Goal: Information Seeking & Learning: Learn about a topic

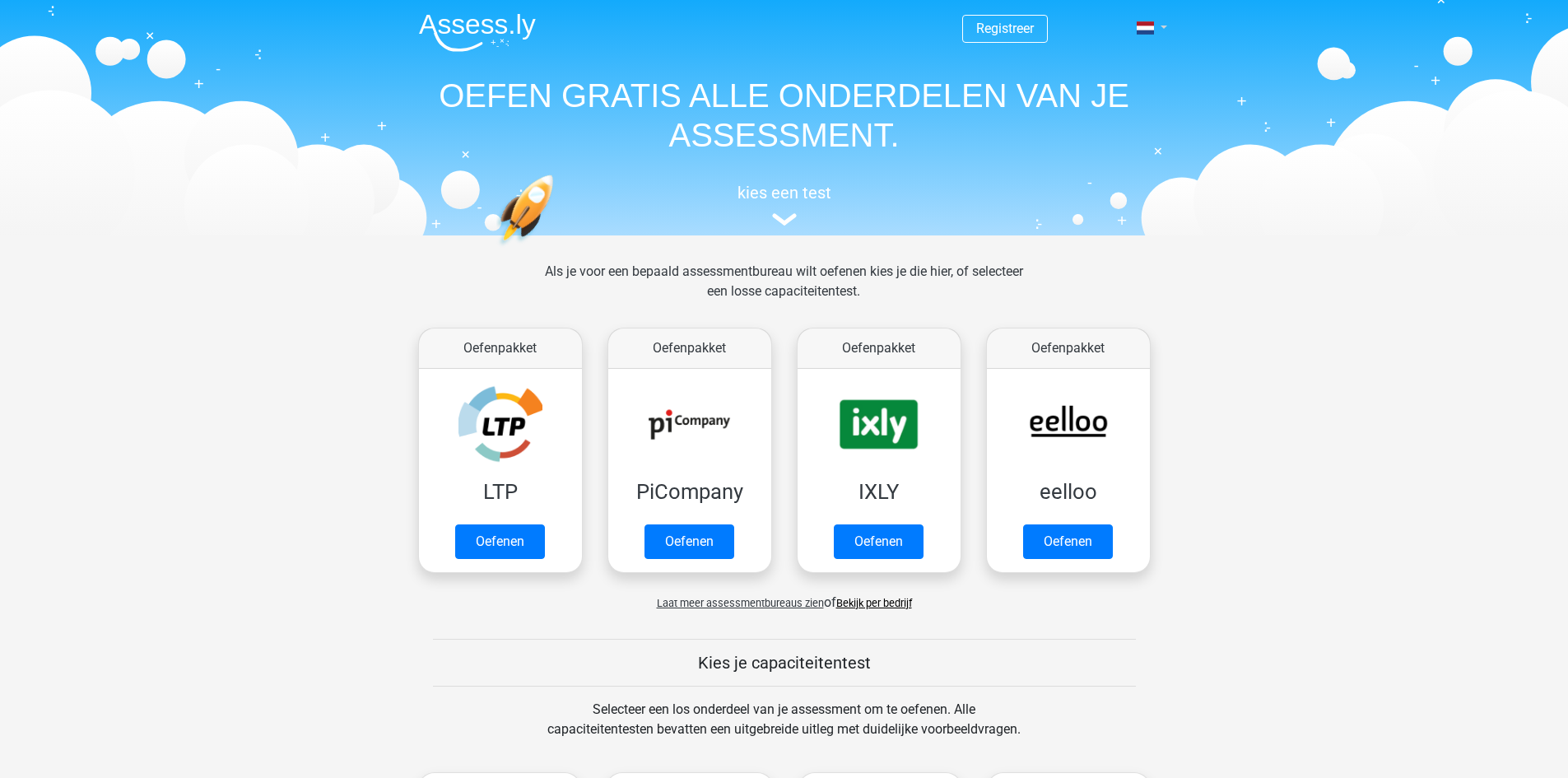
click at [1155, 29] on link at bounding box center [1147, 28] width 33 height 19
click at [1119, 88] on link "English" at bounding box center [1104, 92] width 114 height 27
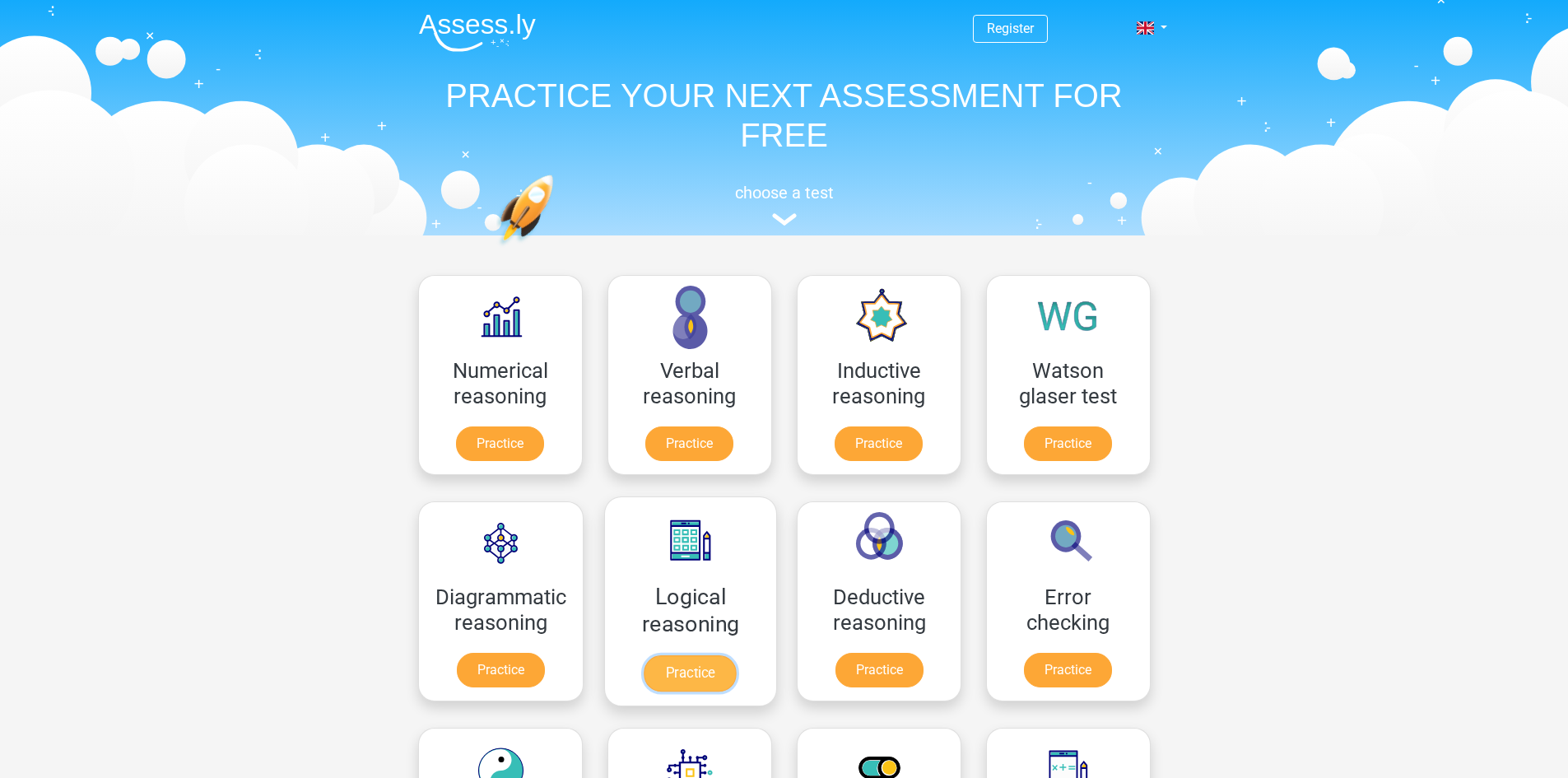
click at [674, 678] on link "Practice" at bounding box center [690, 673] width 92 height 36
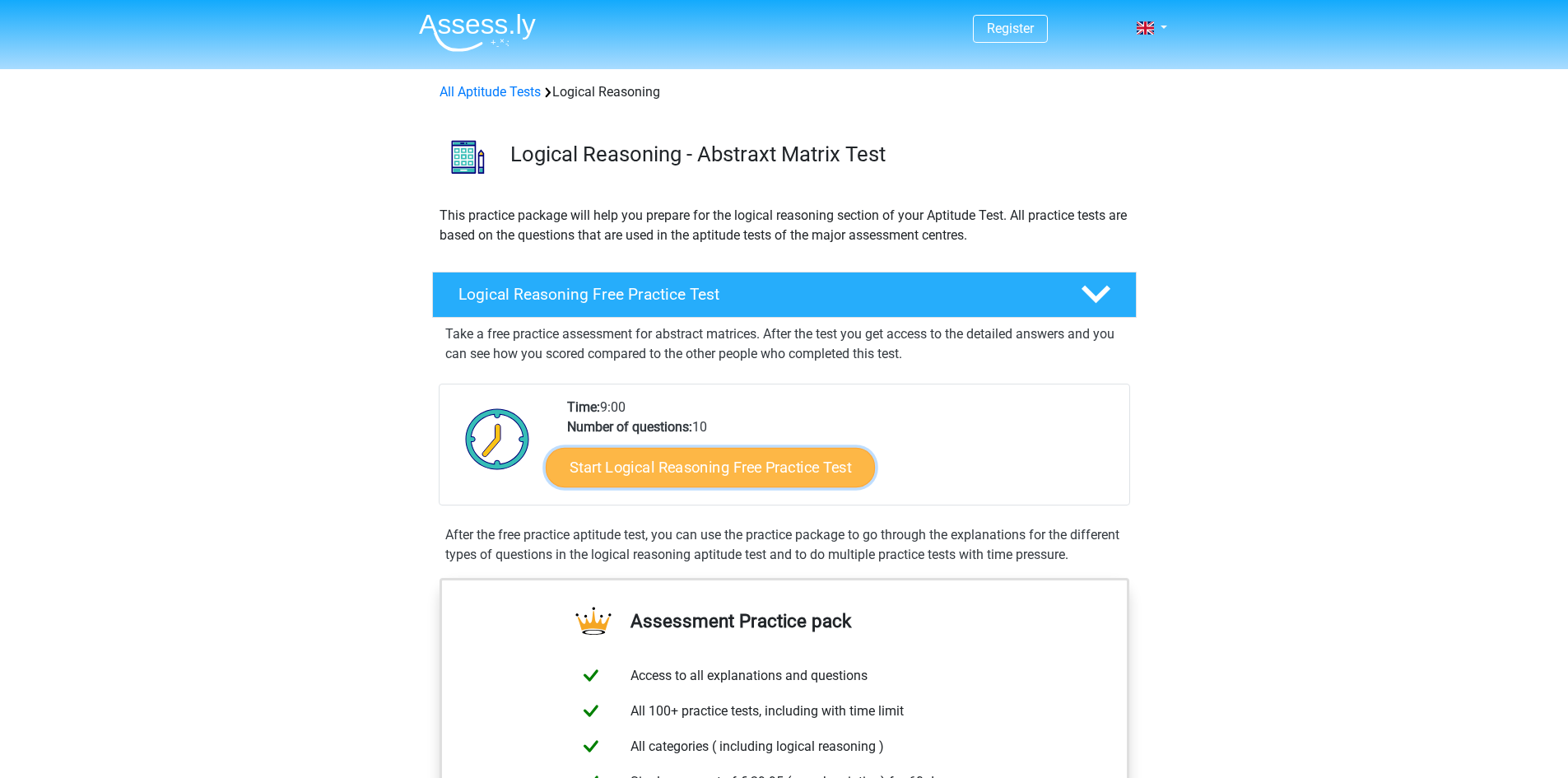
click at [736, 469] on link "Start Logical Reasoning Free Practice Test" at bounding box center [710, 467] width 329 height 40
click at [753, 467] on link "Start Logical Reasoning Free Practice Test" at bounding box center [710, 467] width 329 height 40
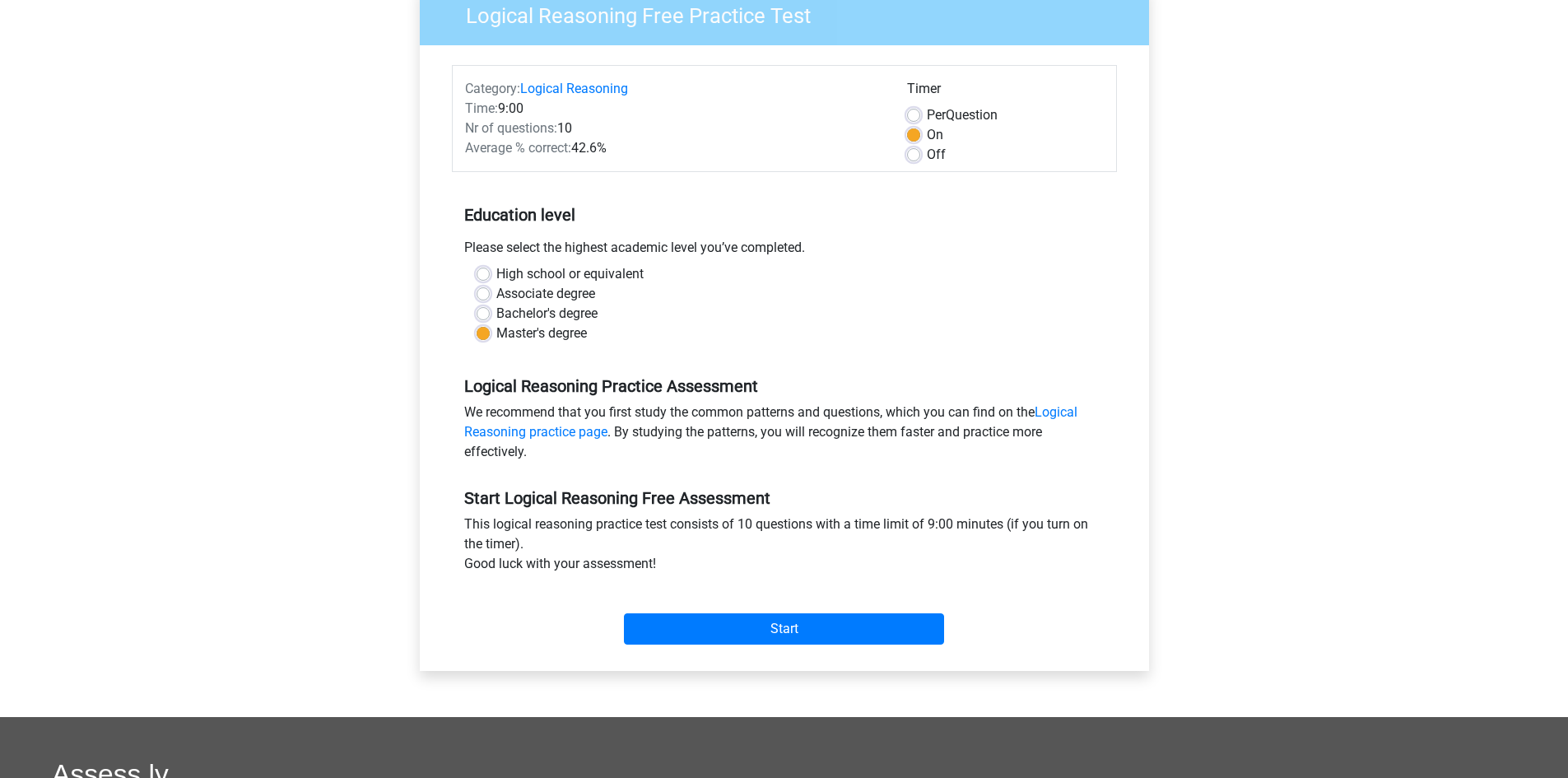
scroll to position [164, 0]
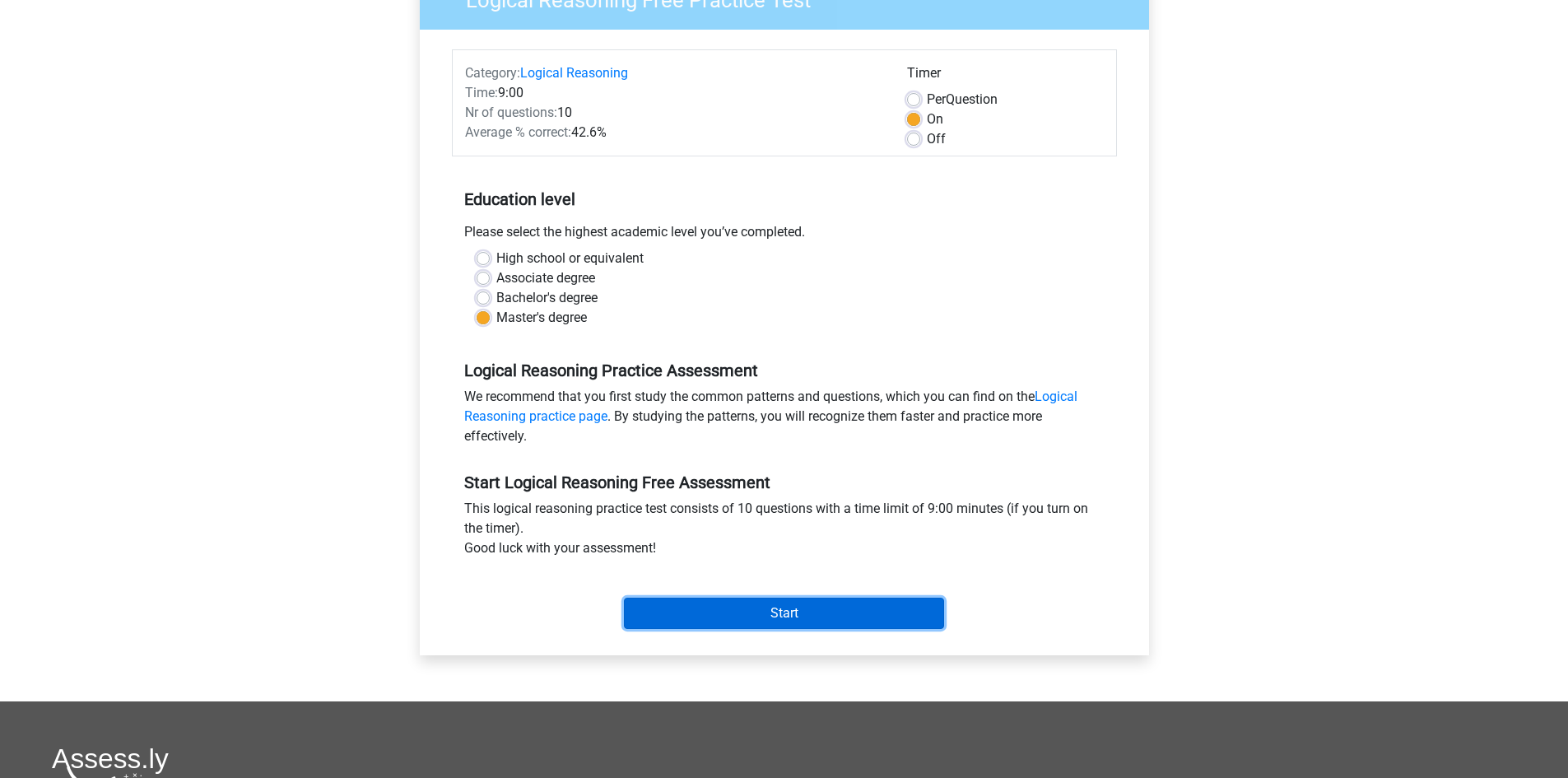
click at [790, 614] on input "Start" at bounding box center [784, 614] width 320 height 31
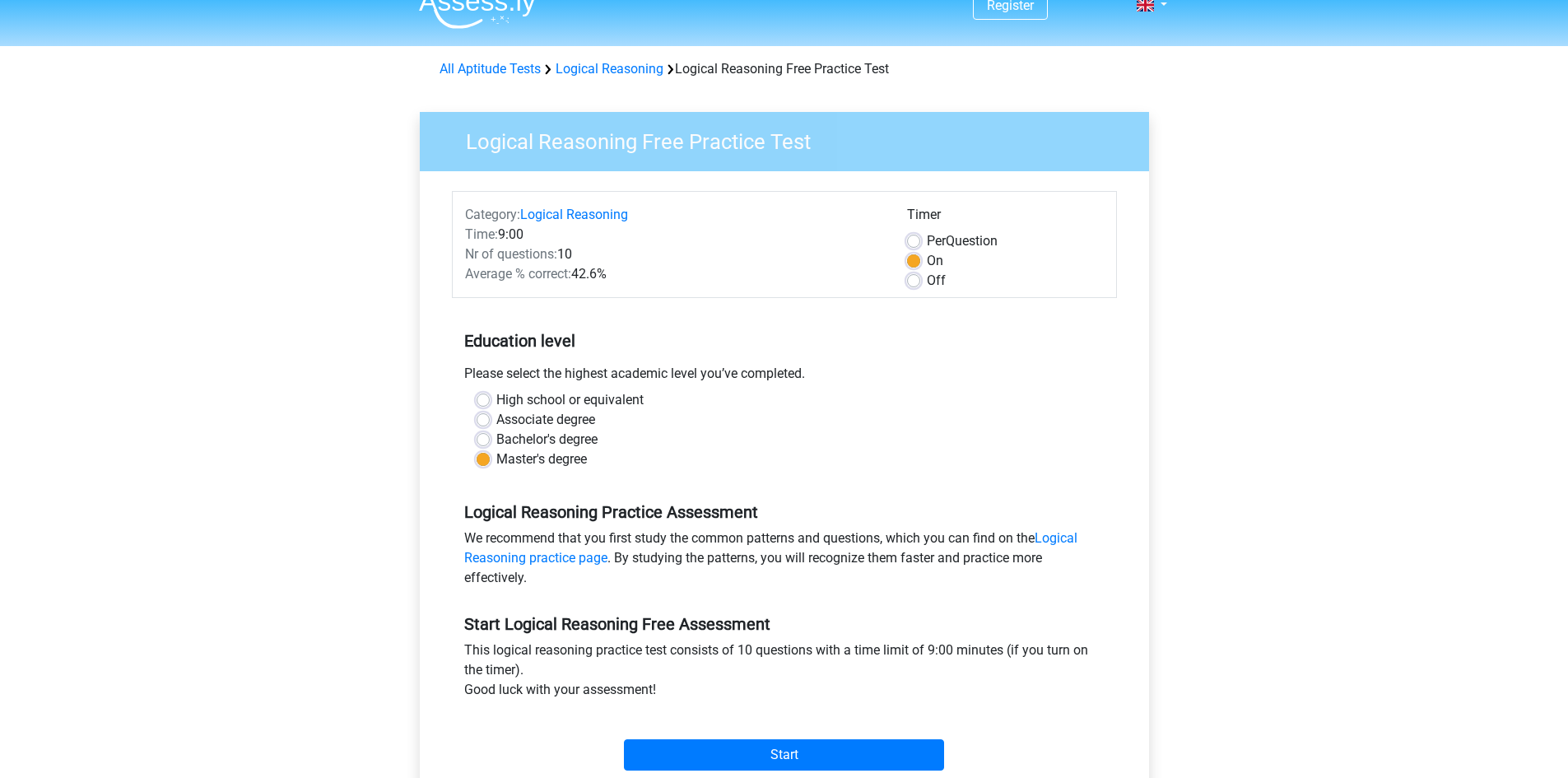
scroll to position [0, 0]
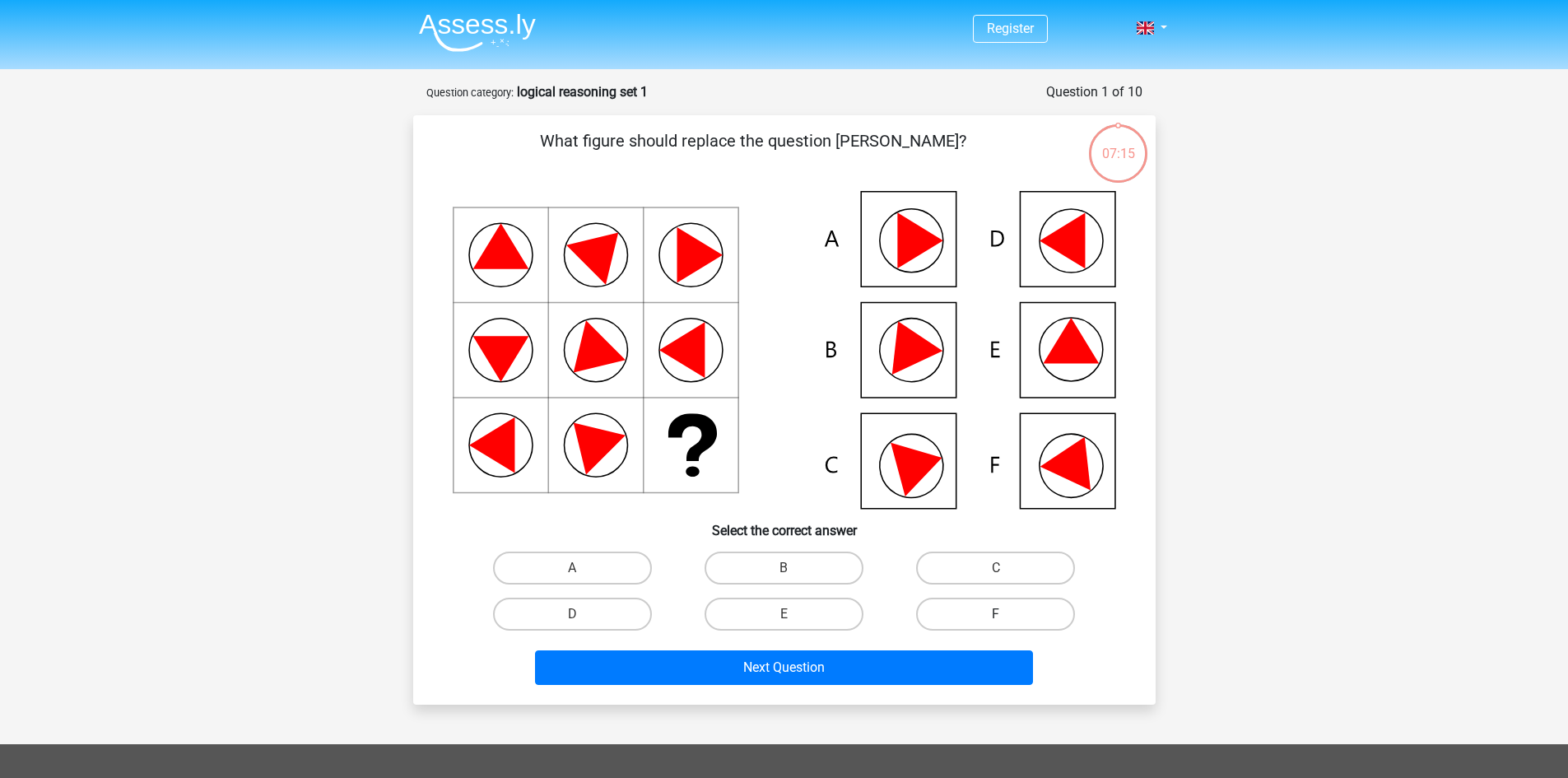
click at [980, 616] on label "F" at bounding box center [995, 614] width 159 height 33
click at [995, 616] on input "F" at bounding box center [1001, 620] width 11 height 11
radio input "true"
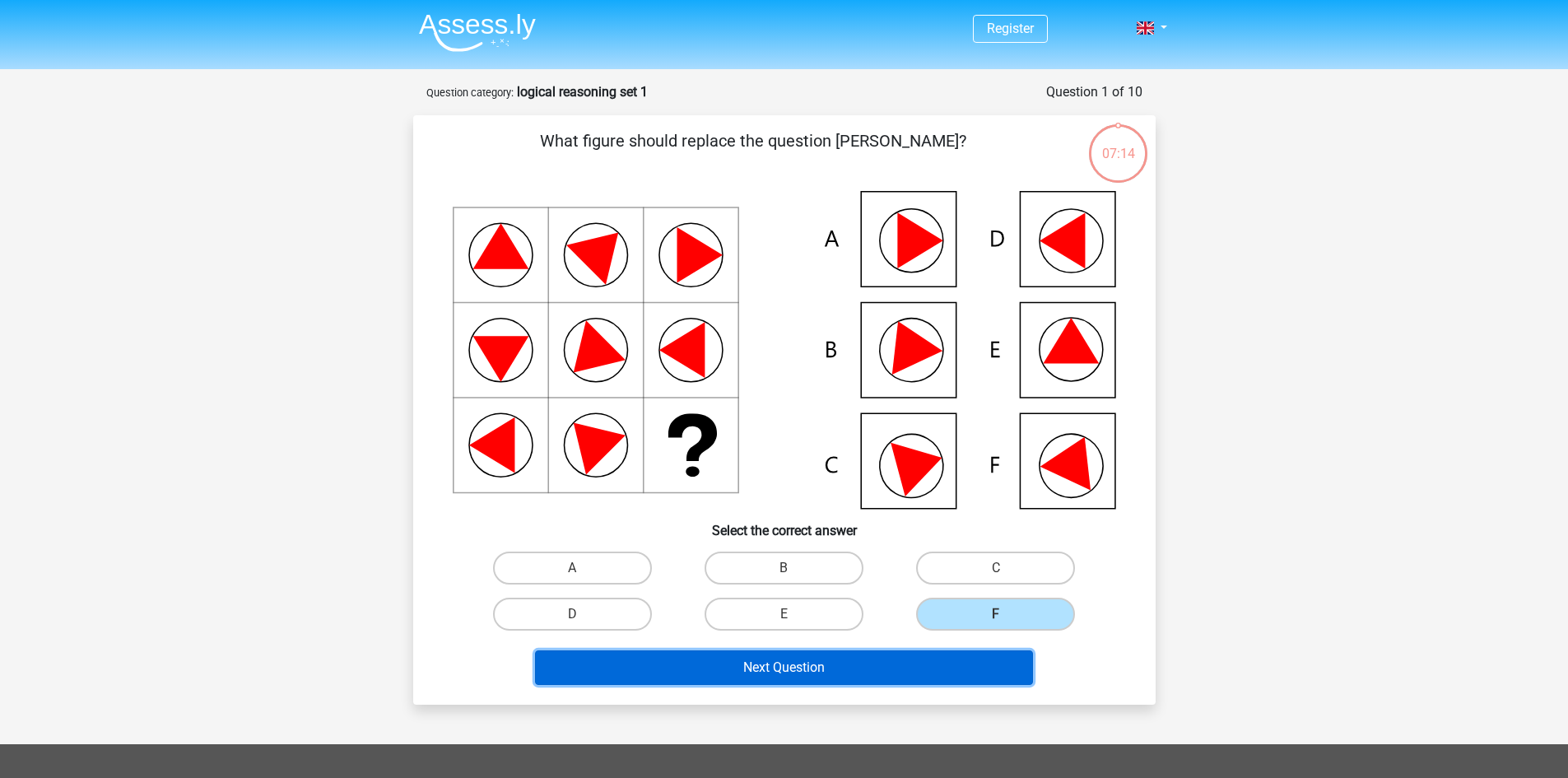
click at [837, 670] on button "Next Question" at bounding box center [783, 667] width 498 height 34
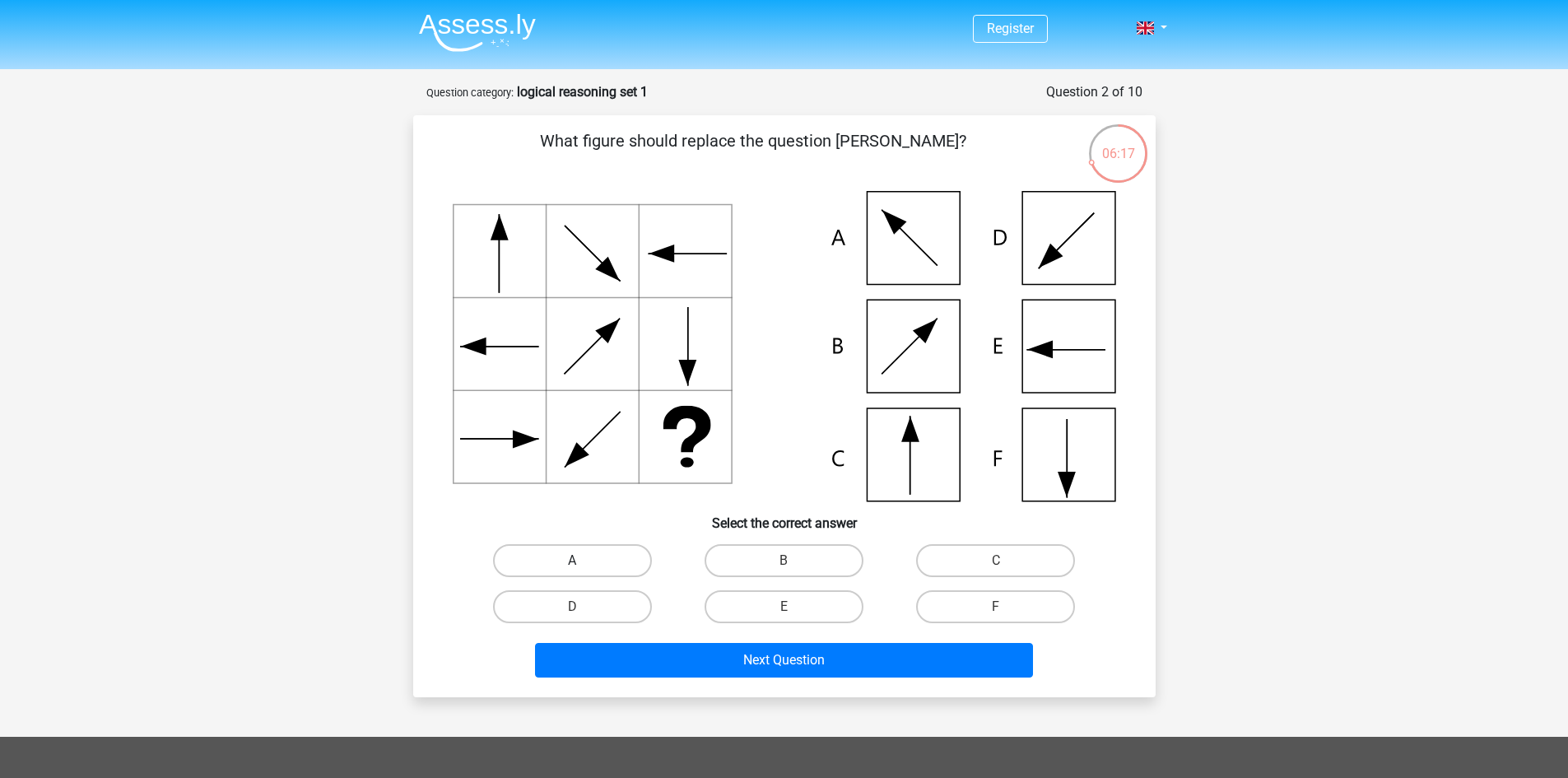
click at [564, 556] on label "A" at bounding box center [573, 561] width 159 height 33
click at [572, 561] on input "A" at bounding box center [577, 566] width 11 height 11
radio input "true"
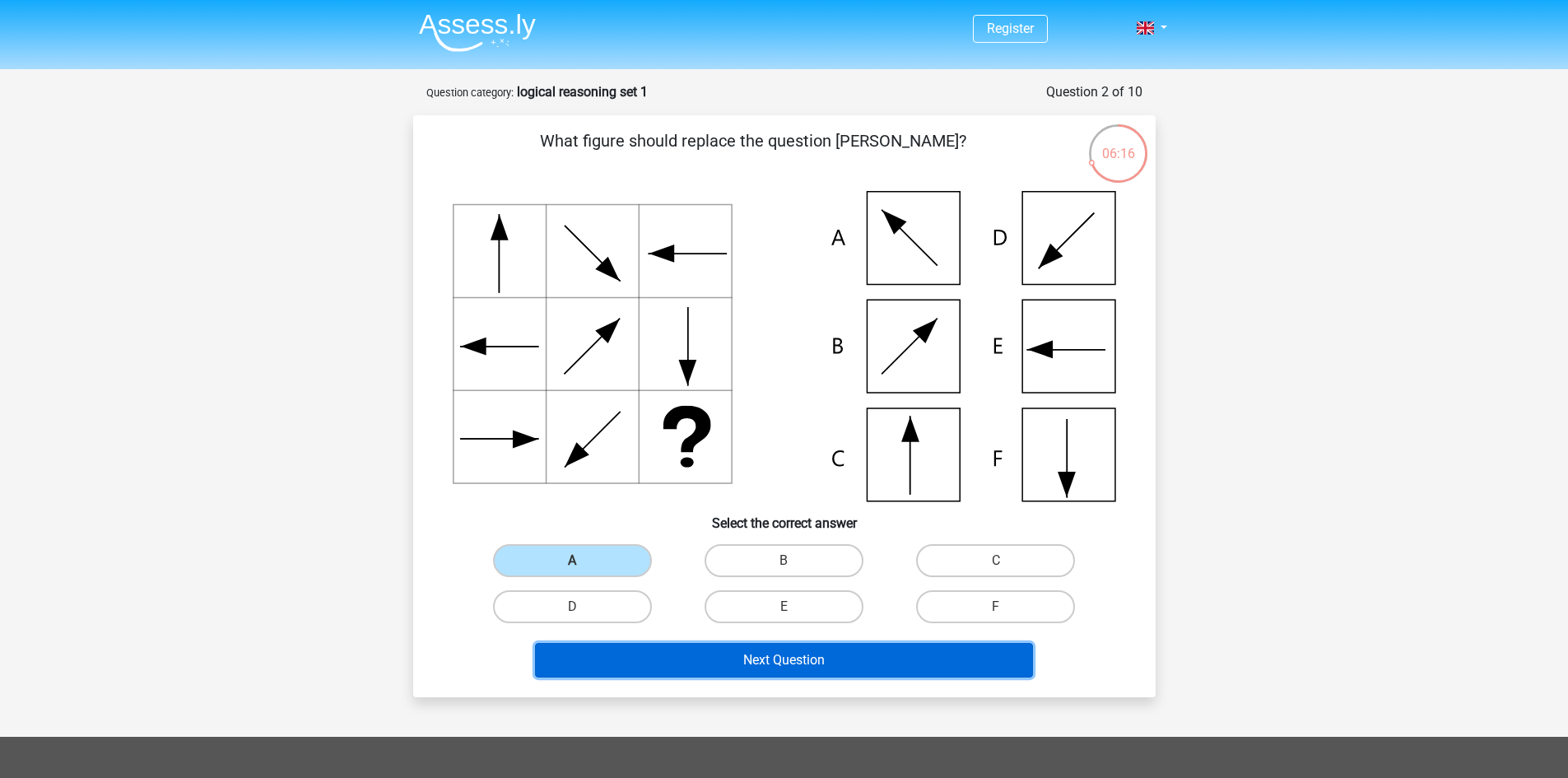
click at [763, 654] on button "Next Question" at bounding box center [783, 660] width 498 height 34
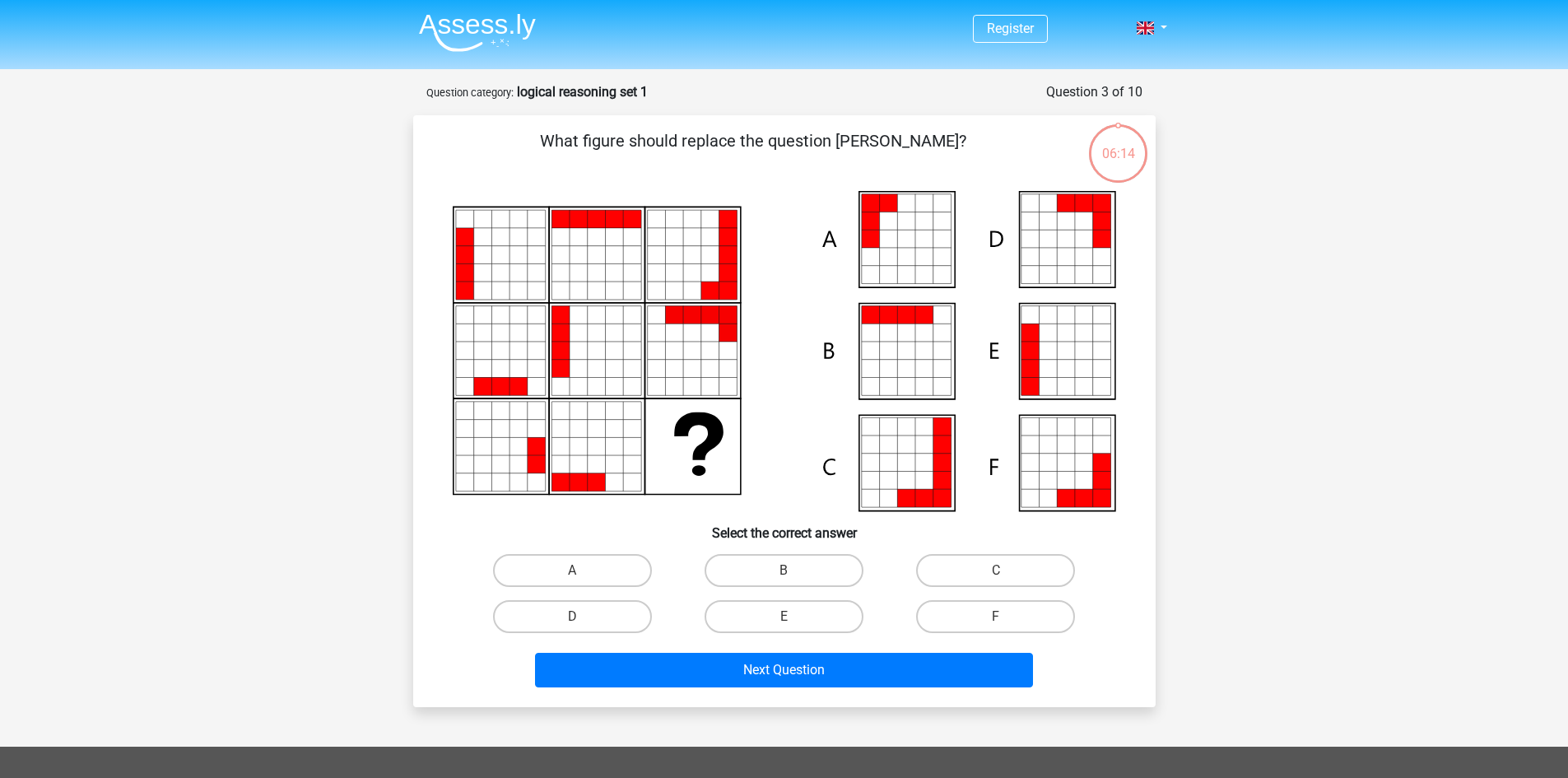
scroll to position [82, 0]
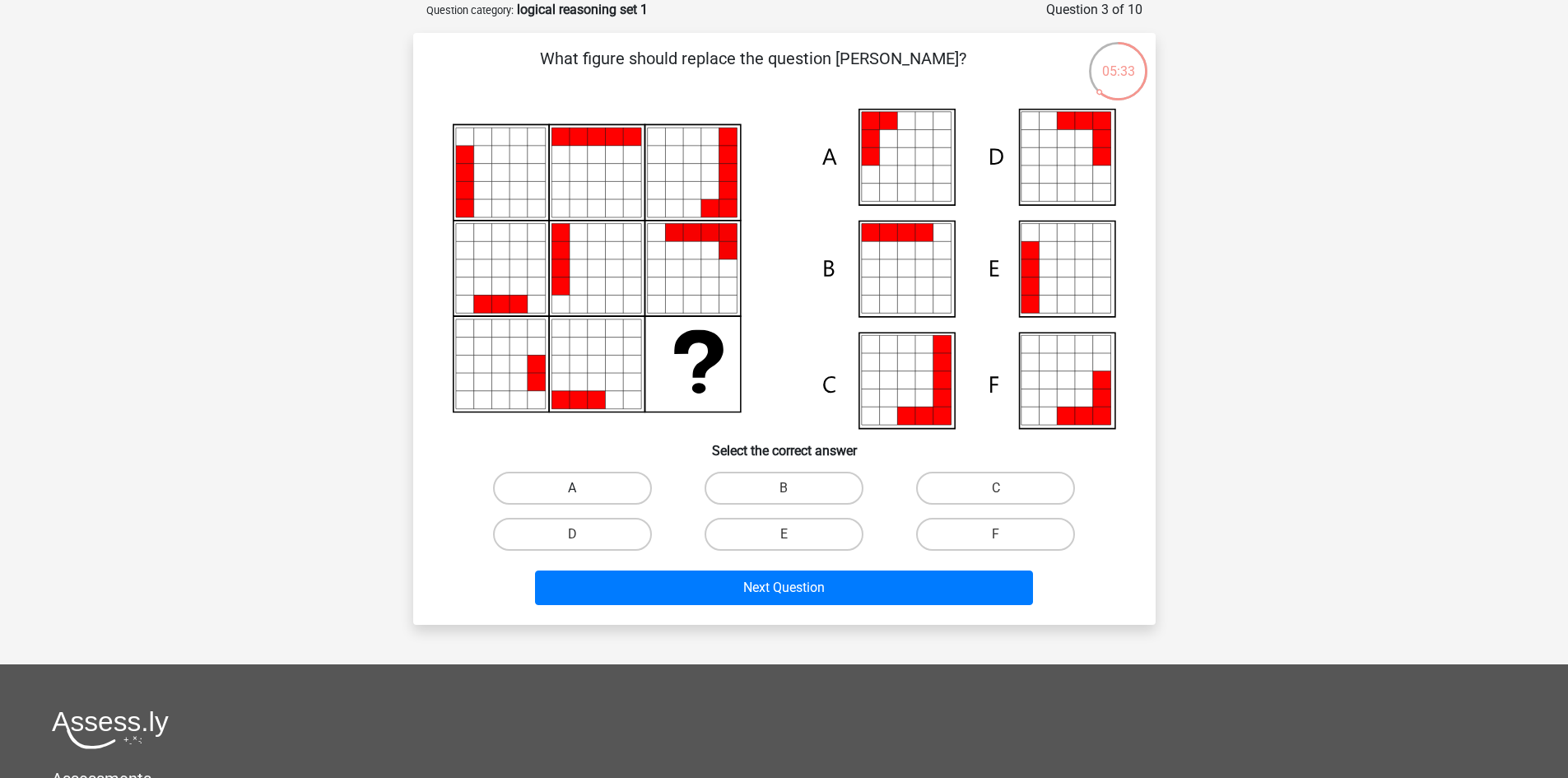
click at [576, 478] on label "A" at bounding box center [573, 489] width 159 height 33
click at [576, 488] on input "A" at bounding box center [577, 493] width 11 height 11
radio input "true"
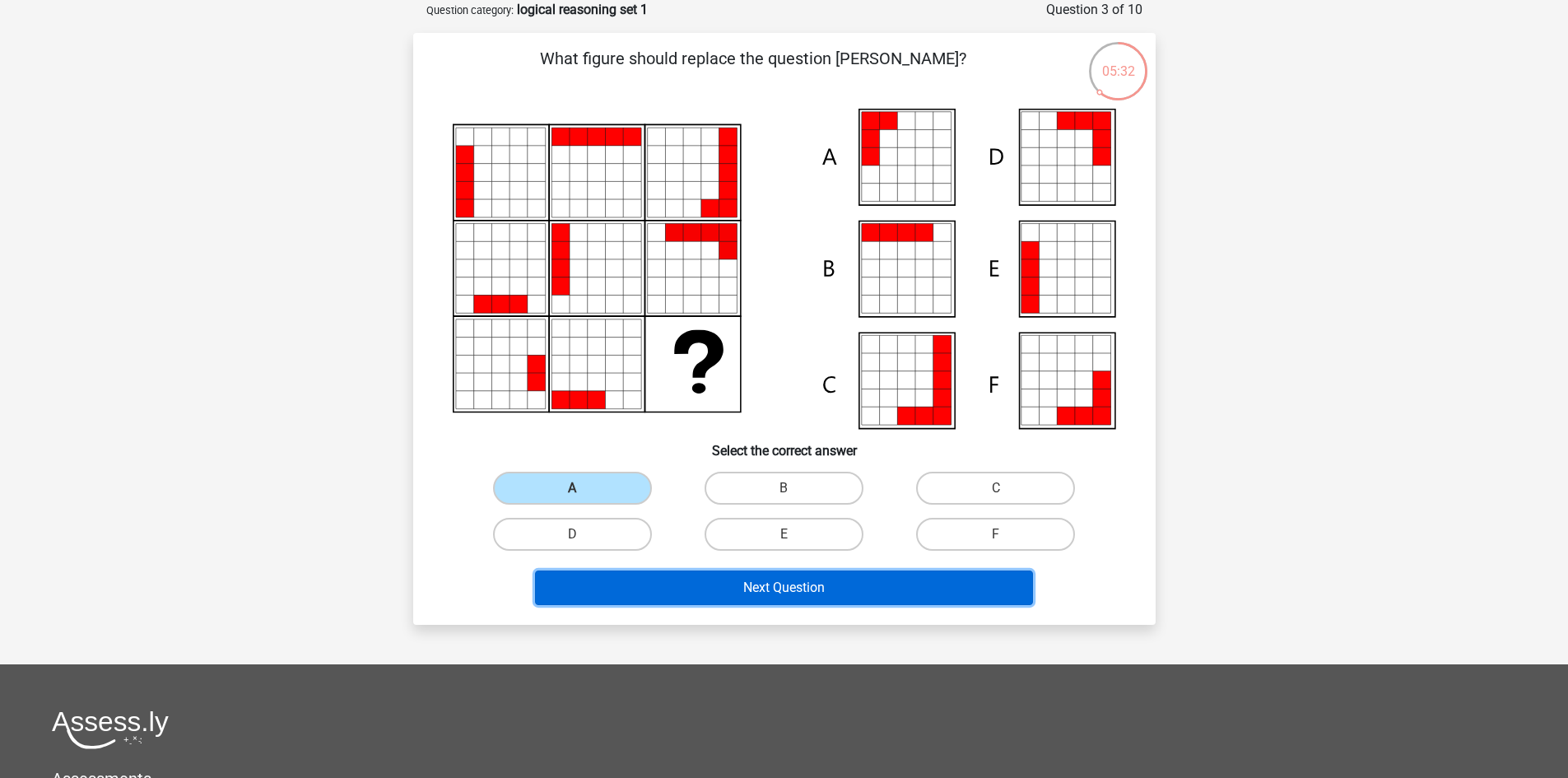
click at [748, 587] on button "Next Question" at bounding box center [783, 588] width 498 height 34
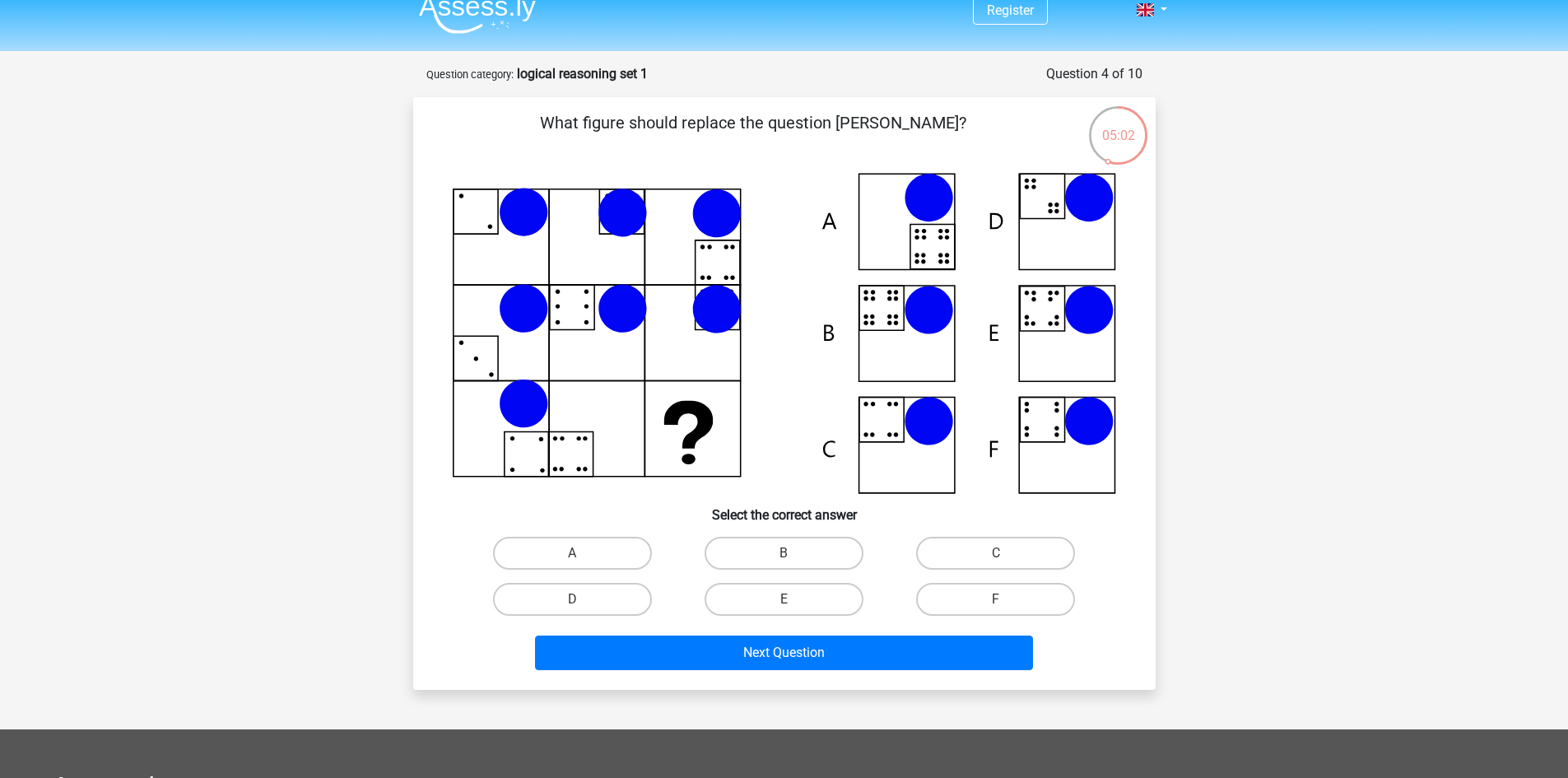
scroll to position [0, 0]
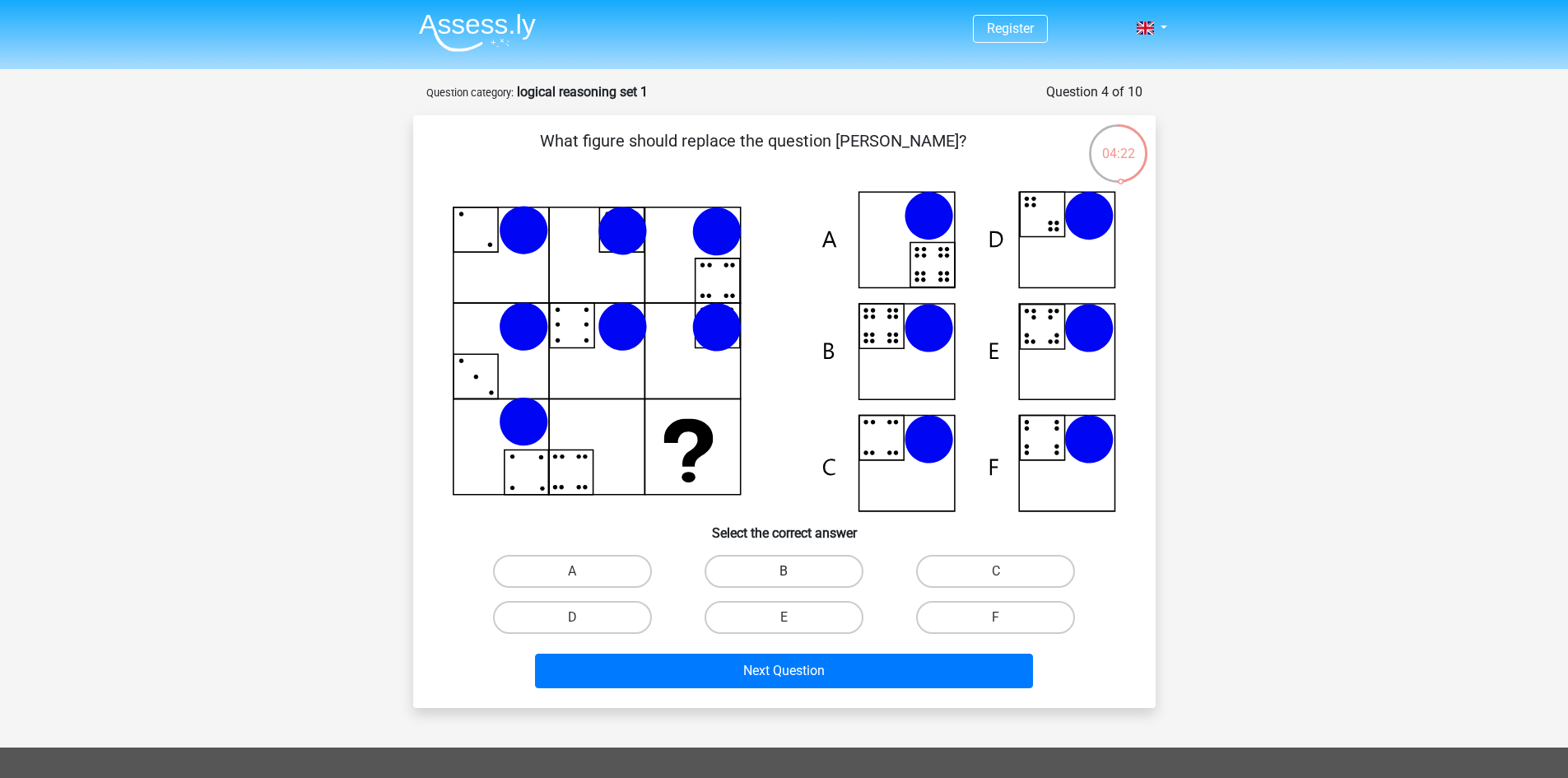
click at [763, 570] on label "B" at bounding box center [784, 572] width 159 height 33
click at [783, 571] on input "B" at bounding box center [789, 577] width 11 height 11
radio input "true"
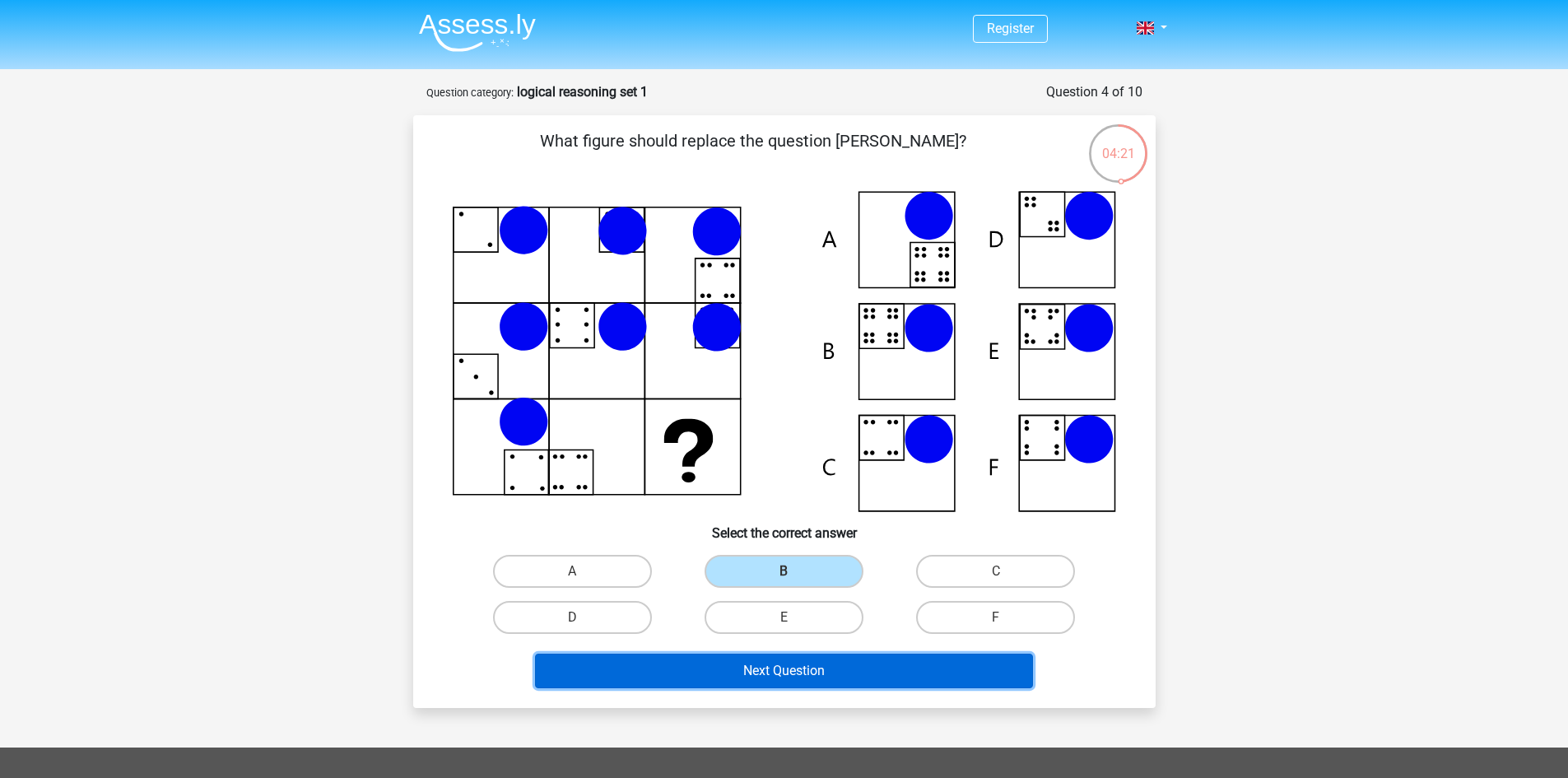
click at [775, 663] on button "Next Question" at bounding box center [783, 671] width 498 height 34
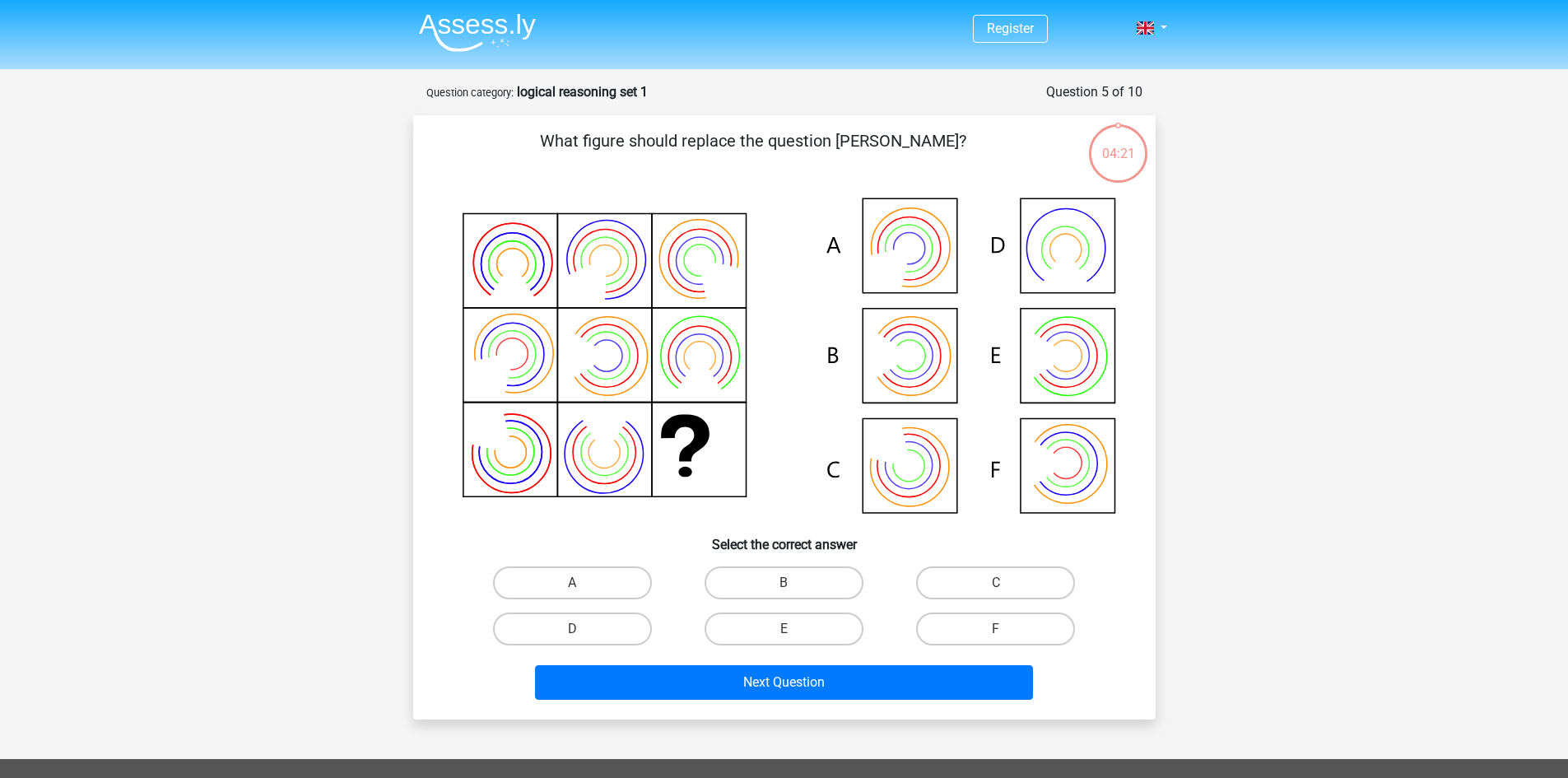
scroll to position [82, 0]
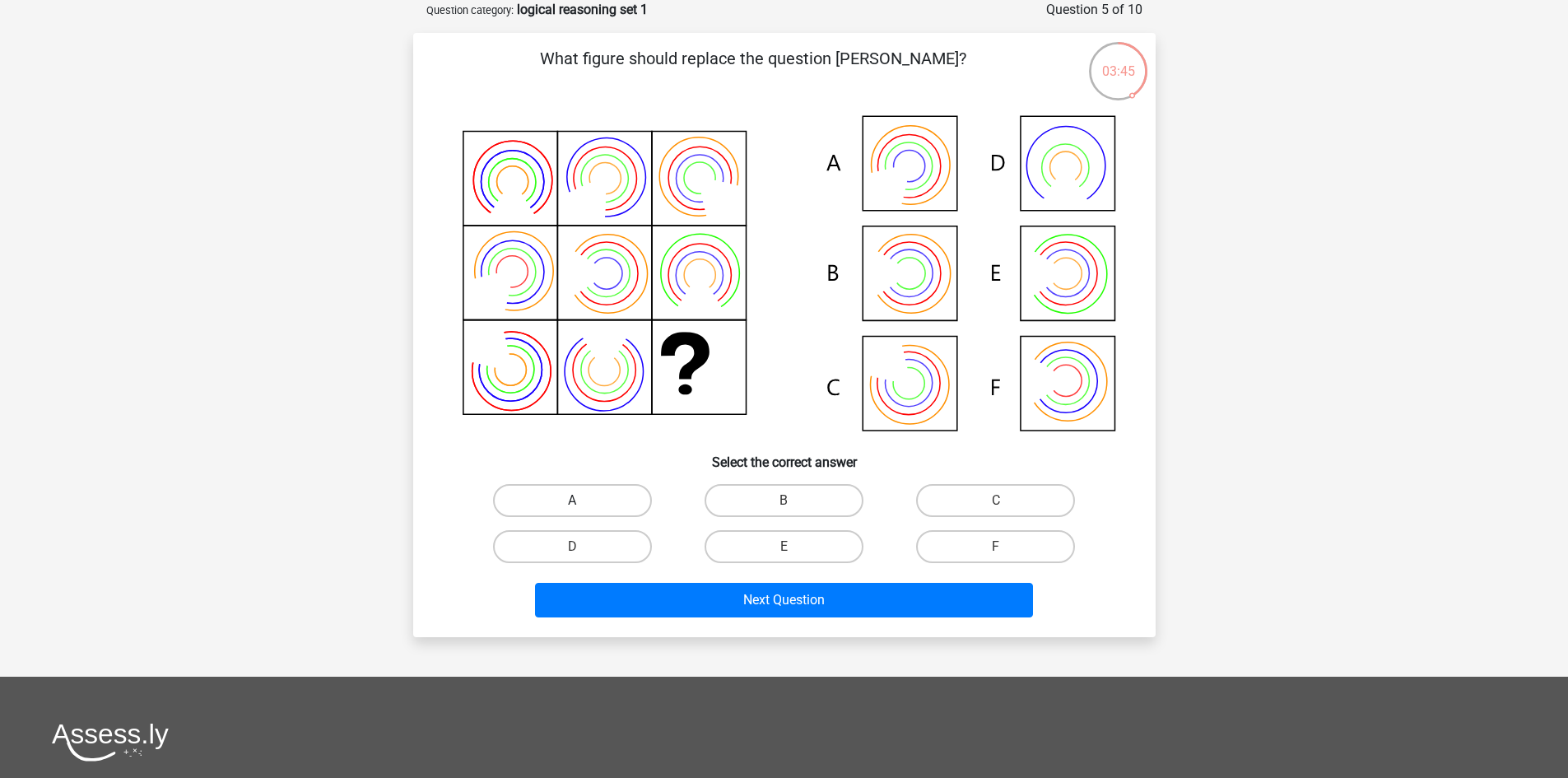
click at [617, 494] on label "A" at bounding box center [573, 501] width 159 height 33
click at [583, 501] on input "A" at bounding box center [577, 506] width 11 height 11
radio input "true"
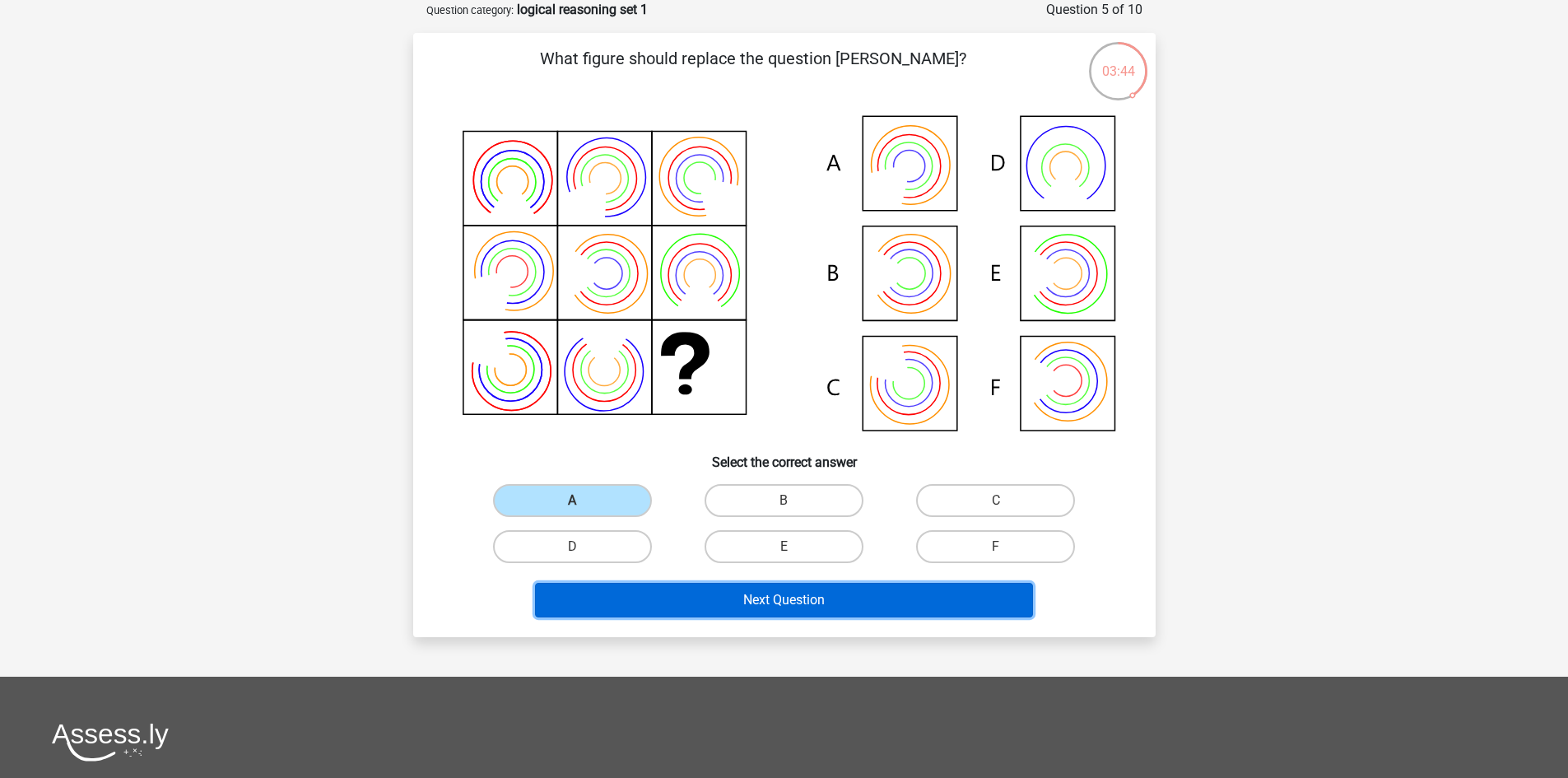
click at [746, 597] on button "Next Question" at bounding box center [783, 600] width 498 height 34
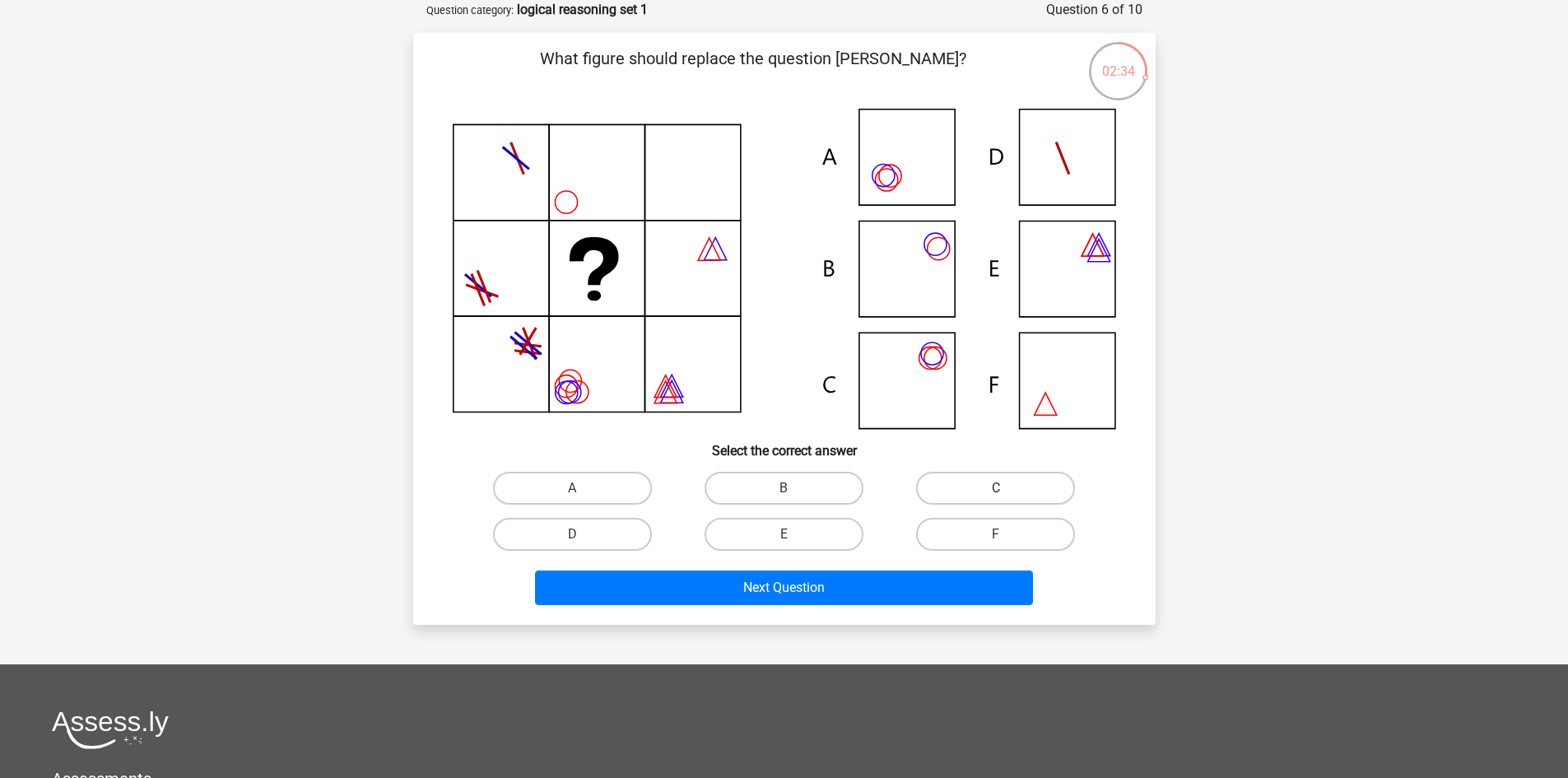
click at [1028, 480] on label "C" at bounding box center [995, 489] width 159 height 33
click at [1007, 488] on input "C" at bounding box center [1001, 493] width 11 height 11
radio input "true"
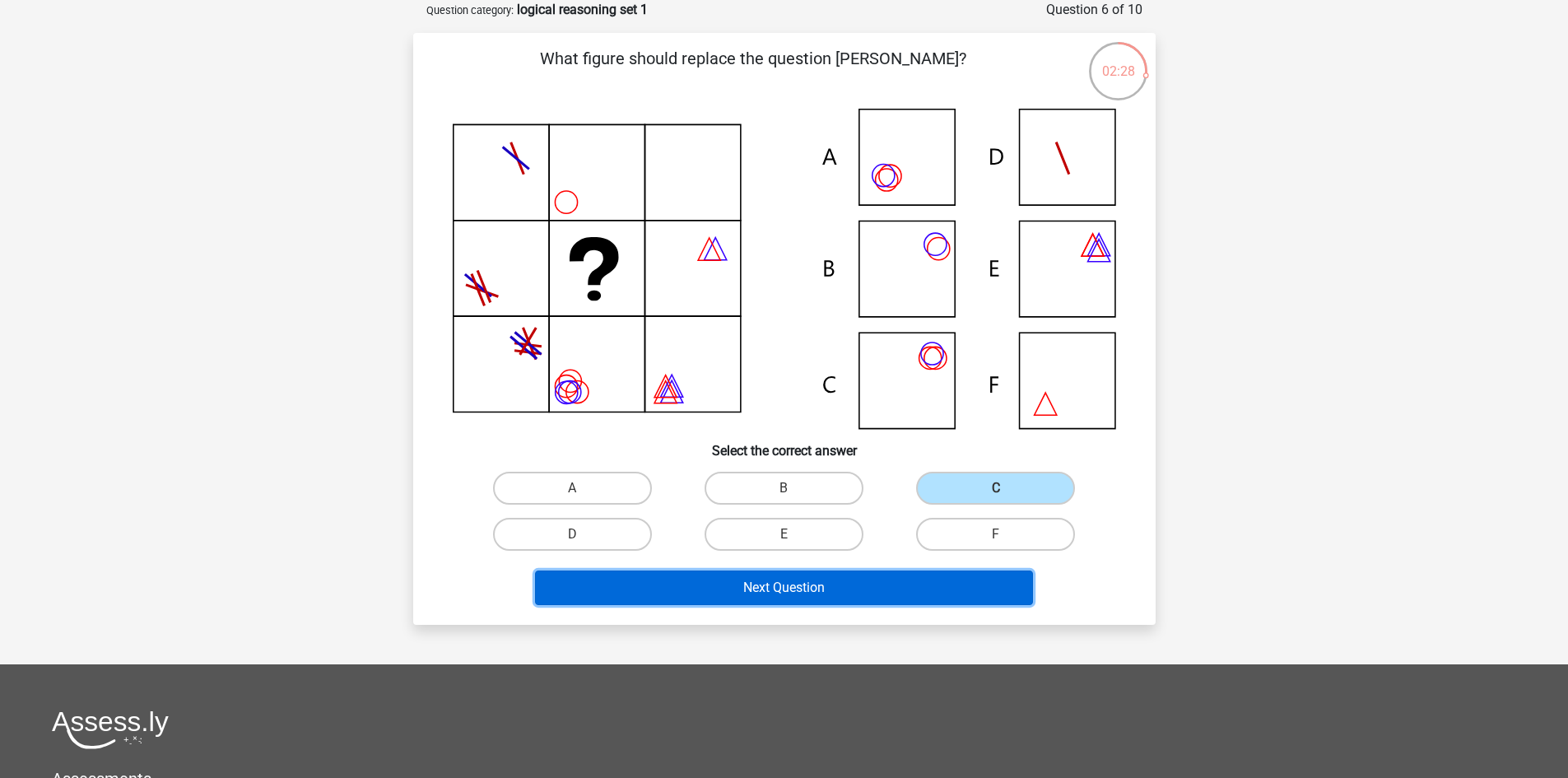
click at [785, 586] on button "Next Question" at bounding box center [783, 588] width 498 height 34
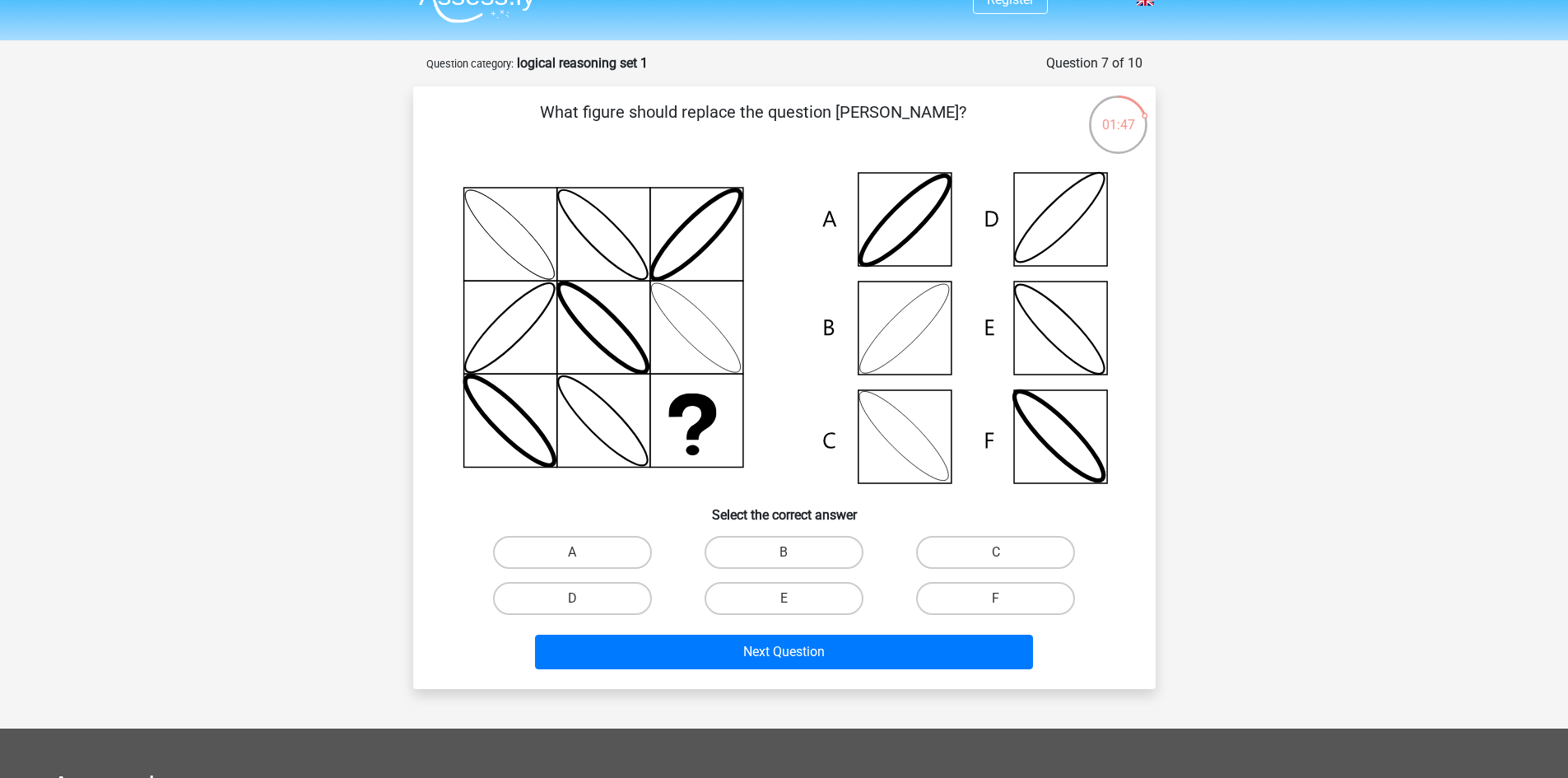
scroll to position [0, 0]
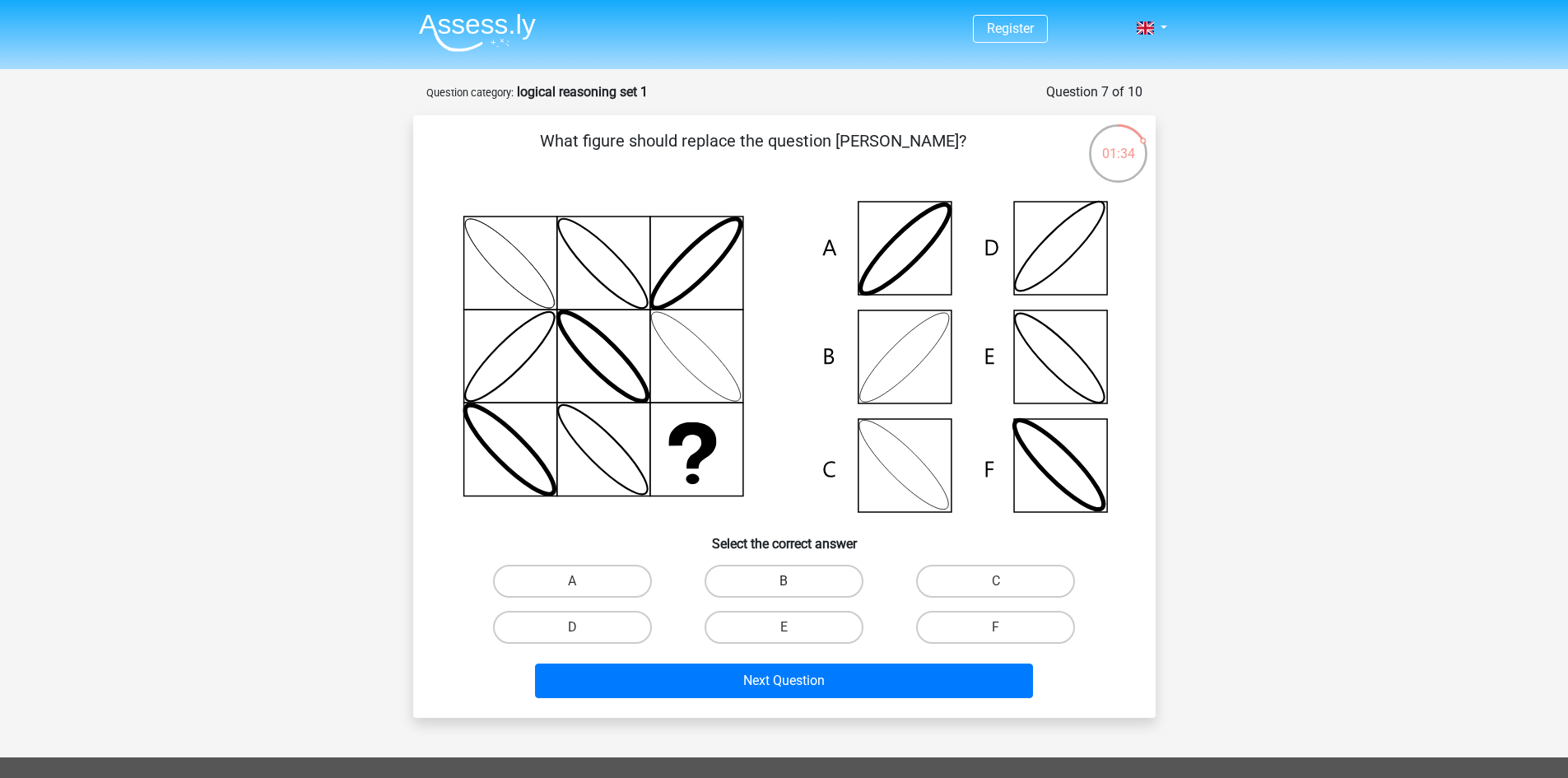
click at [779, 572] on label "B" at bounding box center [784, 581] width 159 height 33
click at [783, 581] on input "B" at bounding box center [789, 587] width 11 height 11
radio input "true"
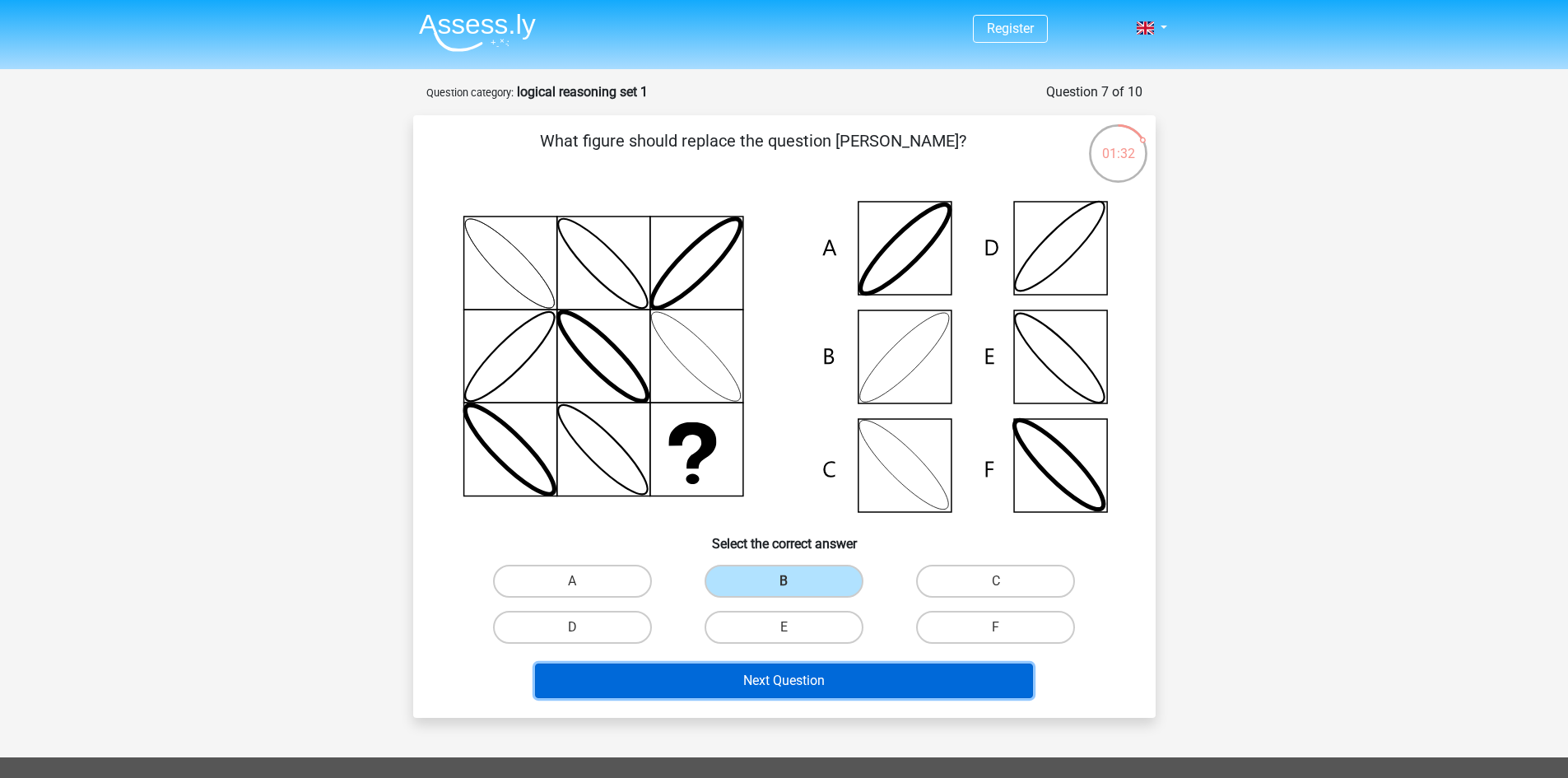
click at [783, 679] on button "Next Question" at bounding box center [783, 680] width 498 height 34
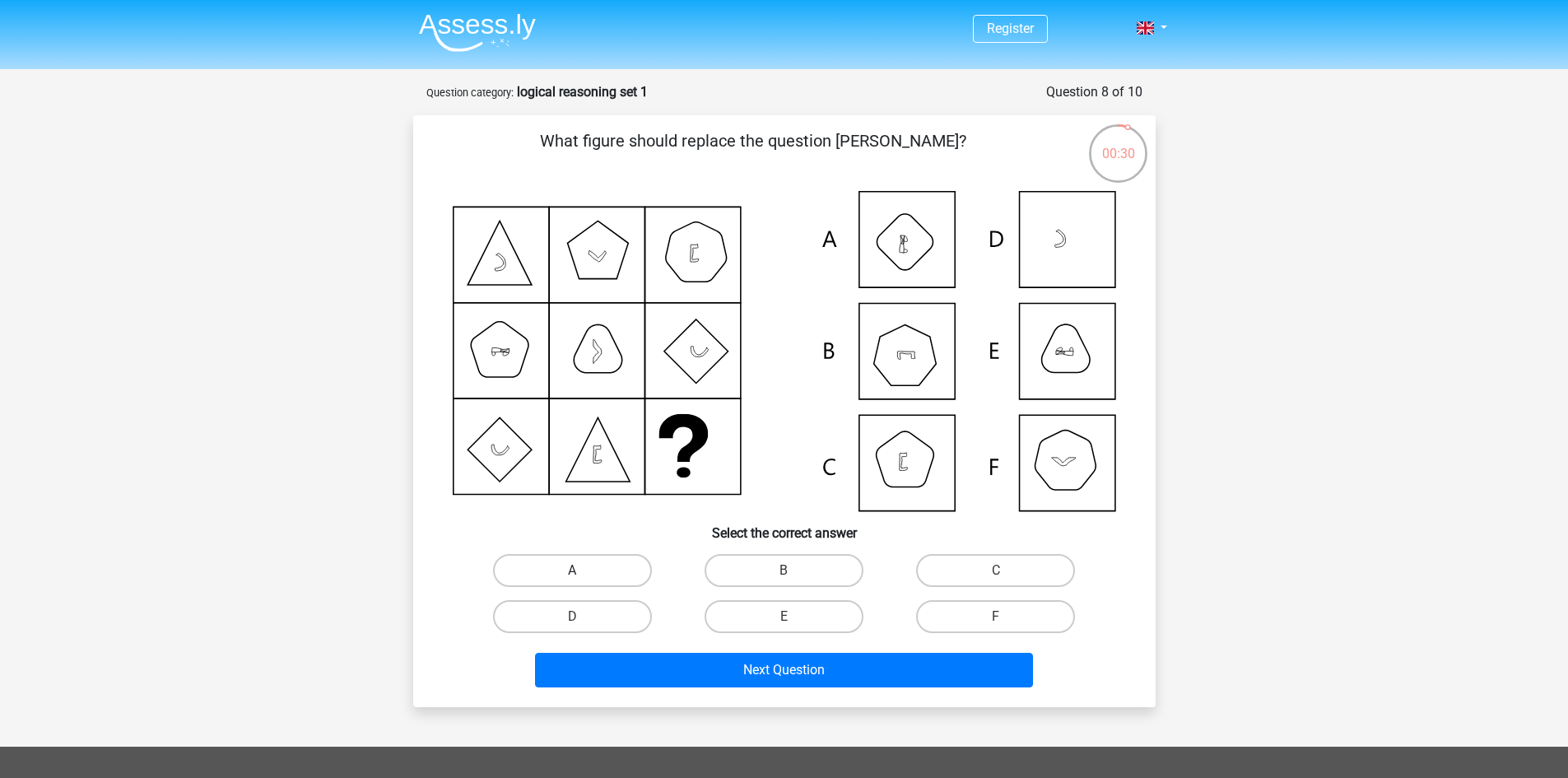
click at [592, 577] on label "A" at bounding box center [573, 571] width 159 height 33
click at [583, 577] on input "A" at bounding box center [577, 577] width 11 height 11
radio input "true"
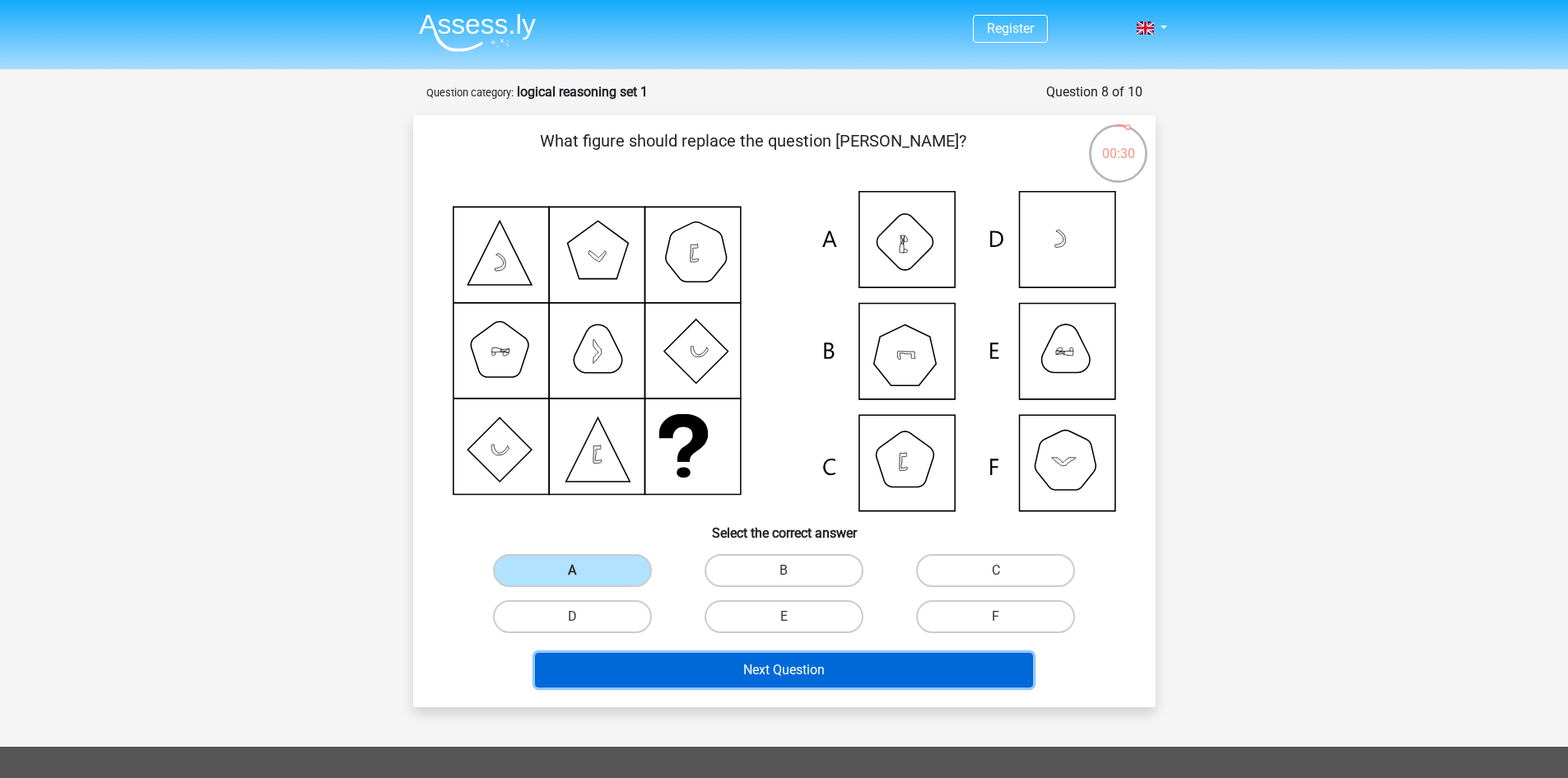
click at [732, 672] on button "Next Question" at bounding box center [783, 670] width 498 height 34
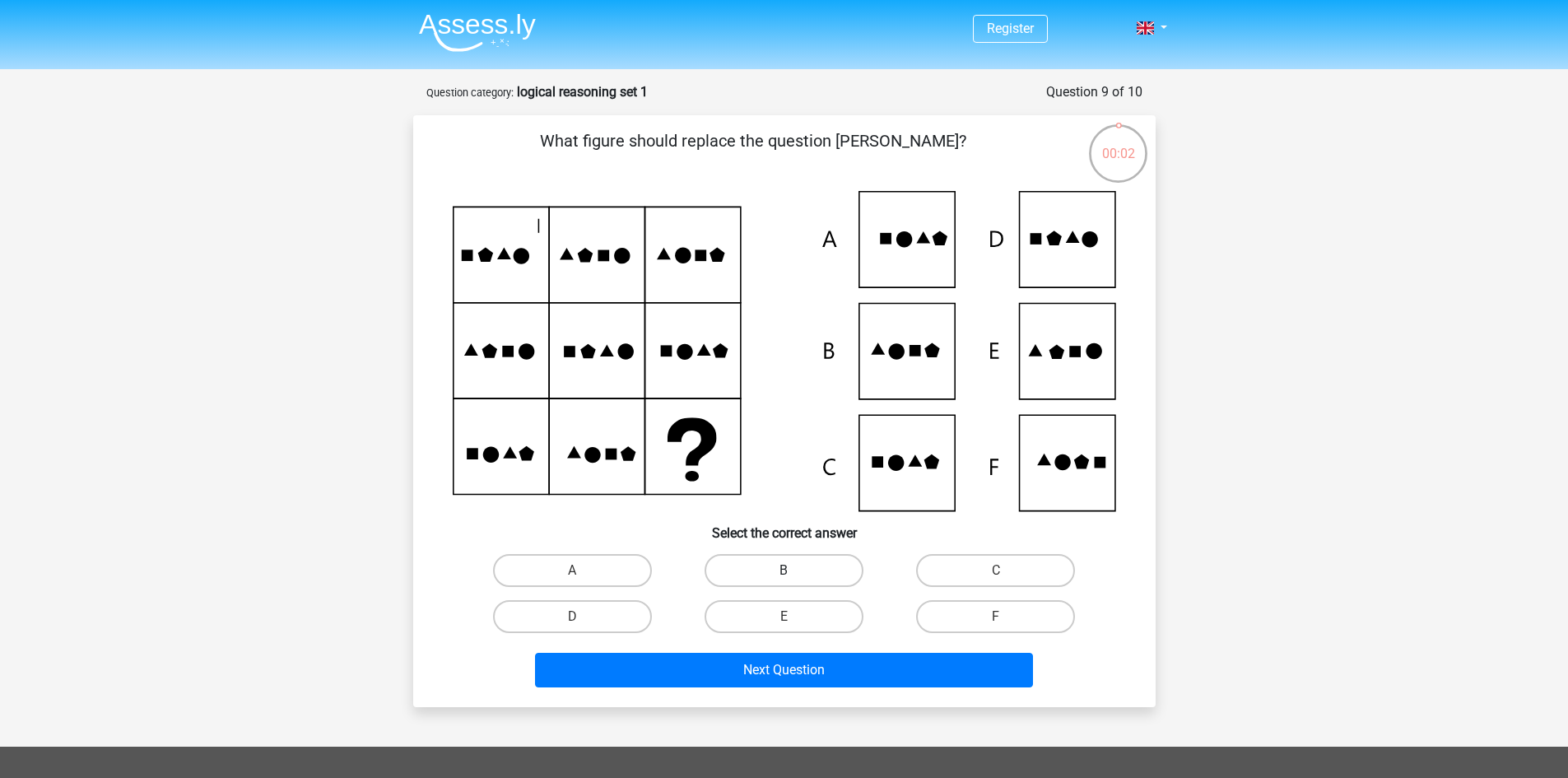
click at [767, 565] on label "B" at bounding box center [784, 571] width 159 height 33
click at [783, 571] on input "B" at bounding box center [789, 577] width 11 height 11
radio input "true"
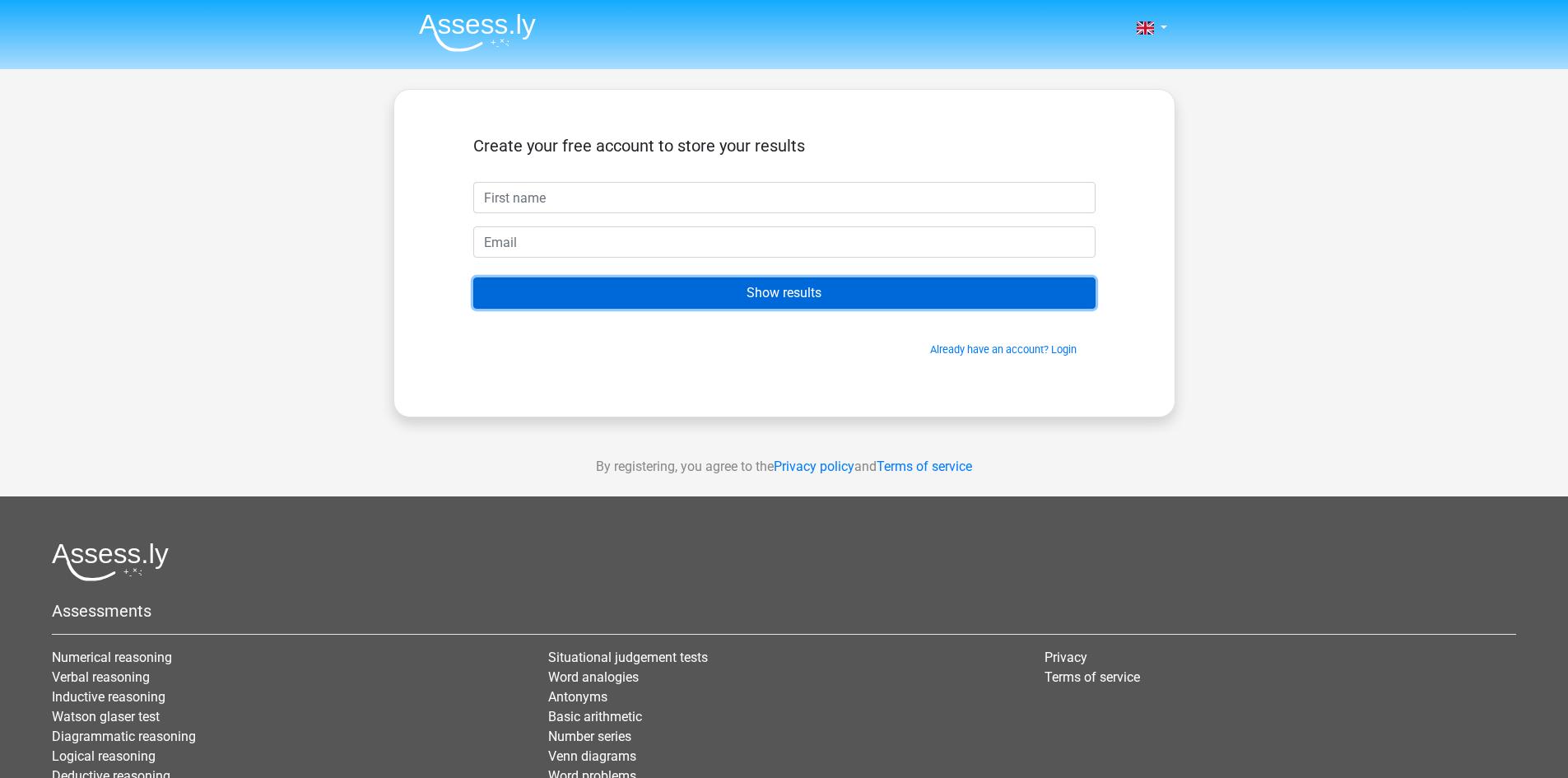
click at [799, 285] on input "Show results" at bounding box center [784, 293] width 622 height 31
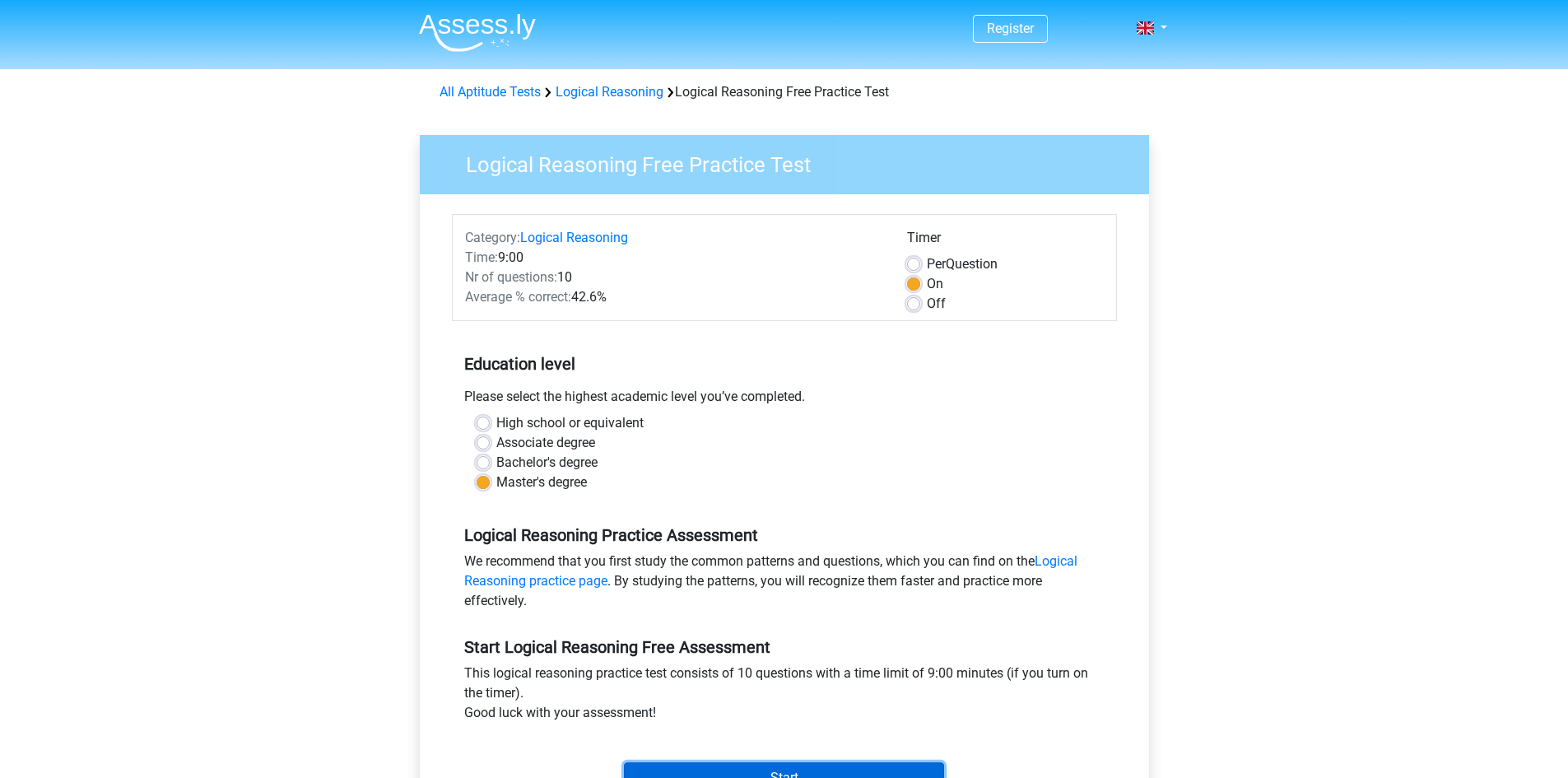
click at [786, 772] on input "Start" at bounding box center [784, 778] width 320 height 31
click at [610, 86] on link "Logical Reasoning" at bounding box center [609, 91] width 108 height 16
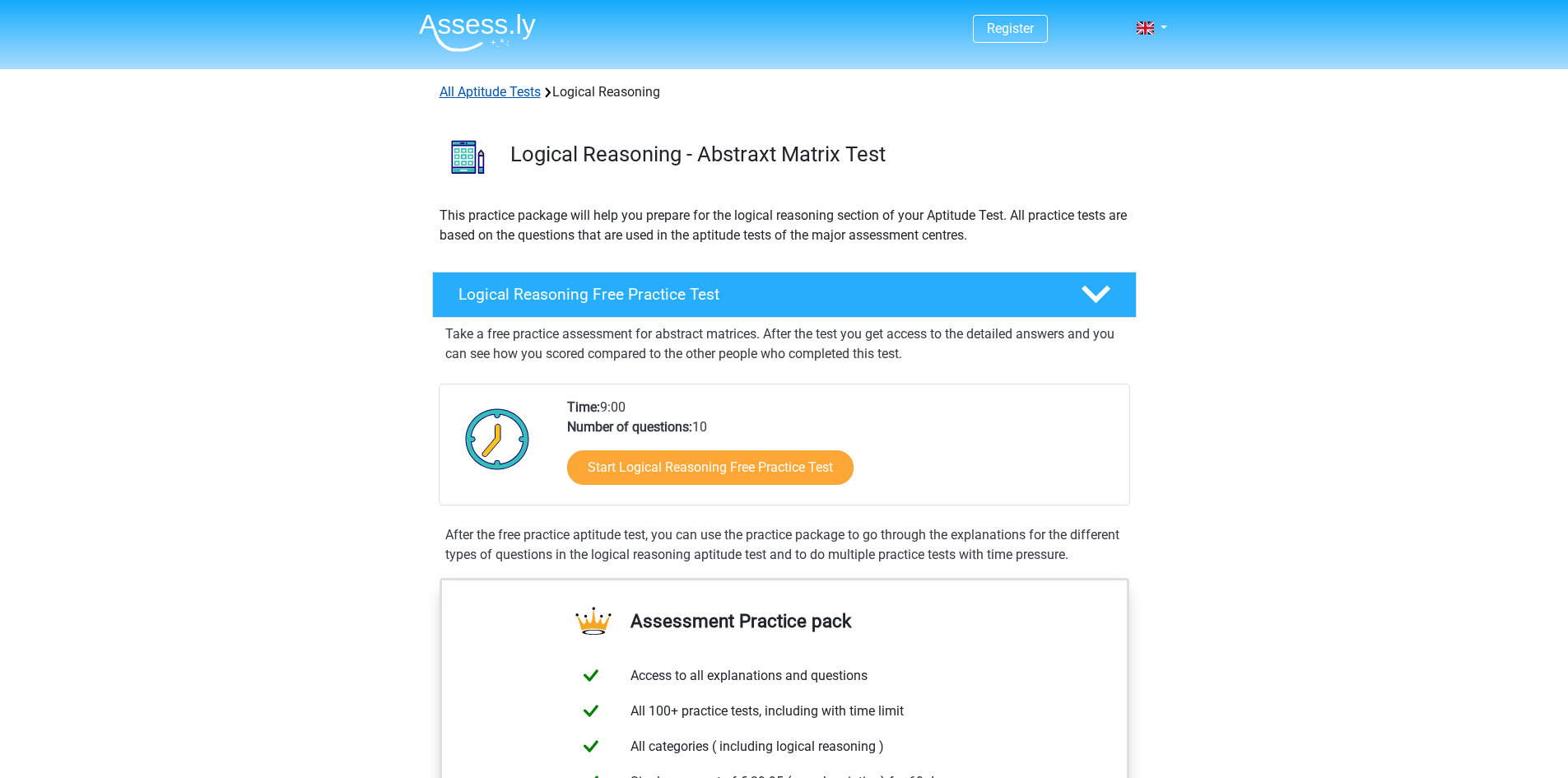
click at [487, 91] on link "All Aptitude Tests" at bounding box center [490, 91] width 102 height 16
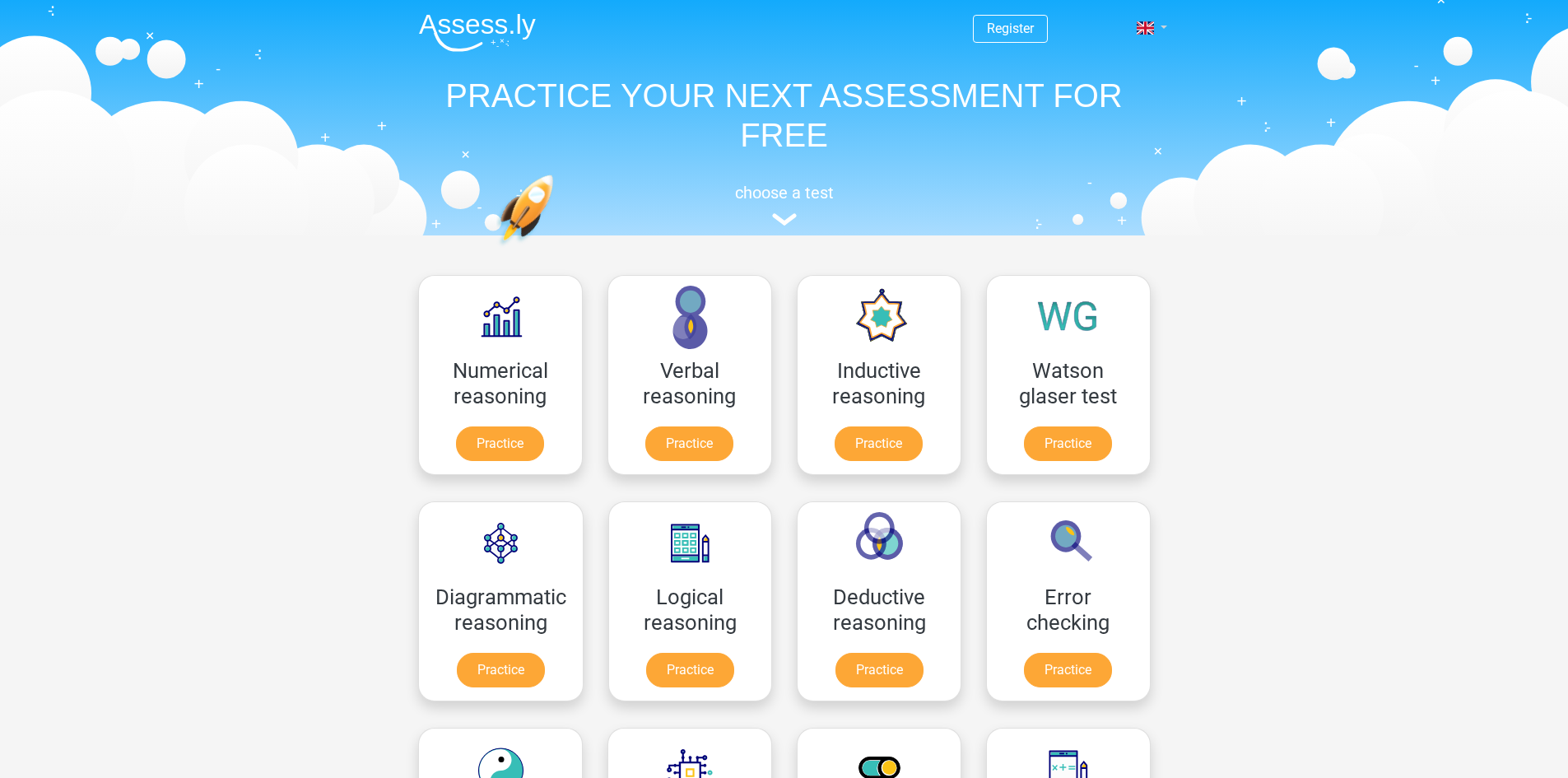
click at [1163, 27] on link at bounding box center [1147, 28] width 33 height 19
click at [1107, 68] on link "Nederlands" at bounding box center [1104, 66] width 114 height 27
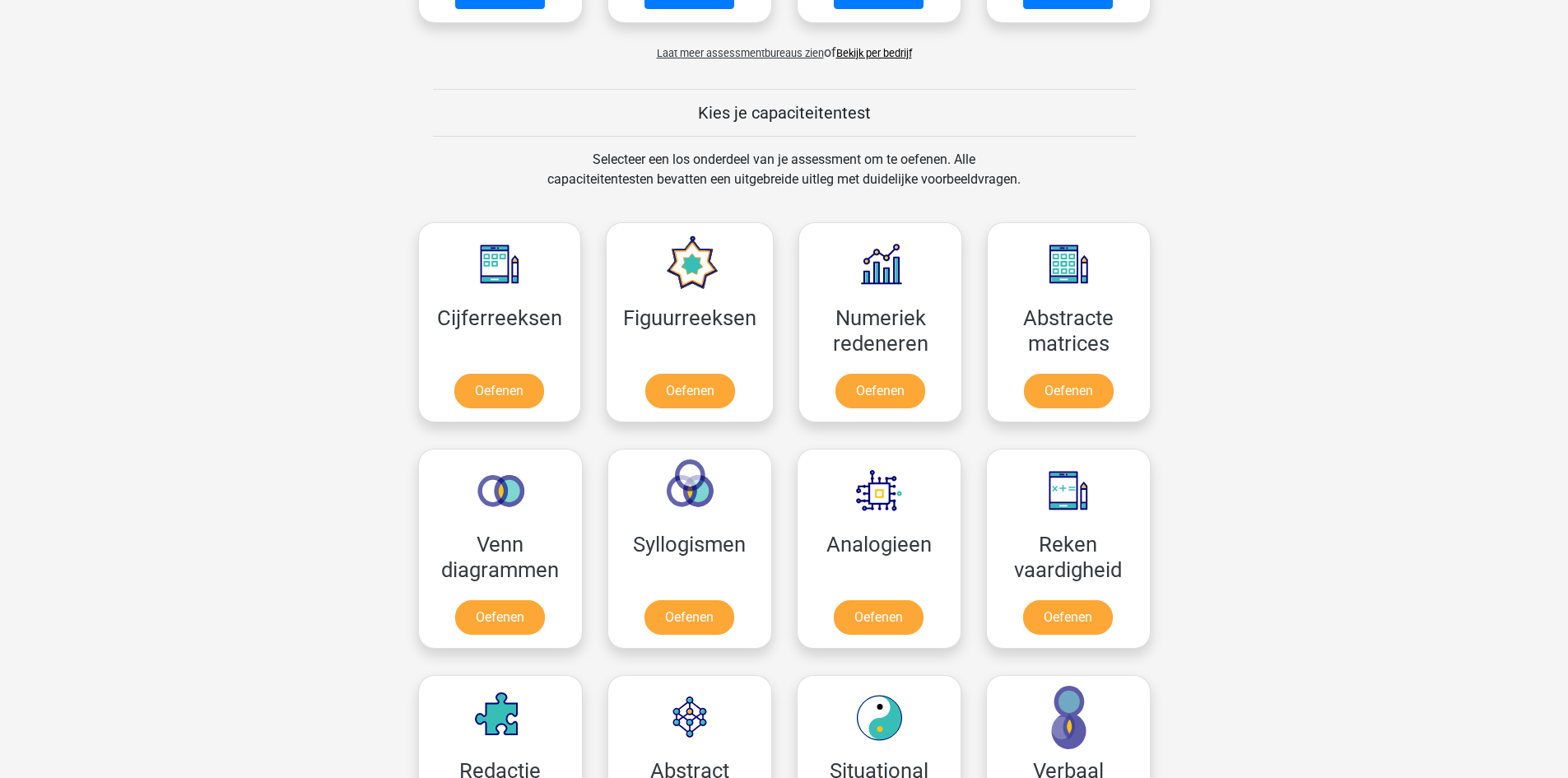
scroll to position [577, 0]
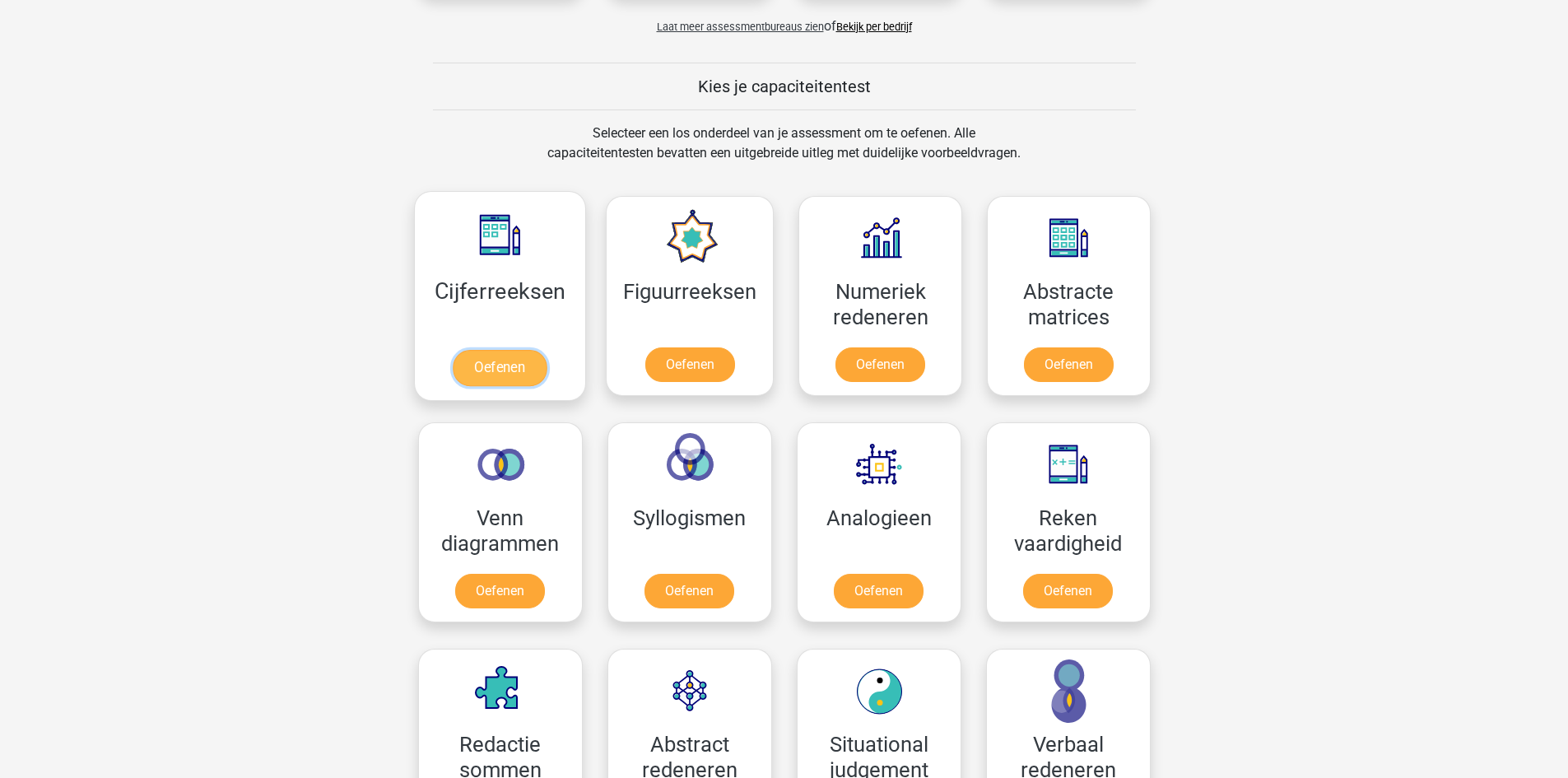
click at [509, 363] on link "Oefenen" at bounding box center [500, 368] width 94 height 36
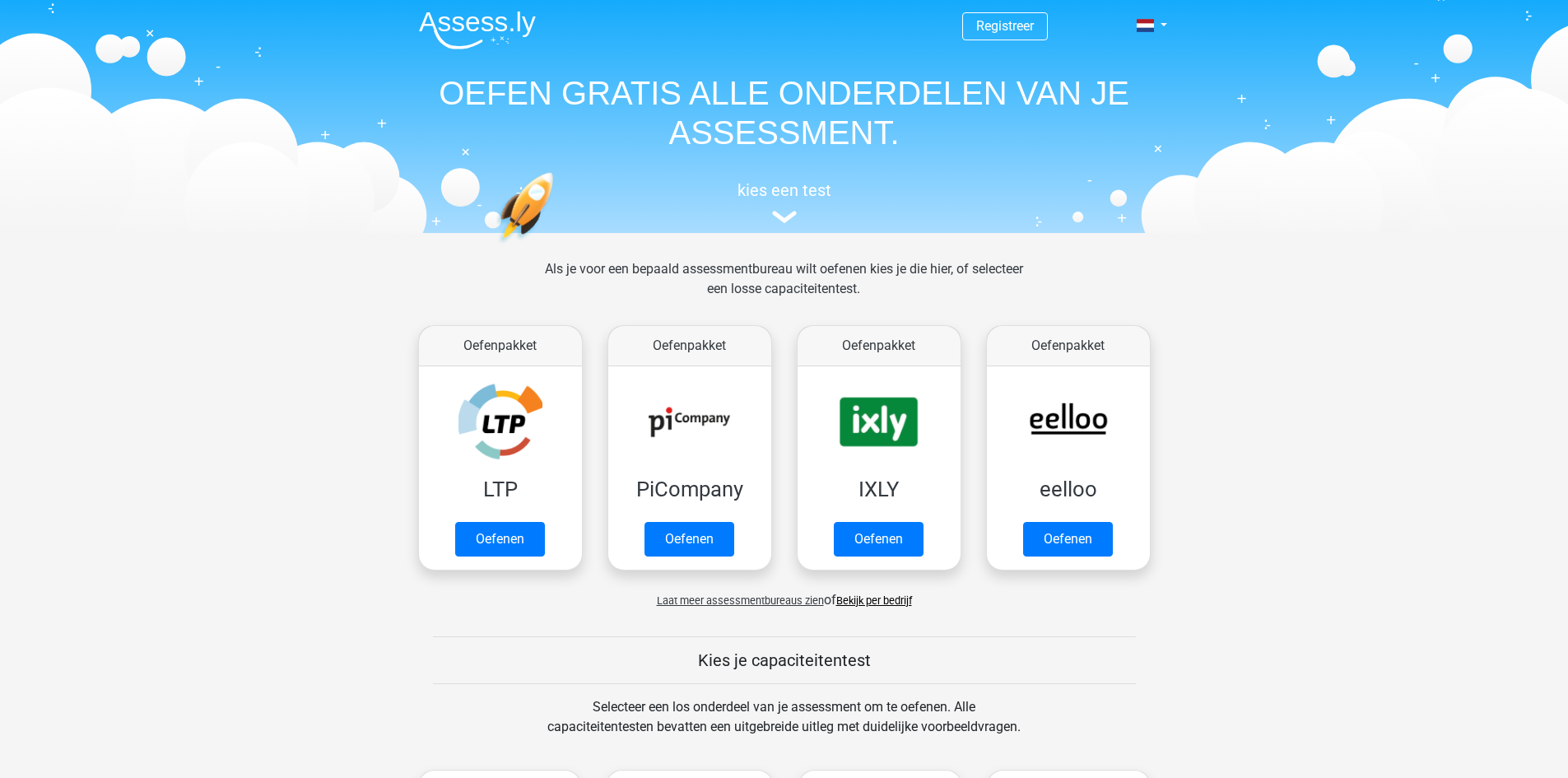
scroll to position [0, 0]
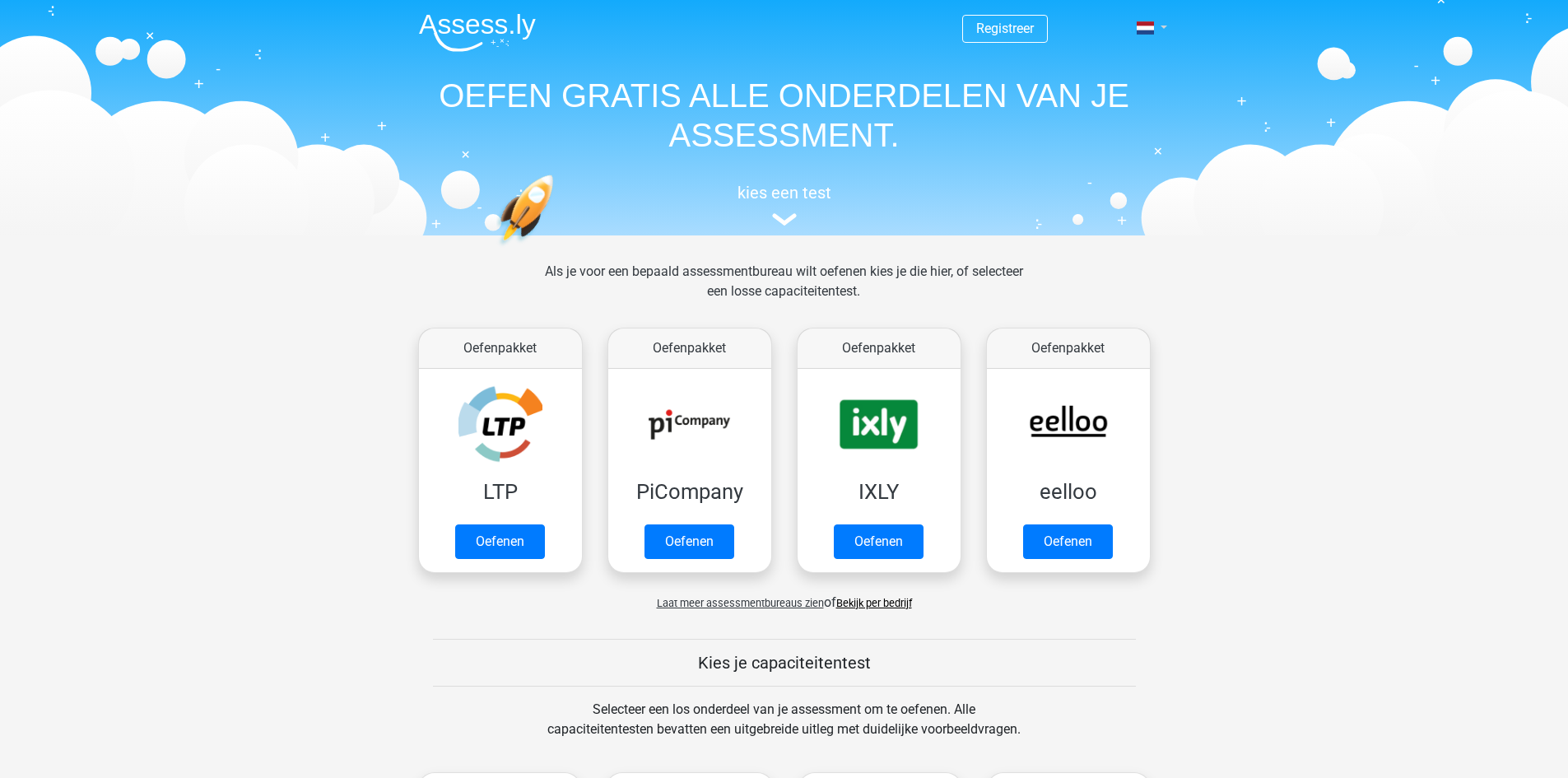
click at [1162, 30] on link at bounding box center [1147, 28] width 33 height 19
click at [1097, 99] on link "English" at bounding box center [1104, 92] width 114 height 27
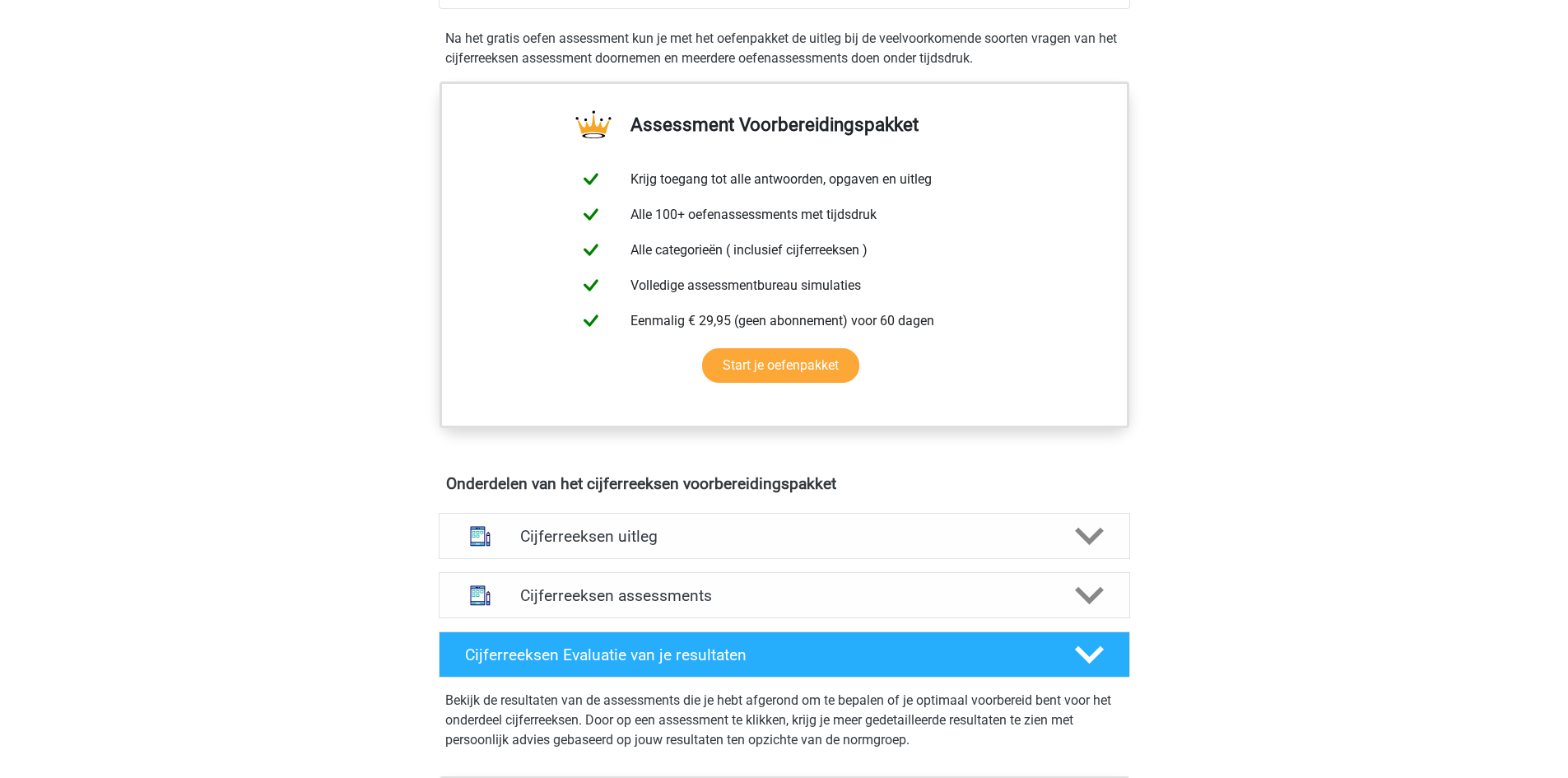
scroll to position [577, 0]
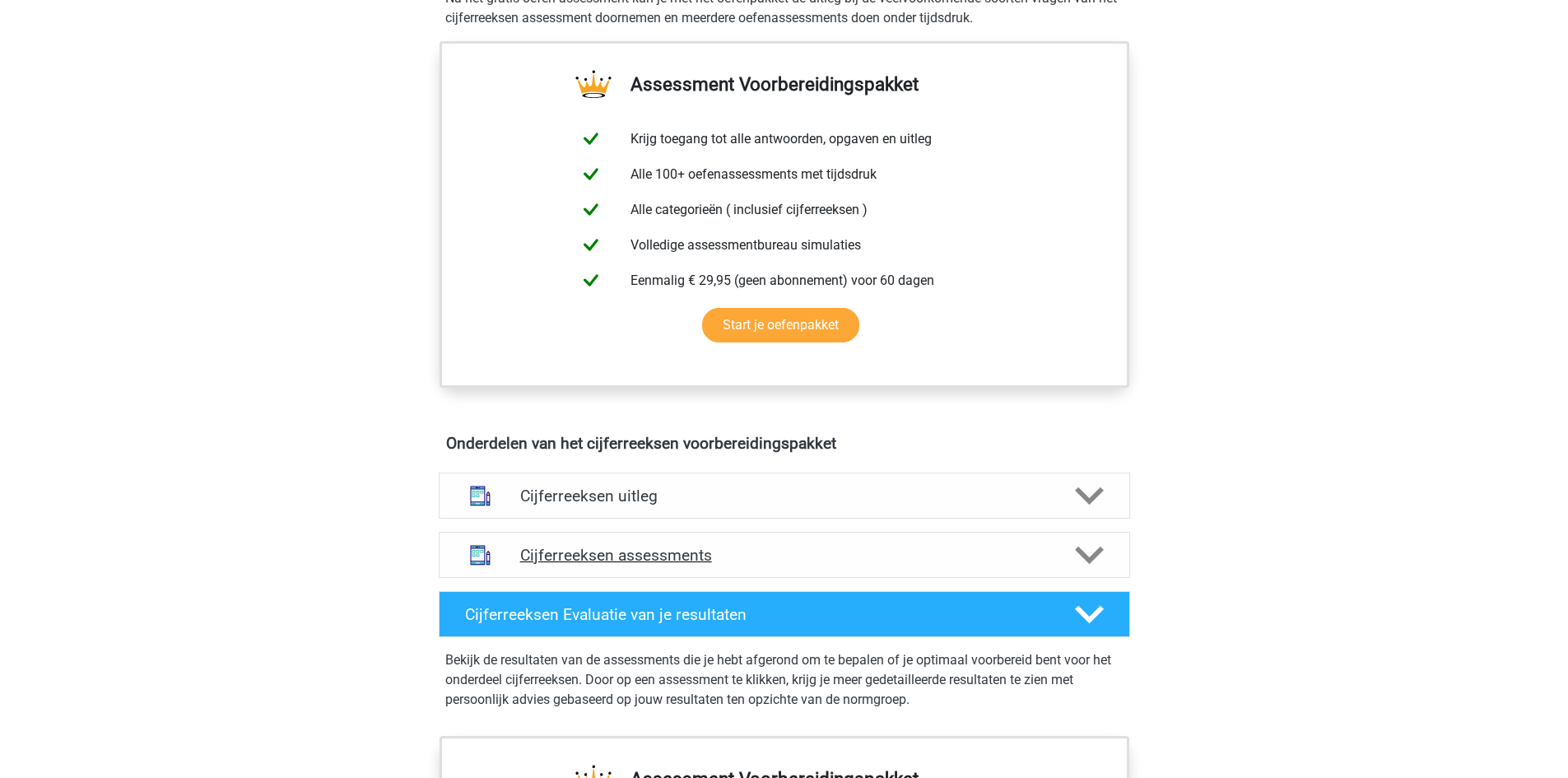
click at [1097, 565] on polygon at bounding box center [1089, 556] width 29 height 18
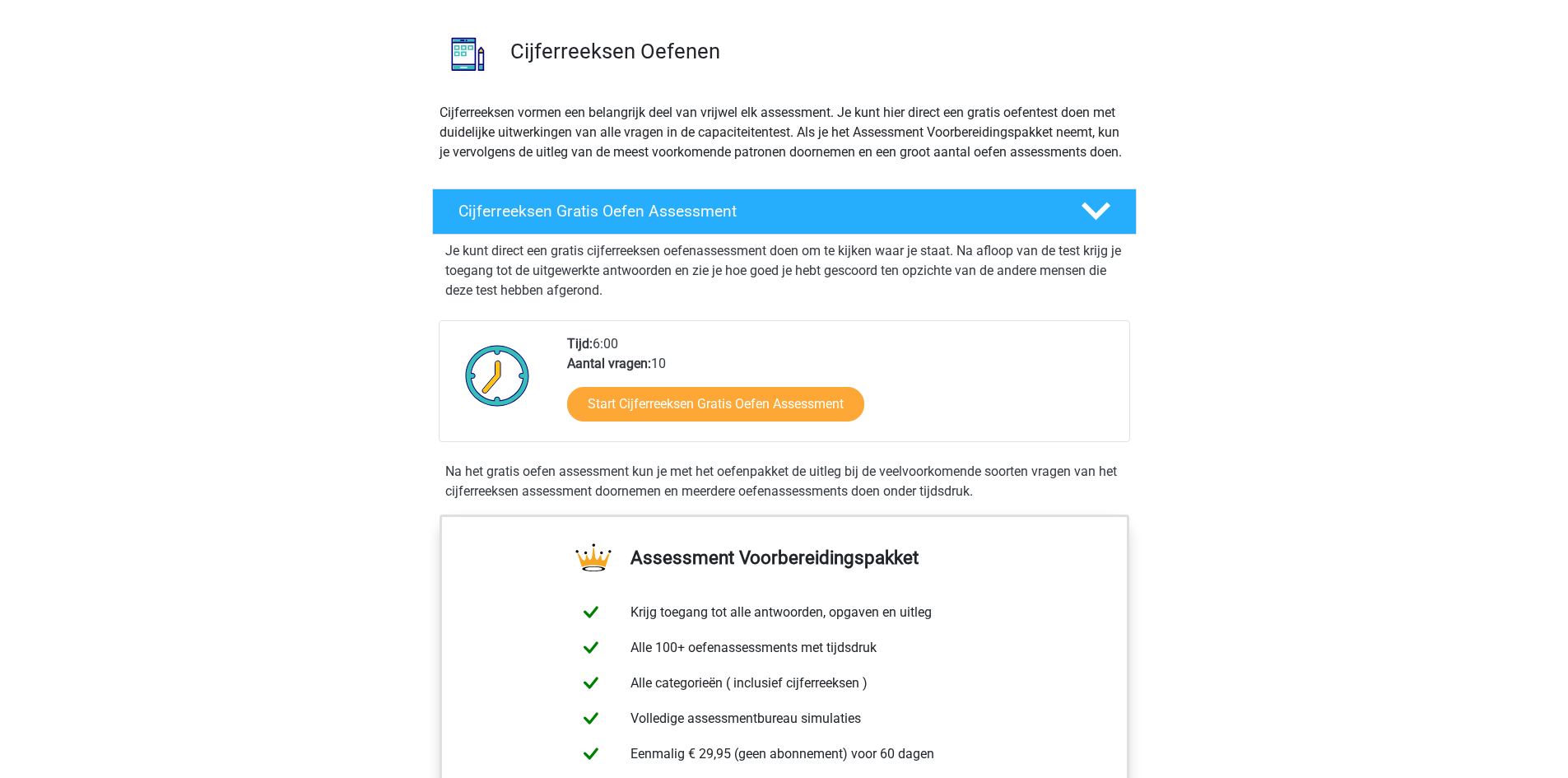
scroll to position [82, 0]
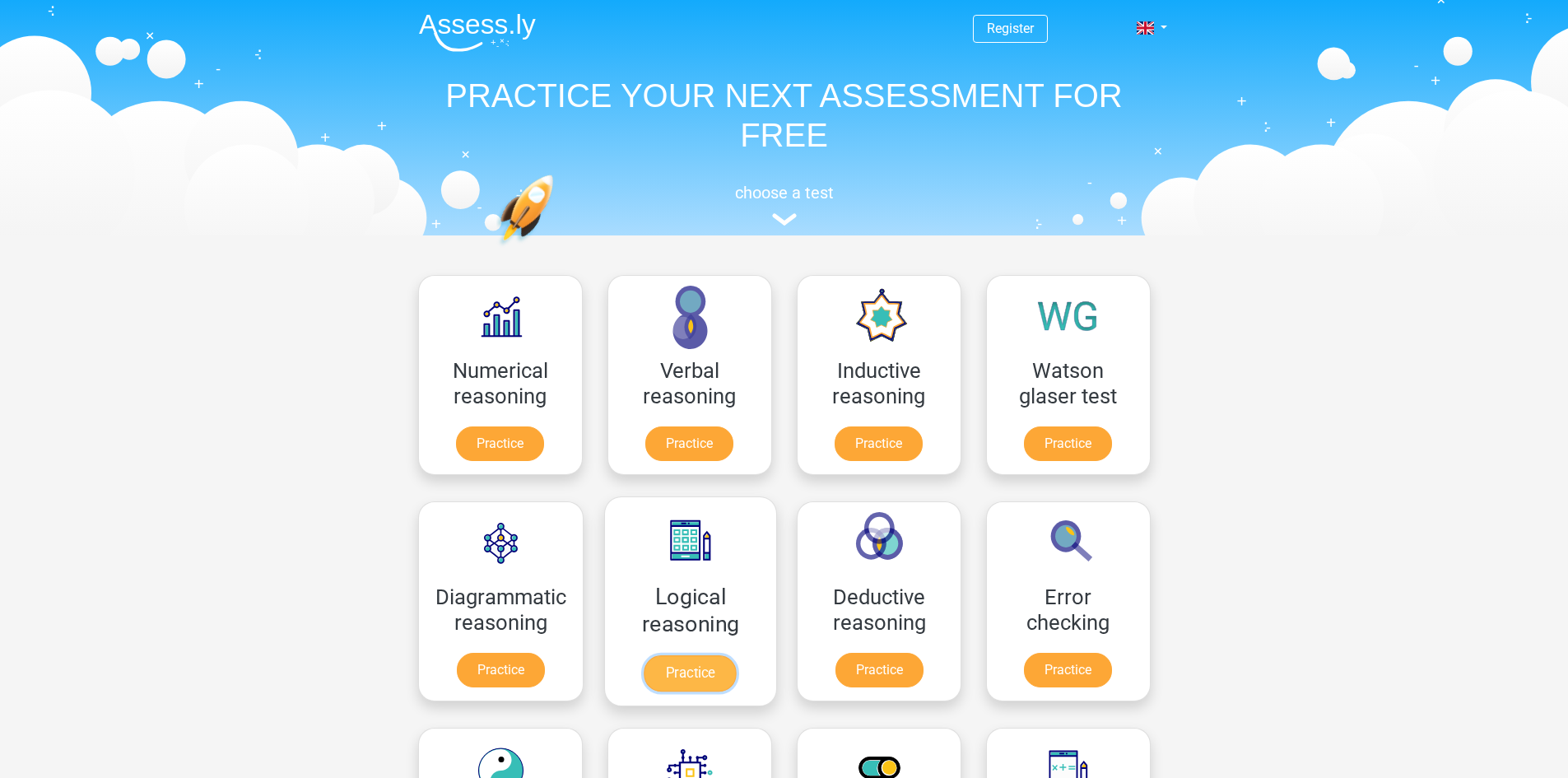
click at [684, 674] on link "Practice" at bounding box center [690, 673] width 92 height 36
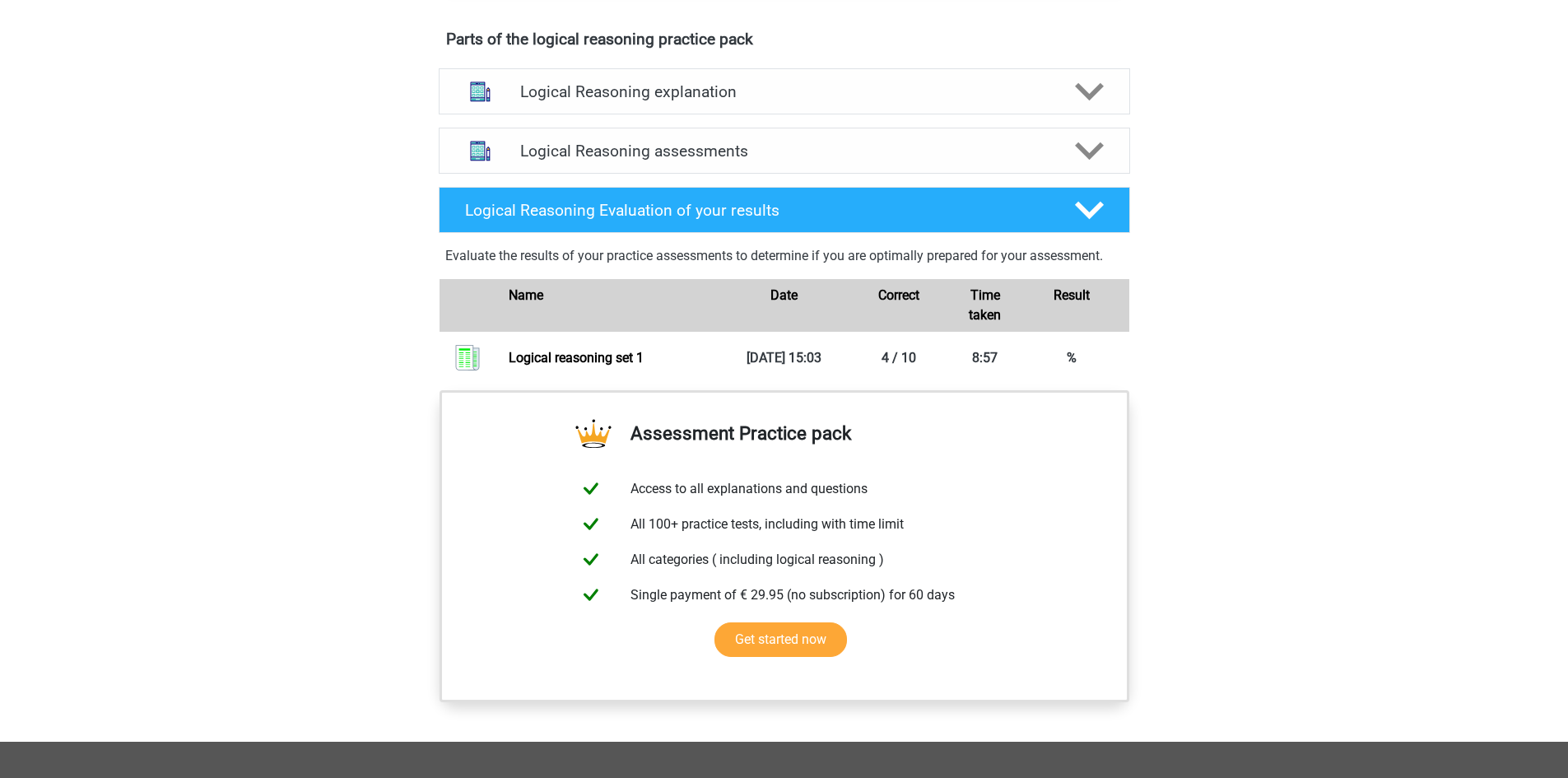
scroll to position [823, 0]
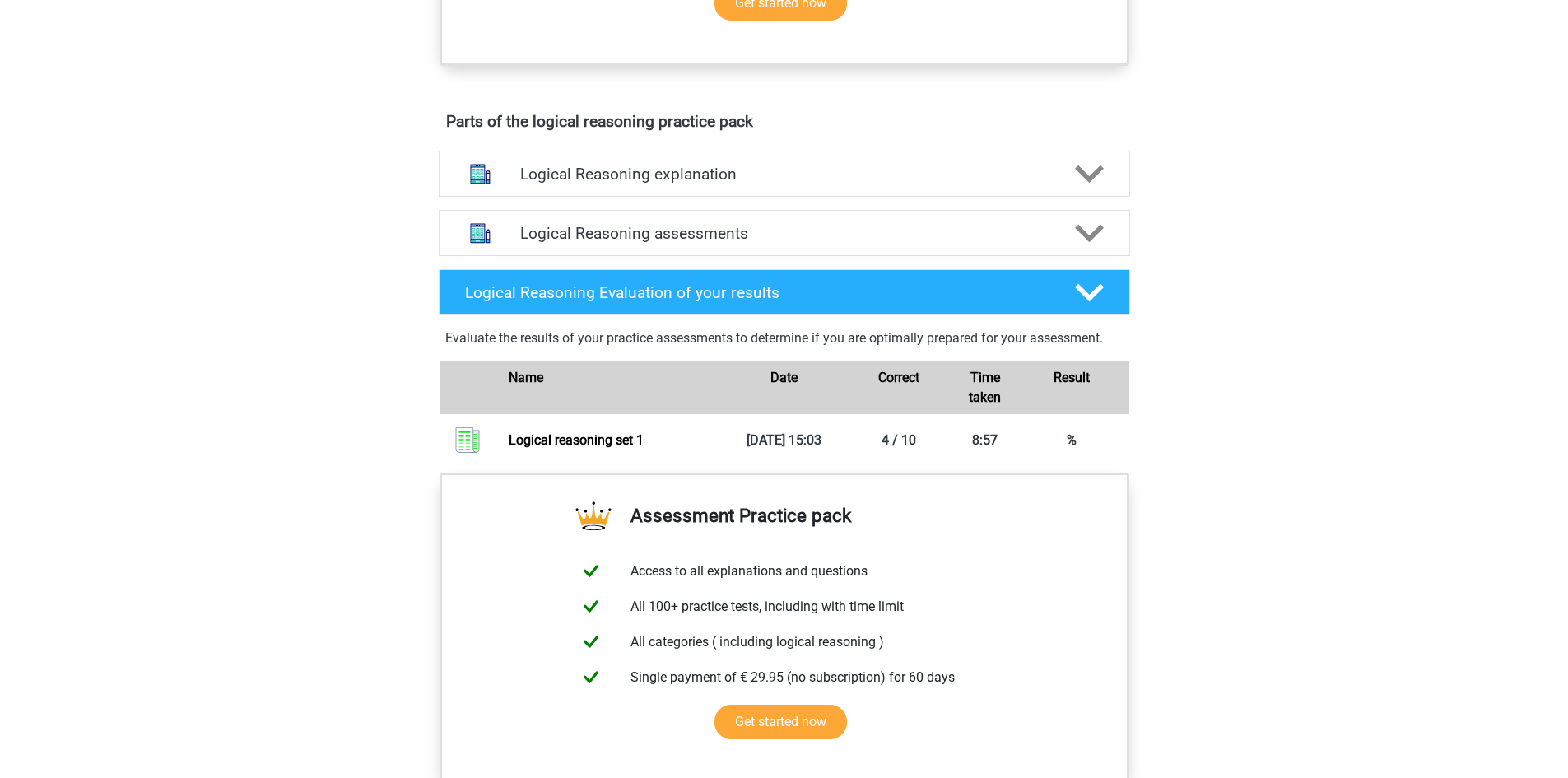
click at [1092, 248] on icon at bounding box center [1089, 233] width 29 height 29
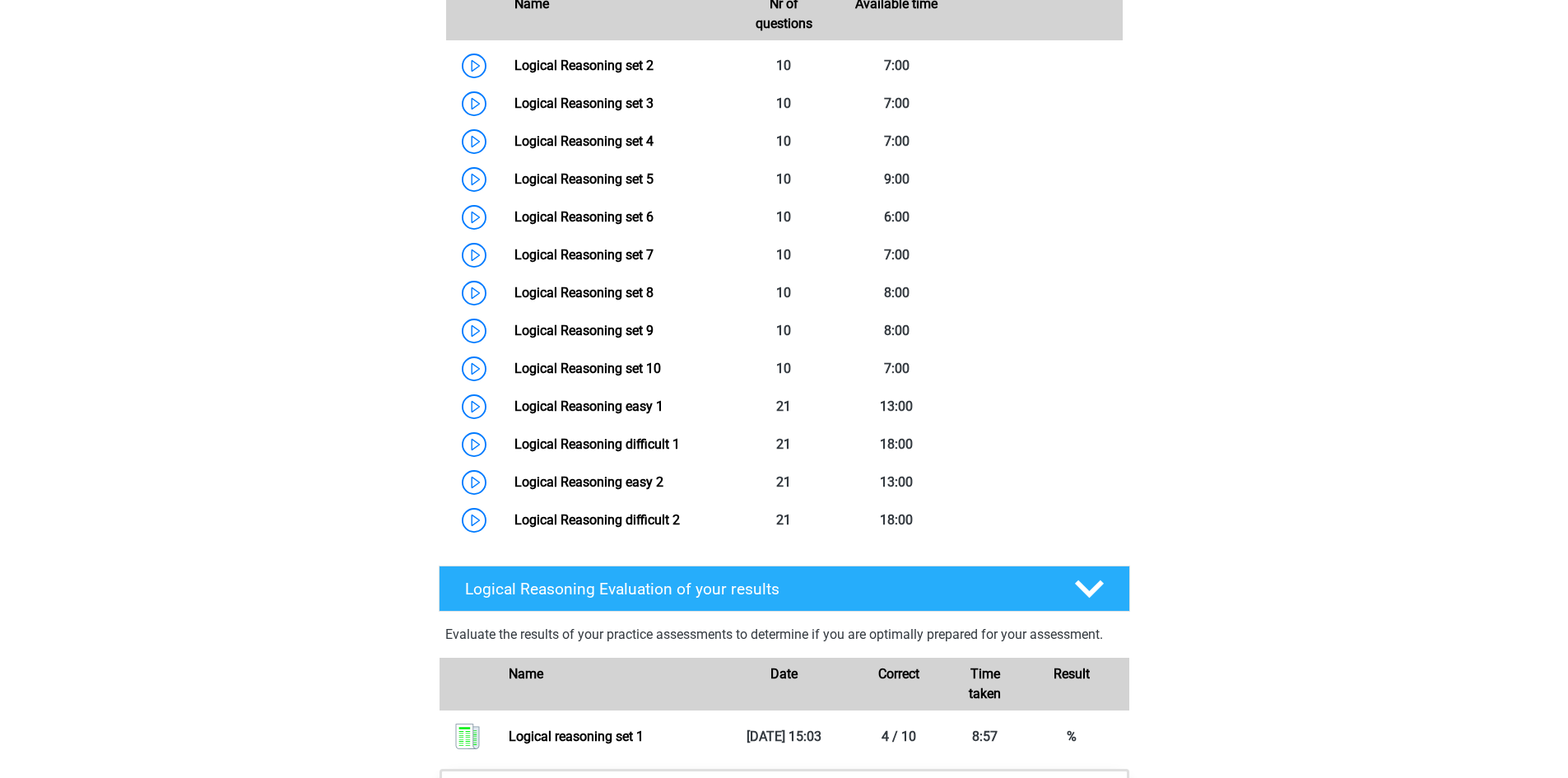
scroll to position [1153, 0]
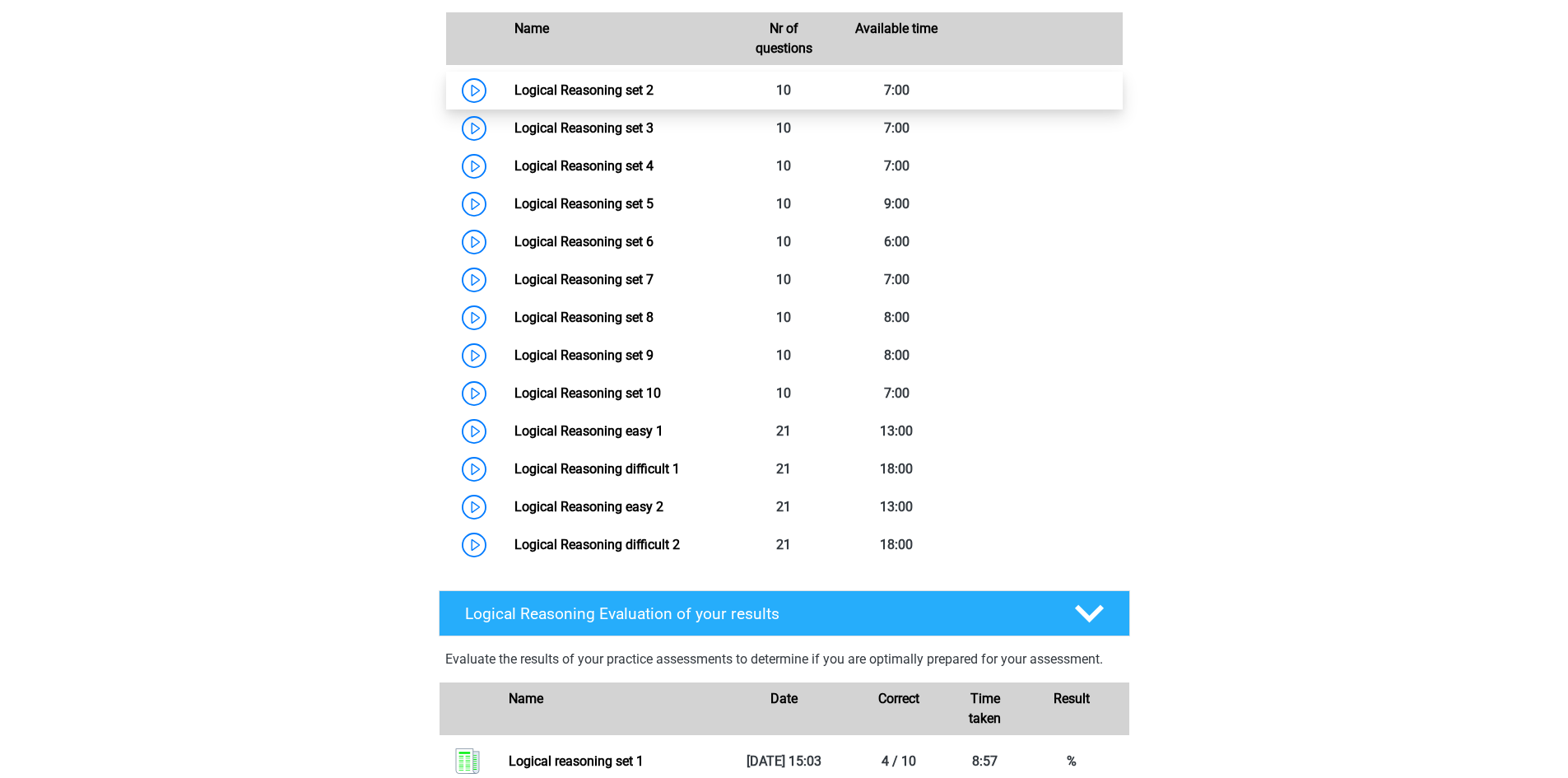
click at [571, 98] on link "Logical Reasoning set 2" at bounding box center [584, 90] width 139 height 16
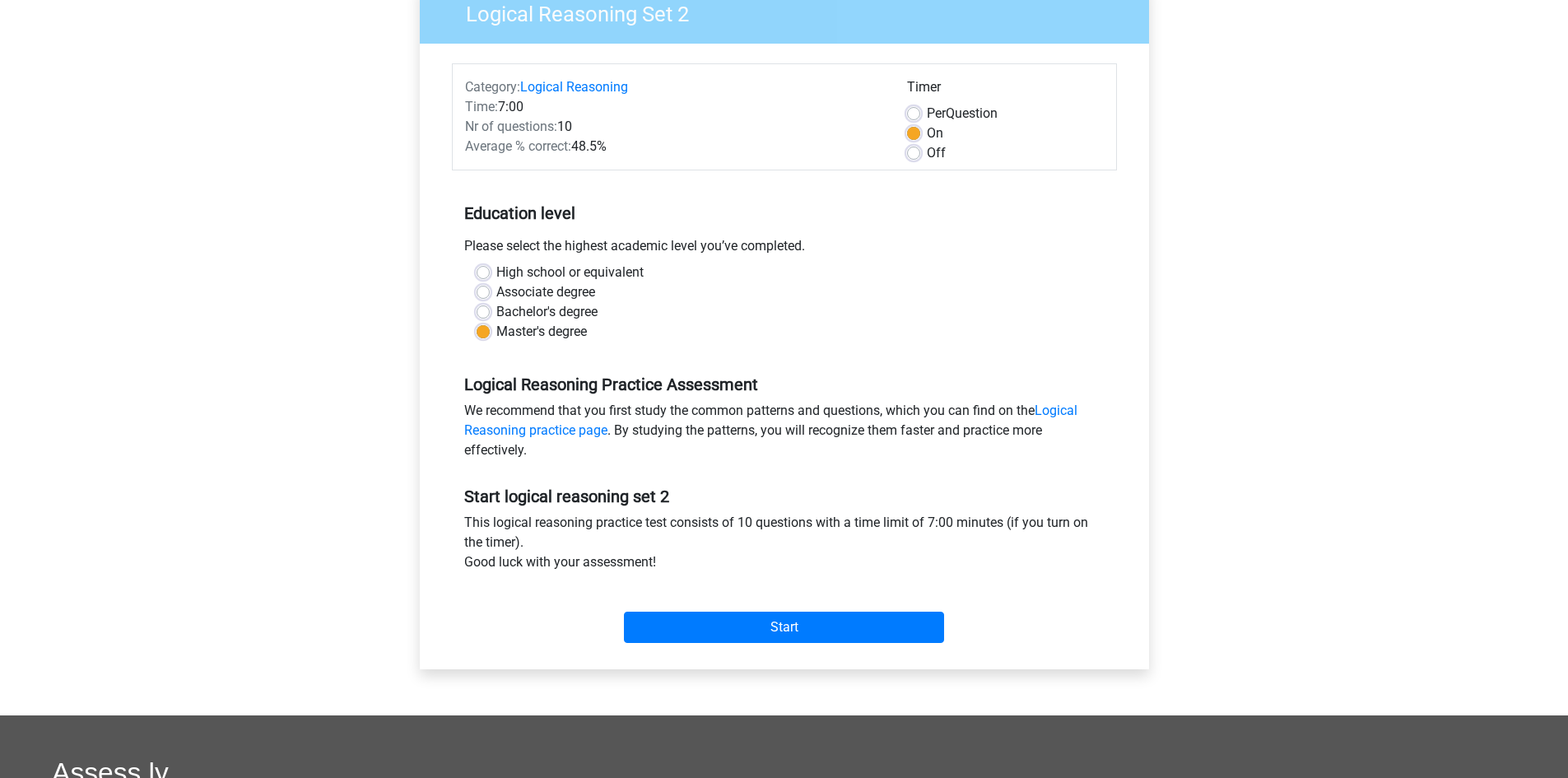
scroll to position [164, 0]
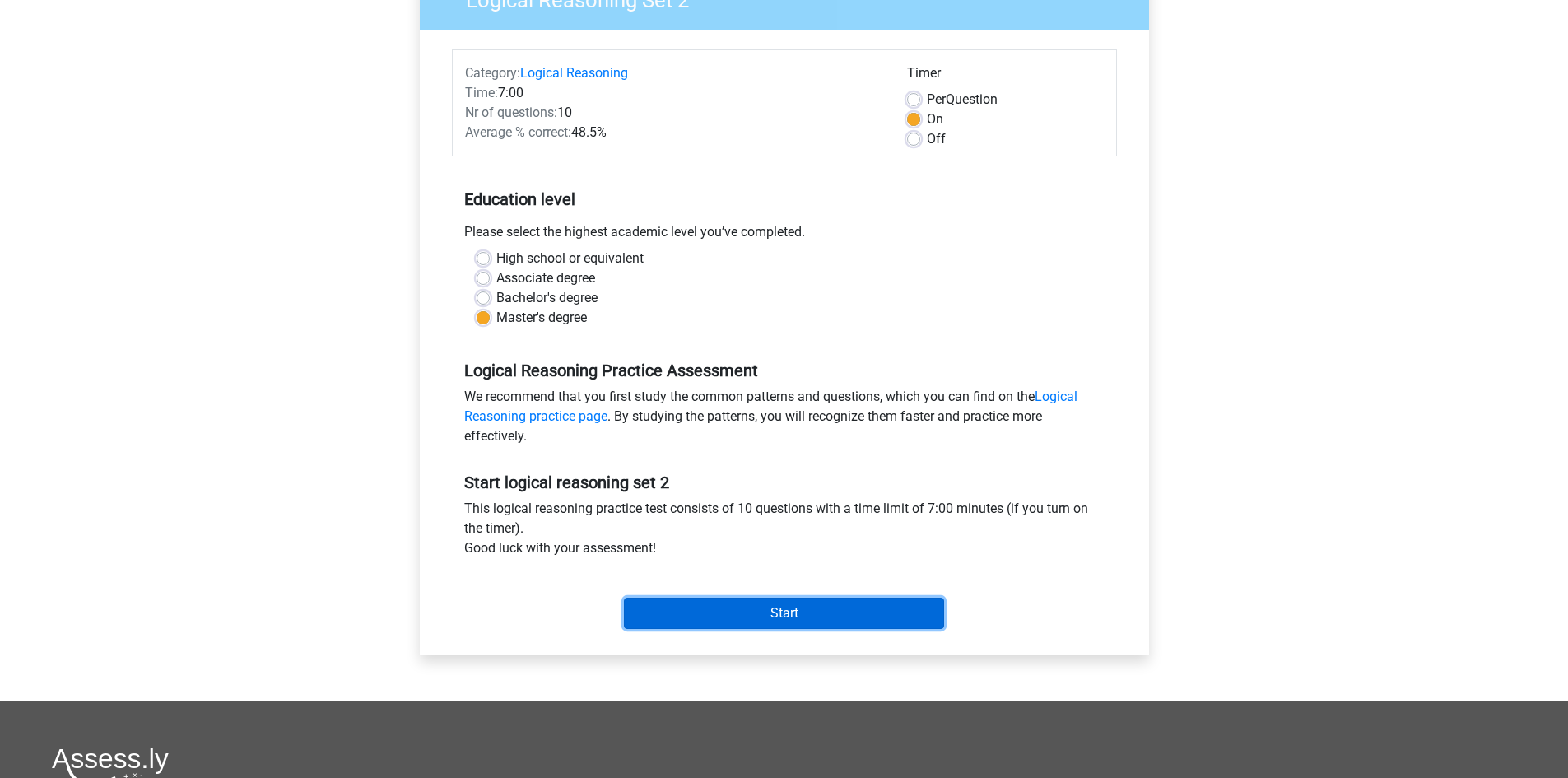
click at [787, 613] on input "Start" at bounding box center [784, 614] width 320 height 31
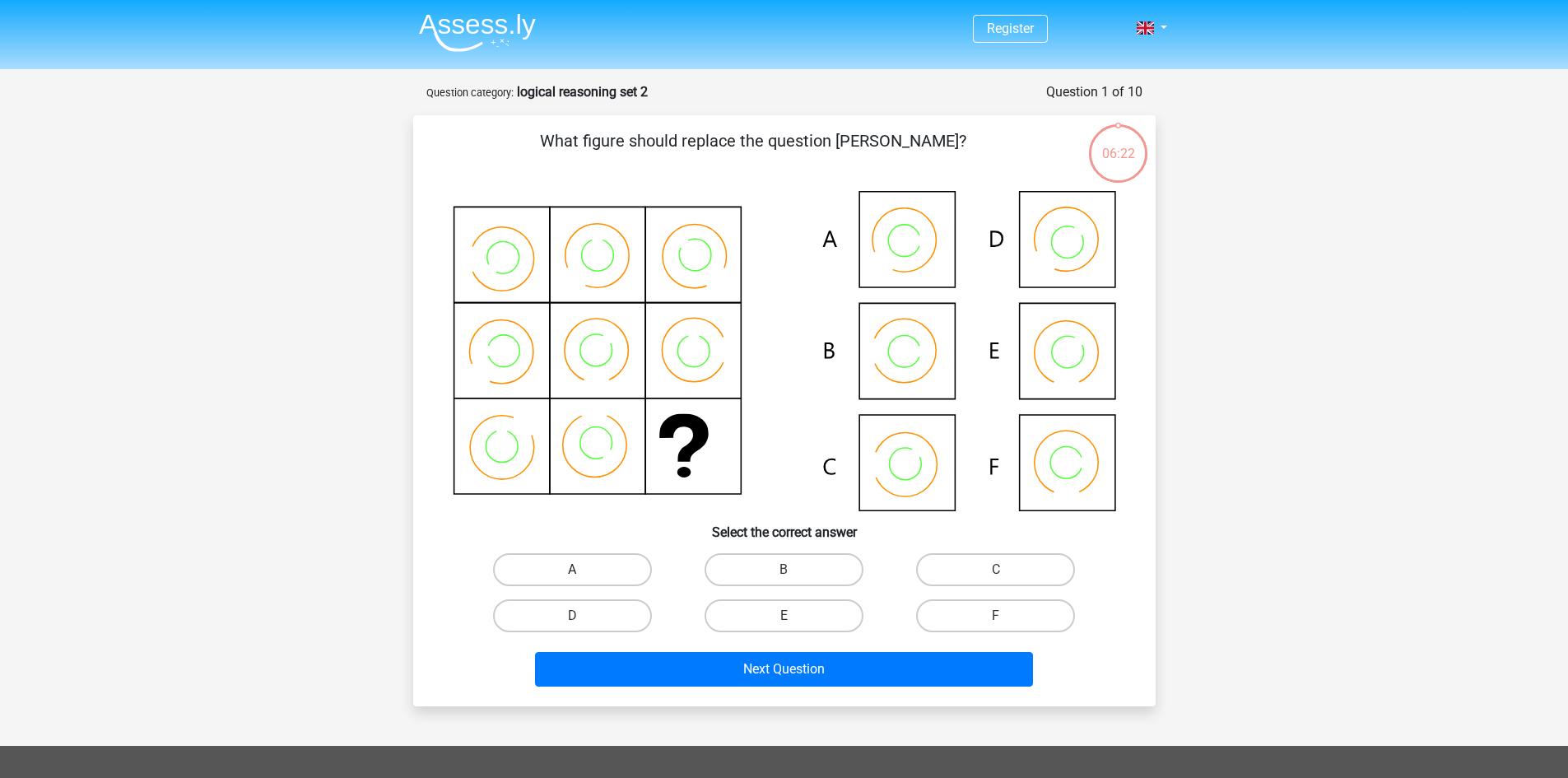
click at [625, 578] on label "A" at bounding box center [573, 570] width 159 height 33
click at [583, 578] on input "A" at bounding box center [577, 576] width 11 height 11
radio input "true"
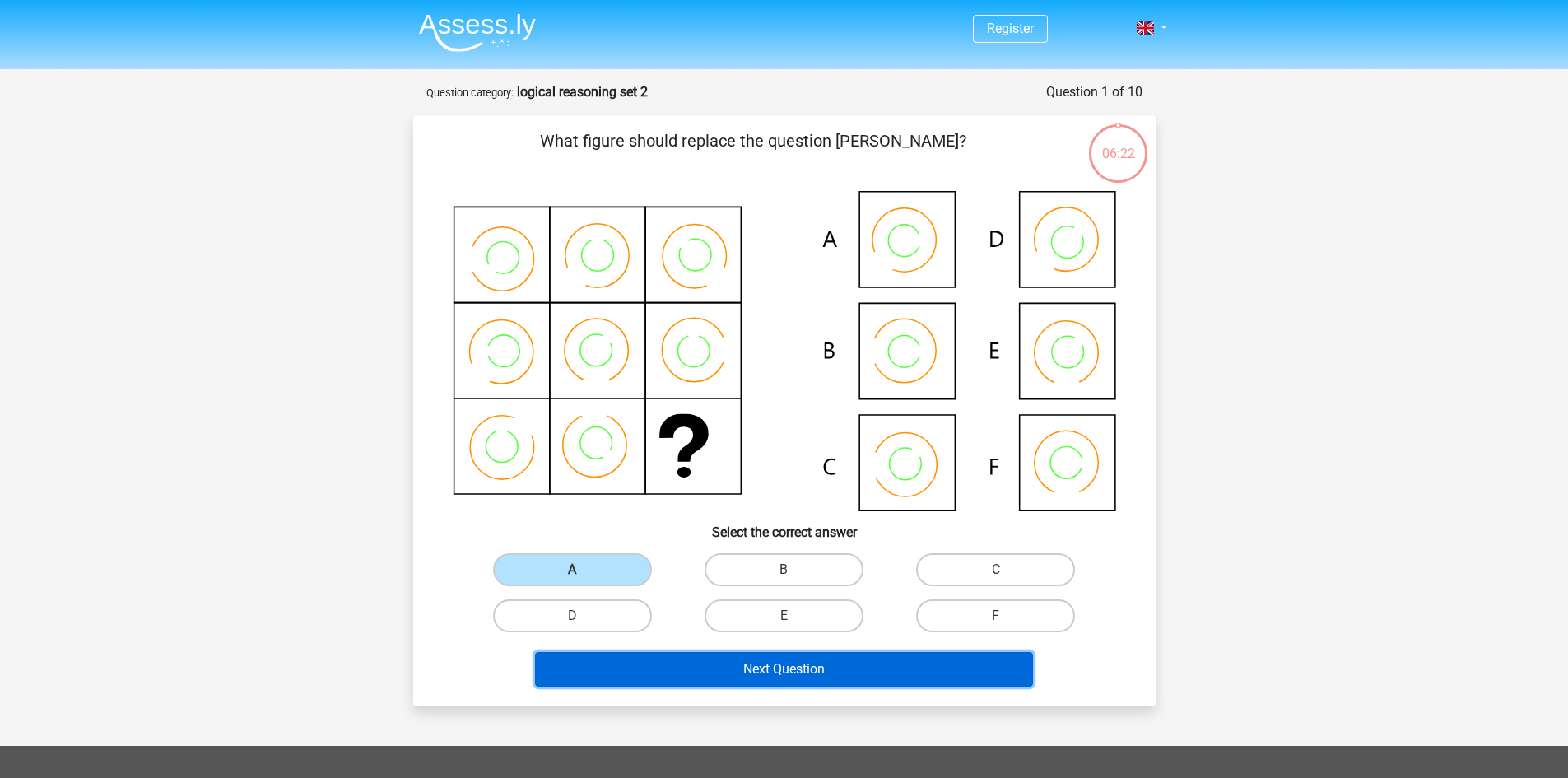
click at [790, 682] on button "Next Question" at bounding box center [783, 669] width 498 height 34
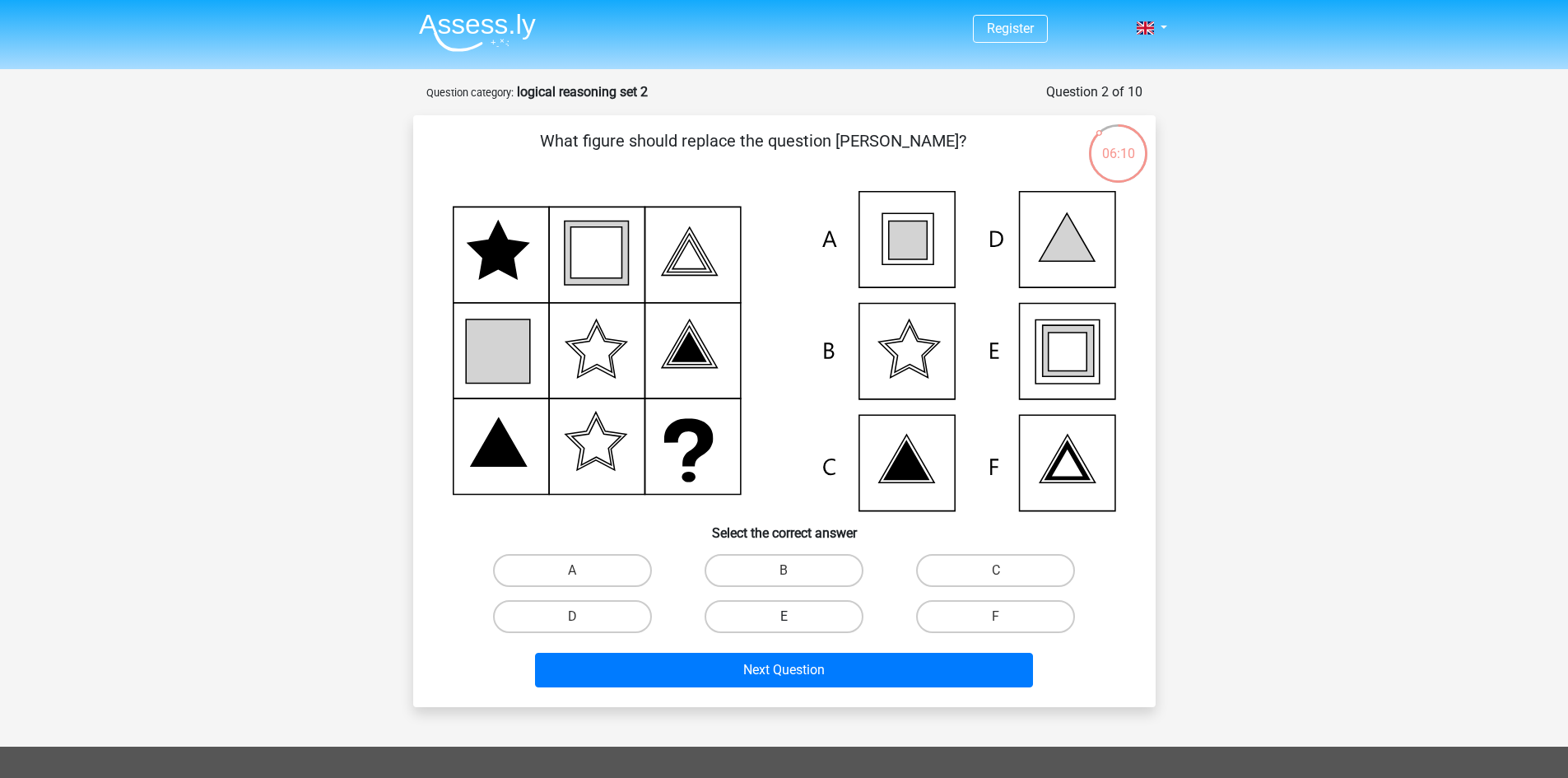
click at [798, 609] on label "E" at bounding box center [784, 617] width 159 height 33
click at [794, 616] on input "E" at bounding box center [789, 622] width 11 height 11
radio input "true"
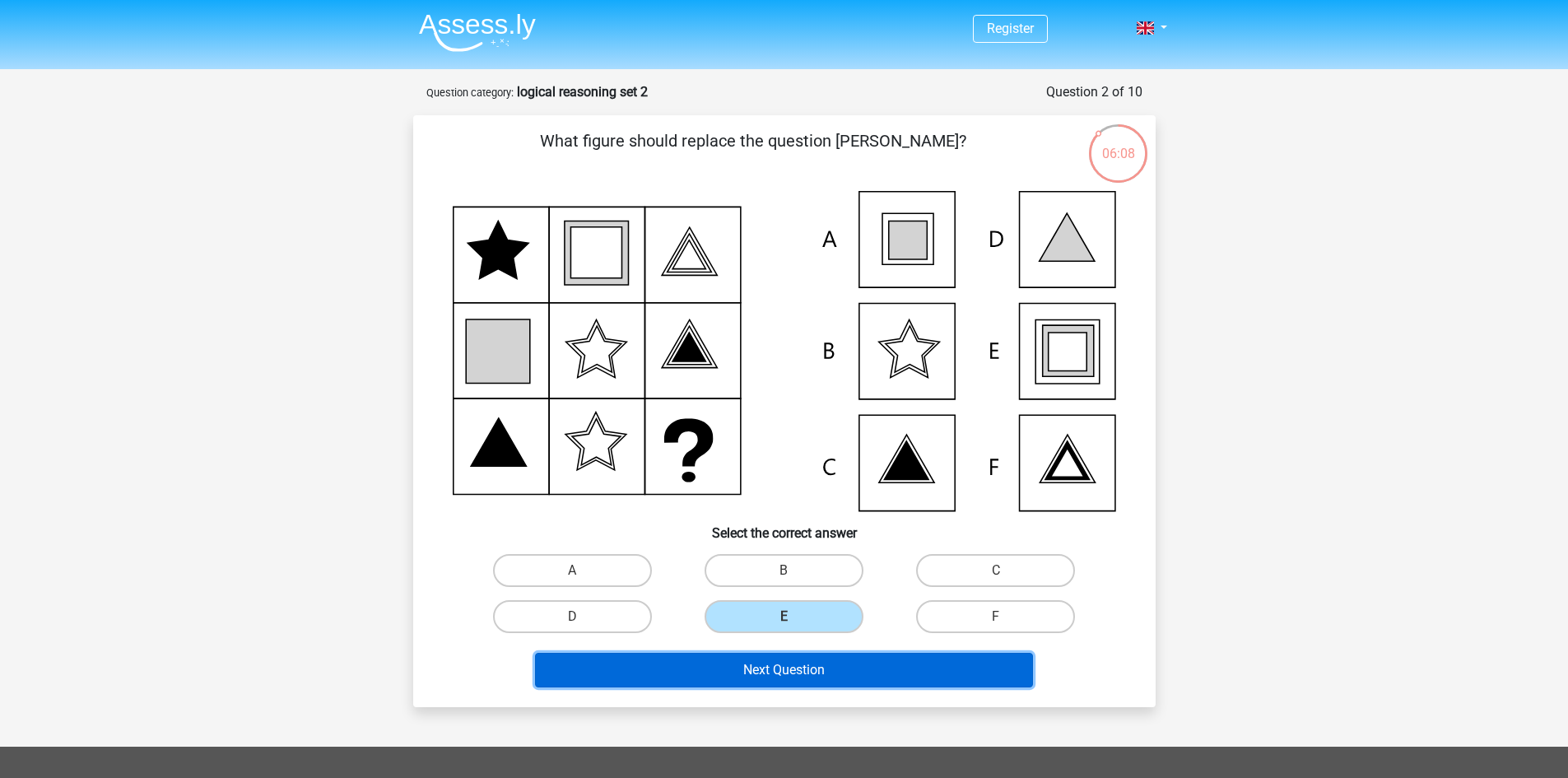
click at [788, 664] on button "Next Question" at bounding box center [783, 670] width 498 height 34
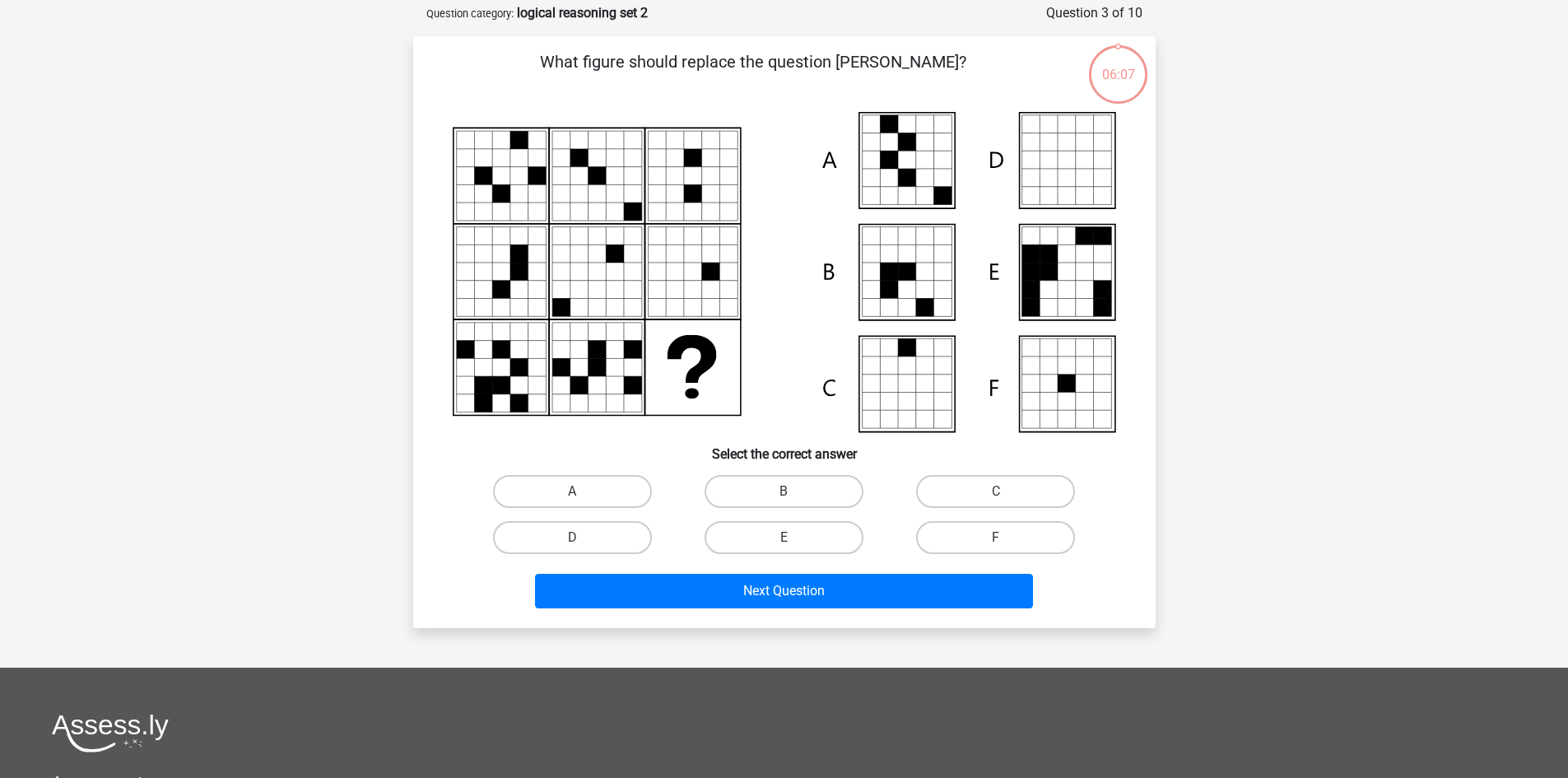
scroll to position [82, 0]
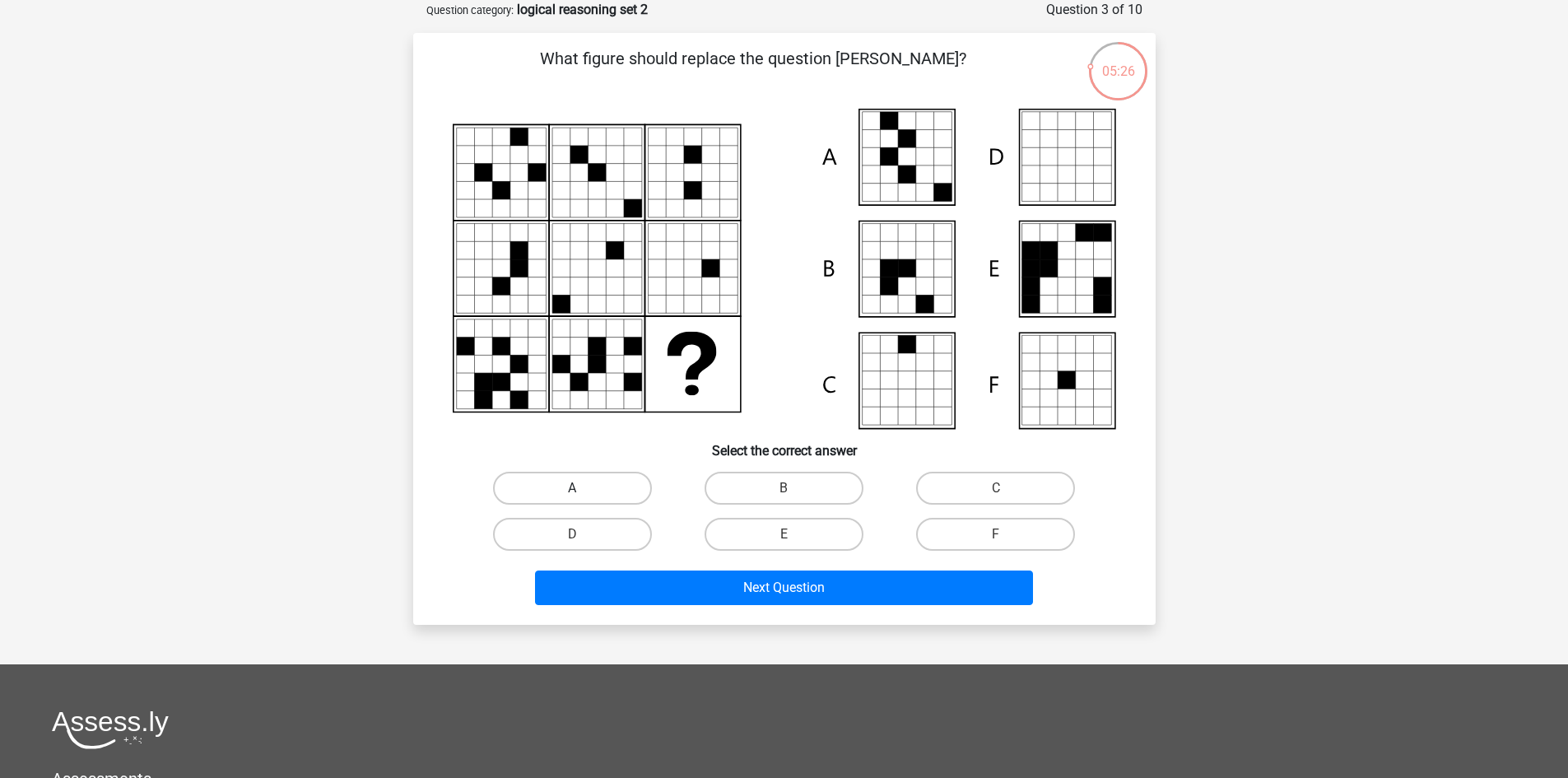
click at [603, 492] on label "A" at bounding box center [573, 489] width 159 height 33
click at [583, 492] on input "A" at bounding box center [577, 493] width 11 height 11
radio input "true"
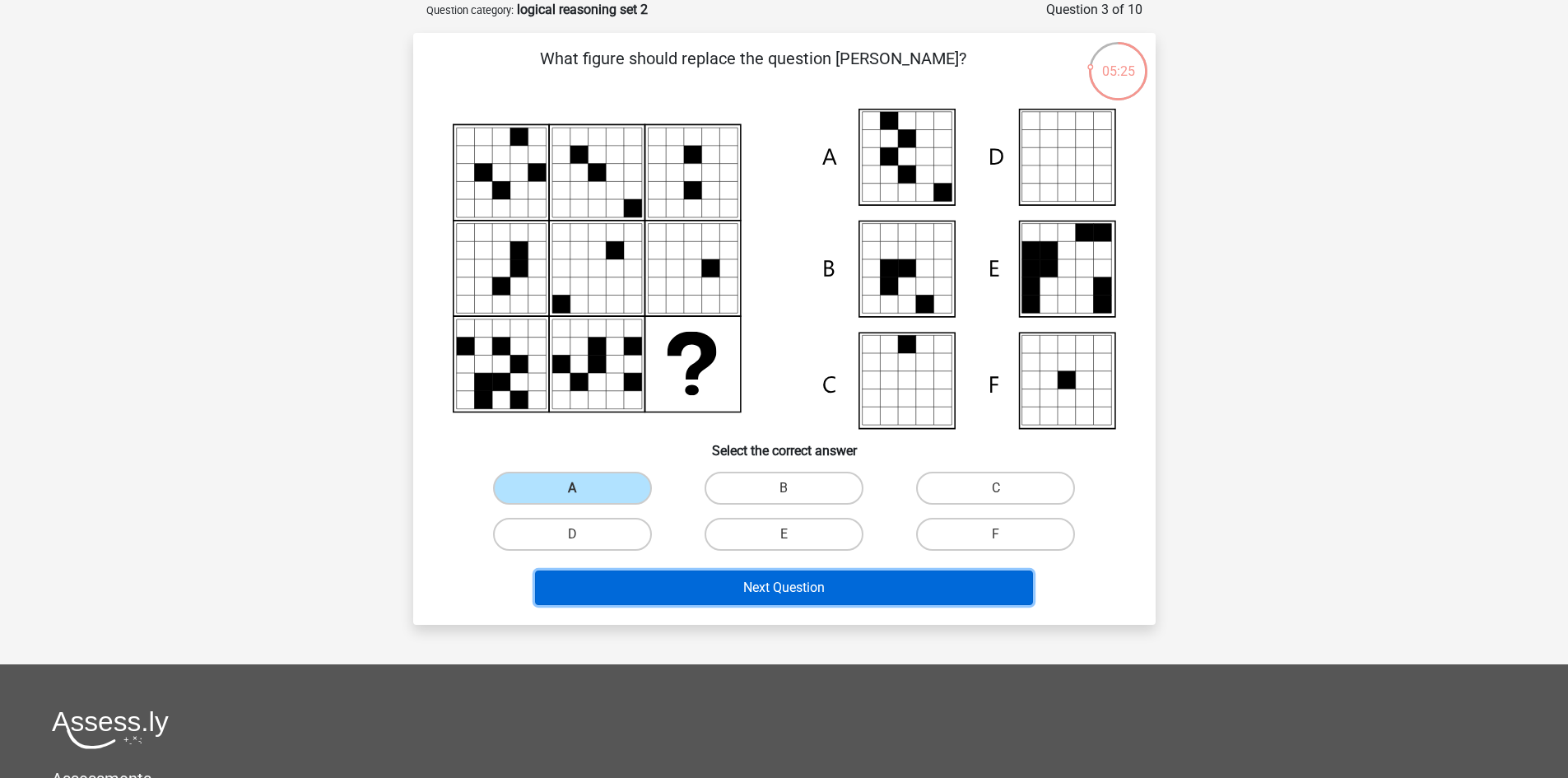
click at [773, 587] on button "Next Question" at bounding box center [783, 588] width 498 height 34
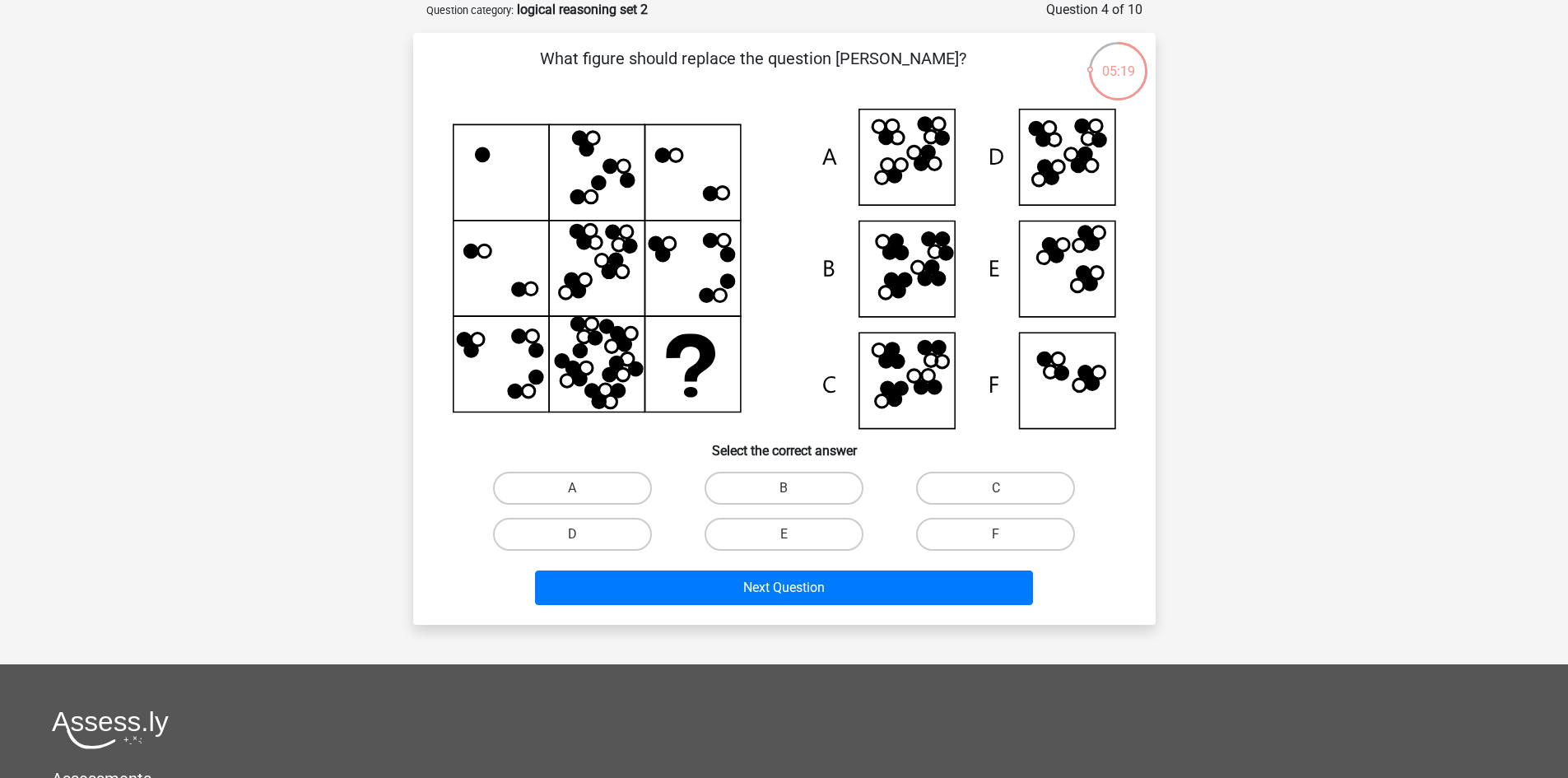
scroll to position [0, 0]
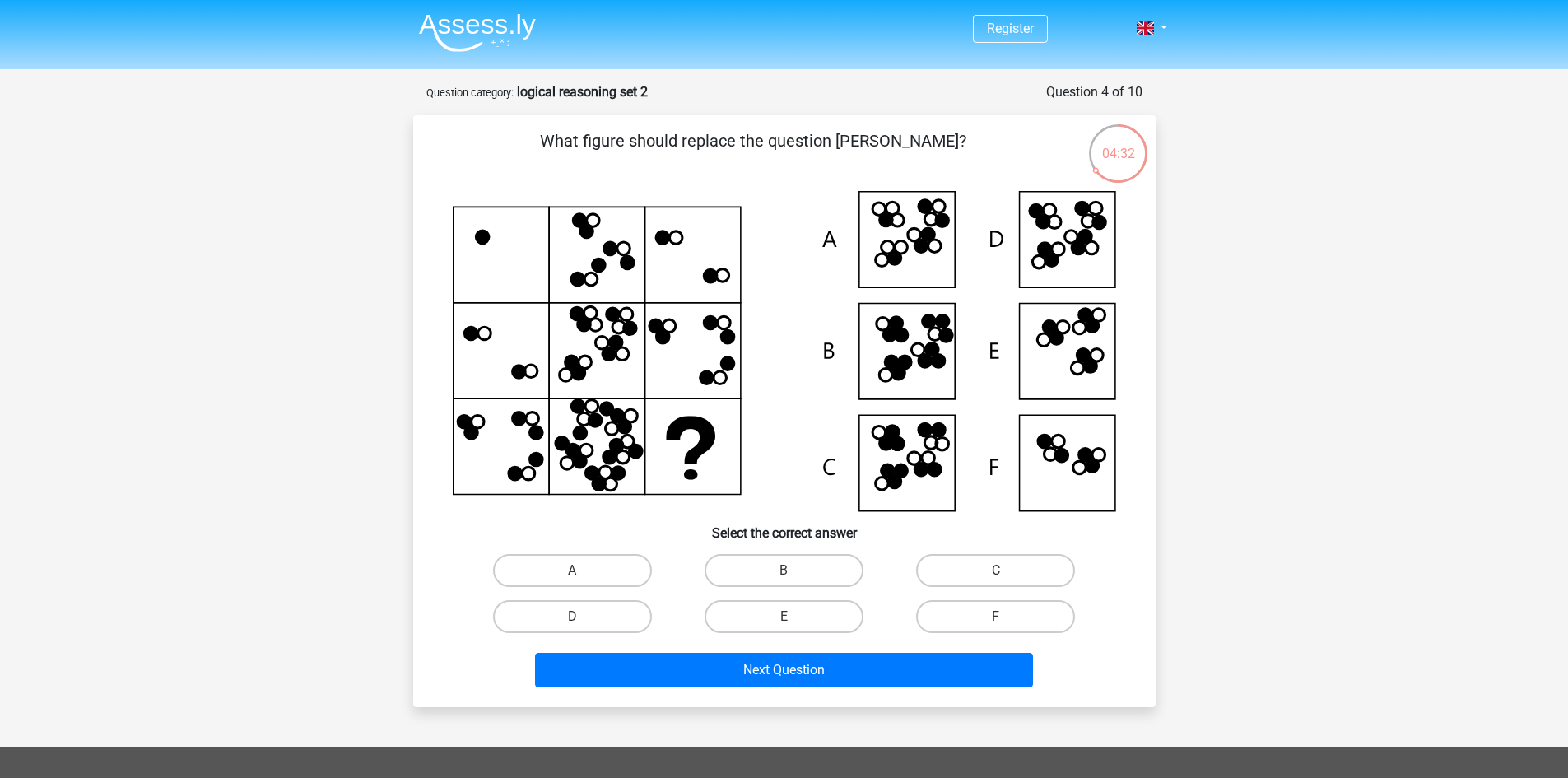
click at [632, 618] on label "D" at bounding box center [573, 617] width 159 height 33
click at [583, 618] on input "D" at bounding box center [577, 622] width 11 height 11
radio input "true"
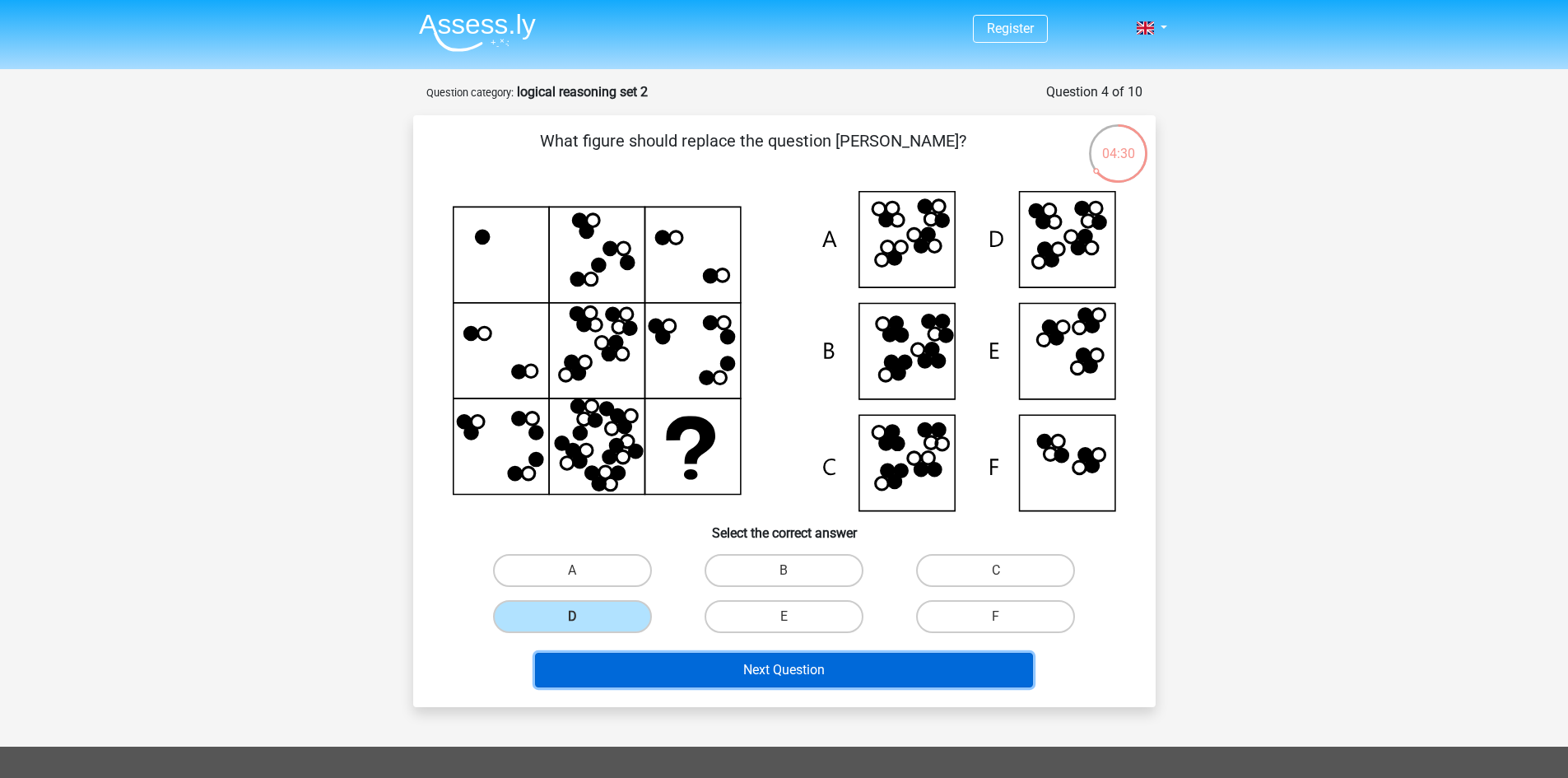
click at [804, 673] on button "Next Question" at bounding box center [783, 670] width 498 height 34
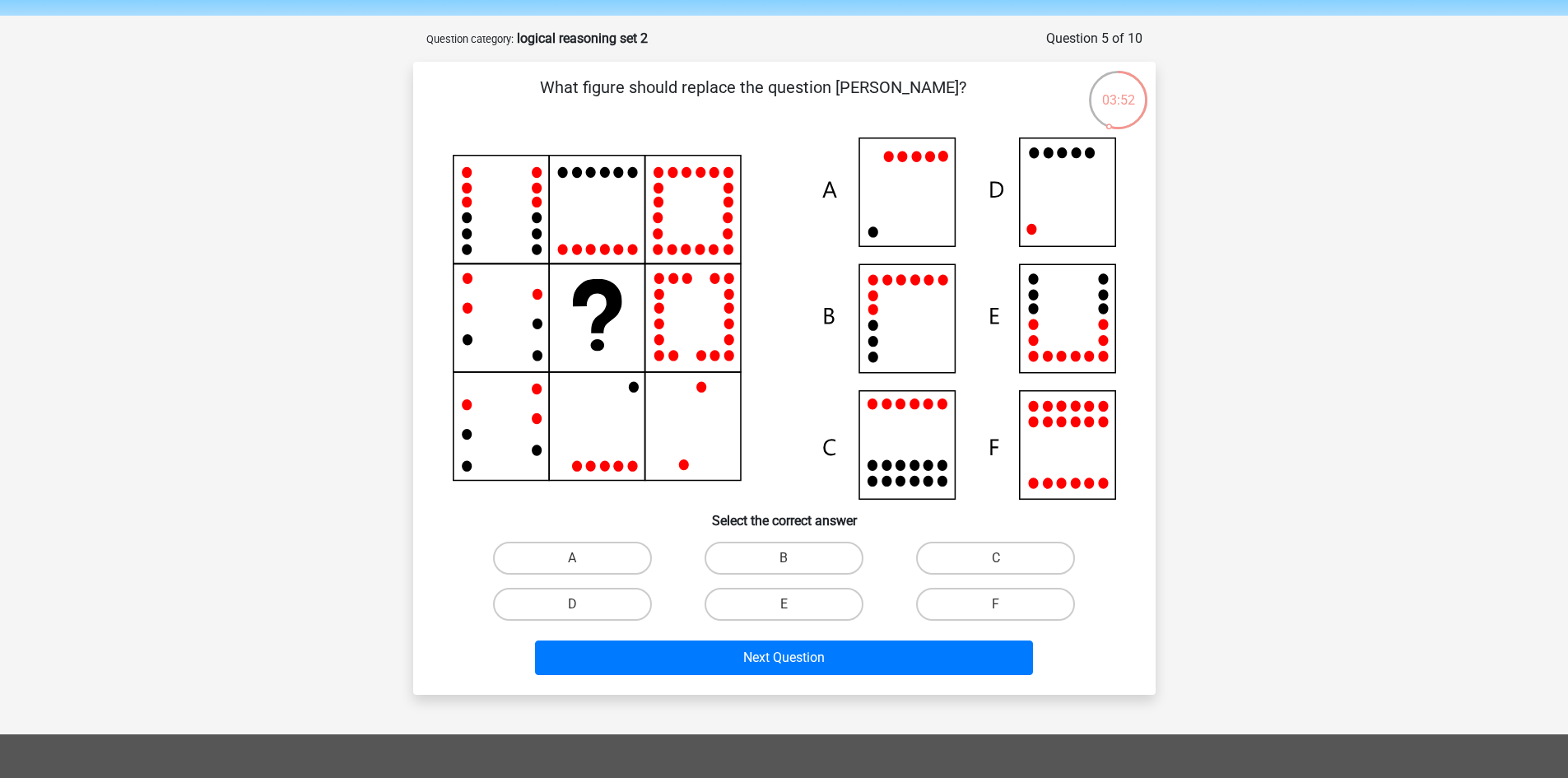
scroll to position [82, 0]
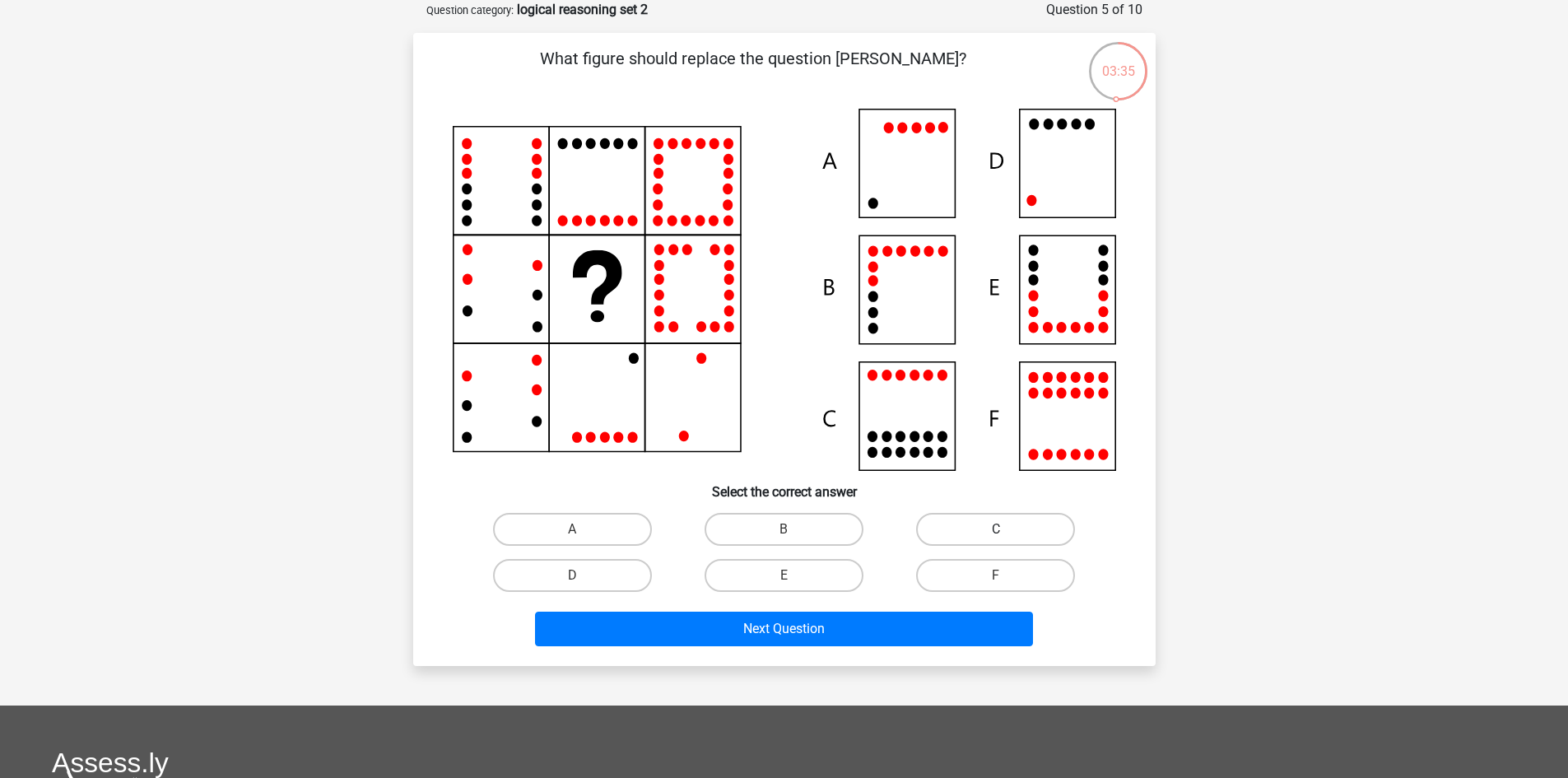
click at [979, 535] on label "C" at bounding box center [995, 529] width 159 height 33
click at [995, 535] on input "C" at bounding box center [1001, 535] width 11 height 11
radio input "true"
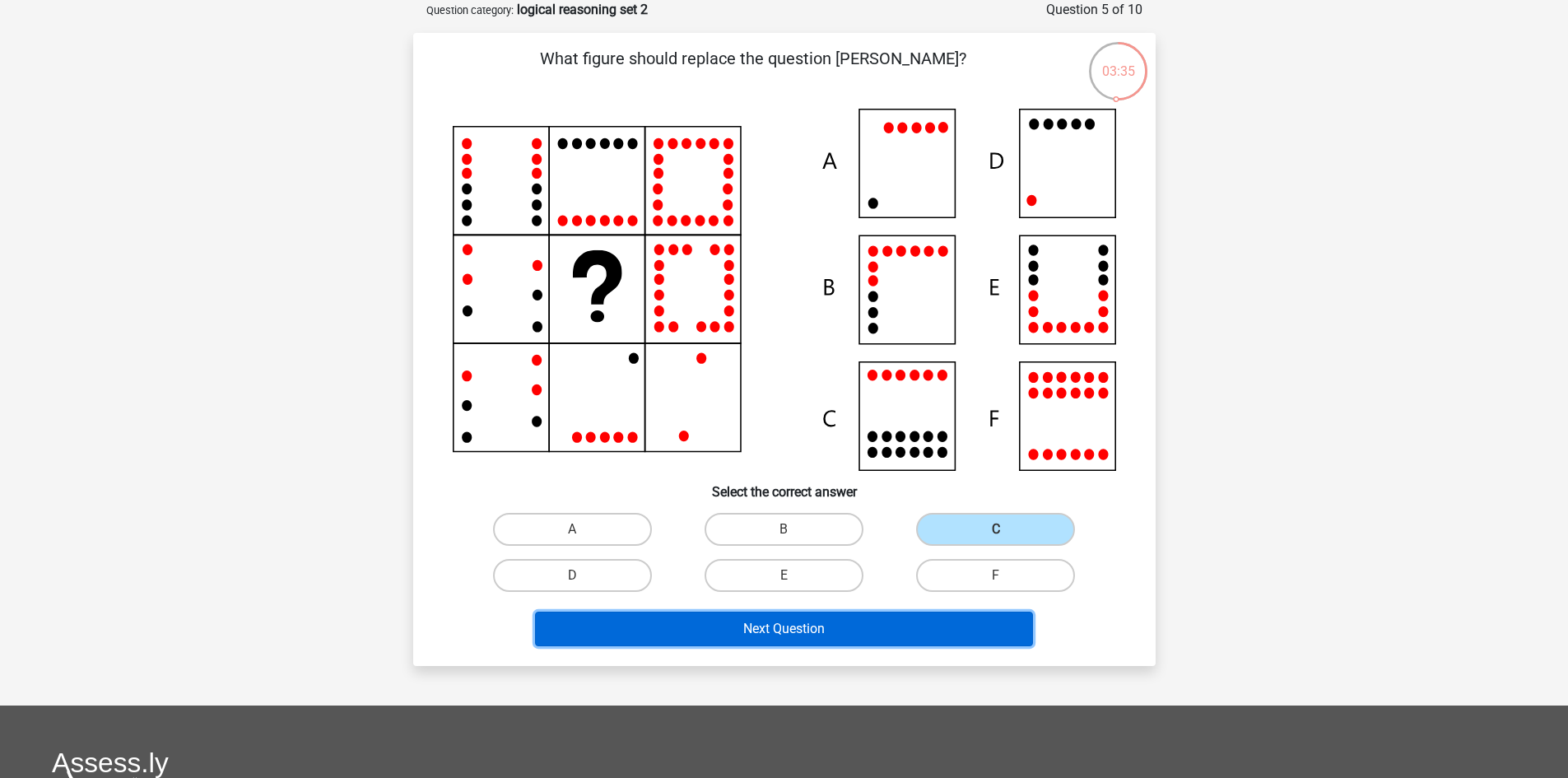
click at [854, 632] on button "Next Question" at bounding box center [783, 628] width 498 height 34
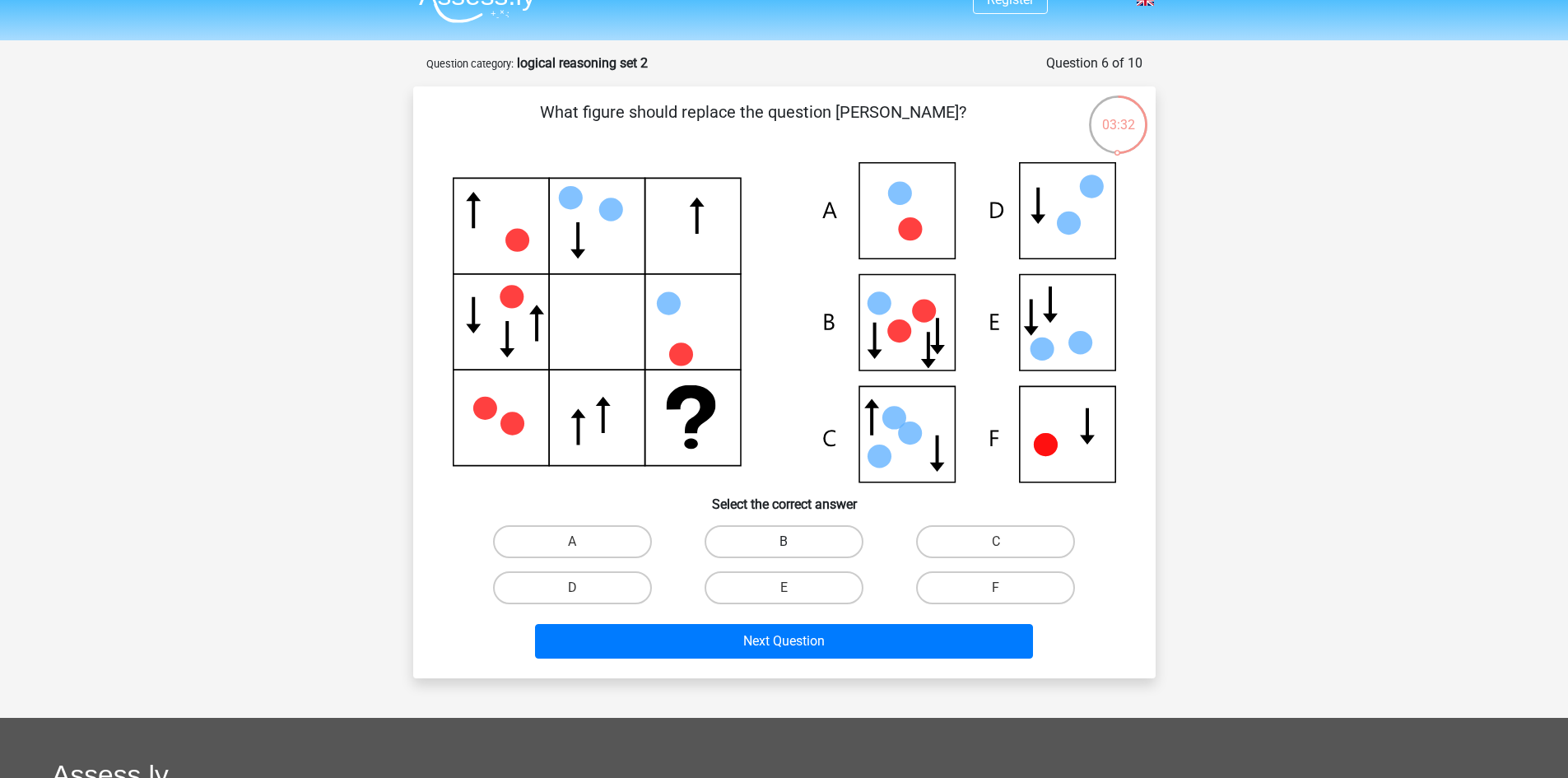
scroll to position [0, 0]
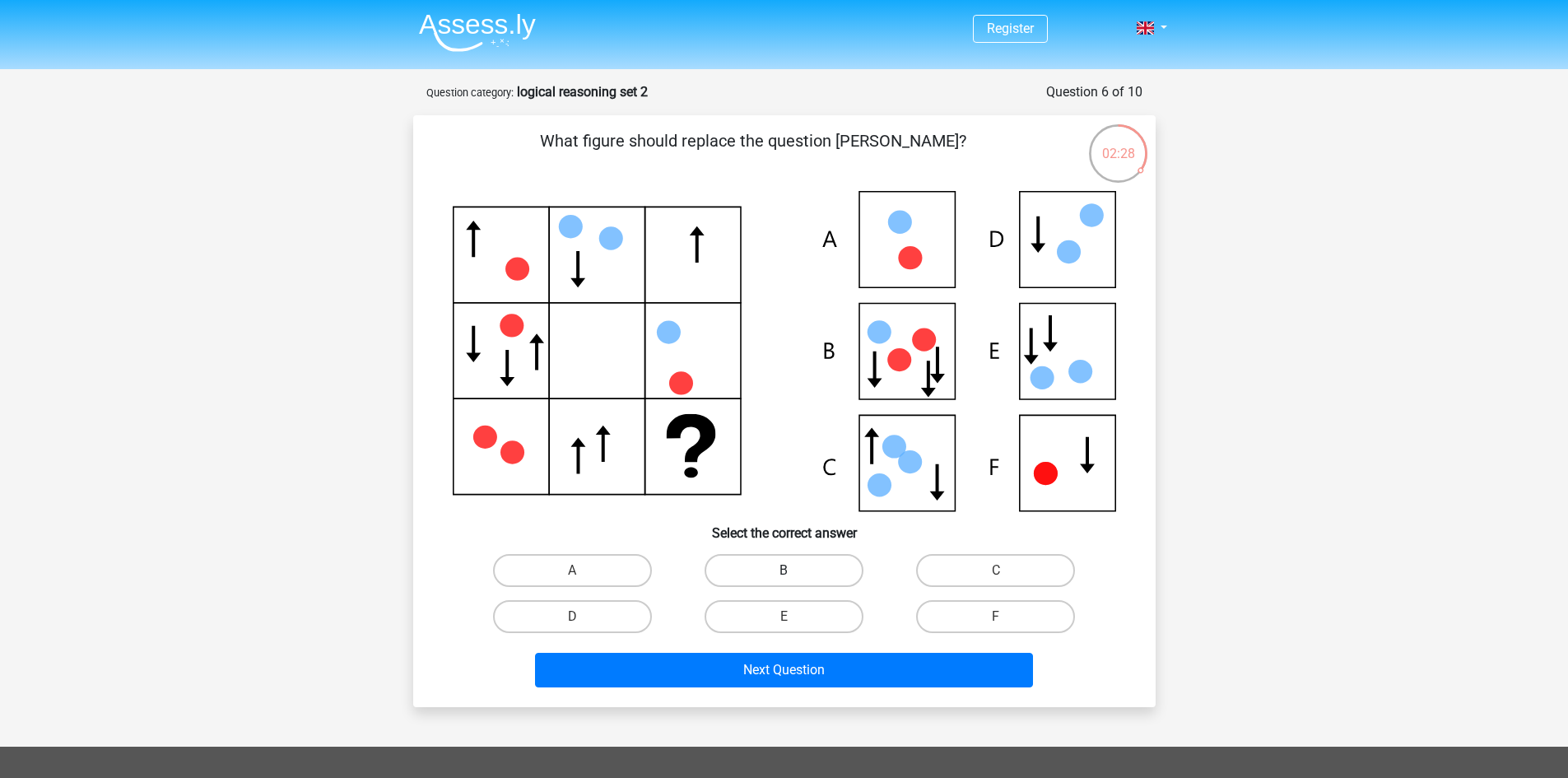
click at [818, 570] on label "B" at bounding box center [784, 571] width 159 height 33
click at [794, 571] on input "B" at bounding box center [789, 577] width 11 height 11
radio input "true"
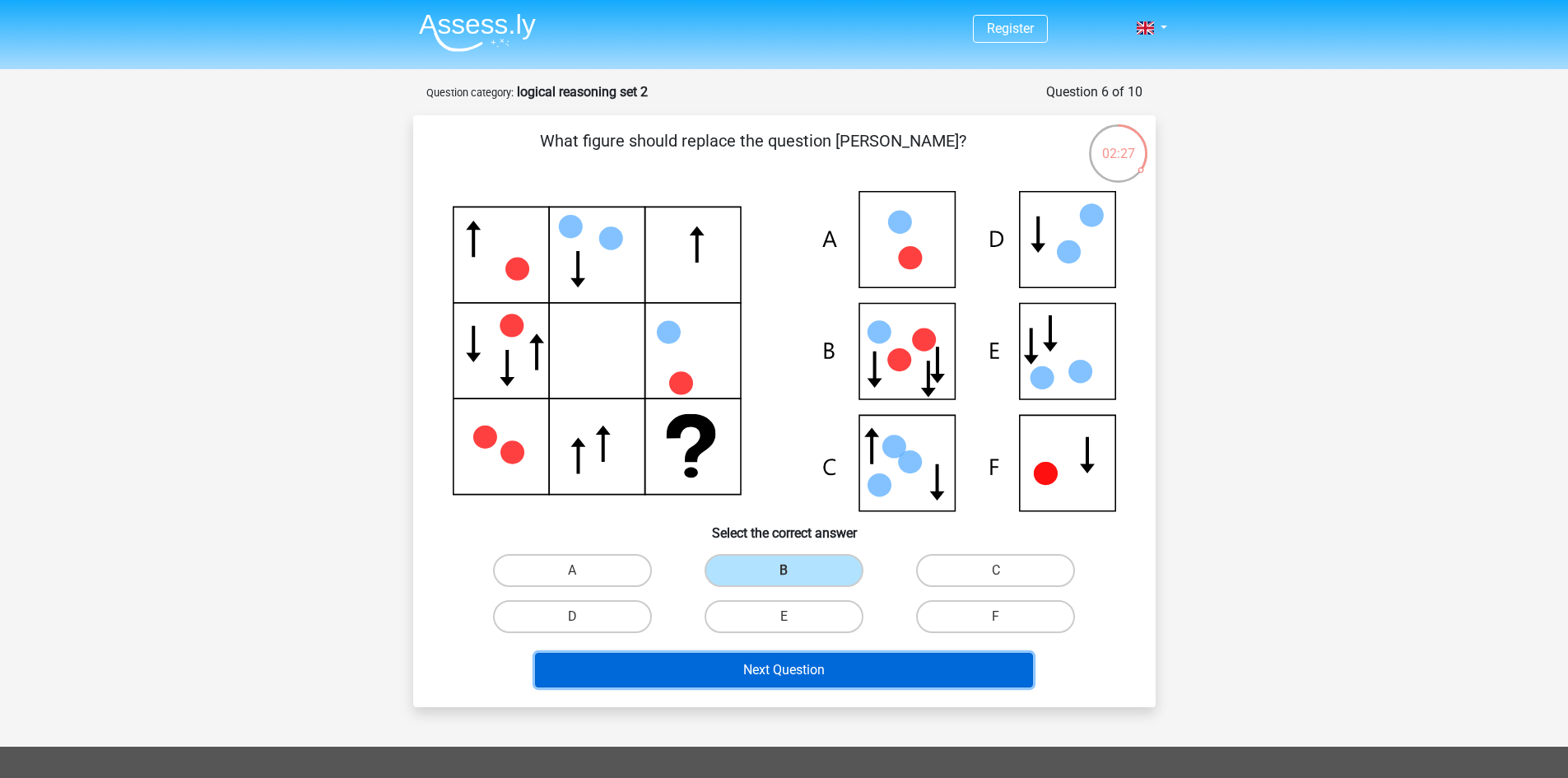
click at [819, 660] on button "Next Question" at bounding box center [783, 670] width 498 height 34
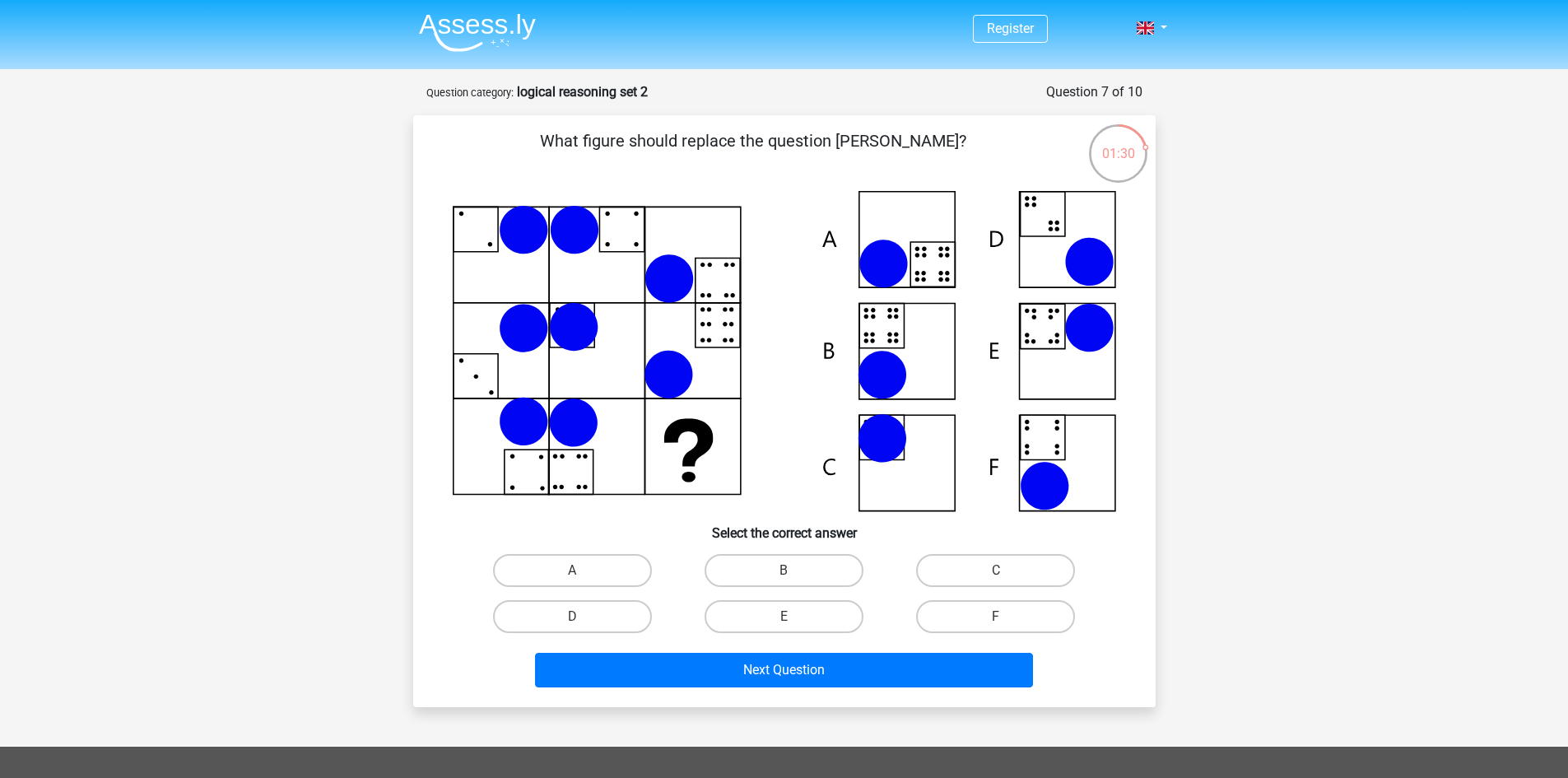
click at [1001, 618] on input "F" at bounding box center [1001, 622] width 11 height 11
radio input "true"
click at [814, 577] on label "B" at bounding box center [784, 571] width 159 height 33
click at [794, 577] on input "B" at bounding box center [789, 577] width 11 height 11
radio input "true"
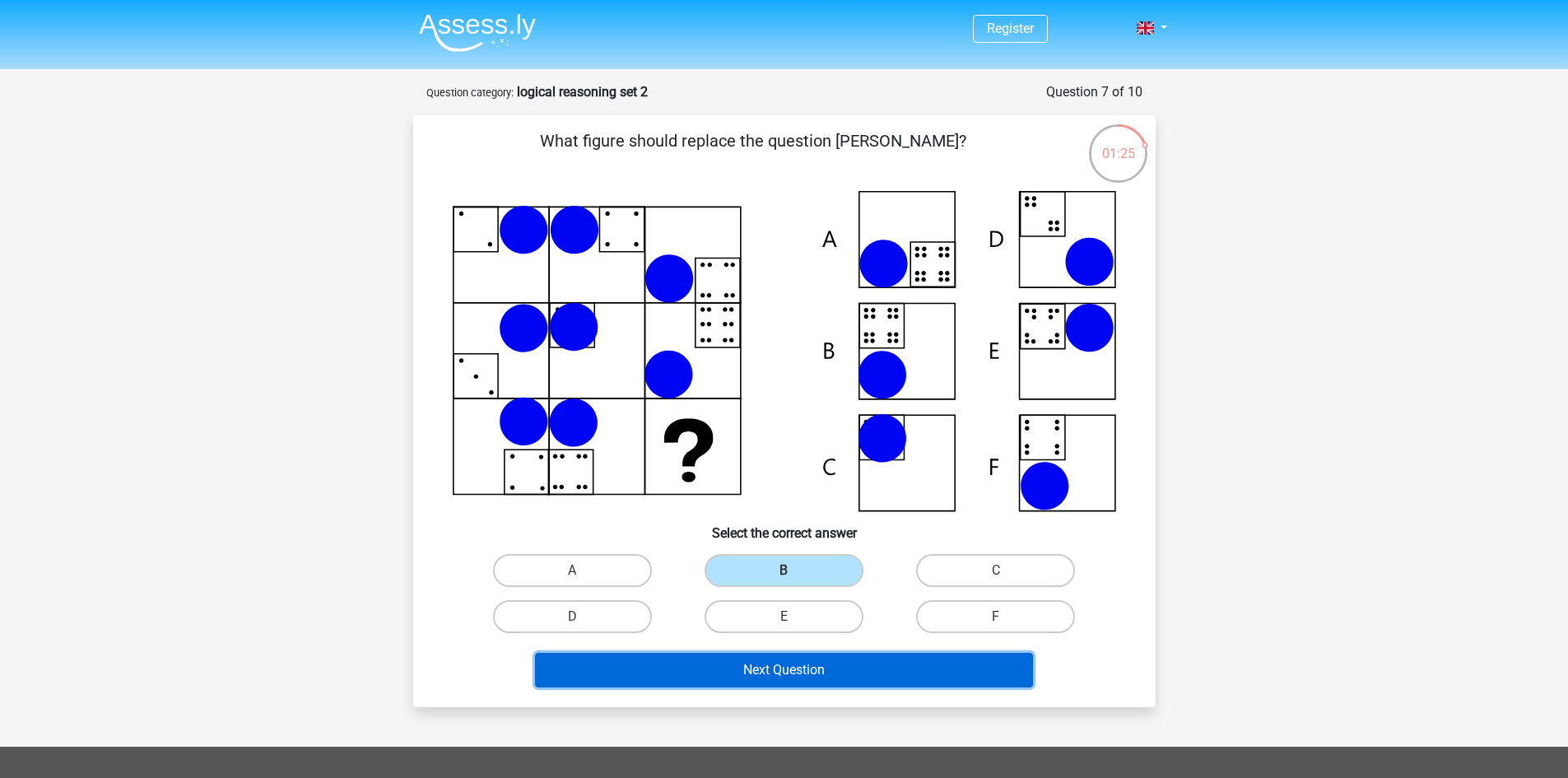
click at [837, 657] on button "Next Question" at bounding box center [783, 670] width 498 height 34
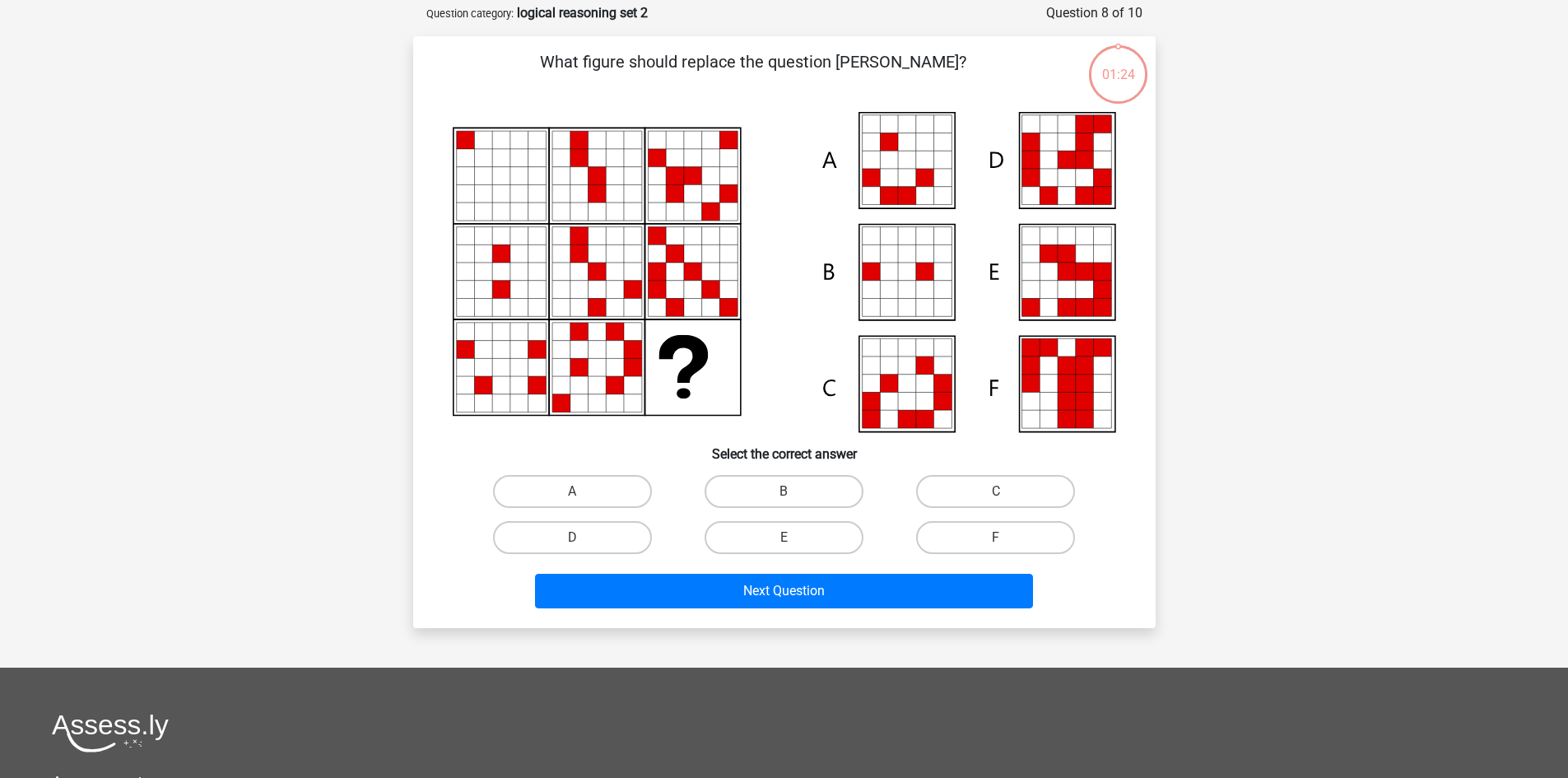
scroll to position [82, 0]
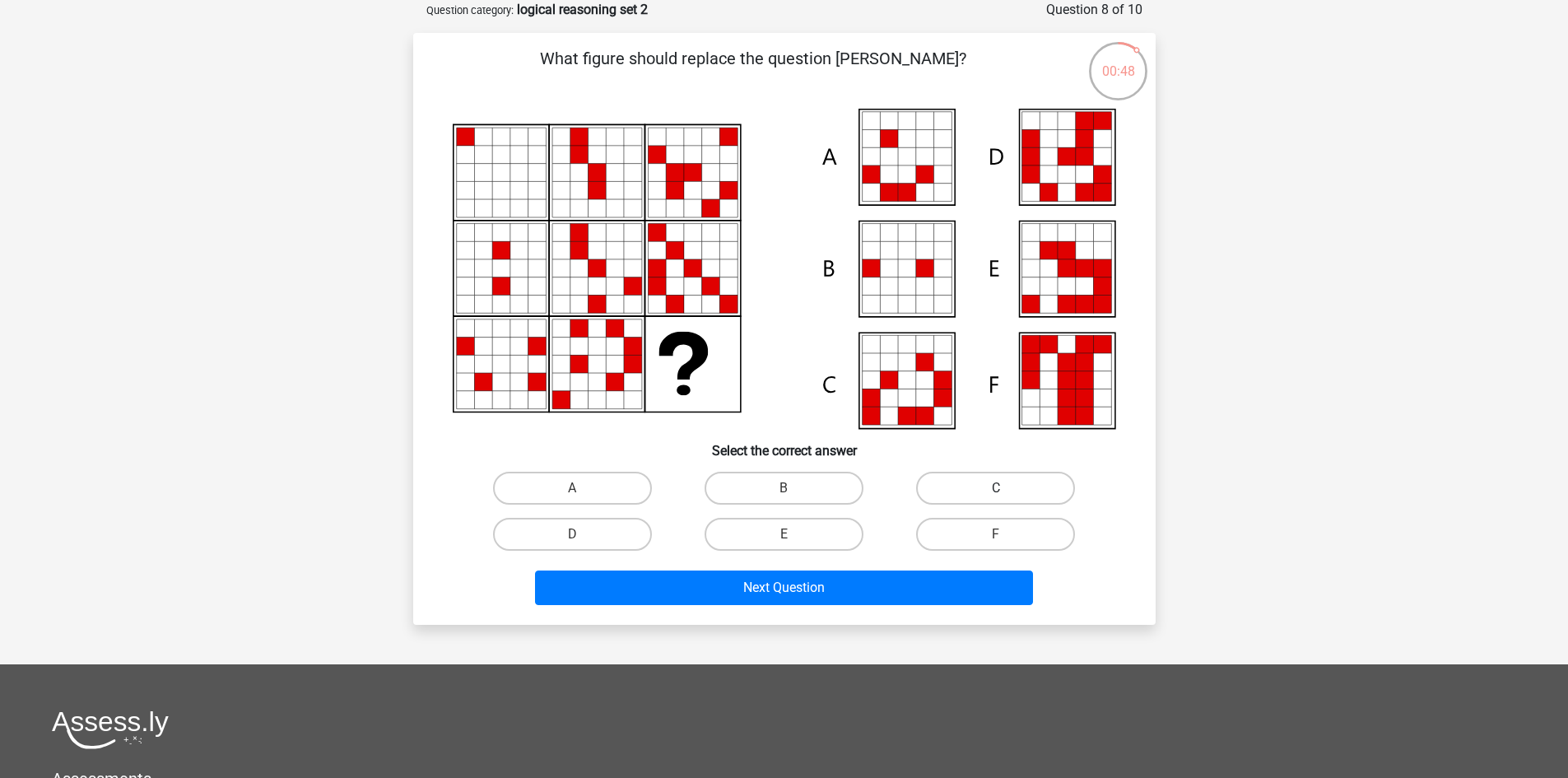
click at [937, 494] on label "C" at bounding box center [995, 489] width 159 height 33
click at [995, 494] on input "C" at bounding box center [1001, 493] width 11 height 11
radio input "true"
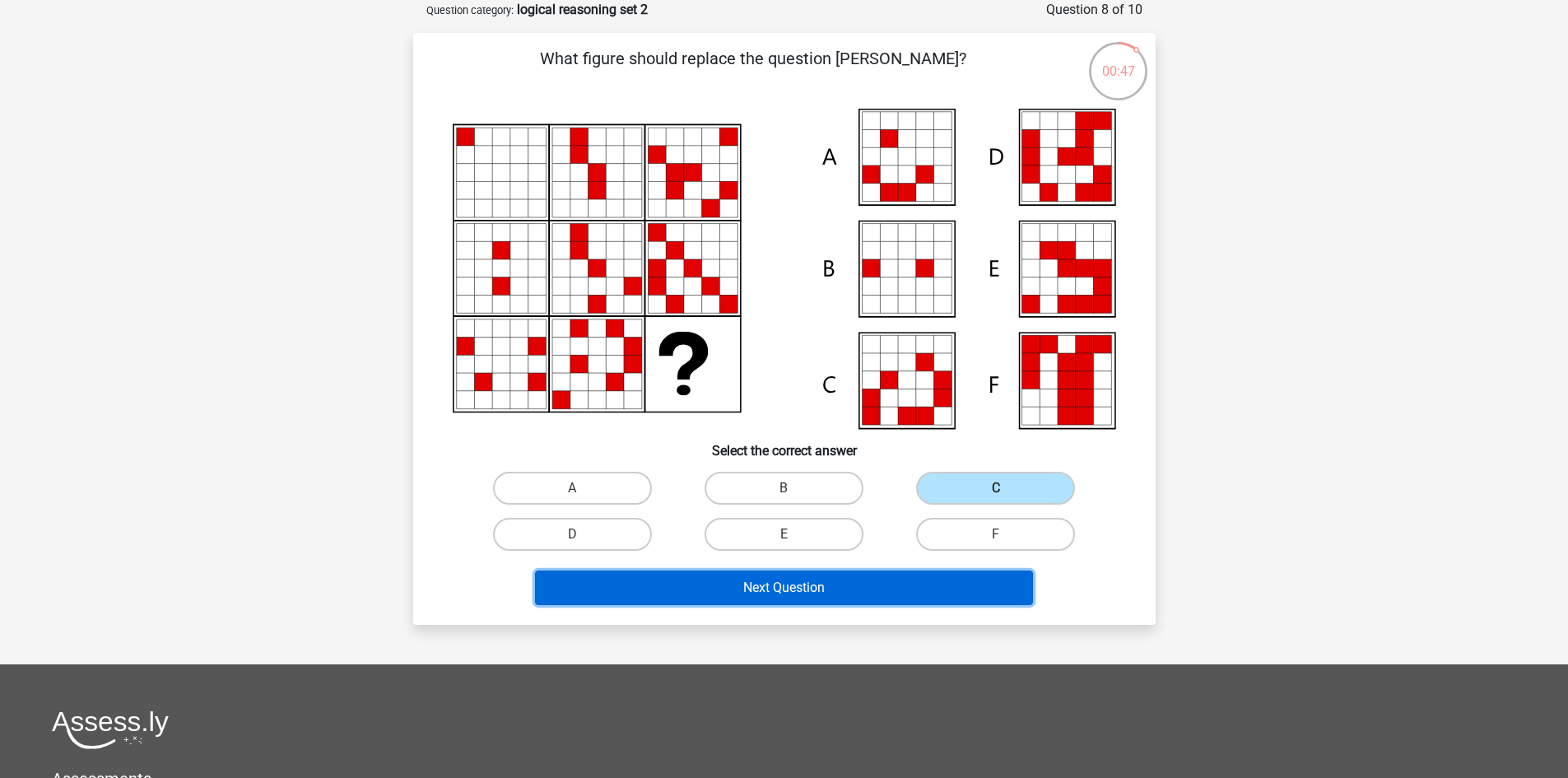
click at [866, 579] on button "Next Question" at bounding box center [783, 588] width 498 height 34
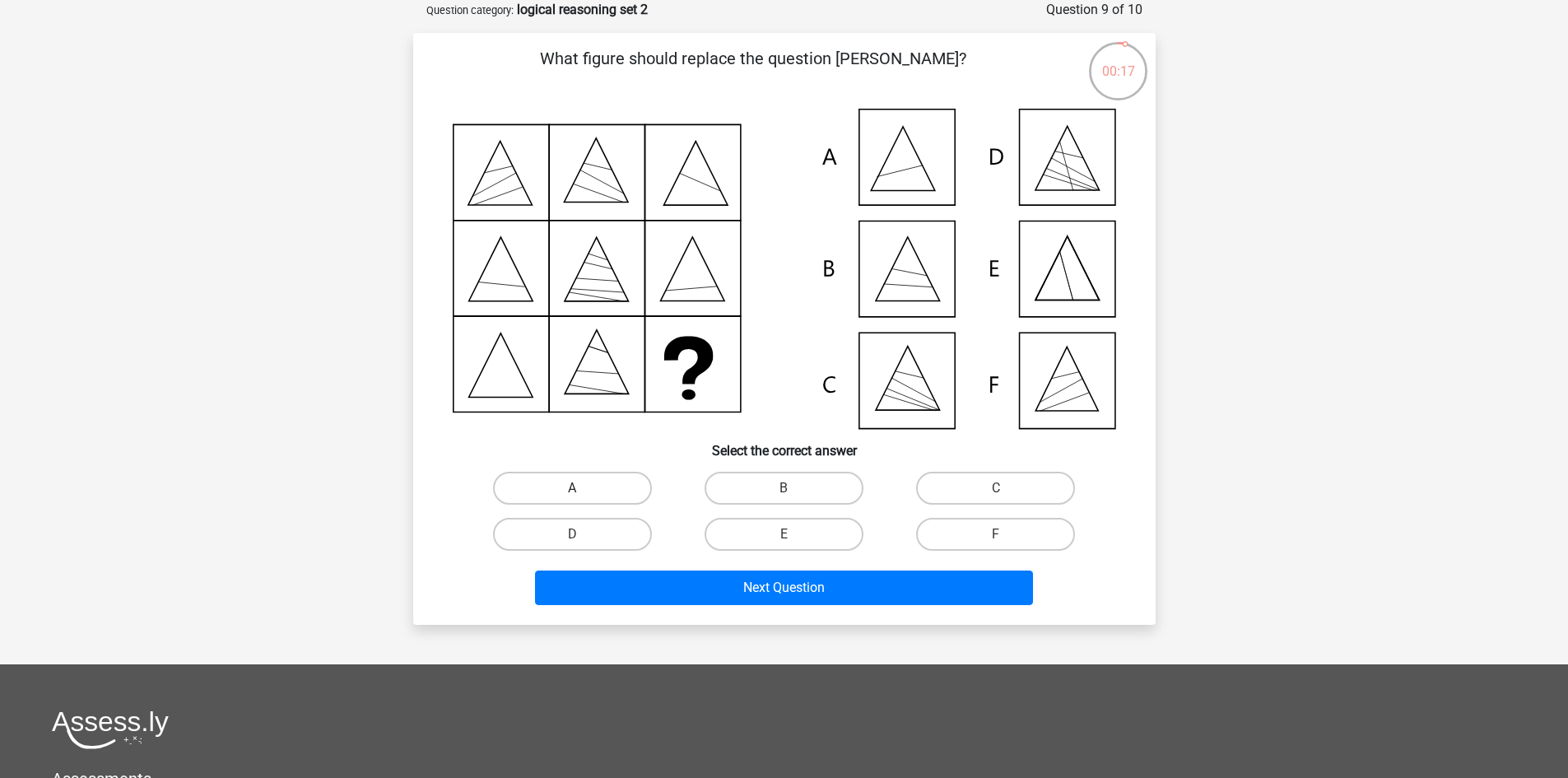
click at [633, 480] on label "A" at bounding box center [573, 489] width 159 height 33
click at [583, 488] on input "A" at bounding box center [577, 493] width 11 height 11
radio input "true"
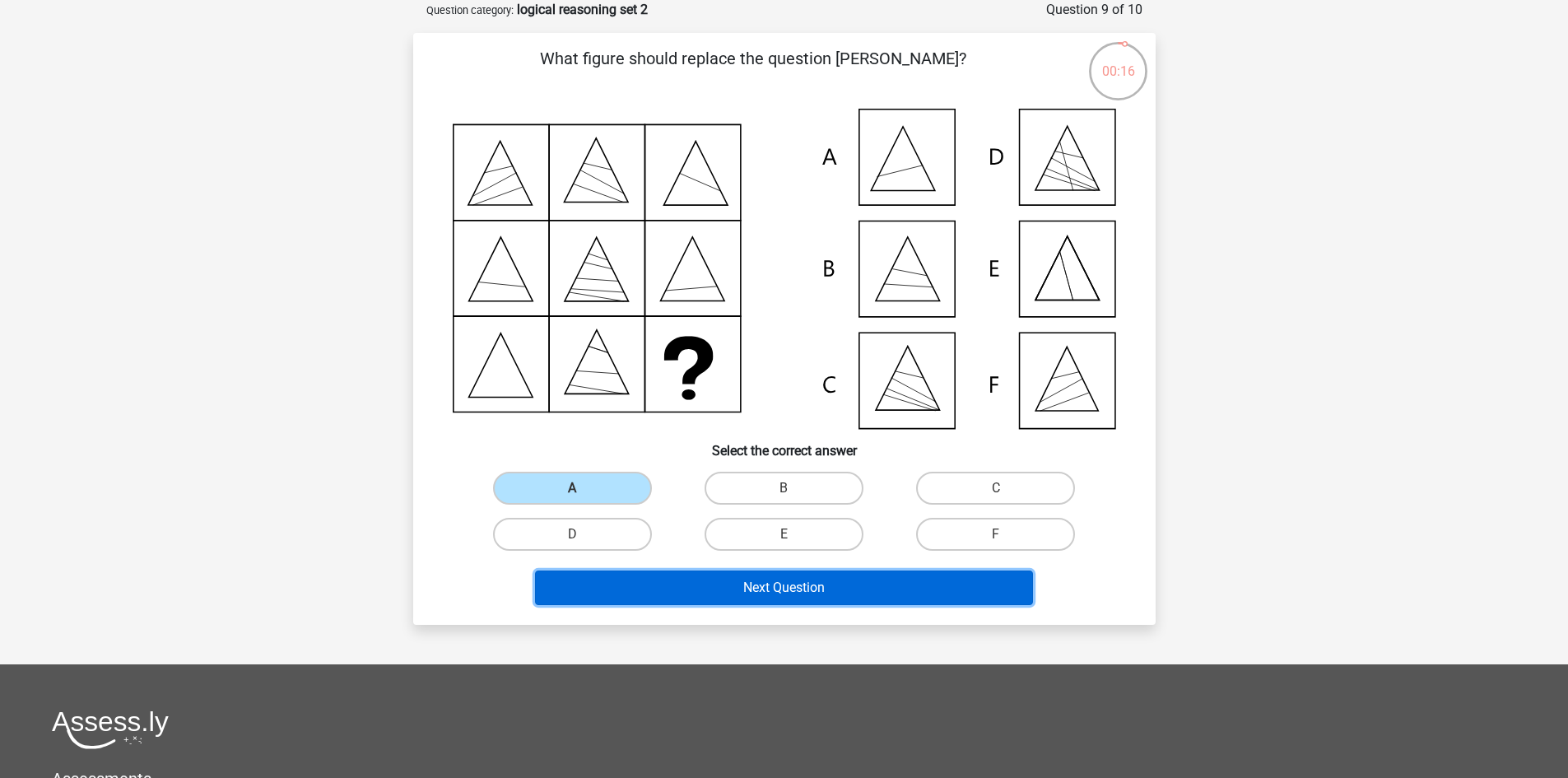
click at [767, 584] on button "Next Question" at bounding box center [783, 588] width 498 height 34
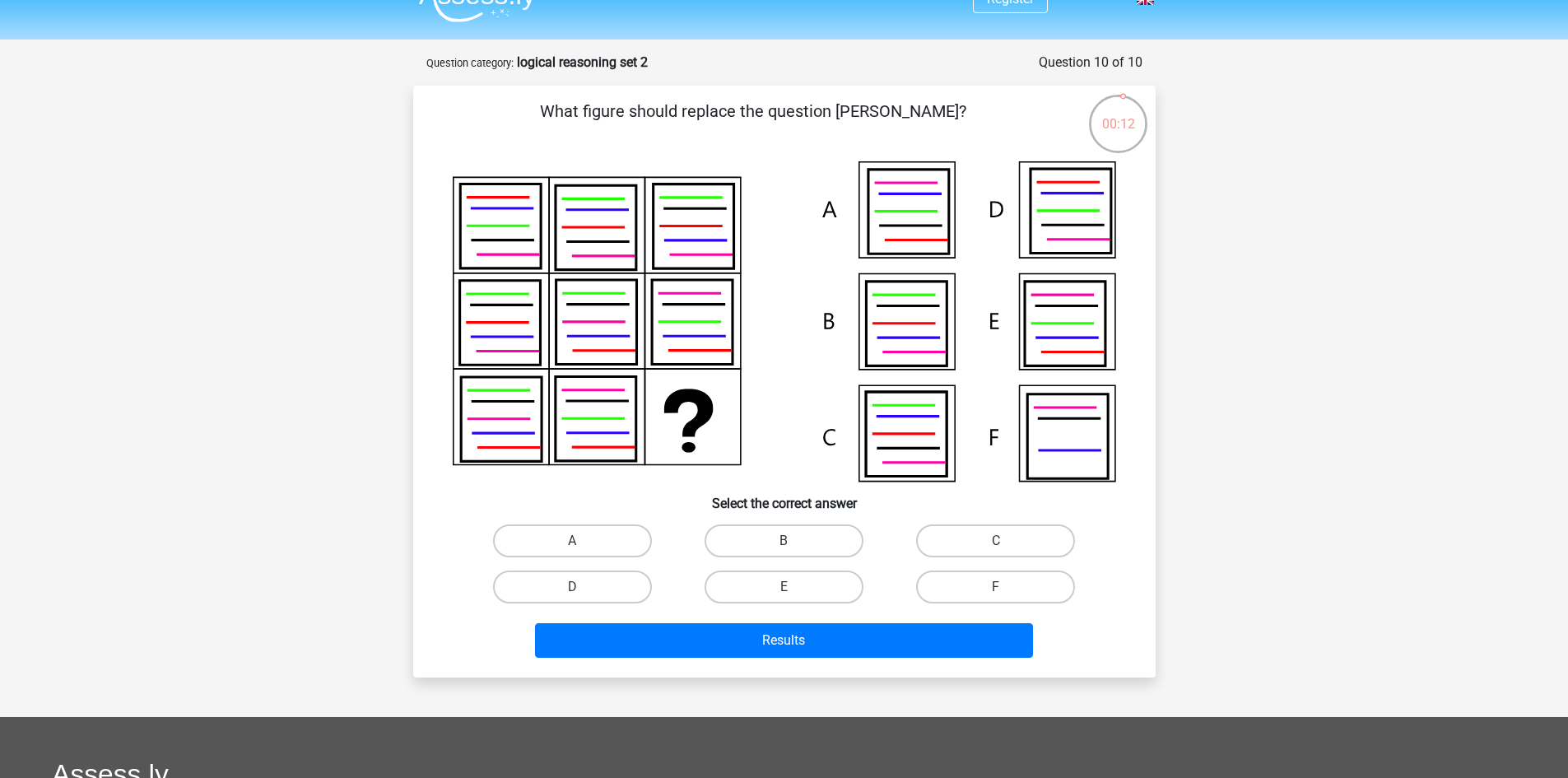
scroll to position [0, 0]
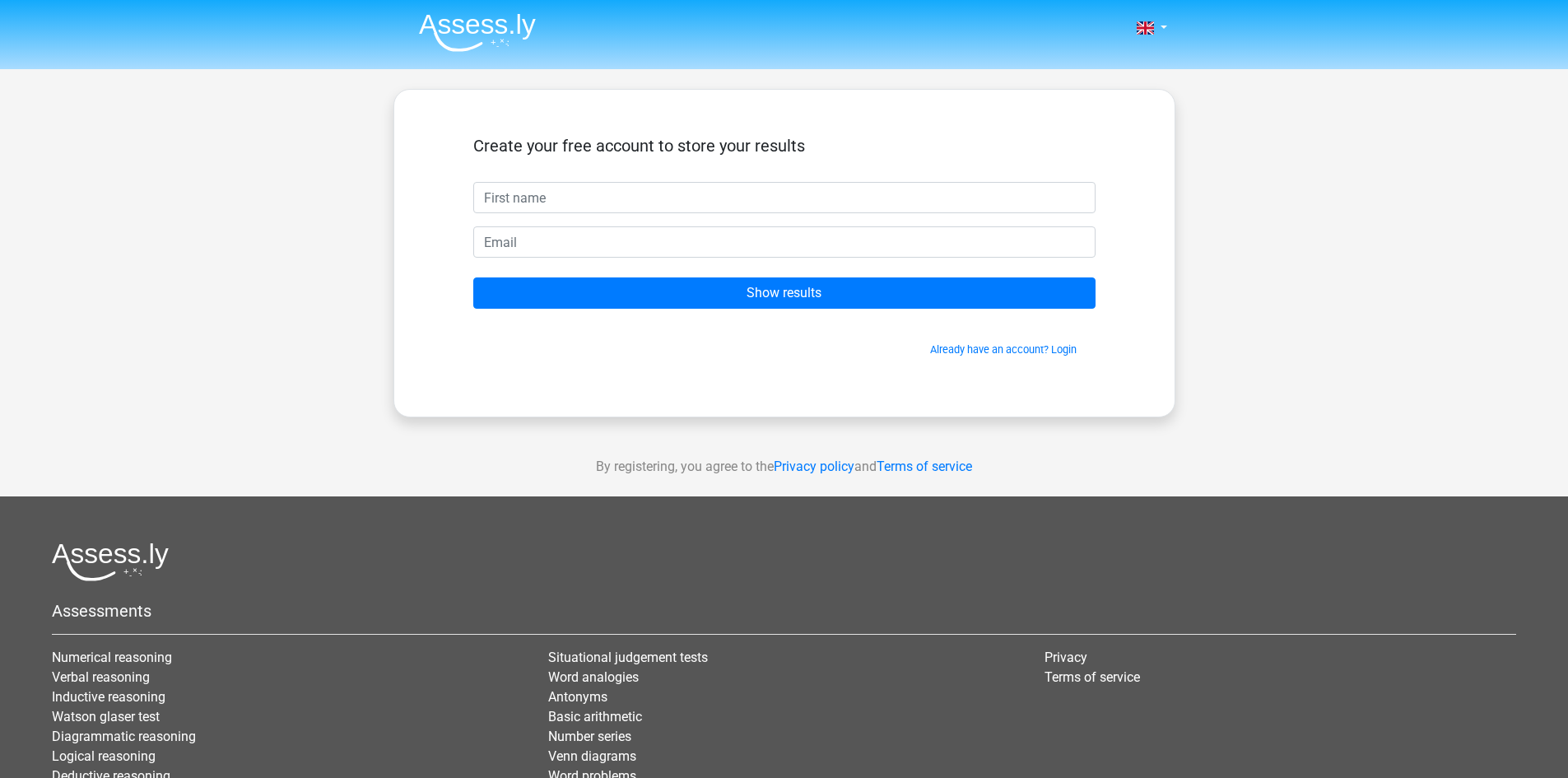
click at [465, 27] on img at bounding box center [477, 32] width 117 height 39
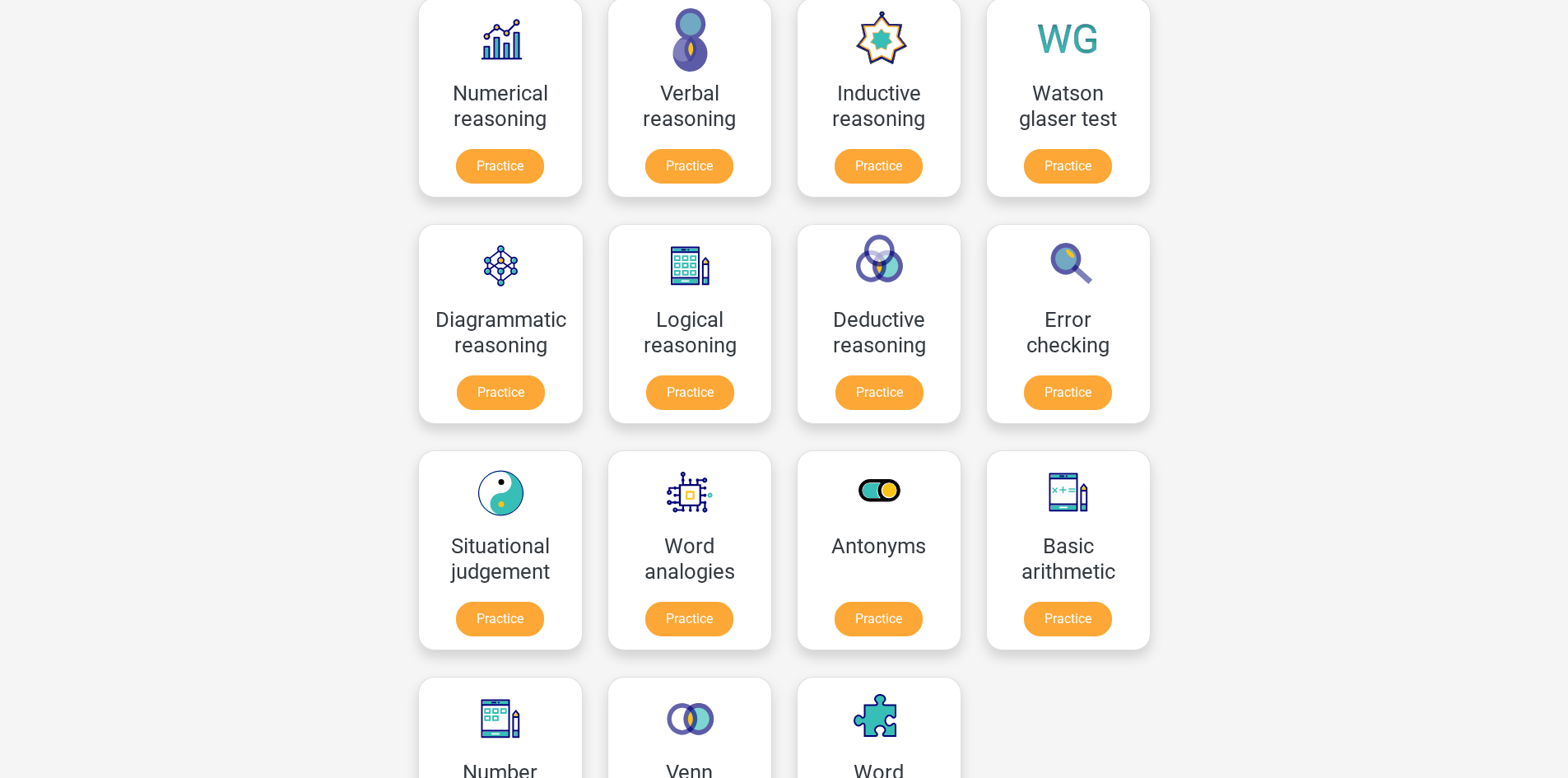
scroll to position [329, 0]
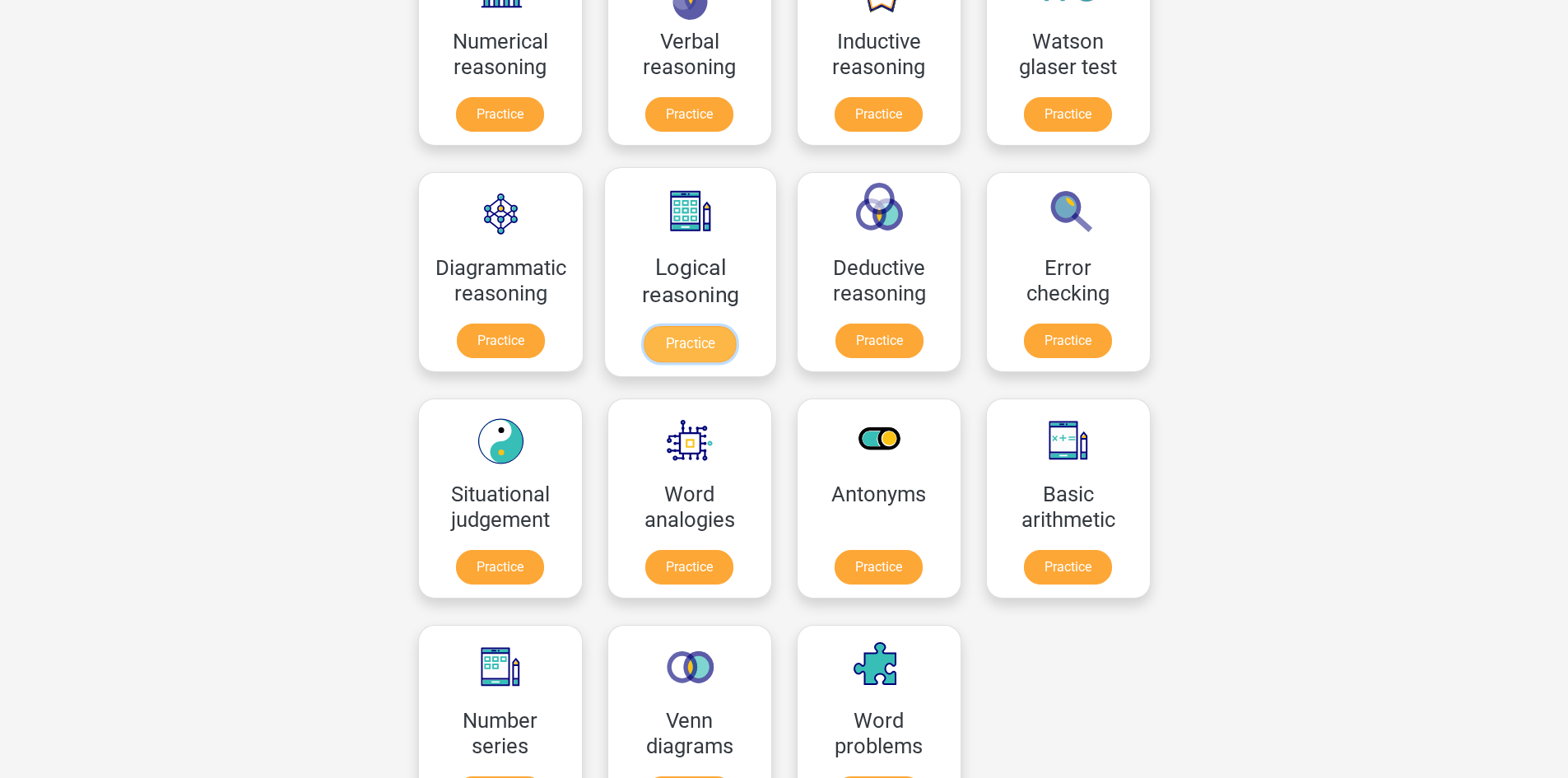
click at [683, 353] on link "Practice" at bounding box center [690, 344] width 92 height 36
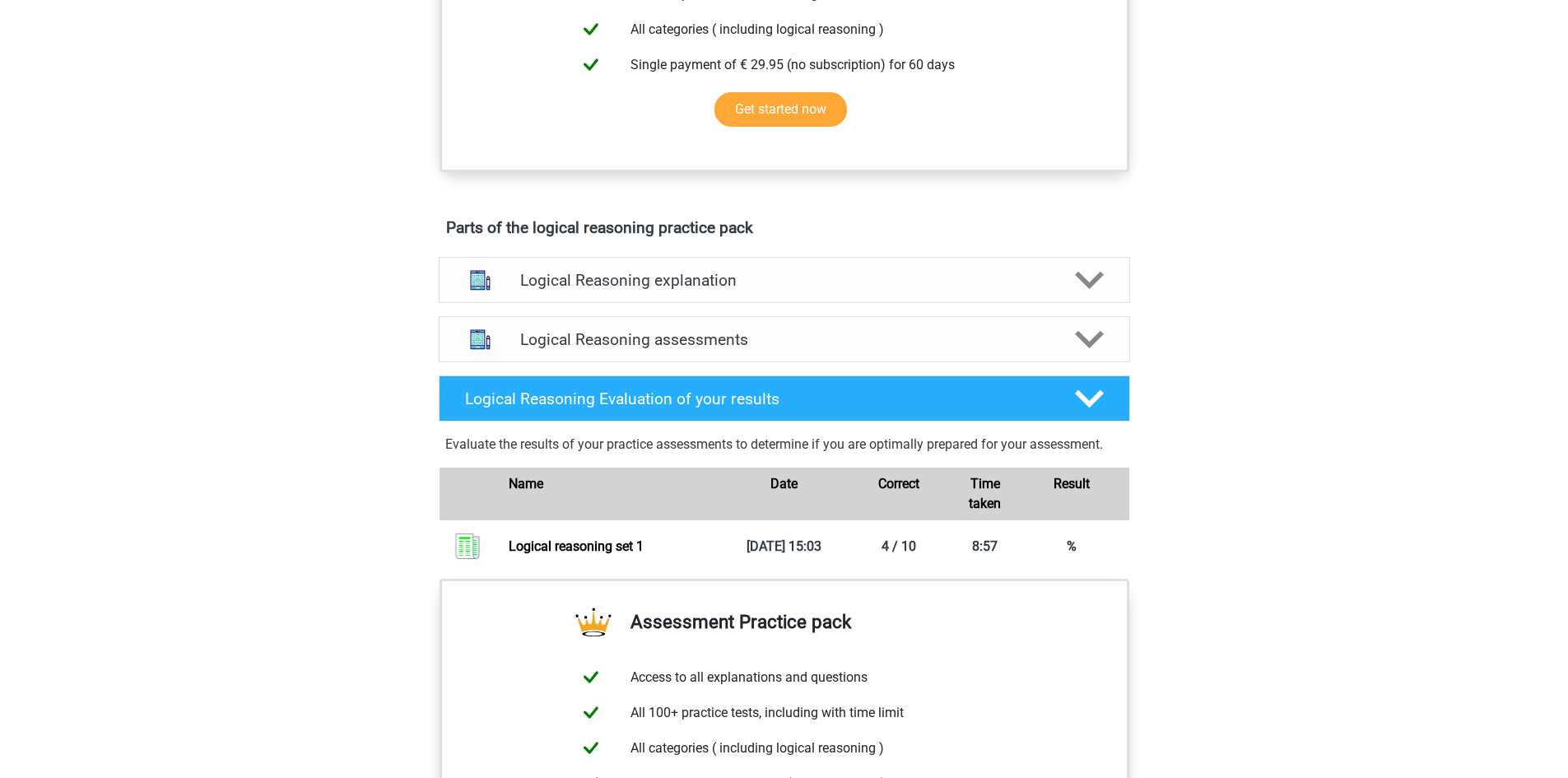
scroll to position [741, 0]
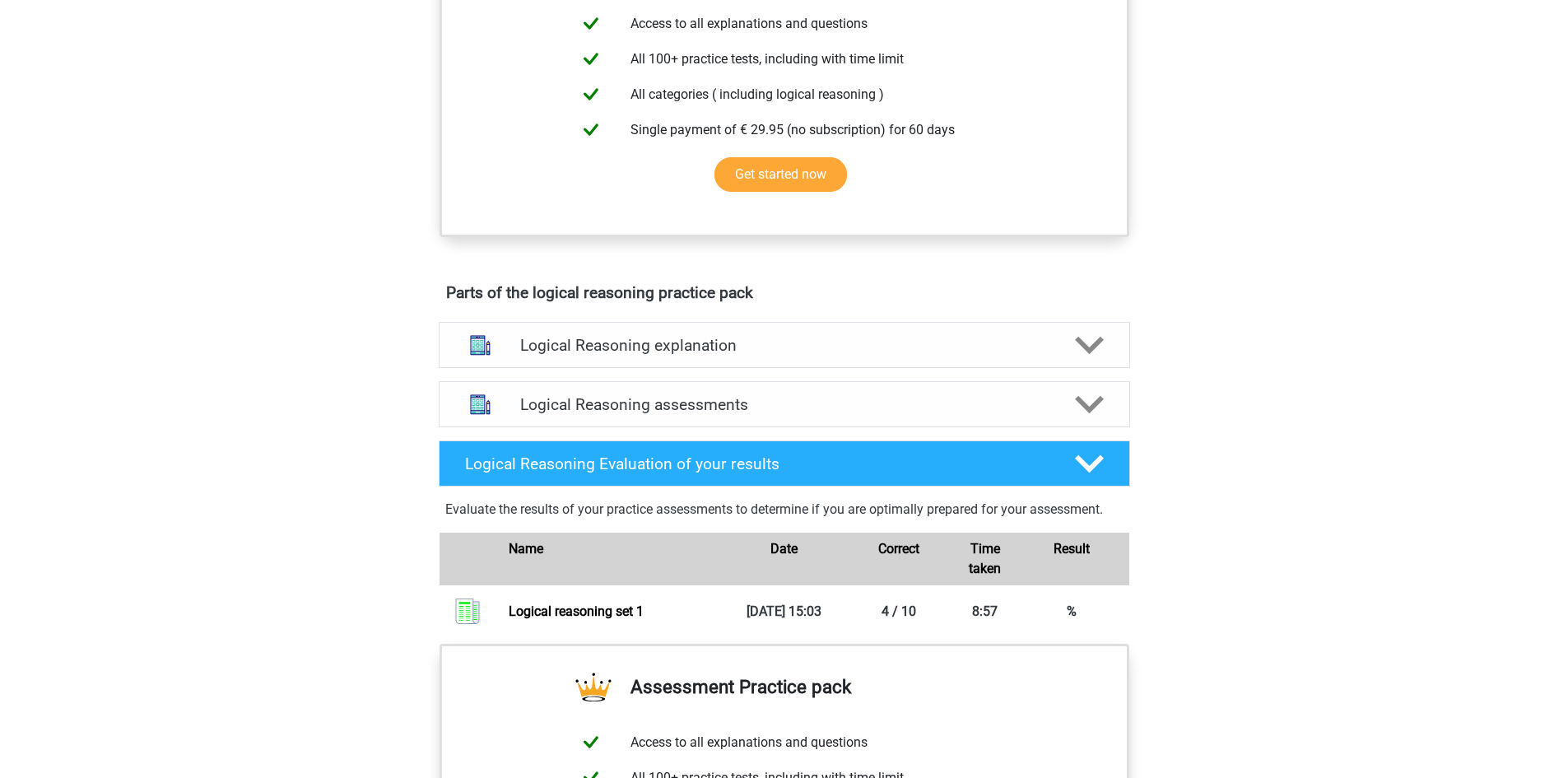
scroll to position [659, 0]
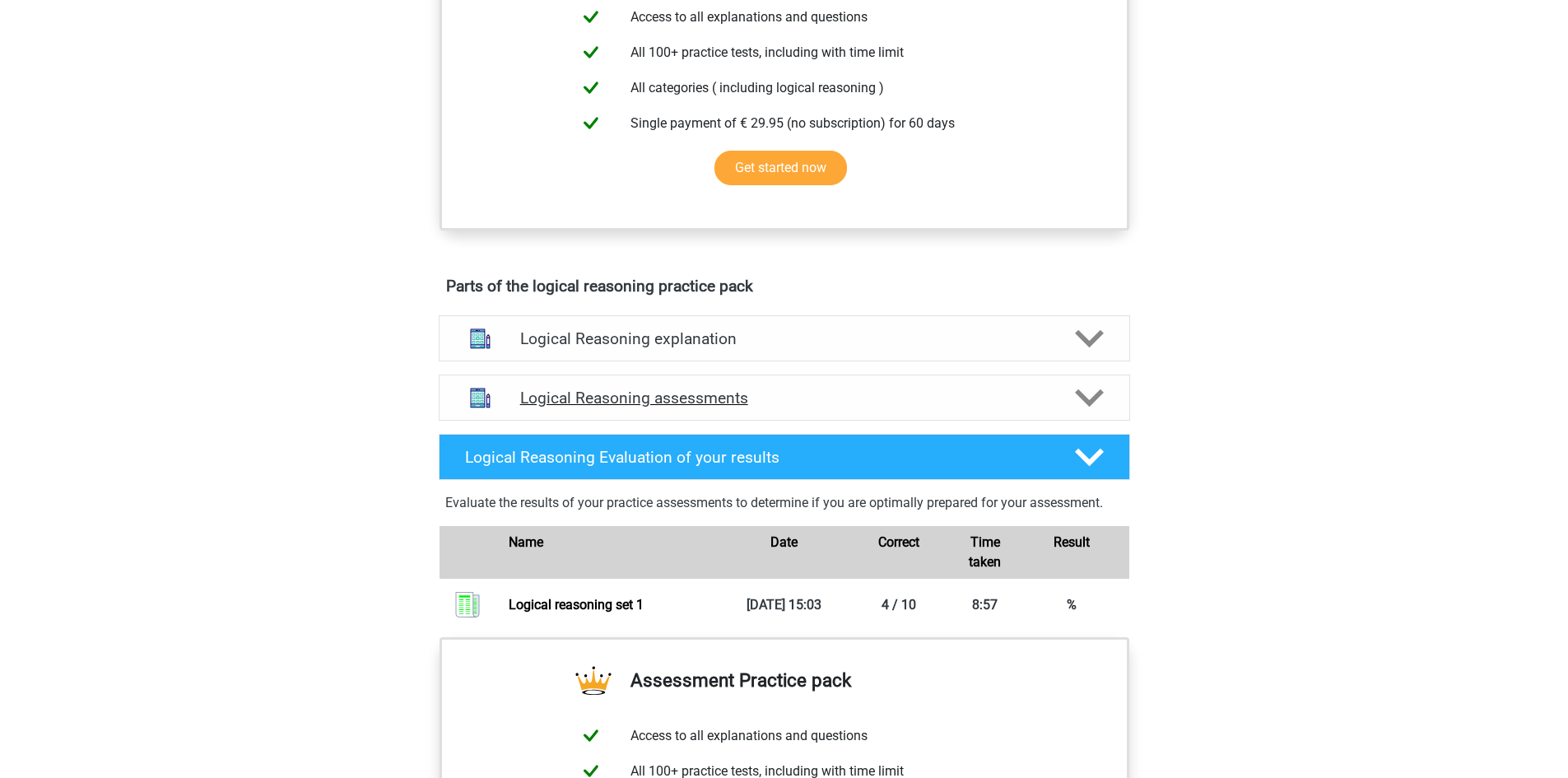
click at [1090, 407] on polygon at bounding box center [1089, 399] width 29 height 18
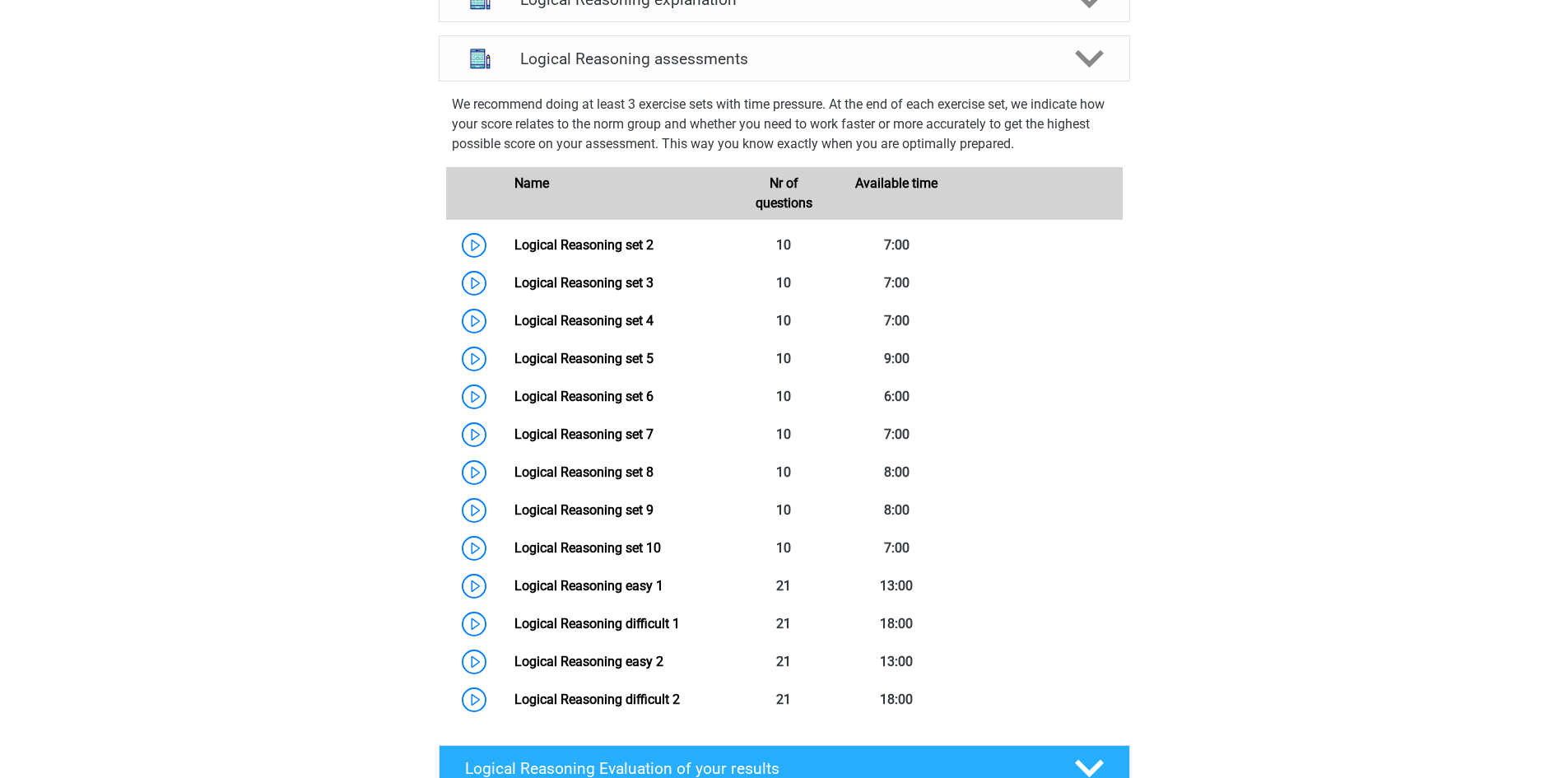
scroll to position [988, 0]
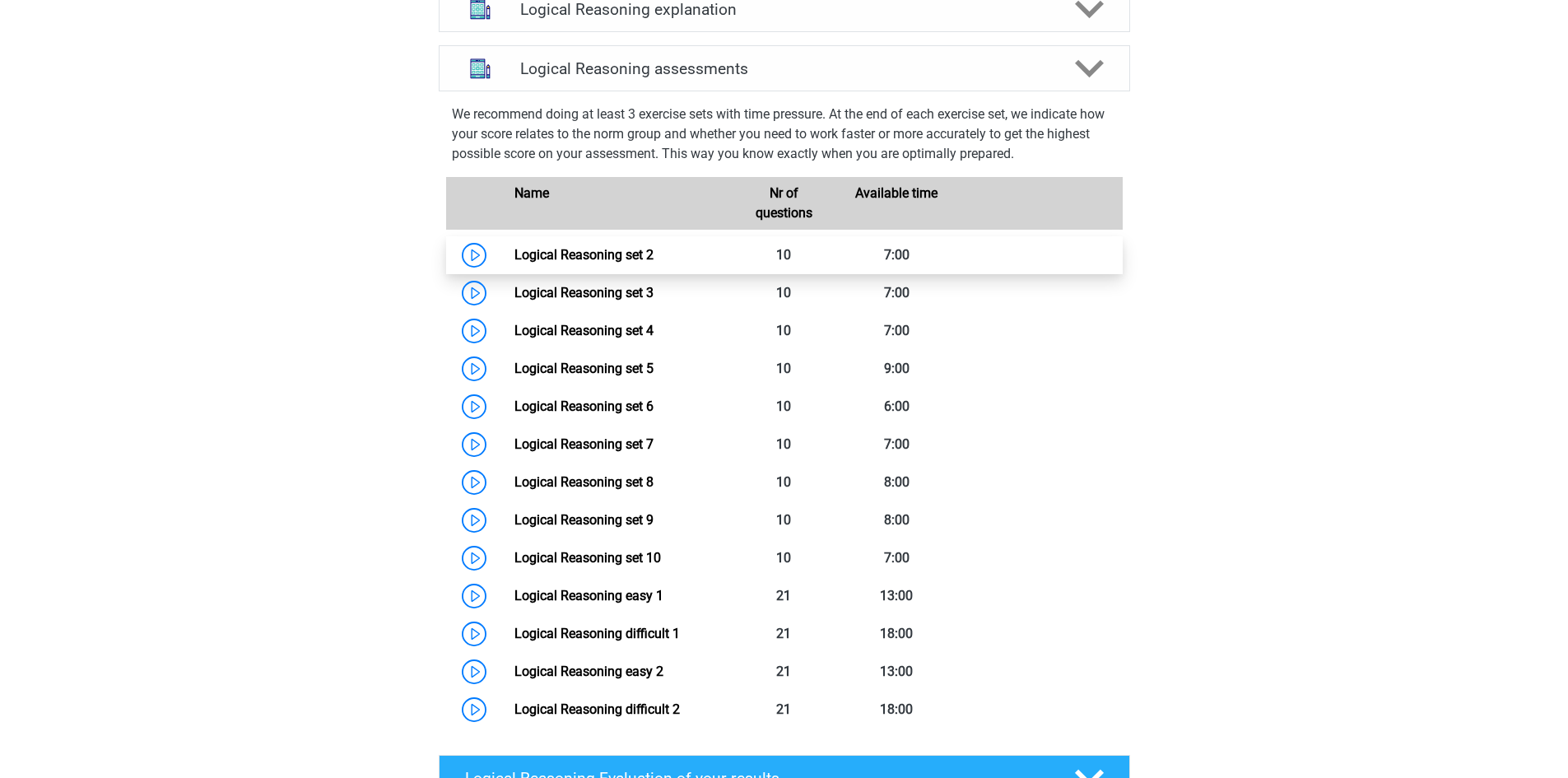
click at [514, 262] on link "Logical Reasoning set 2" at bounding box center [584, 254] width 139 height 16
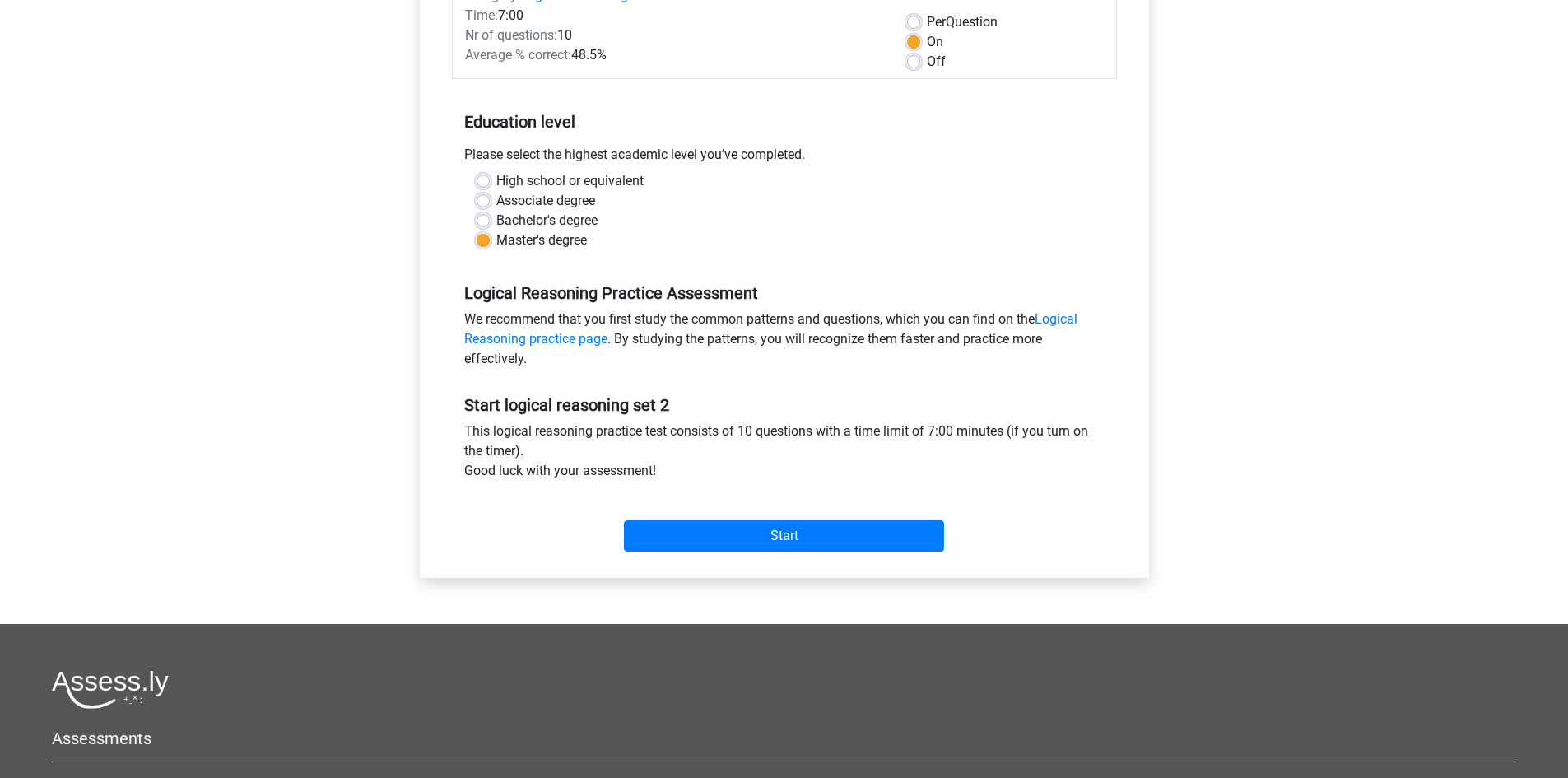
scroll to position [247, 0]
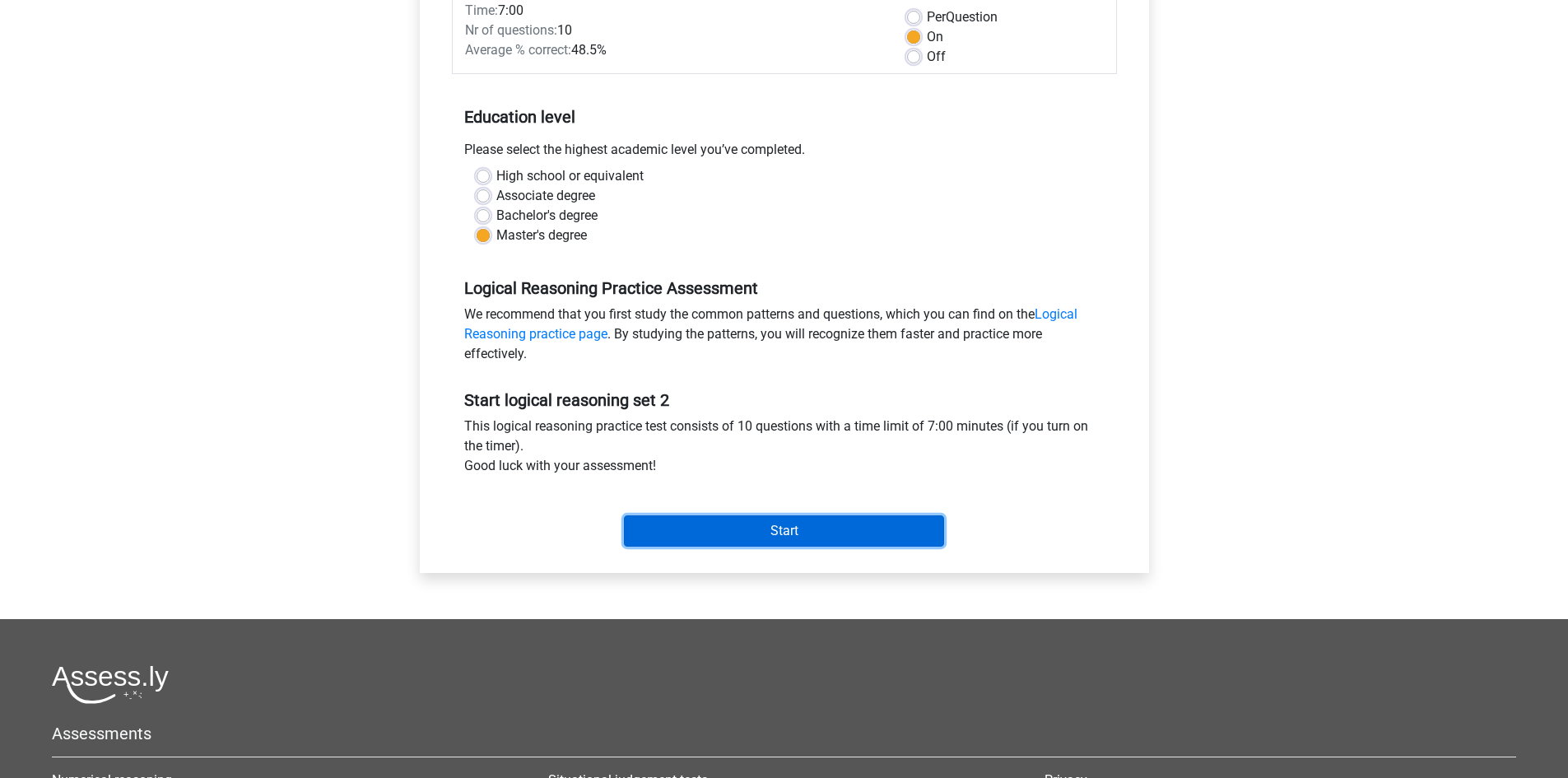
click at [805, 532] on input "Start" at bounding box center [784, 531] width 320 height 31
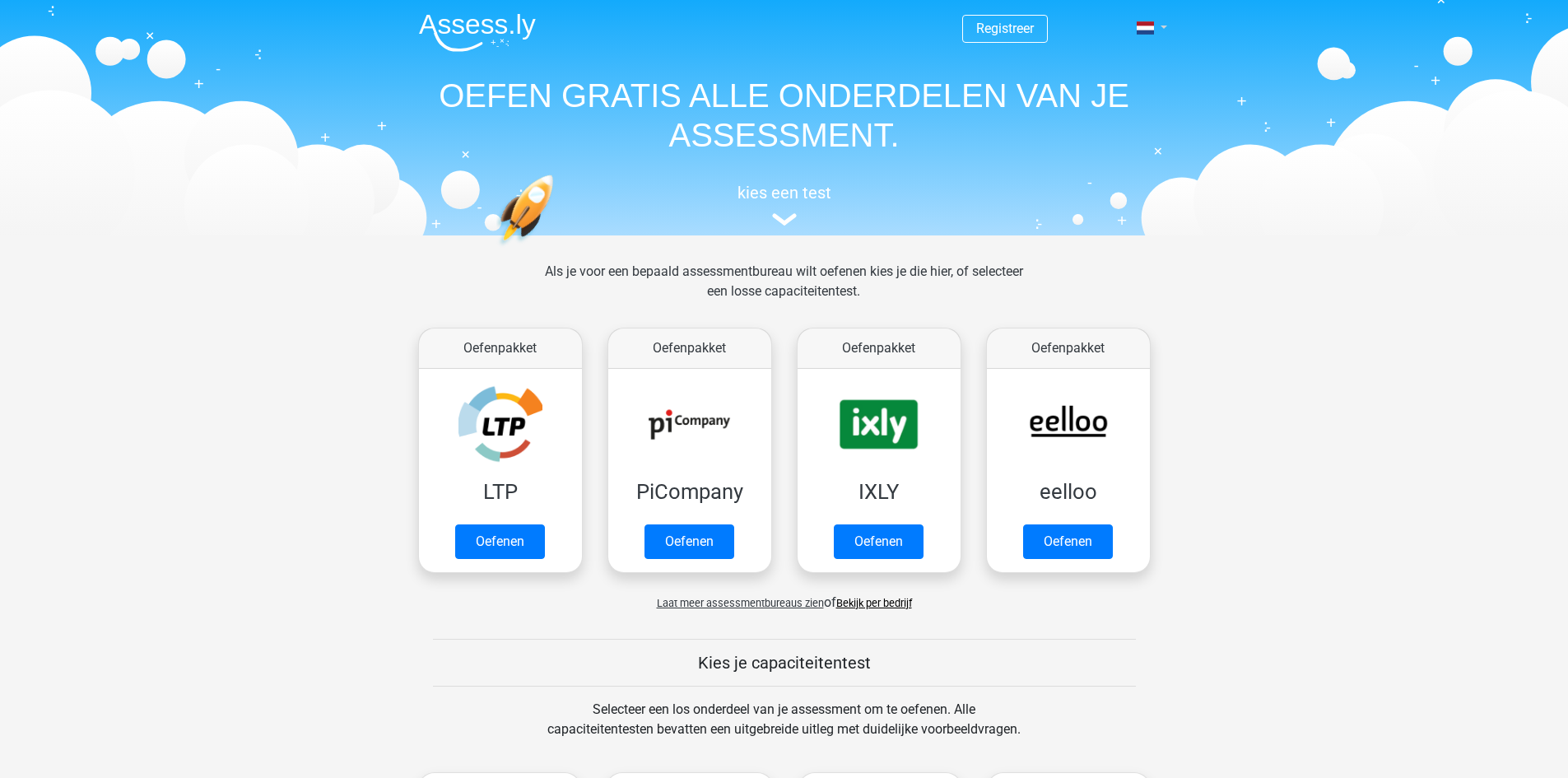
click at [1153, 28] on span at bounding box center [1145, 28] width 18 height 13
click at [1111, 92] on link "English" at bounding box center [1104, 92] width 114 height 27
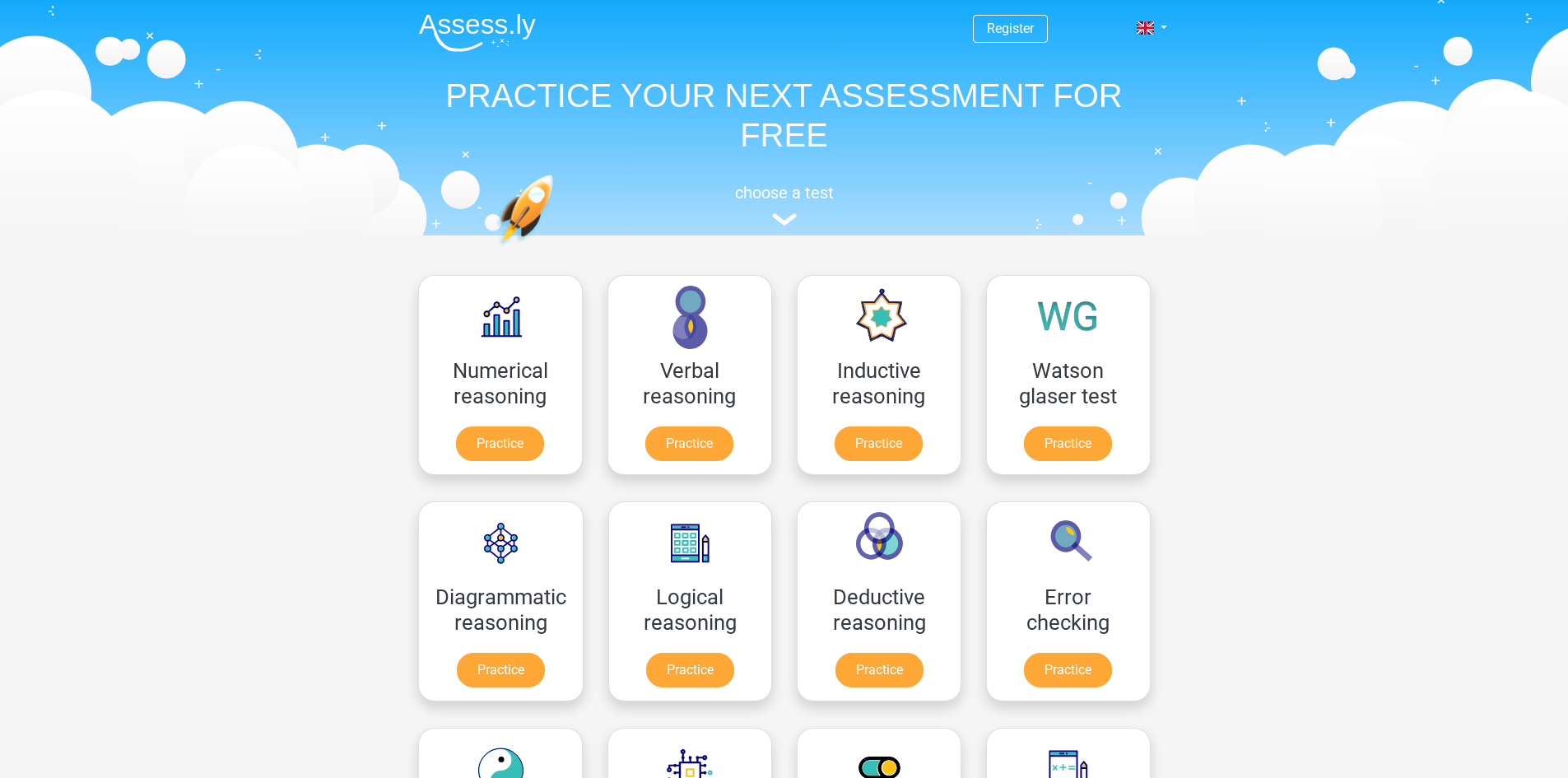
scroll to position [82, 0]
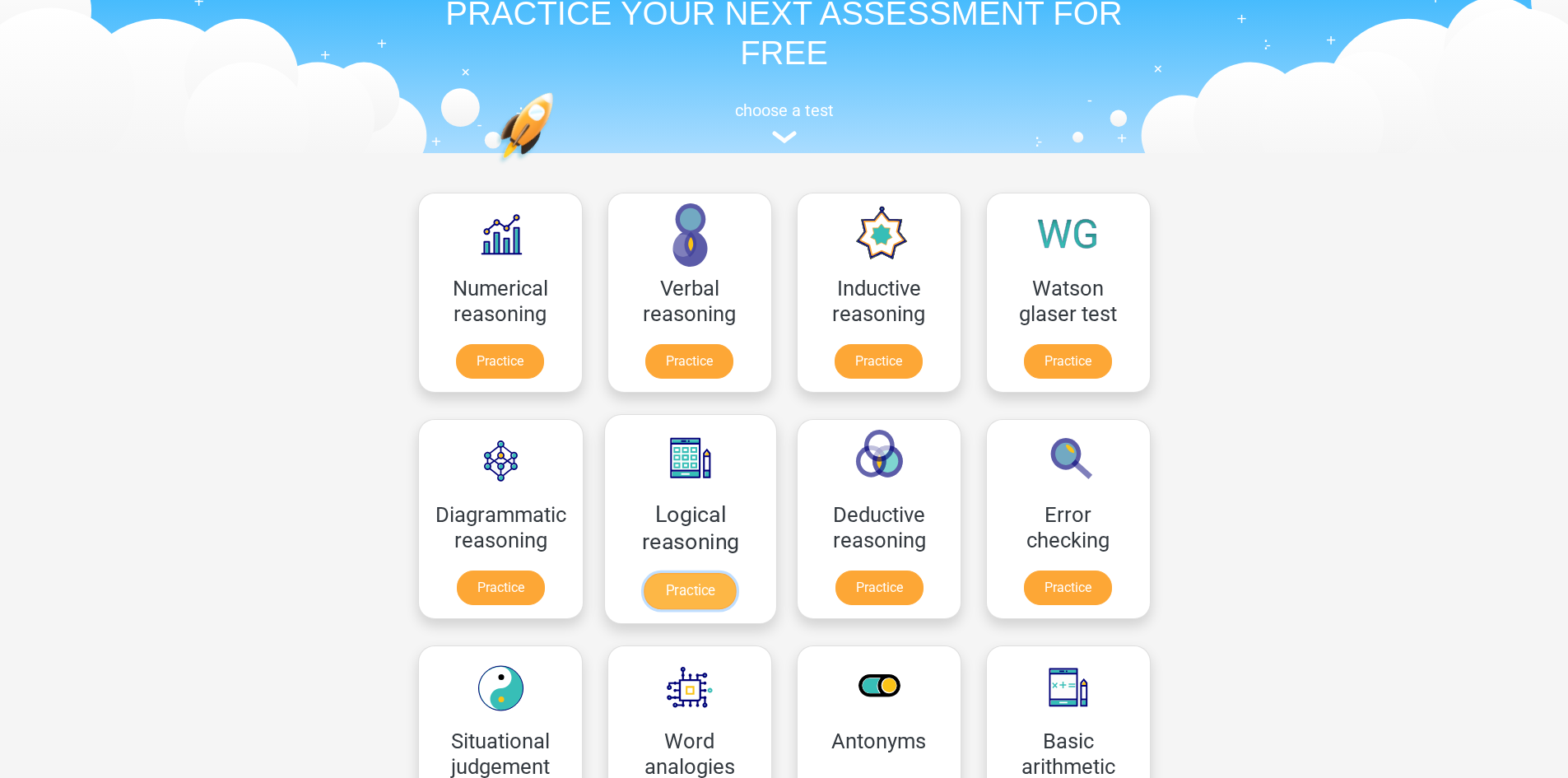
click at [700, 594] on link "Practice" at bounding box center [690, 590] width 92 height 36
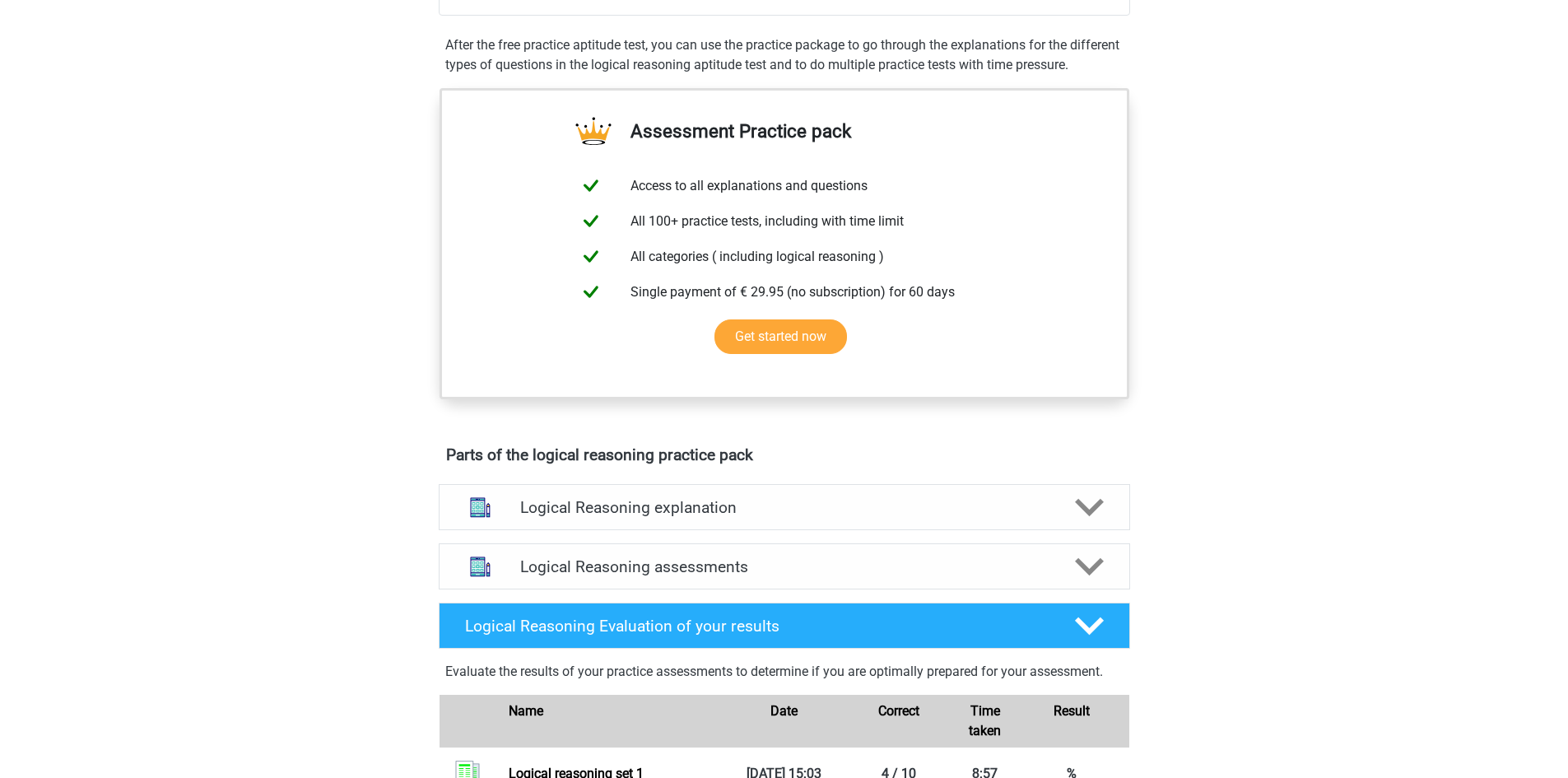
scroll to position [494, 0]
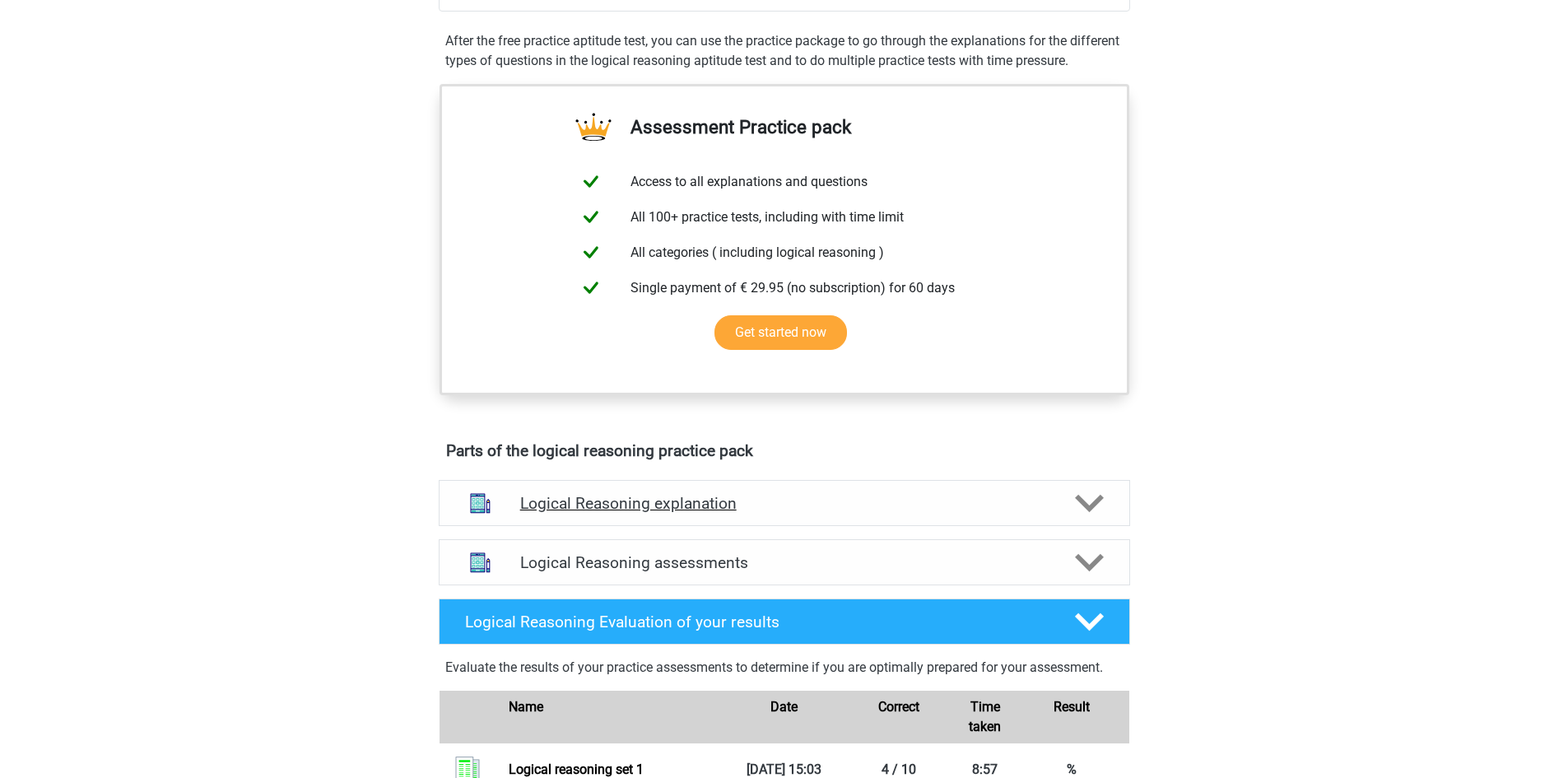
click at [1091, 513] on polygon at bounding box center [1089, 504] width 29 height 18
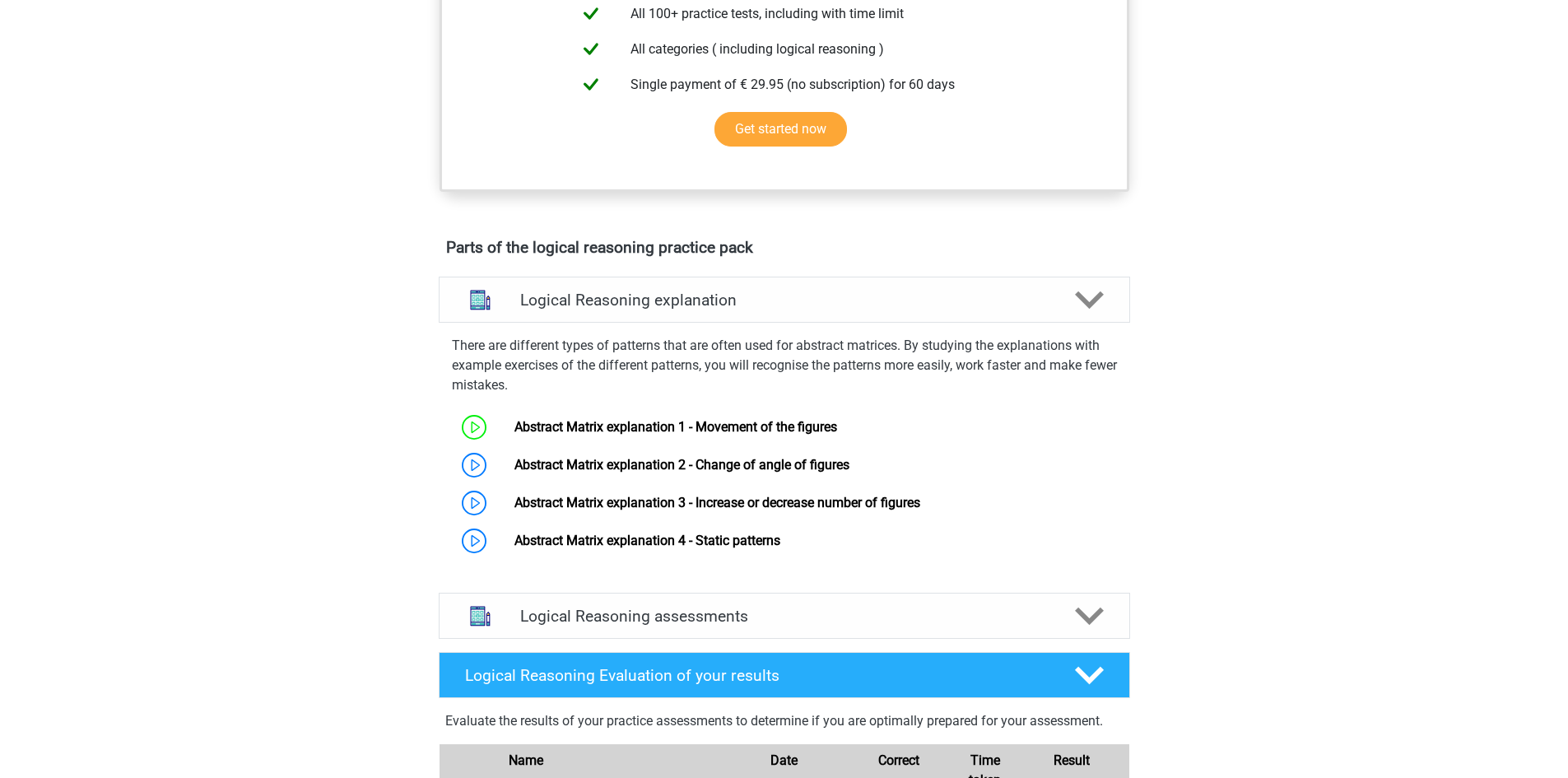
scroll to position [741, 0]
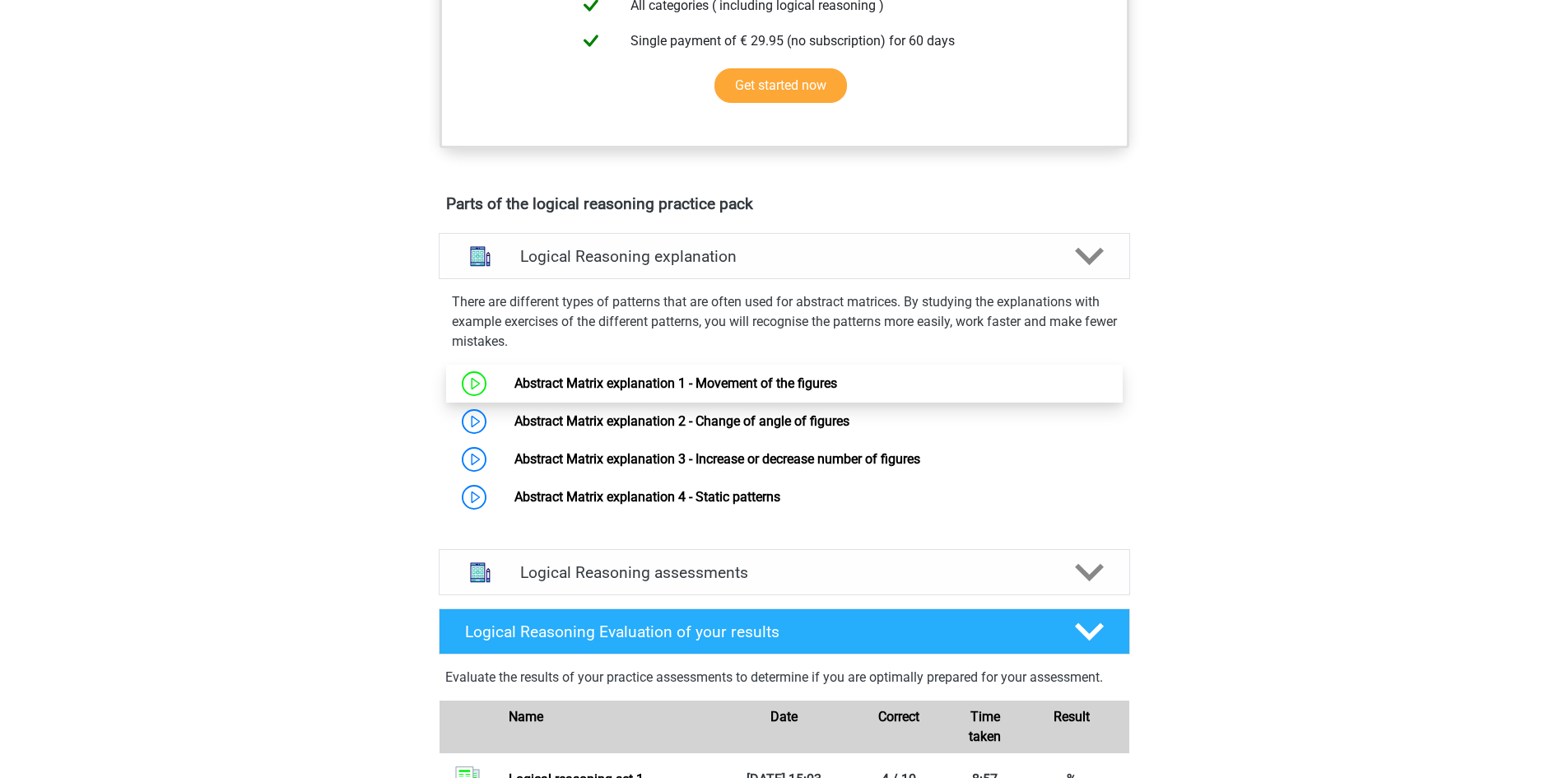
click at [584, 391] on link "Abstract Matrix explanation 1 - Movement of the figures" at bounding box center [675, 383] width 322 height 16
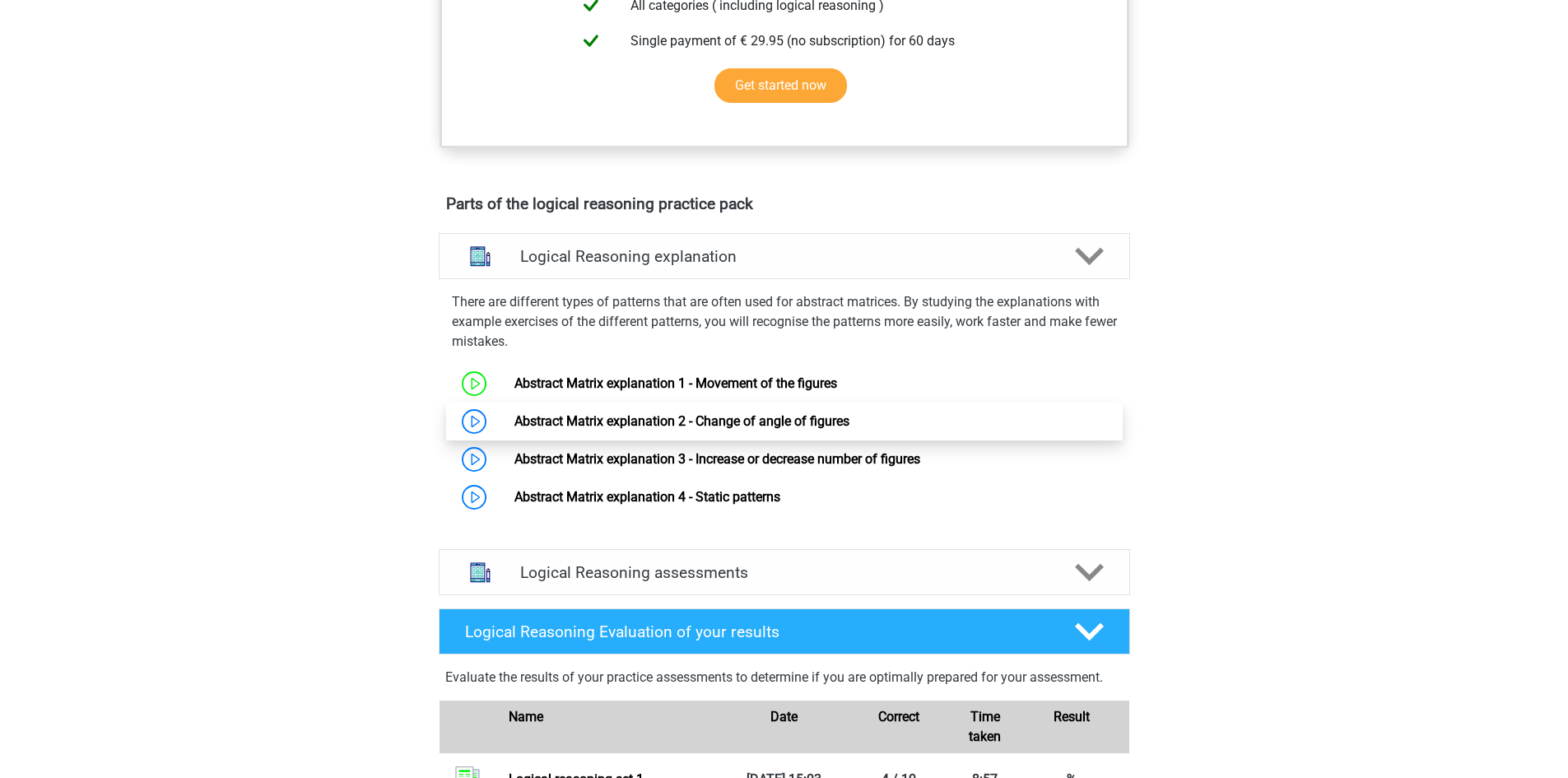
click at [616, 429] on link "Abstract Matrix explanation 2 - Change of angle of figures" at bounding box center [681, 420] width 335 height 16
click at [514, 429] on link "Abstract Matrix explanation 2 - Change of angle of figures" at bounding box center [681, 420] width 335 height 16
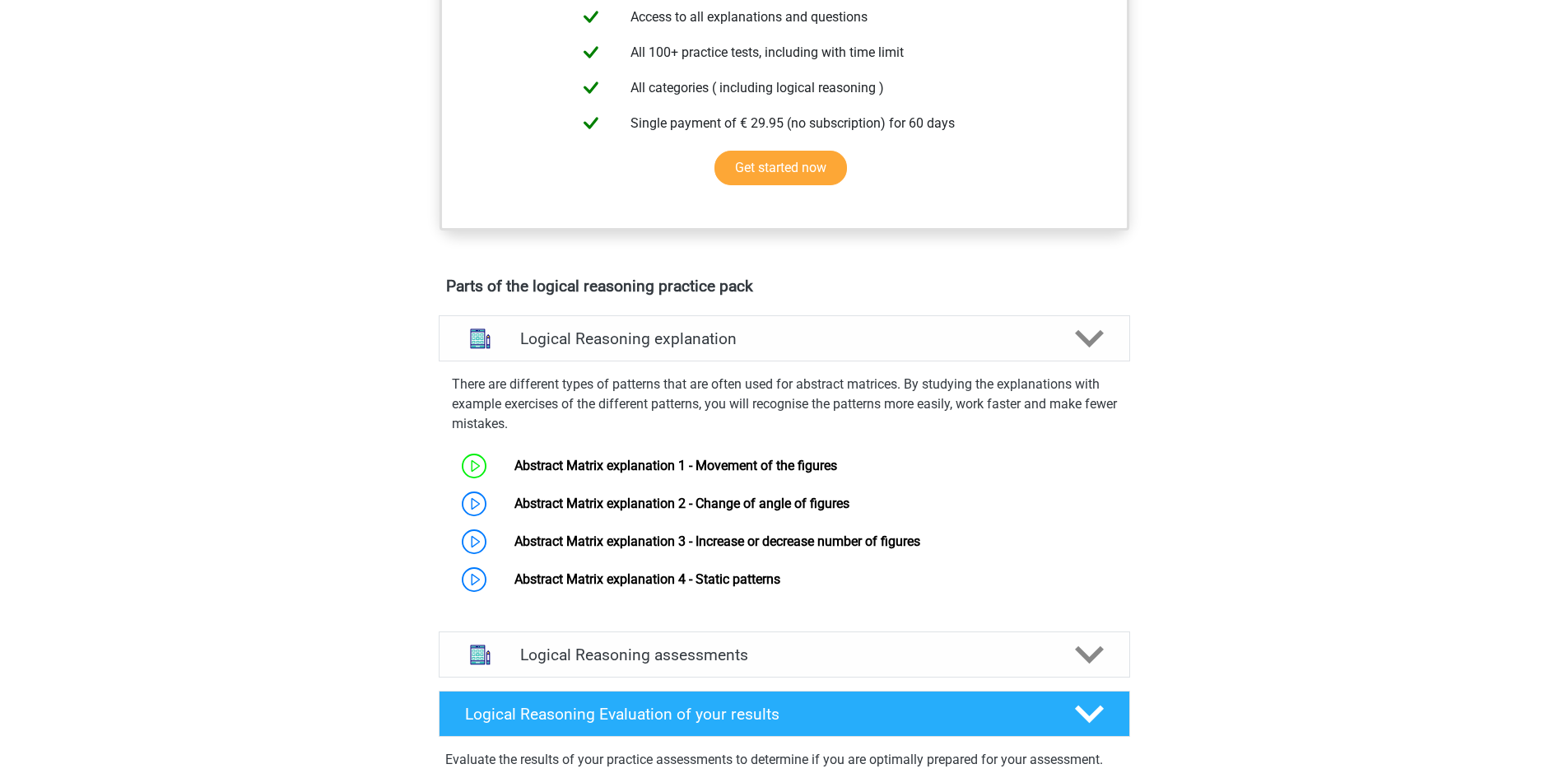
scroll to position [577, 0]
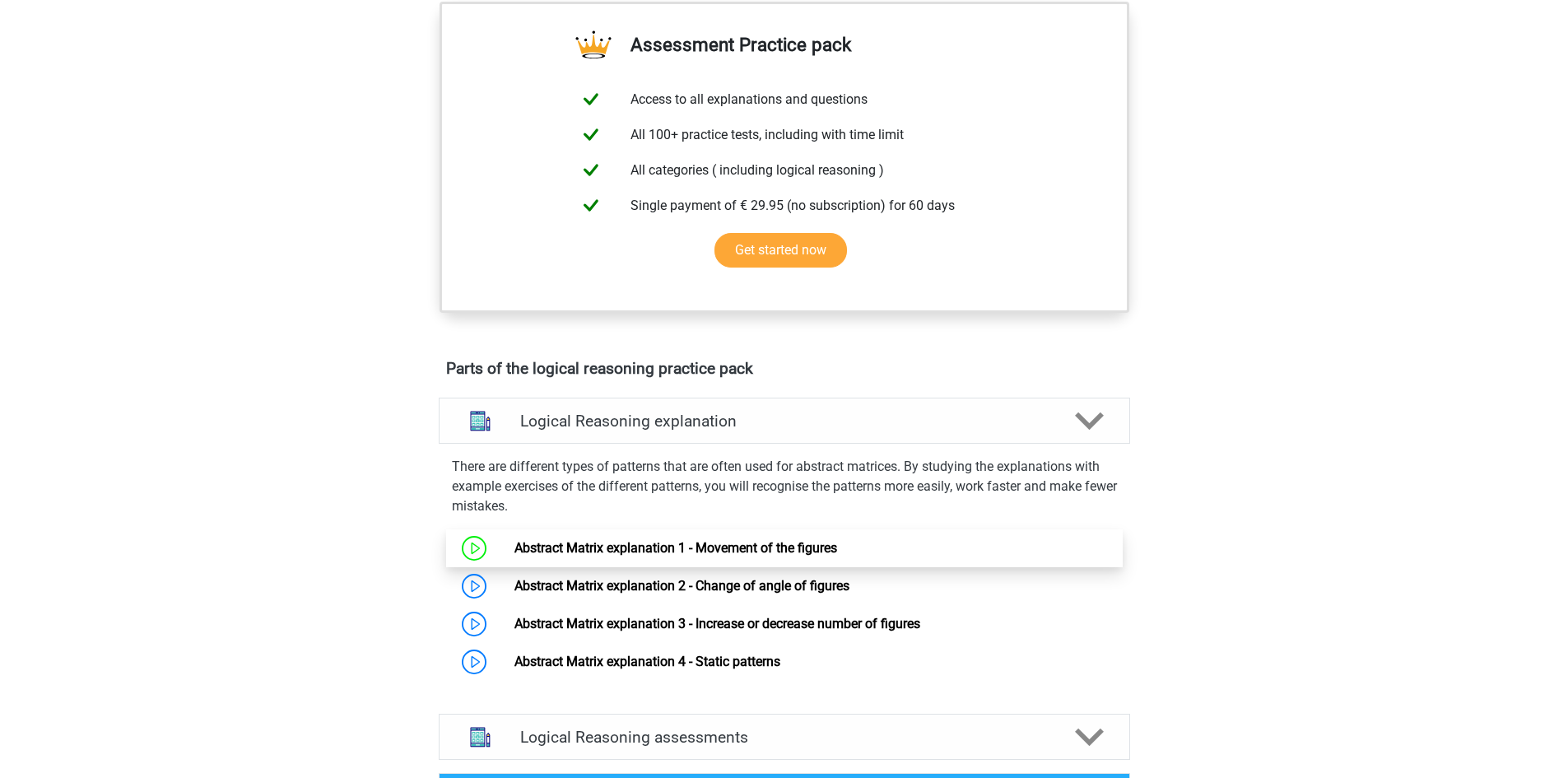
click at [554, 556] on link "Abstract Matrix explanation 1 - Movement of the figures" at bounding box center [675, 548] width 322 height 16
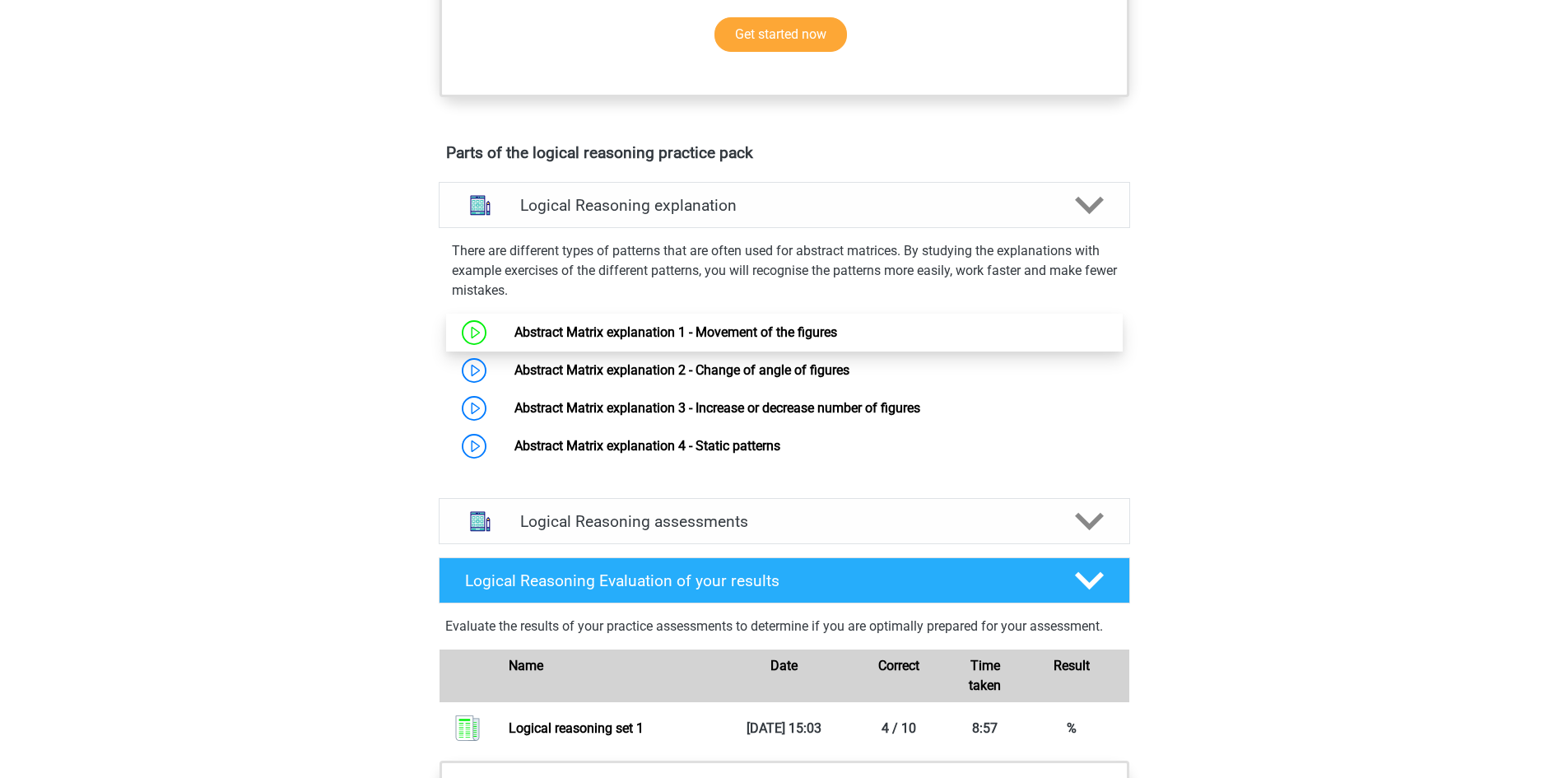
scroll to position [823, 0]
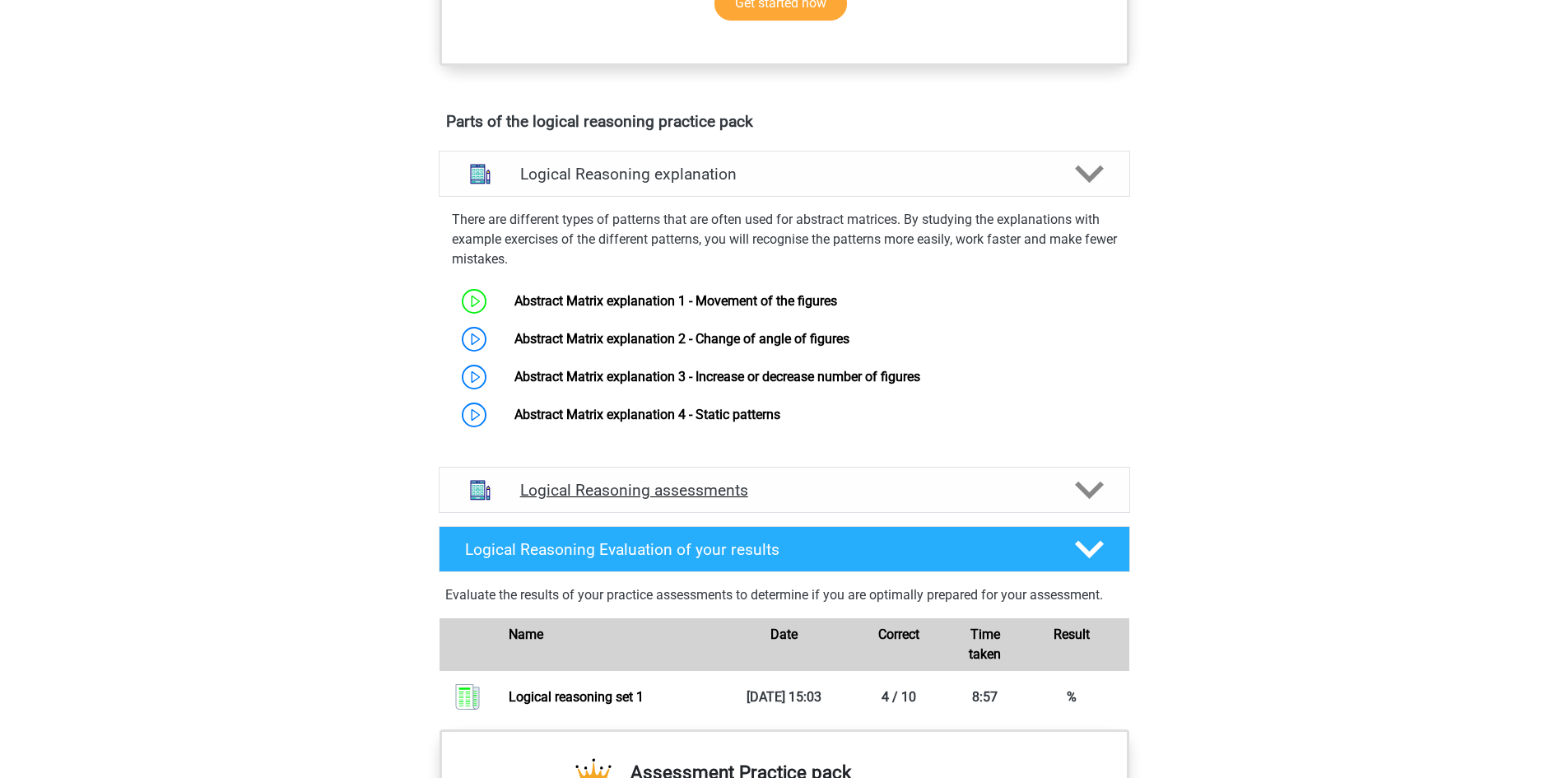
click at [1076, 504] on icon at bounding box center [1089, 490] width 29 height 29
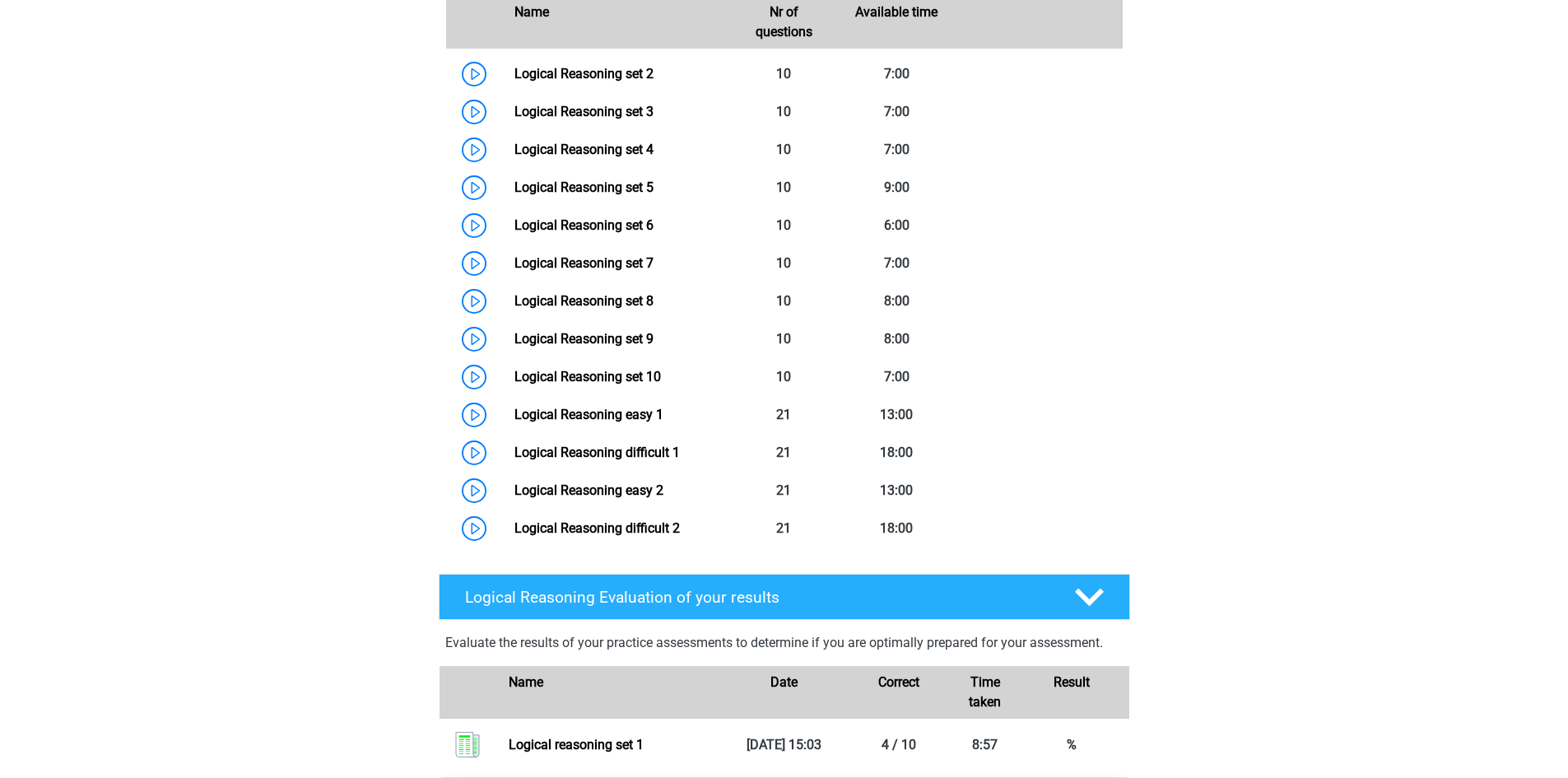
scroll to position [1400, 0]
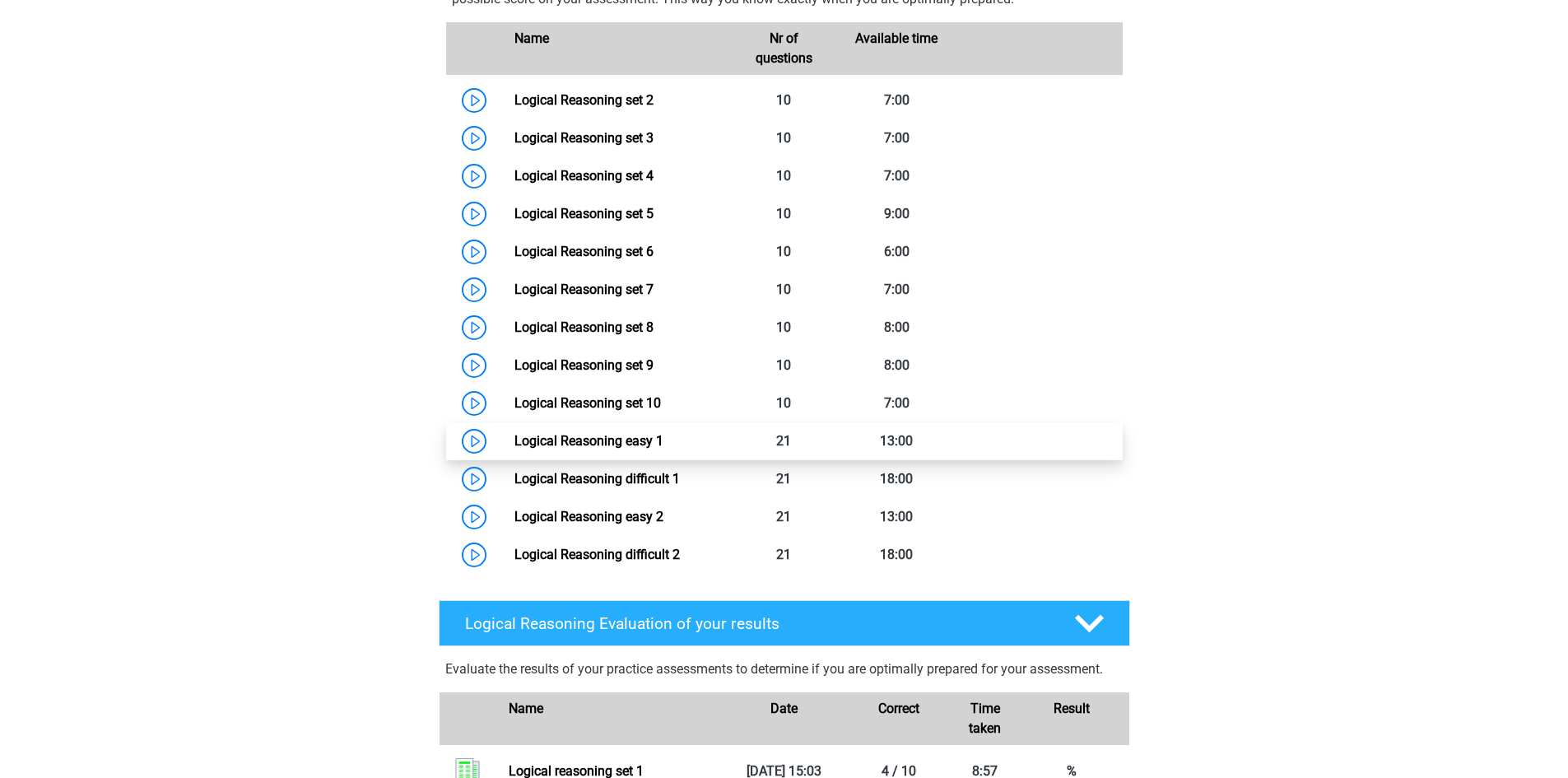
click at [576, 449] on link "Logical Reasoning easy 1" at bounding box center [588, 441] width 149 height 16
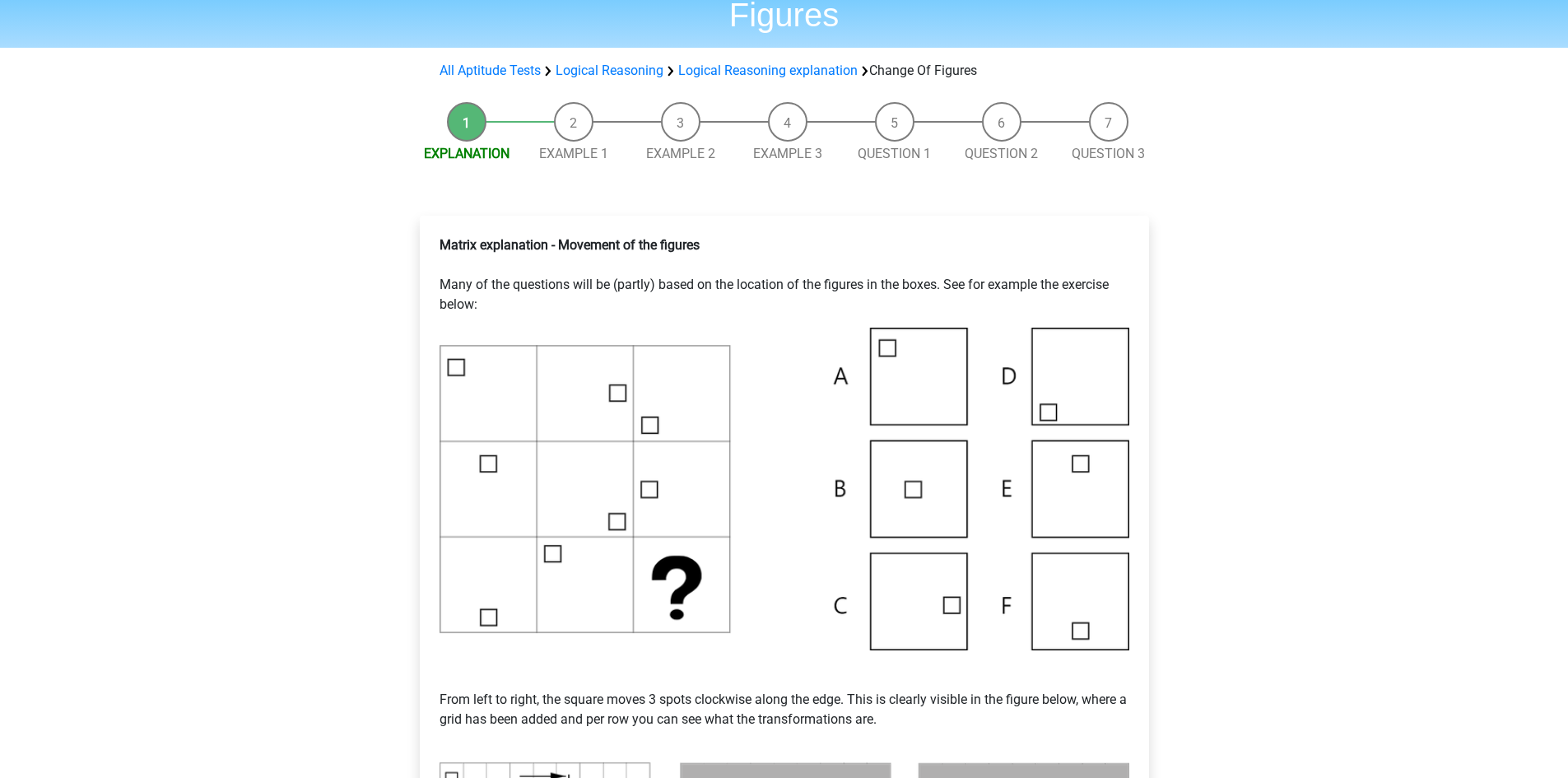
scroll to position [82, 0]
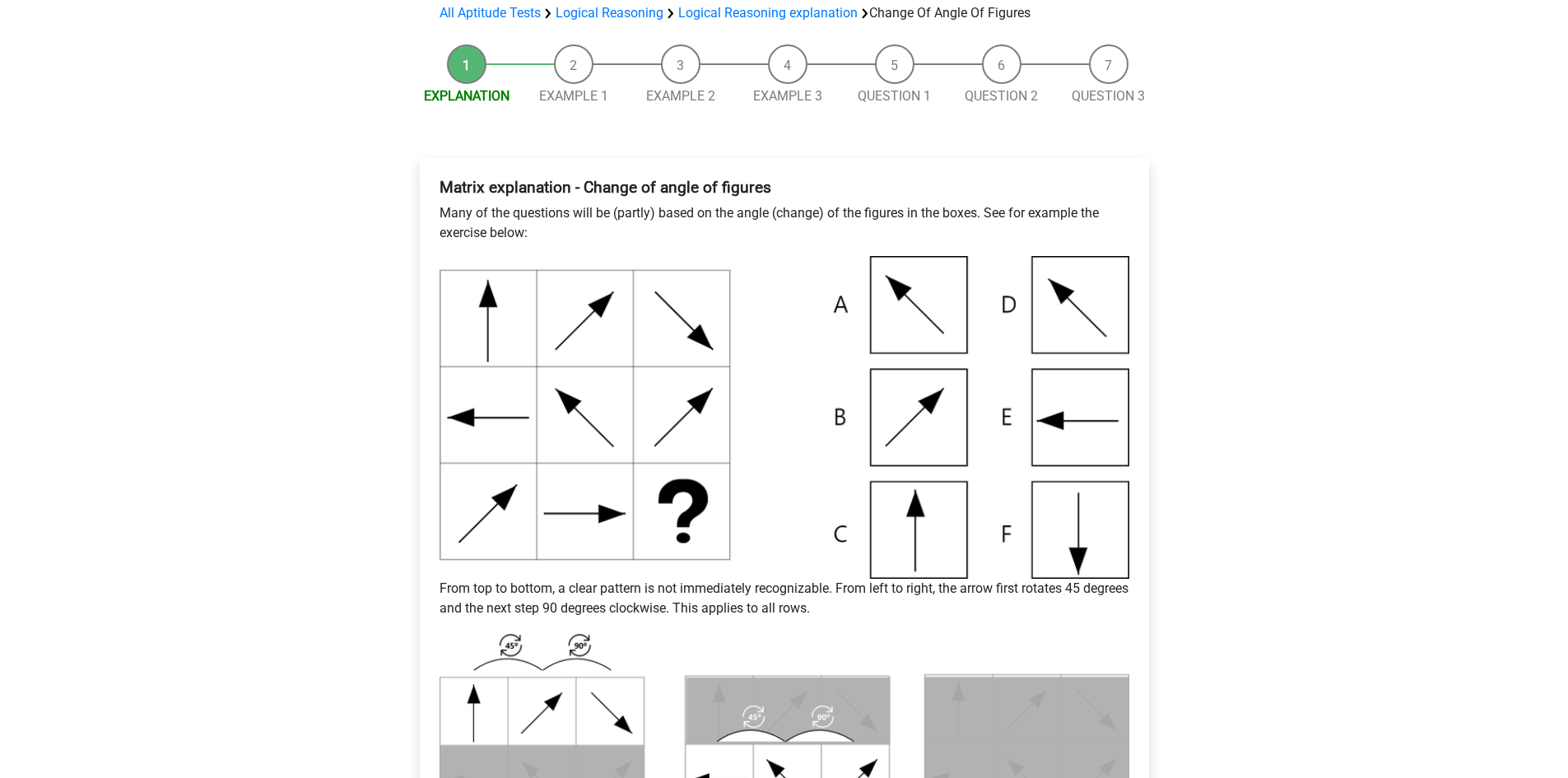
scroll to position [82, 0]
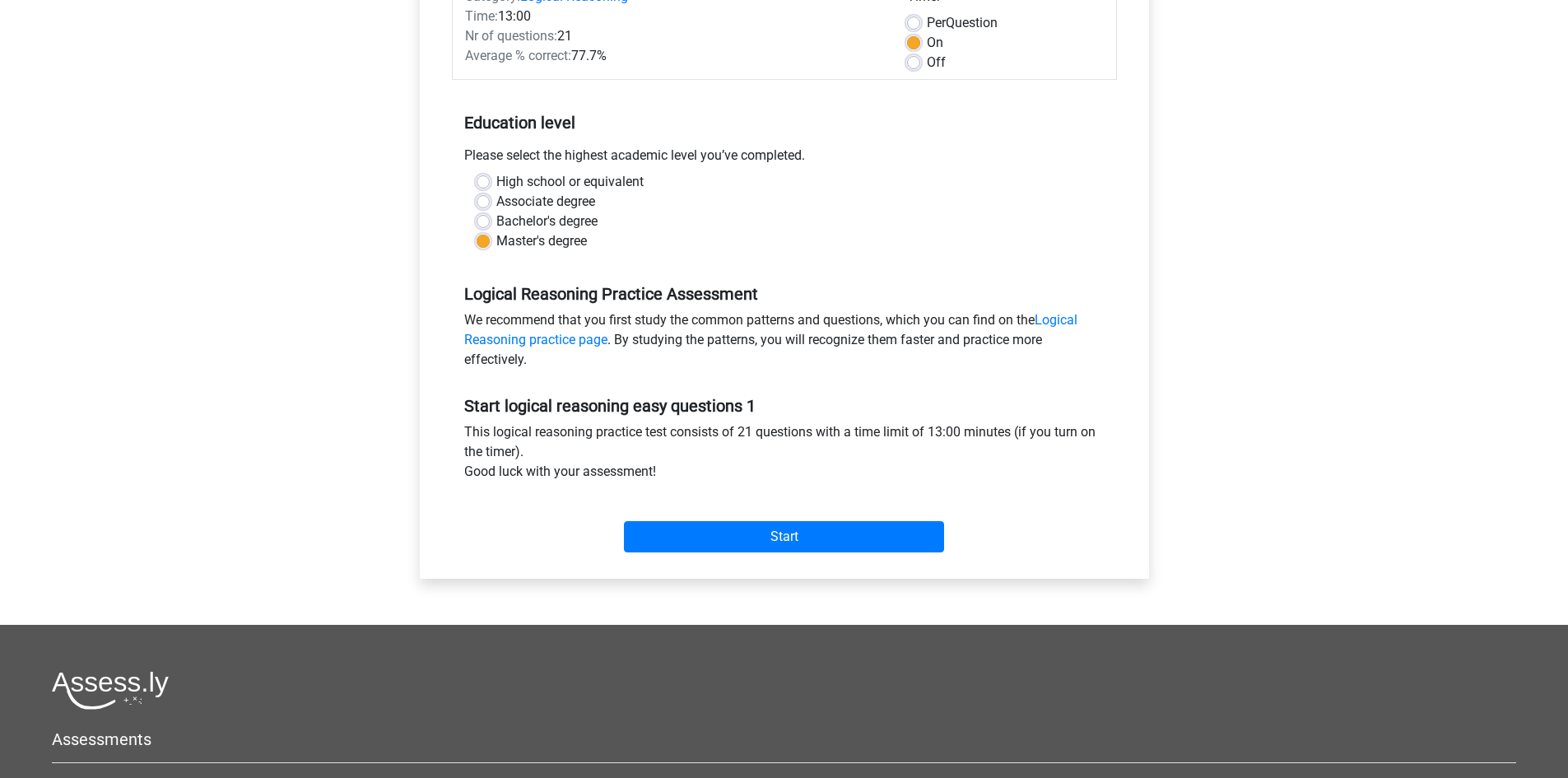
scroll to position [247, 0]
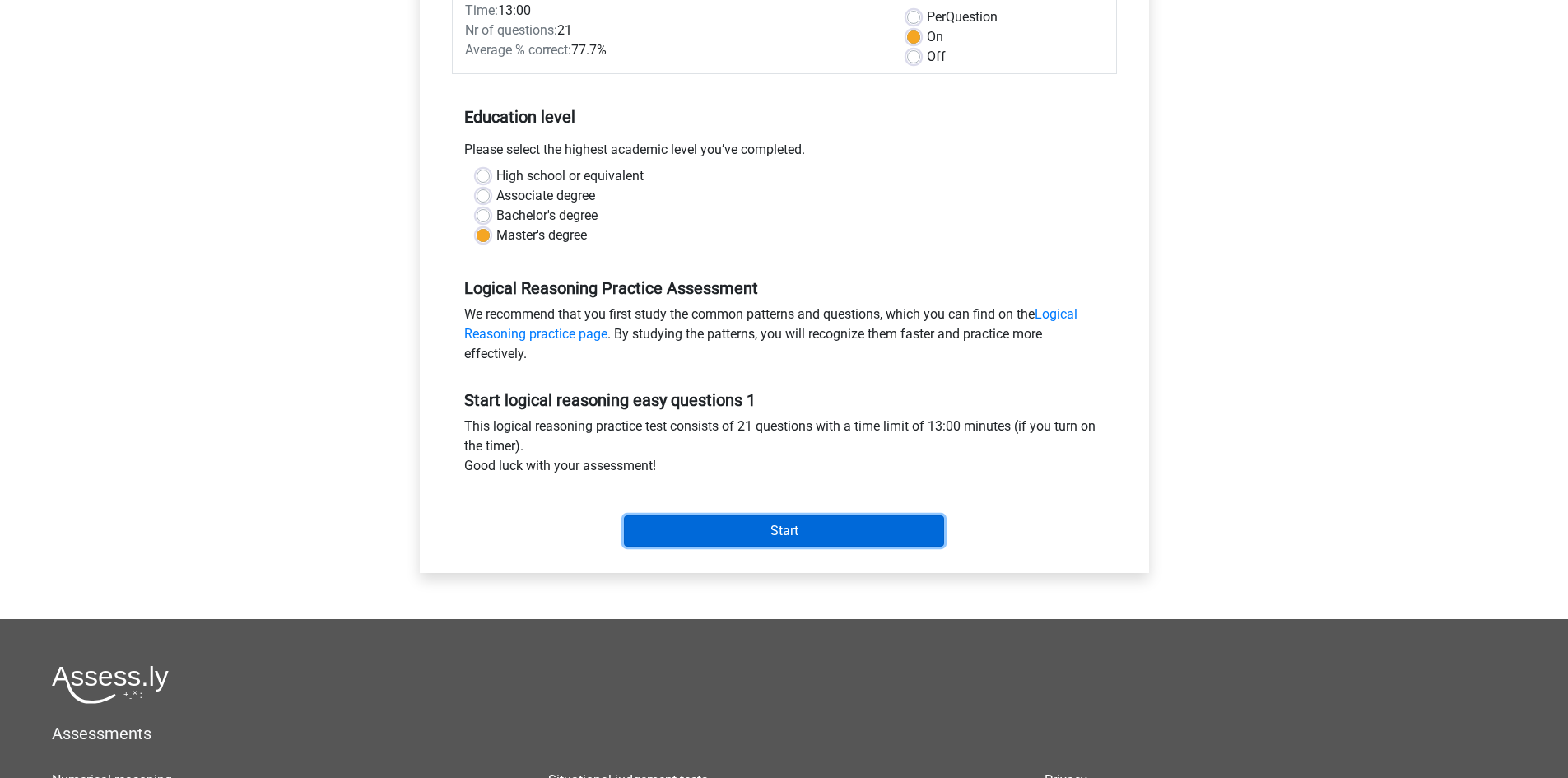
click at [803, 533] on input "Start" at bounding box center [784, 531] width 320 height 31
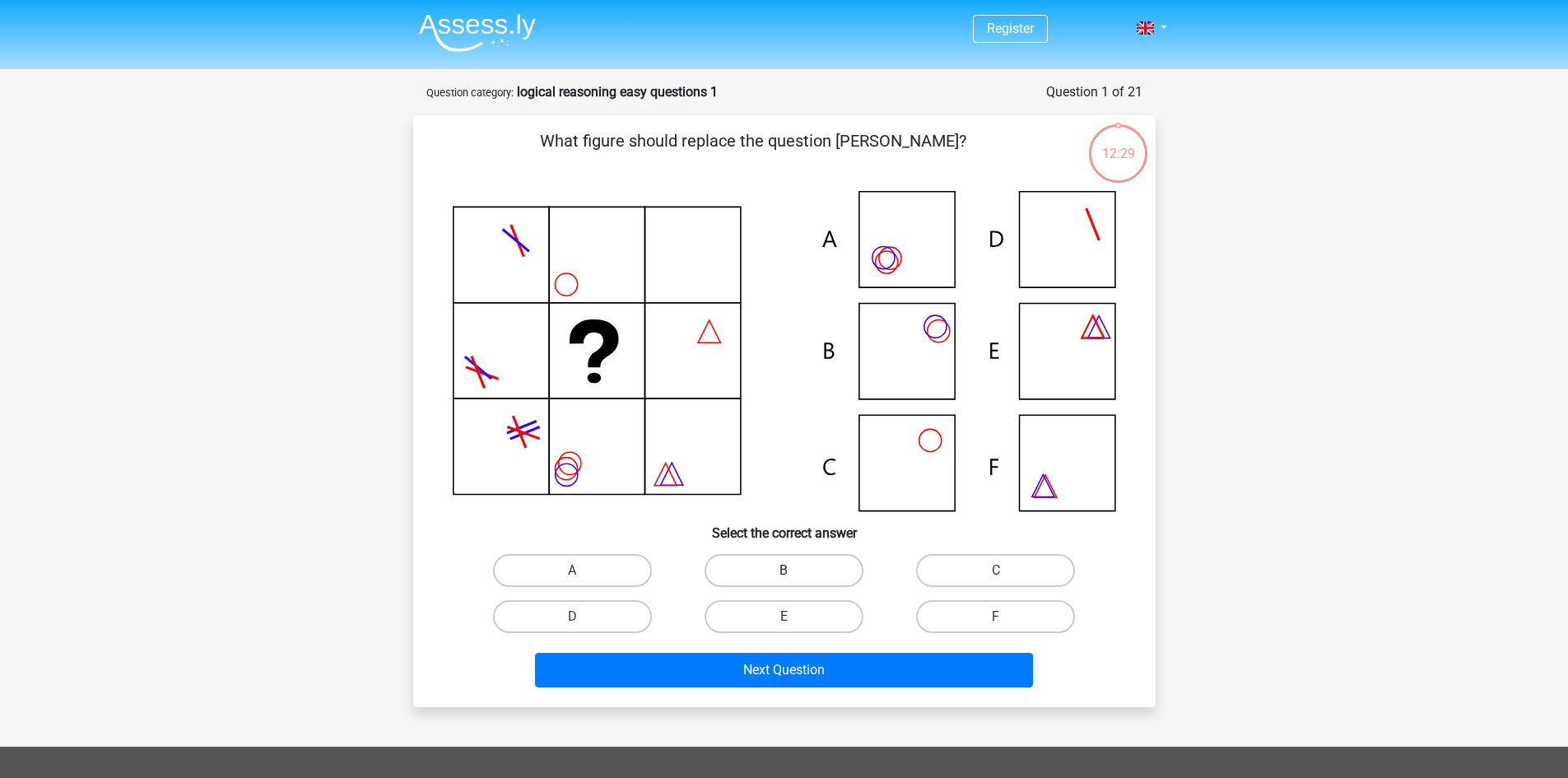
click at [759, 576] on label "B" at bounding box center [784, 571] width 159 height 33
click at [783, 576] on input "B" at bounding box center [789, 577] width 11 height 11
radio input "true"
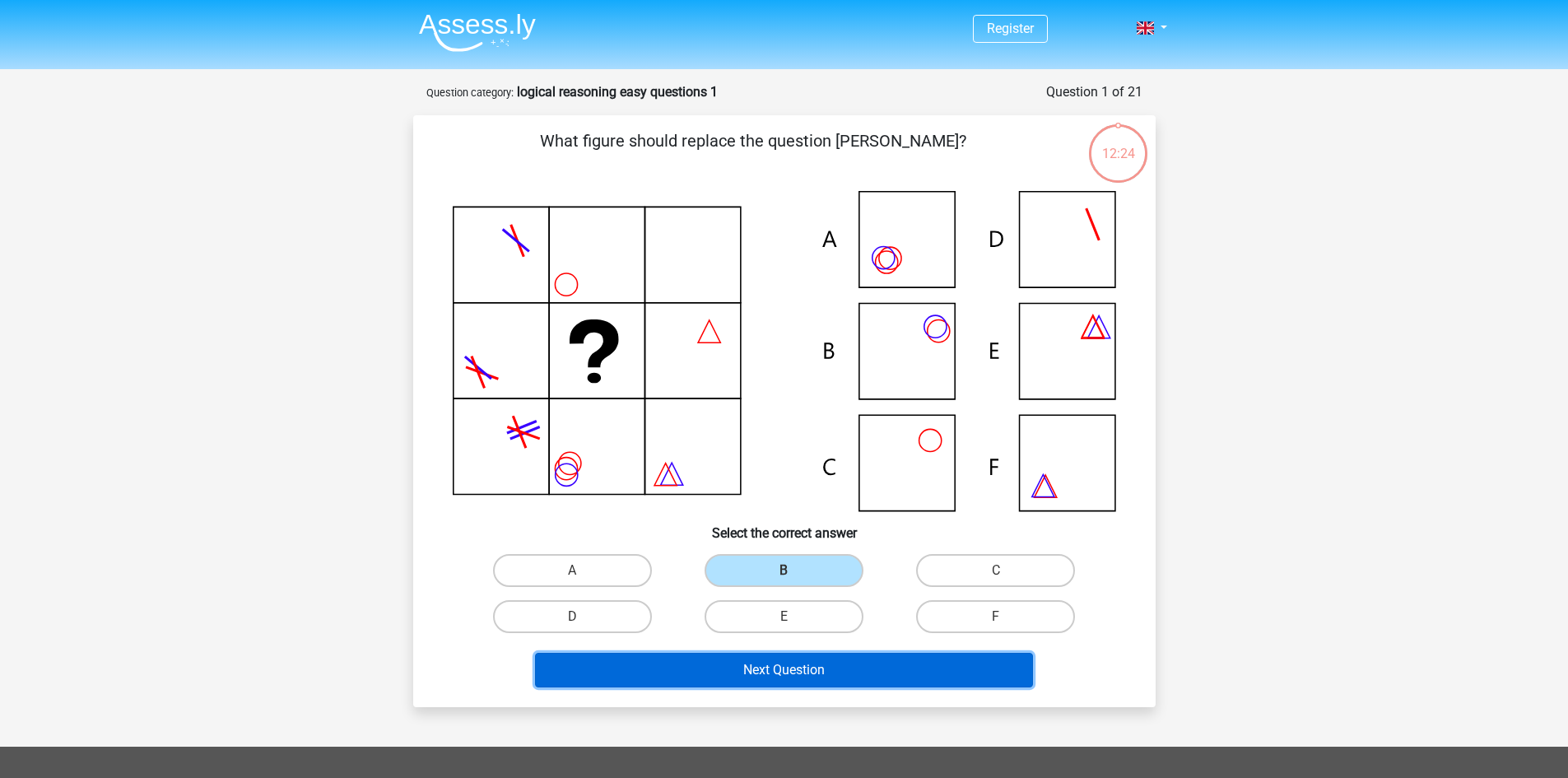
click at [774, 661] on button "Next Question" at bounding box center [783, 670] width 498 height 34
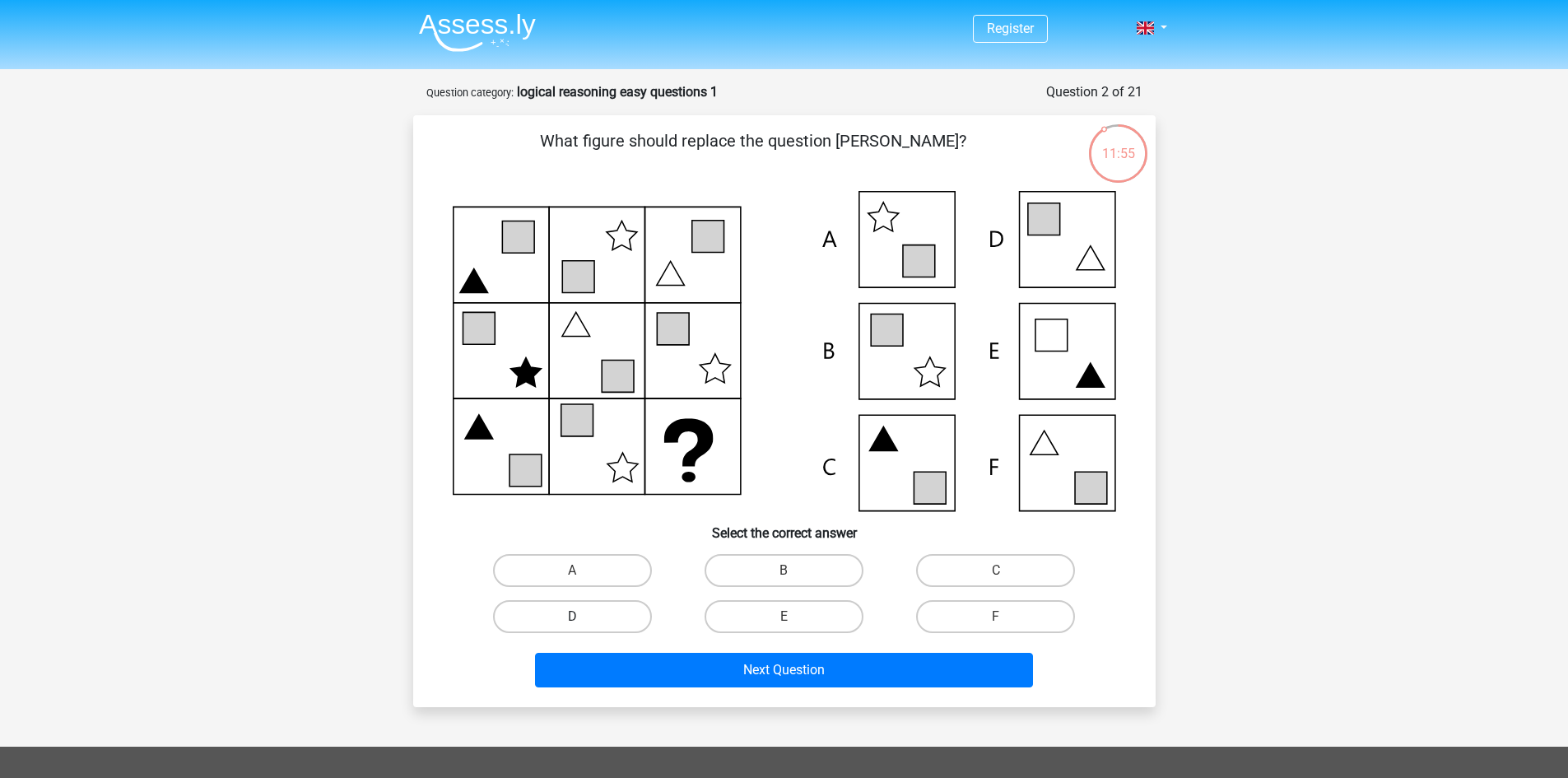
click at [585, 615] on label "D" at bounding box center [573, 617] width 159 height 33
click at [583, 616] on input "D" at bounding box center [577, 622] width 11 height 11
radio input "true"
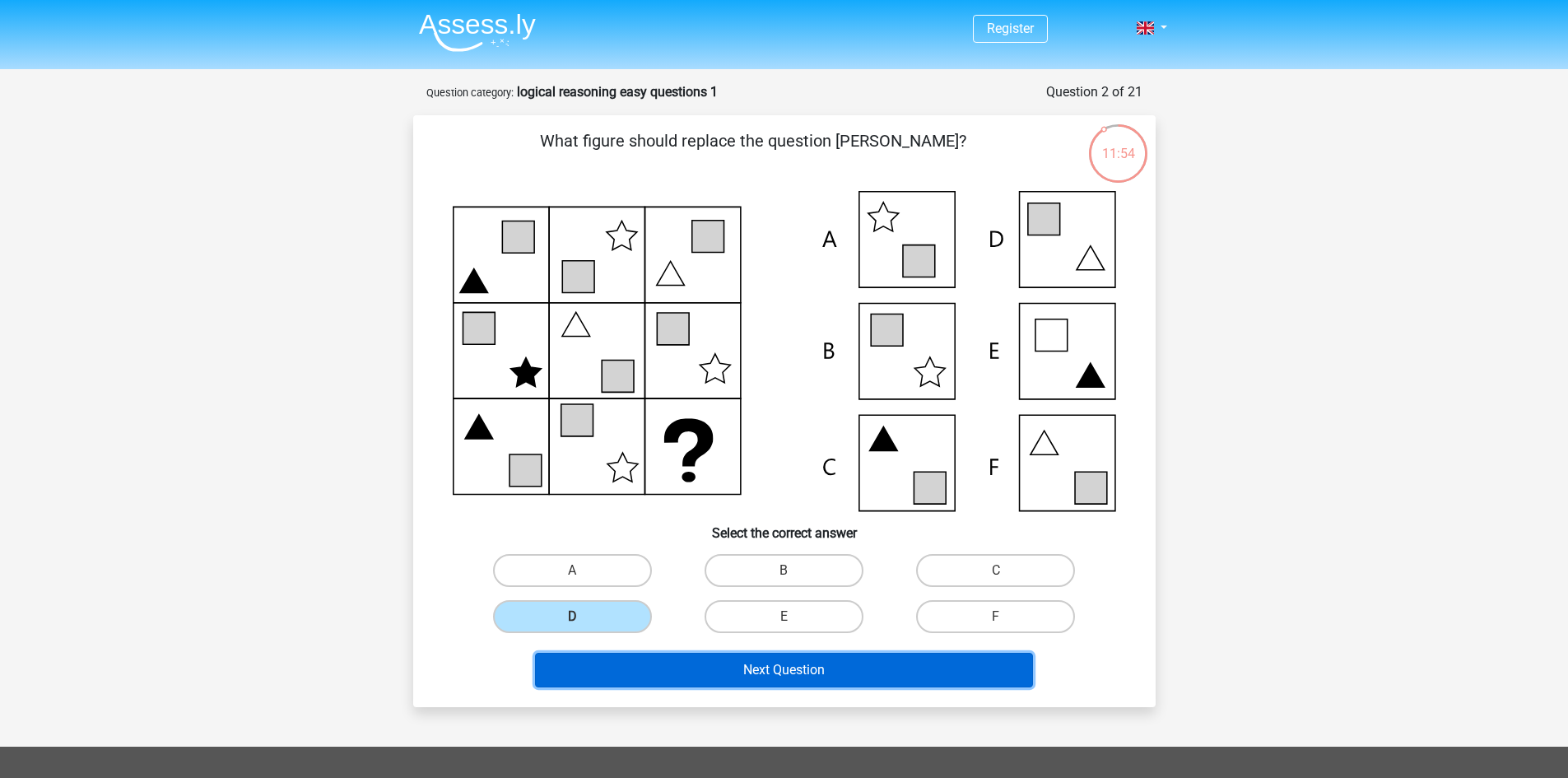
click at [750, 678] on button "Next Question" at bounding box center [783, 670] width 498 height 34
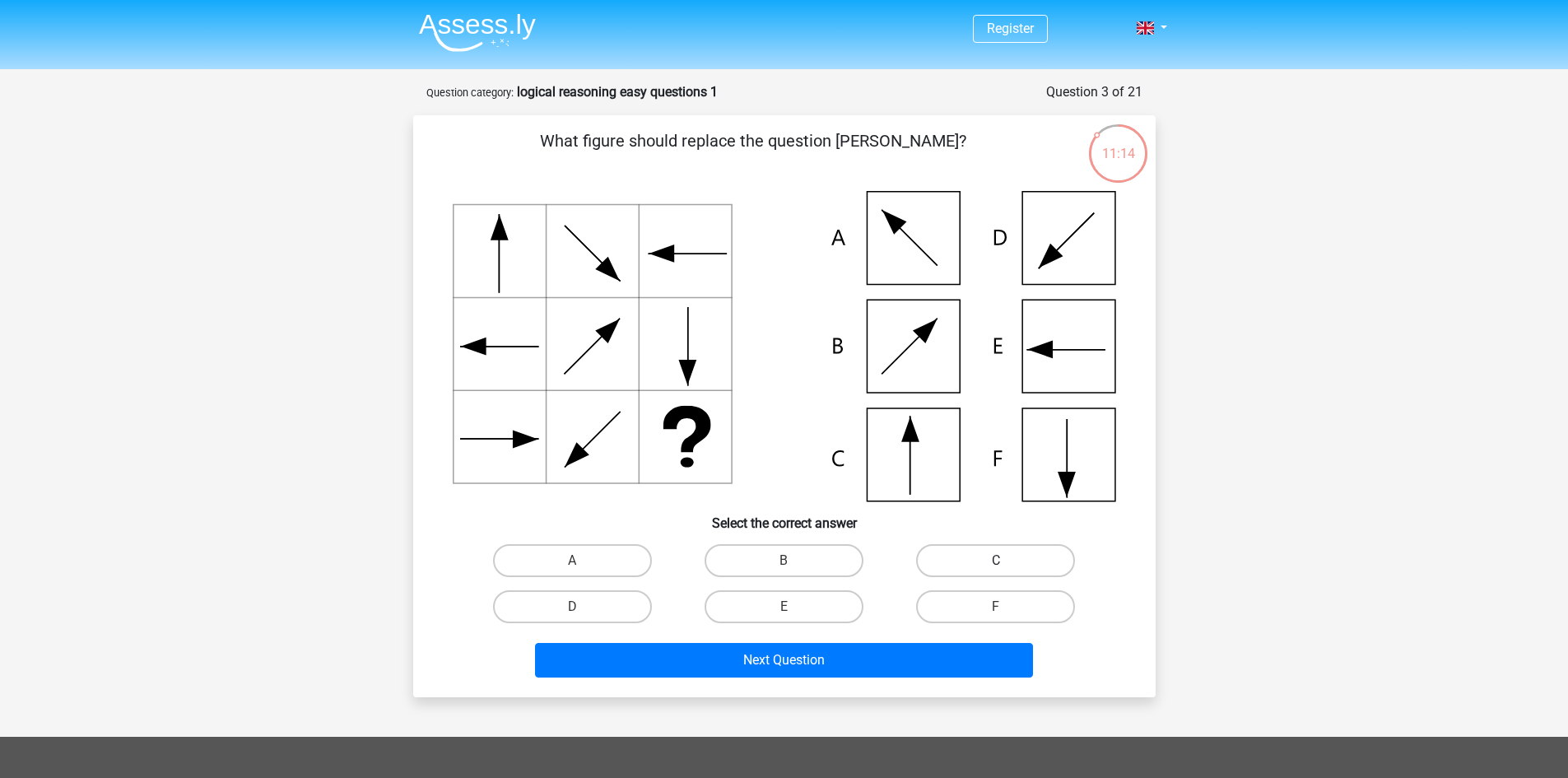
click at [968, 562] on label "C" at bounding box center [995, 561] width 159 height 33
click at [995, 562] on input "C" at bounding box center [1001, 566] width 11 height 11
radio input "true"
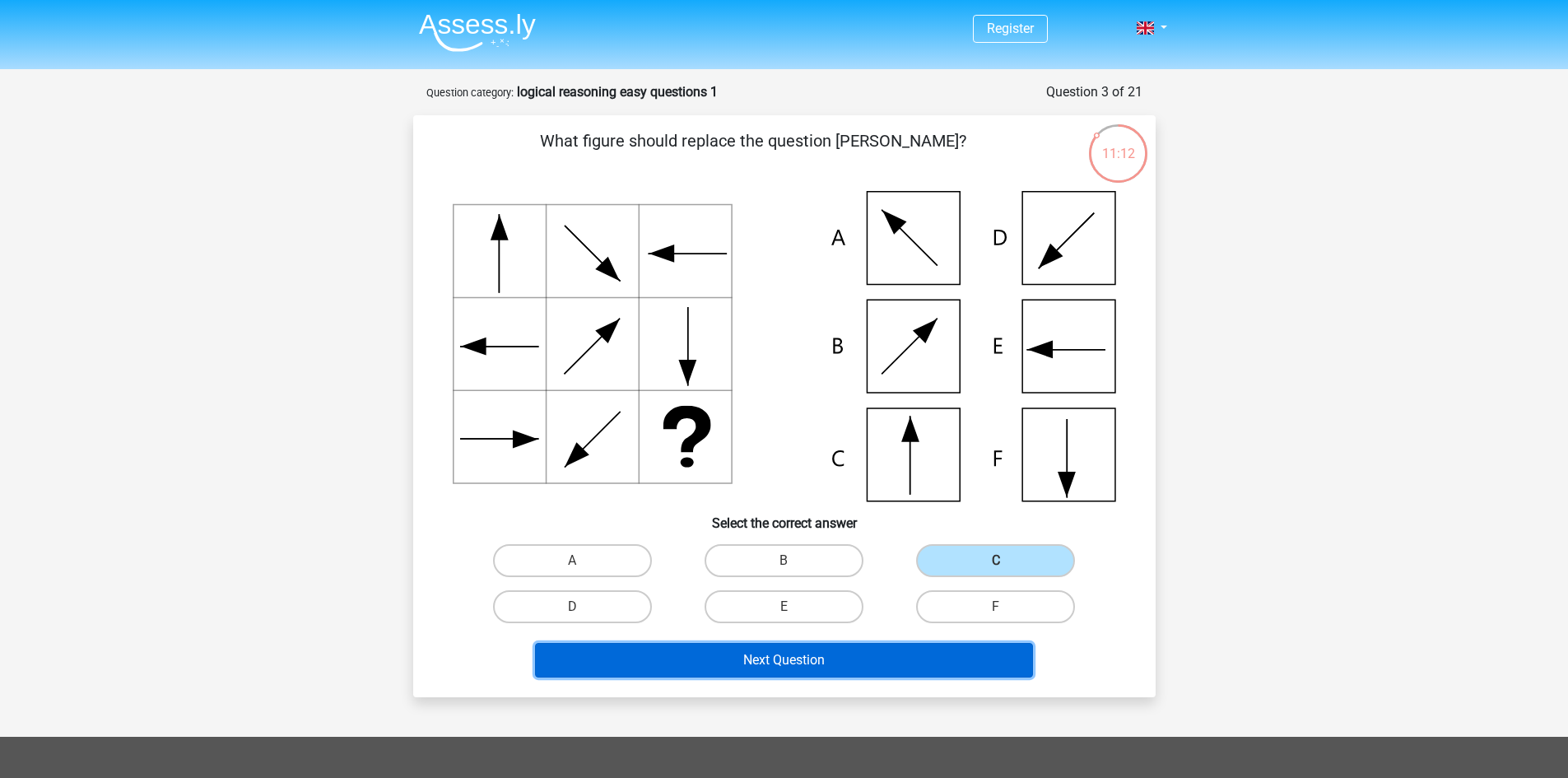
click at [896, 664] on button "Next Question" at bounding box center [783, 660] width 498 height 34
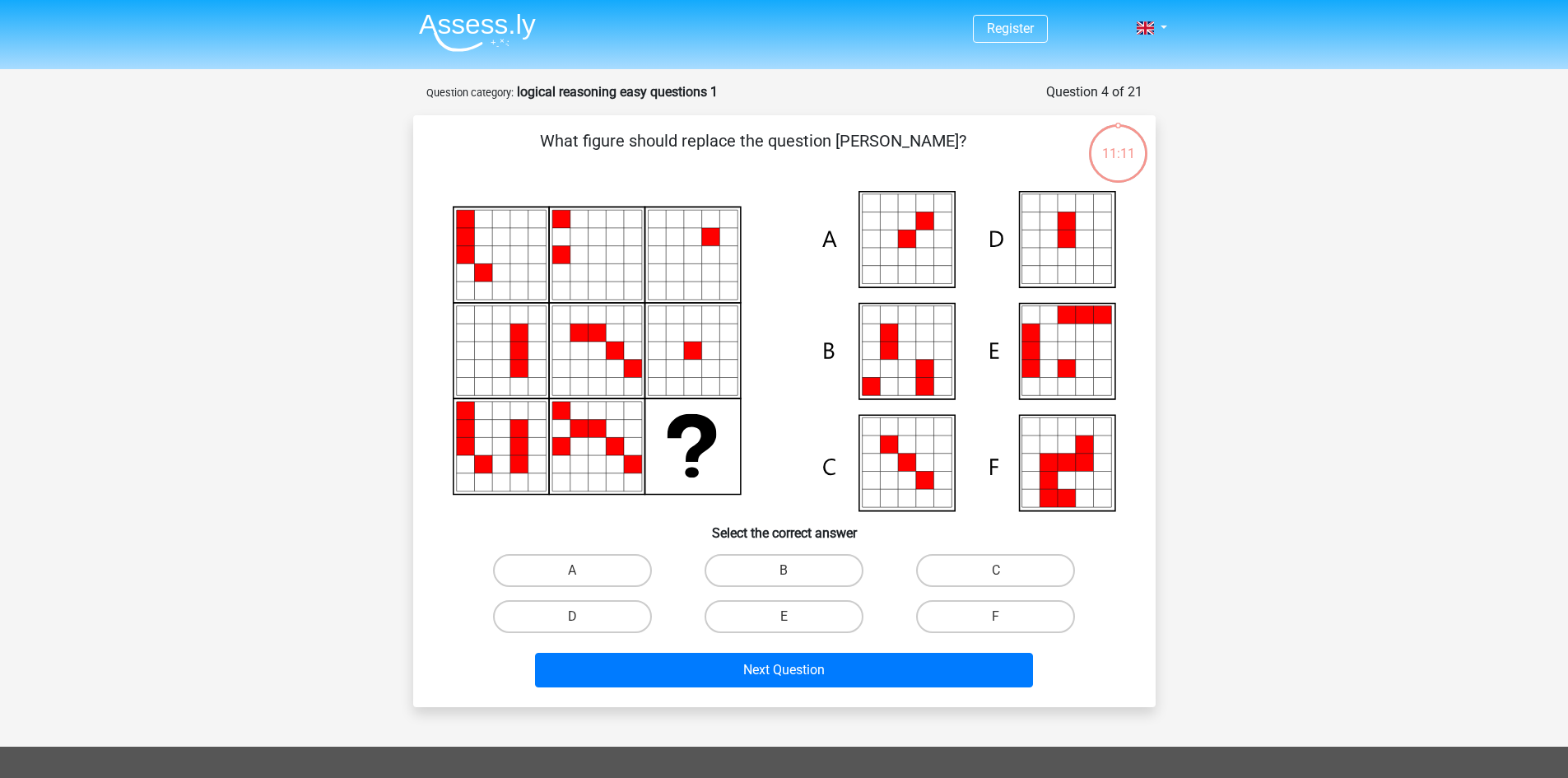
scroll to position [82, 0]
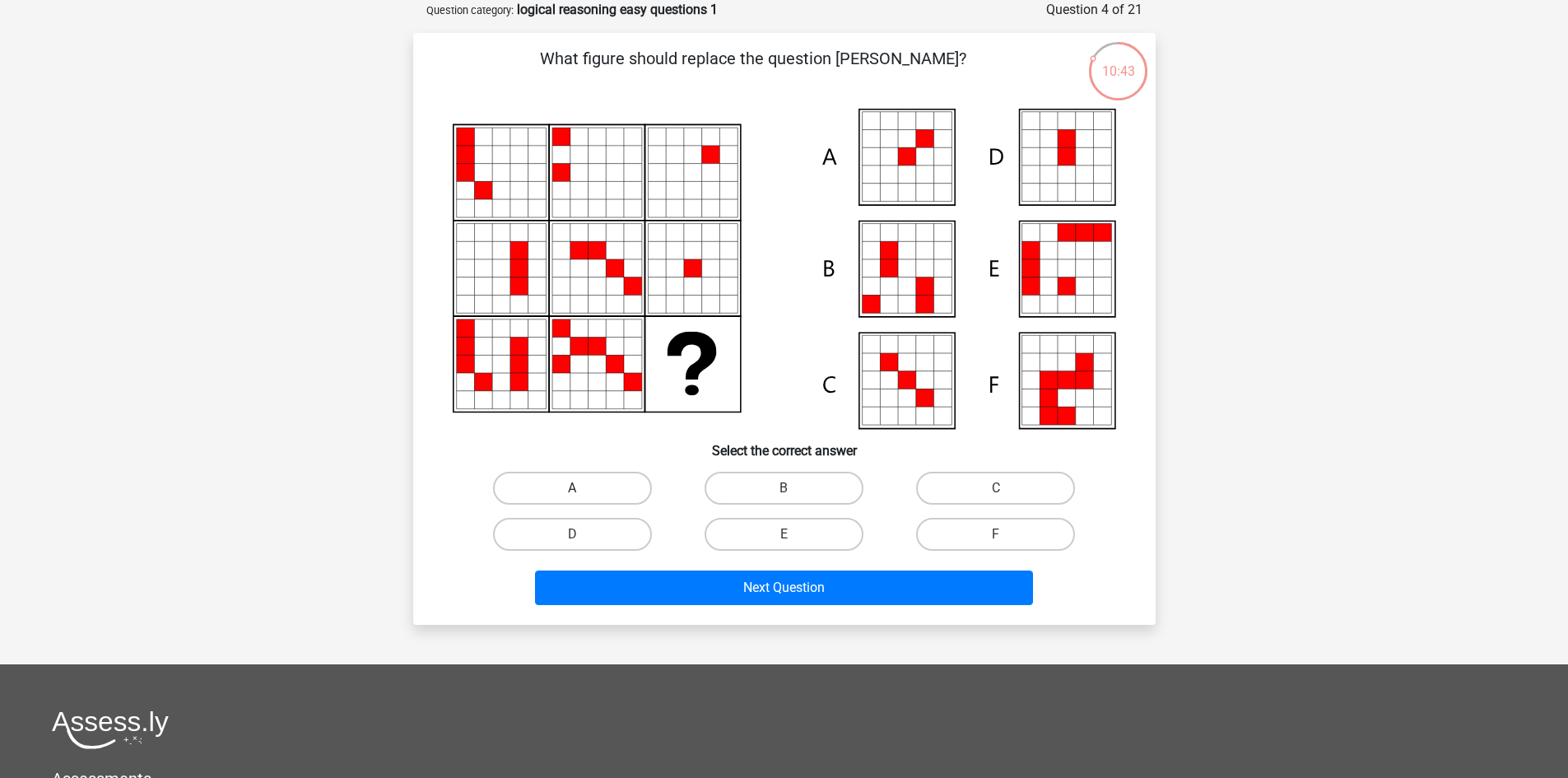
click at [607, 486] on label "A" at bounding box center [573, 489] width 159 height 33
click at [583, 488] on input "A" at bounding box center [577, 493] width 11 height 11
radio input "true"
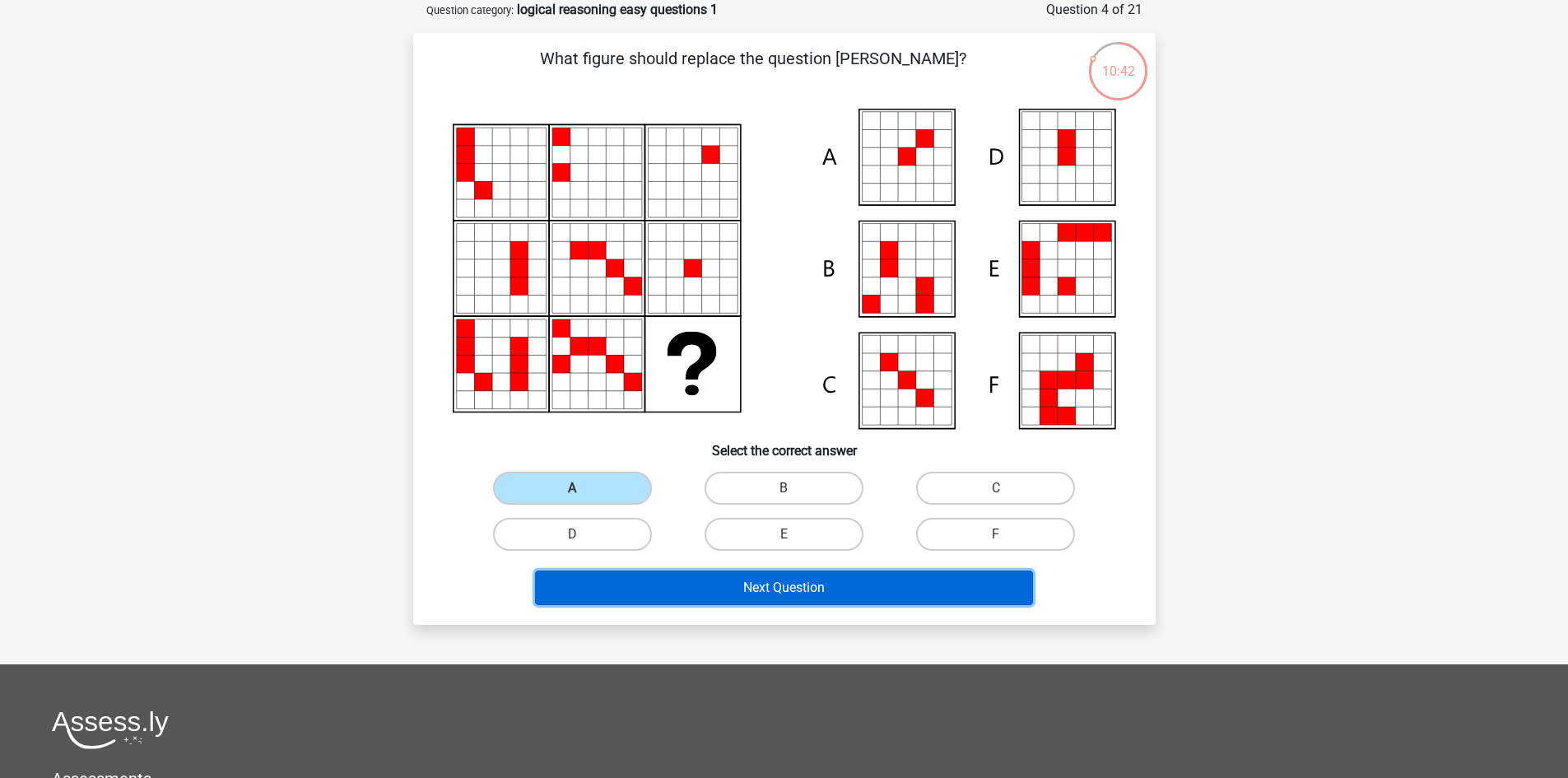
click at [768, 590] on button "Next Question" at bounding box center [783, 588] width 498 height 34
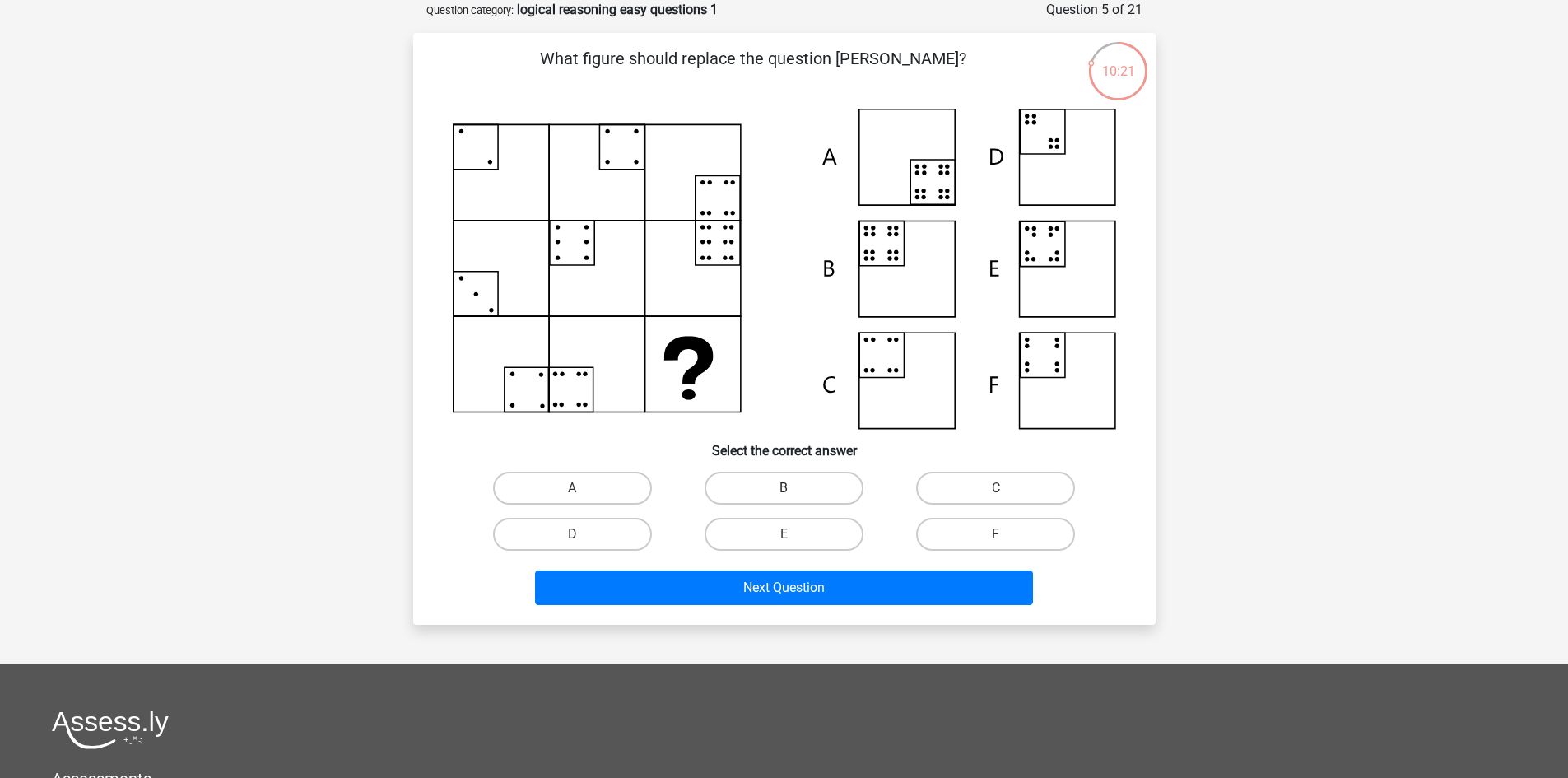
click at [798, 492] on label "B" at bounding box center [784, 489] width 159 height 33
click at [794, 492] on input "B" at bounding box center [789, 493] width 11 height 11
radio input "true"
drag, startPoint x: 629, startPoint y: 478, endPoint x: 666, endPoint y: 500, distance: 43.0
click at [629, 477] on label "A" at bounding box center [573, 489] width 159 height 33
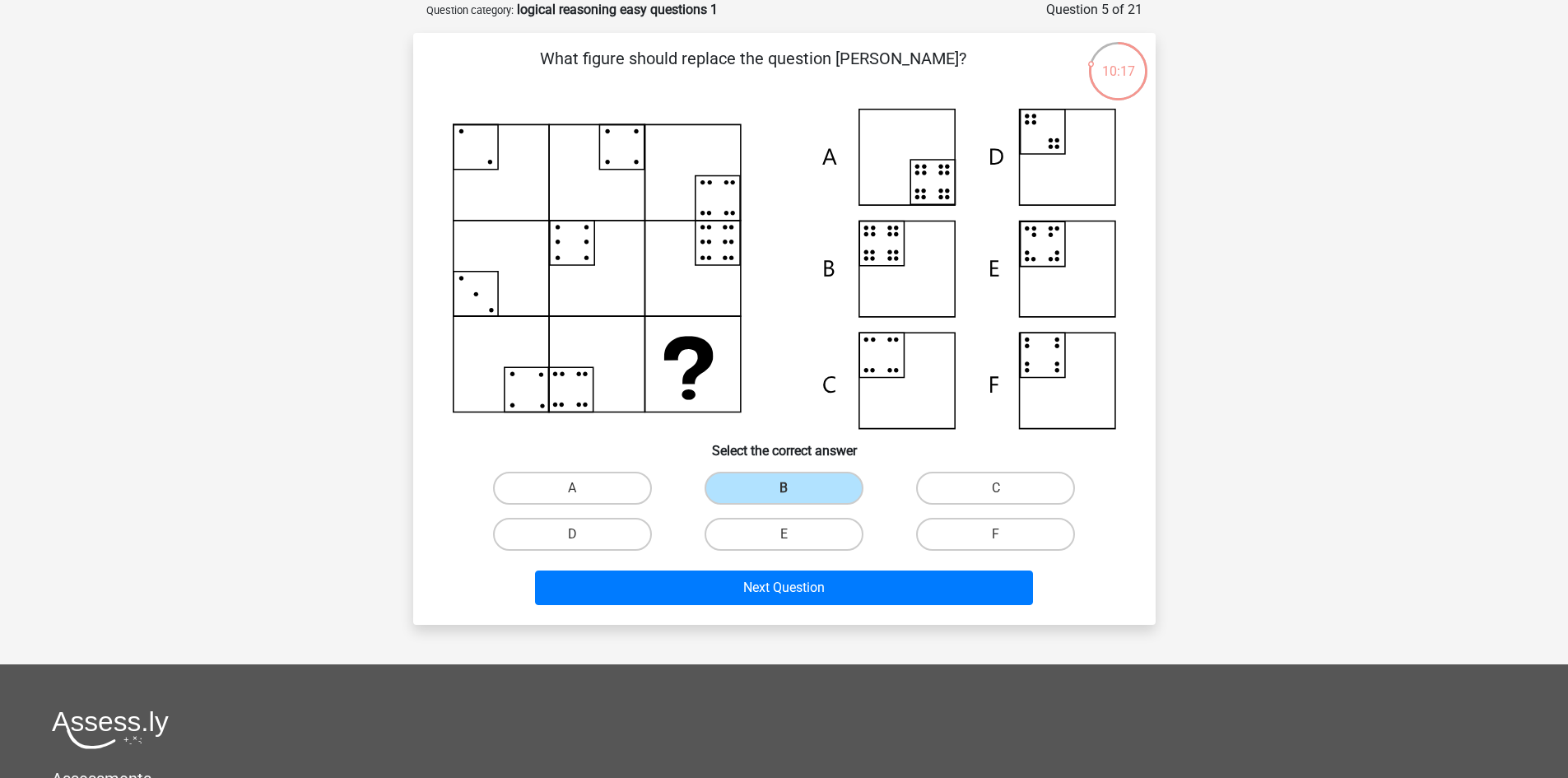
click at [583, 488] on input "A" at bounding box center [577, 493] width 11 height 11
radio input "true"
click at [754, 488] on label "B" at bounding box center [784, 489] width 159 height 33
click at [783, 488] on input "B" at bounding box center [789, 493] width 11 height 11
radio input "true"
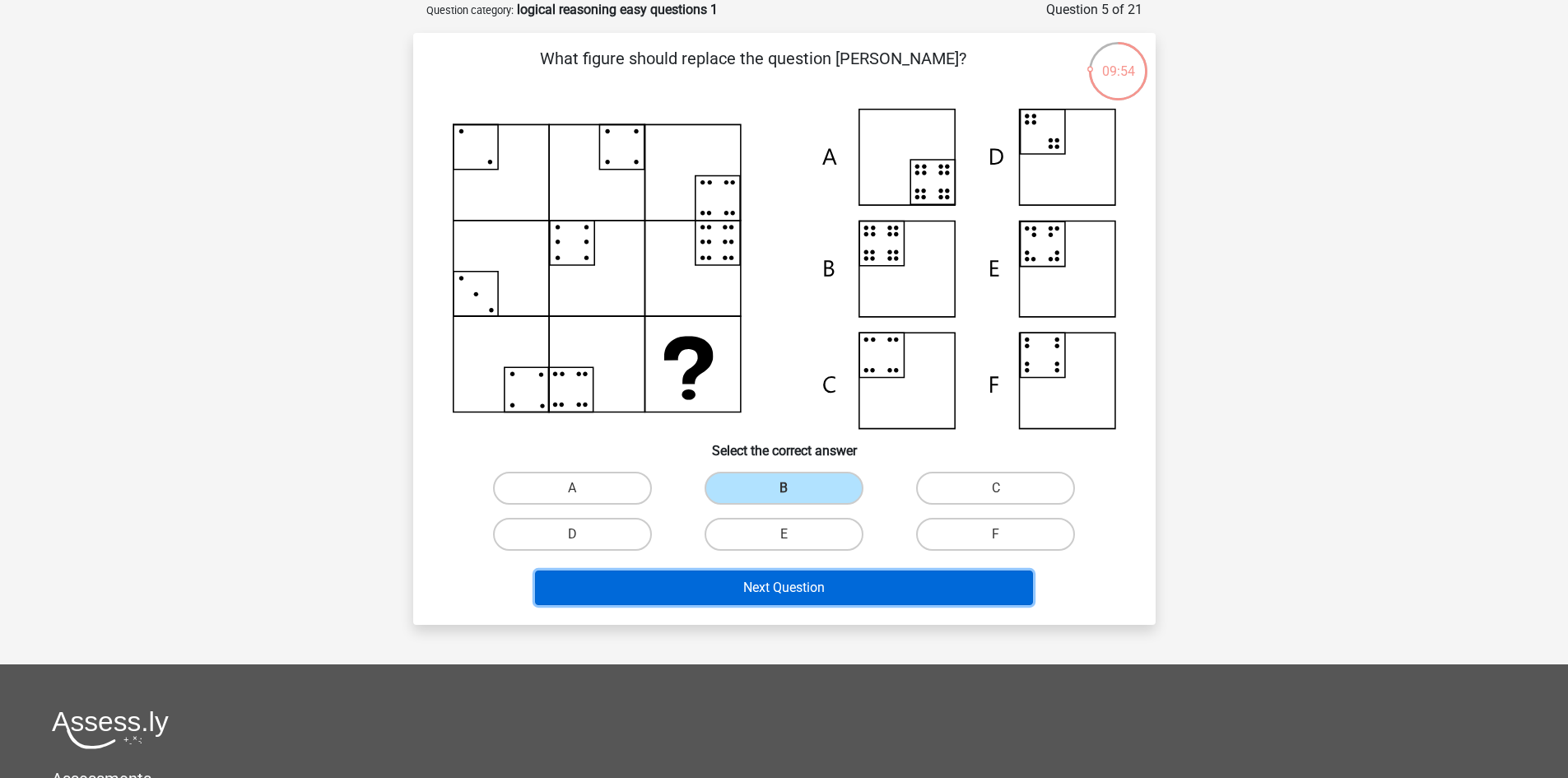
click at [760, 587] on button "Next Question" at bounding box center [783, 588] width 498 height 34
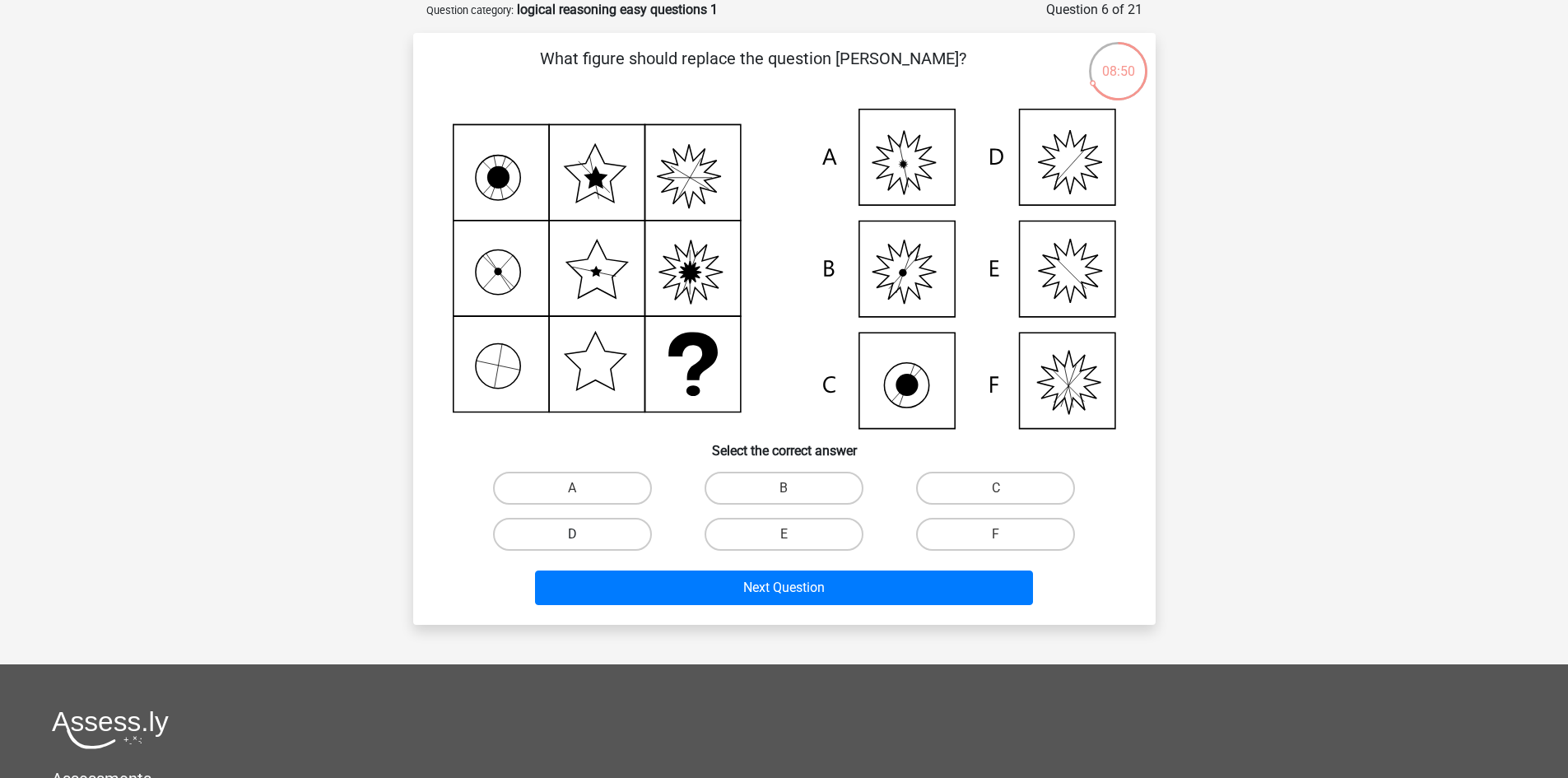
click at [627, 532] on label "D" at bounding box center [573, 535] width 159 height 33
click at [583, 534] on input "D" at bounding box center [577, 540] width 11 height 11
radio input "true"
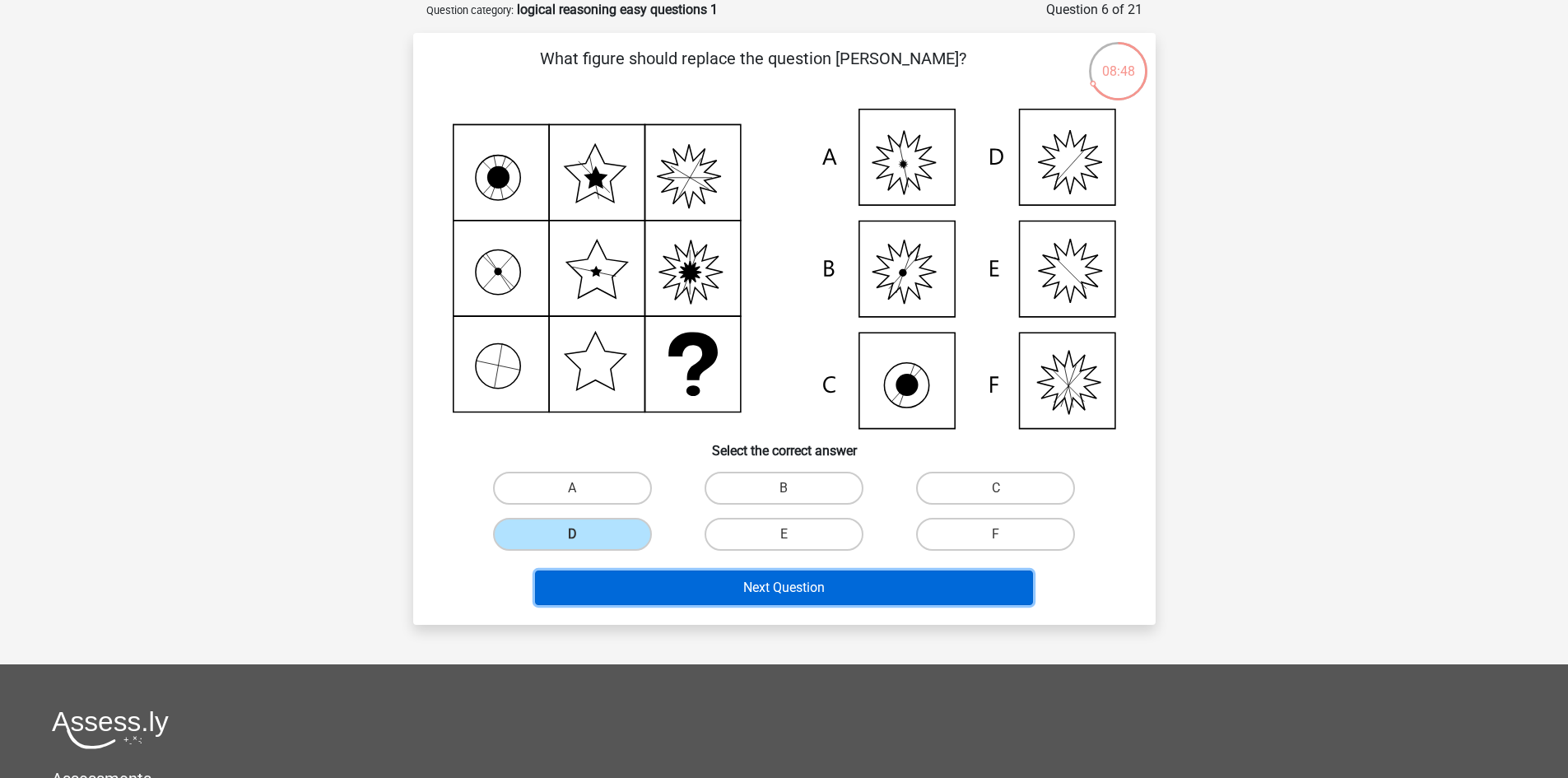
click at [799, 582] on button "Next Question" at bounding box center [783, 588] width 498 height 34
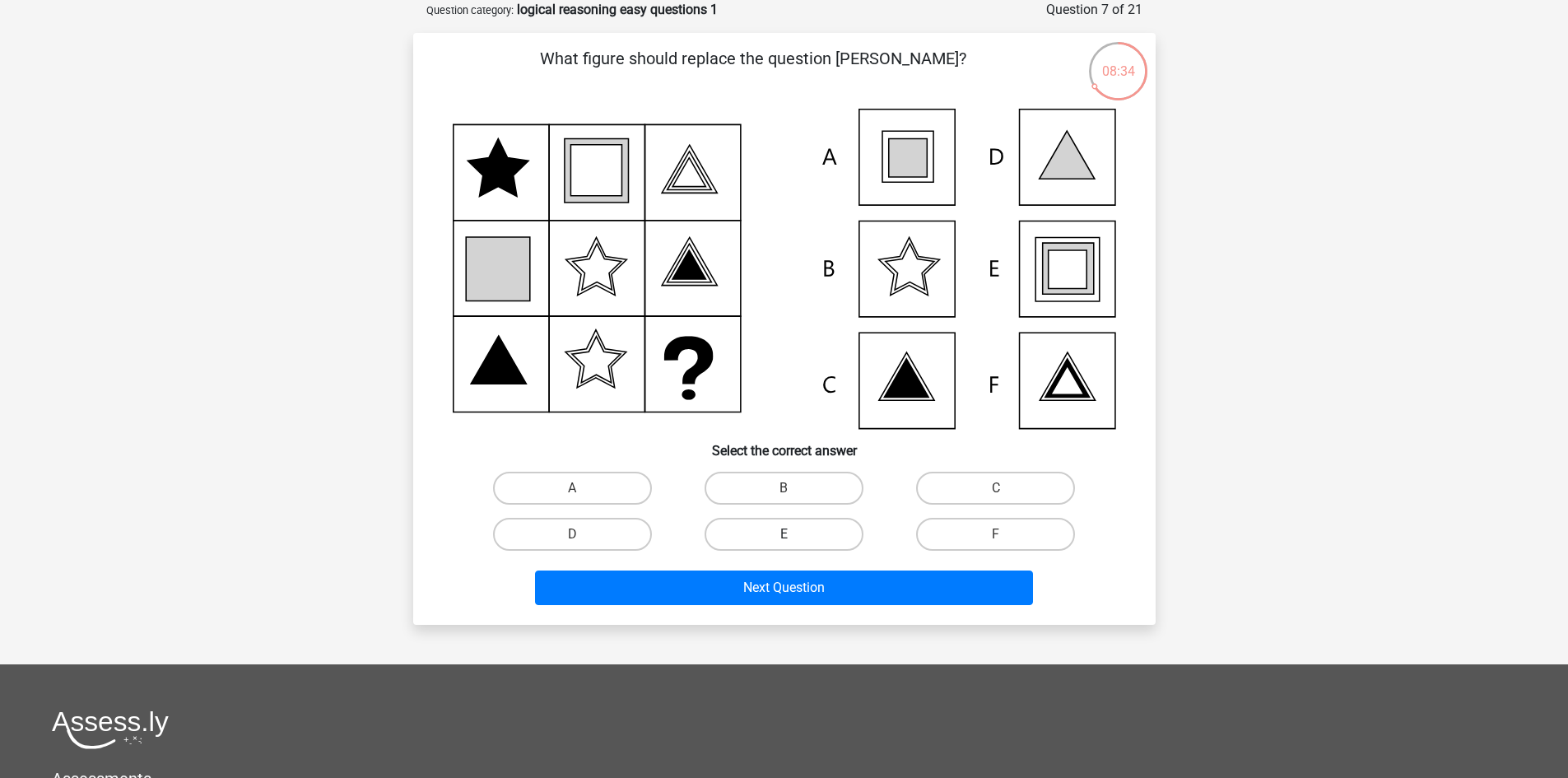
click at [799, 523] on label "E" at bounding box center [784, 535] width 159 height 33
click at [794, 534] on input "E" at bounding box center [789, 540] width 11 height 11
radio input "true"
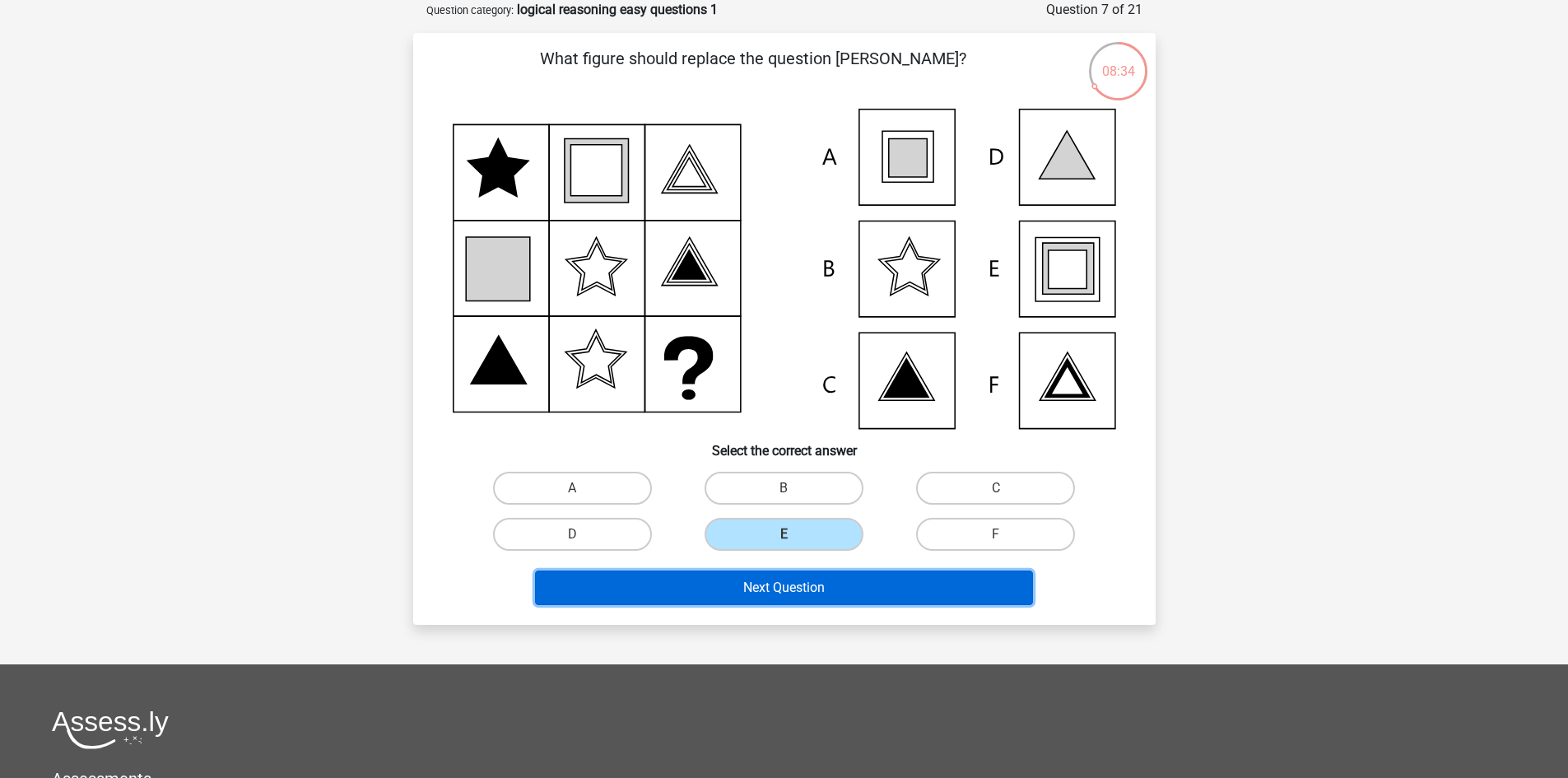
click at [790, 577] on button "Next Question" at bounding box center [783, 588] width 498 height 34
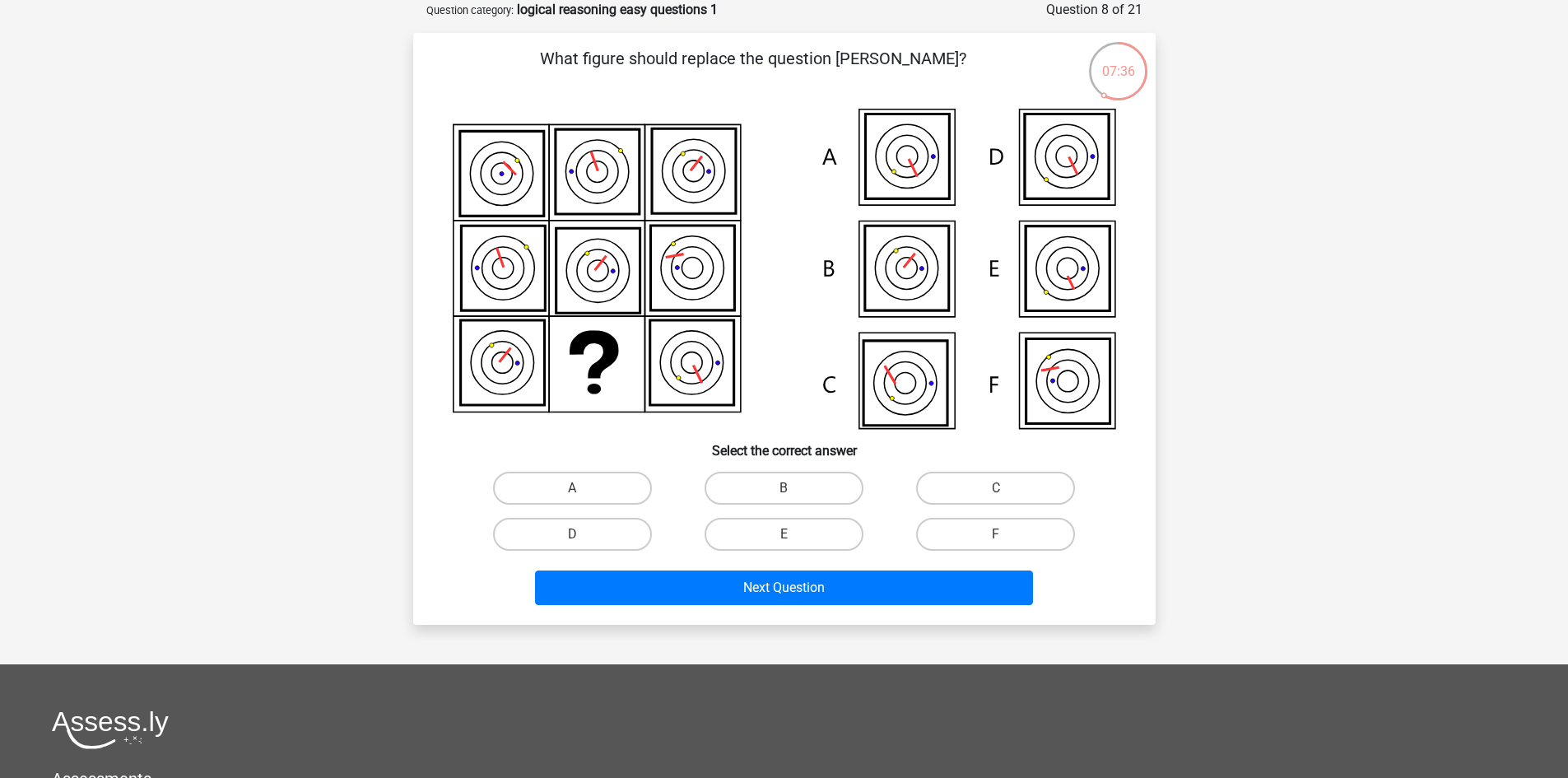
click at [923, 285] on icon at bounding box center [906, 268] width 84 height 85
click at [766, 480] on label "B" at bounding box center [784, 489] width 159 height 33
click at [783, 488] on input "B" at bounding box center [789, 493] width 11 height 11
radio input "true"
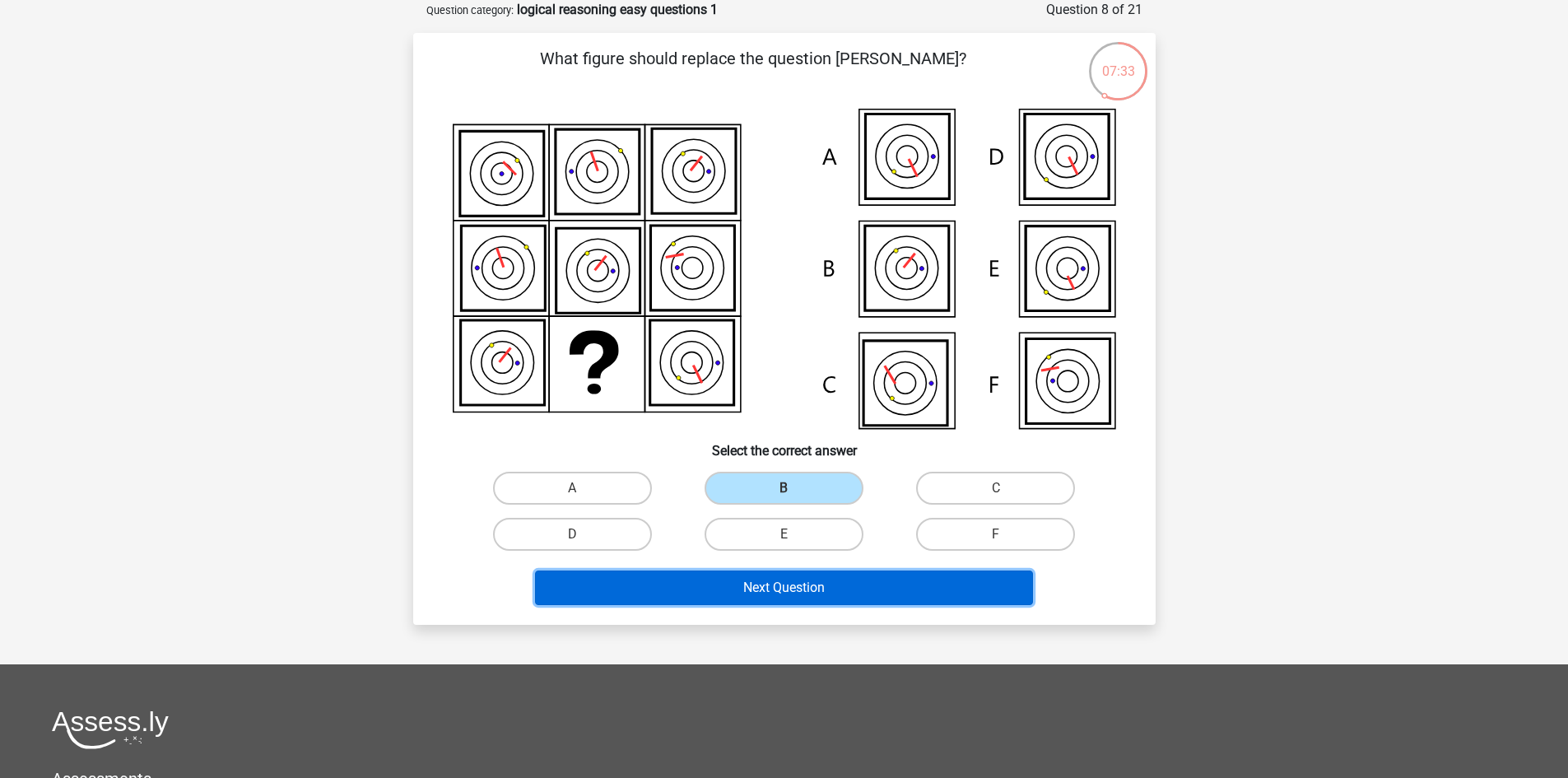
click at [790, 584] on button "Next Question" at bounding box center [783, 588] width 498 height 34
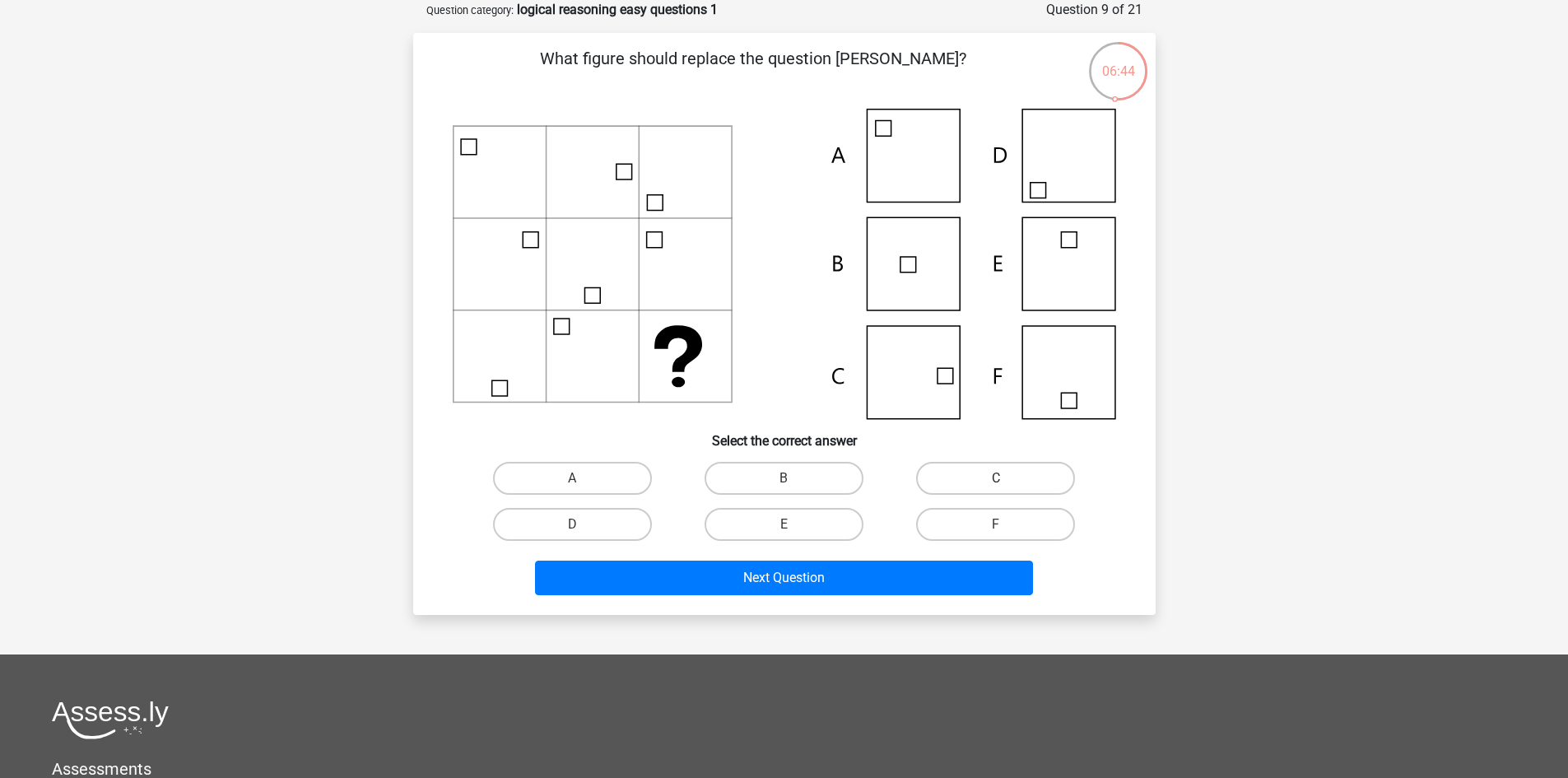
click at [1024, 469] on label "C" at bounding box center [995, 479] width 159 height 33
click at [1007, 479] on input "C" at bounding box center [1001, 484] width 11 height 11
radio input "true"
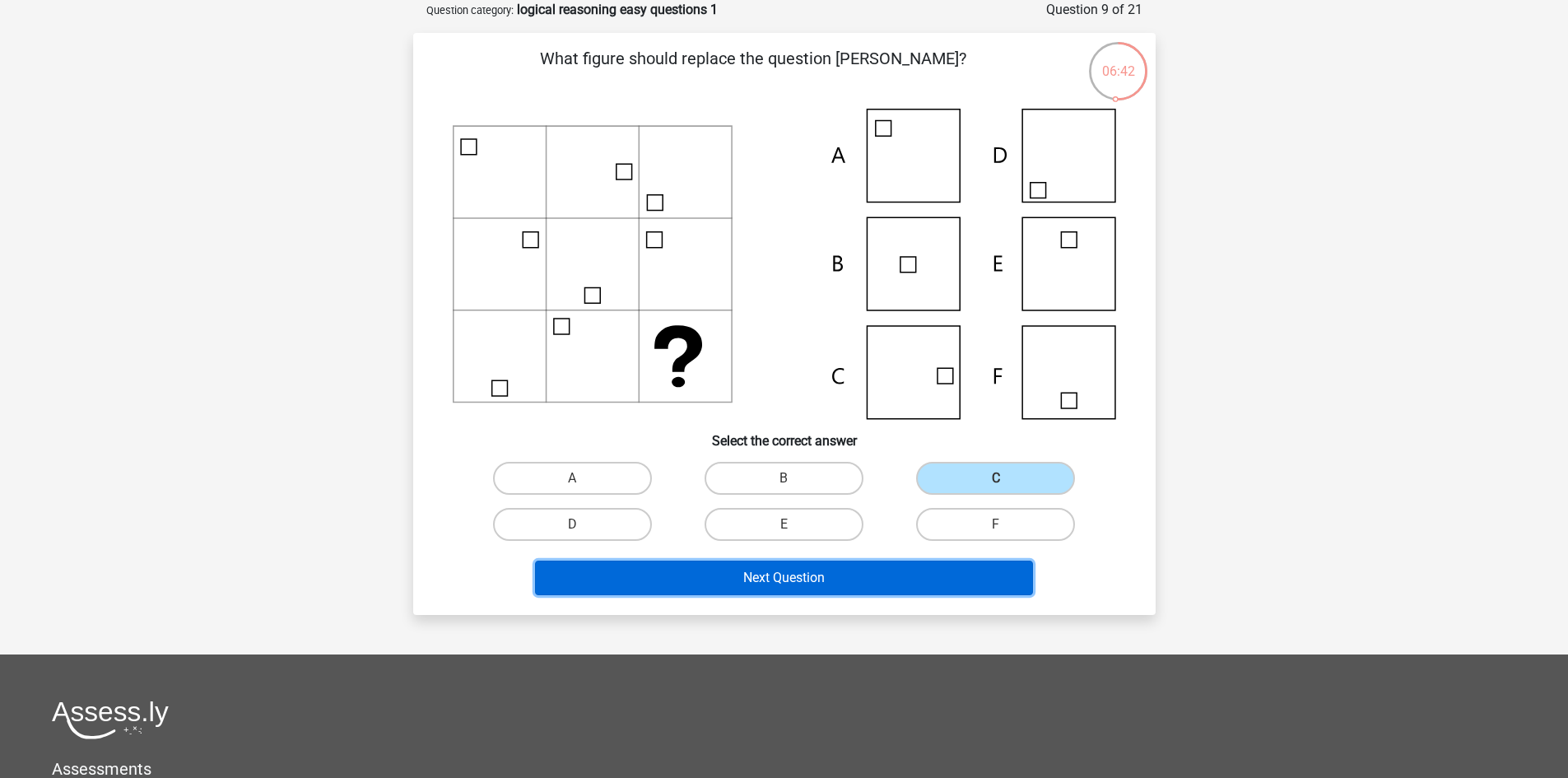
click at [828, 583] on button "Next Question" at bounding box center [783, 577] width 498 height 34
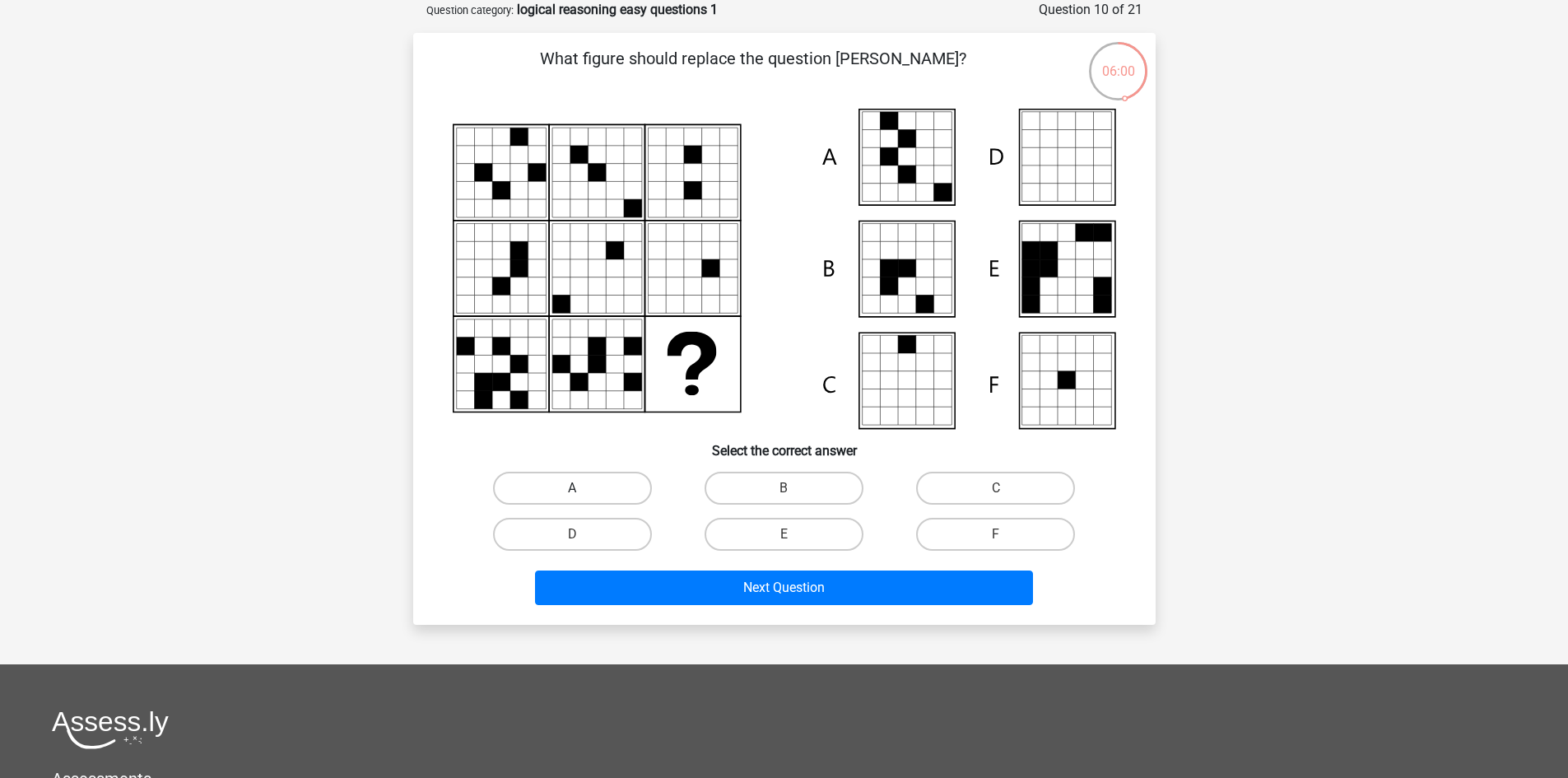
click at [600, 488] on label "A" at bounding box center [573, 489] width 159 height 33
click at [583, 488] on input "A" at bounding box center [577, 493] width 11 height 11
radio input "true"
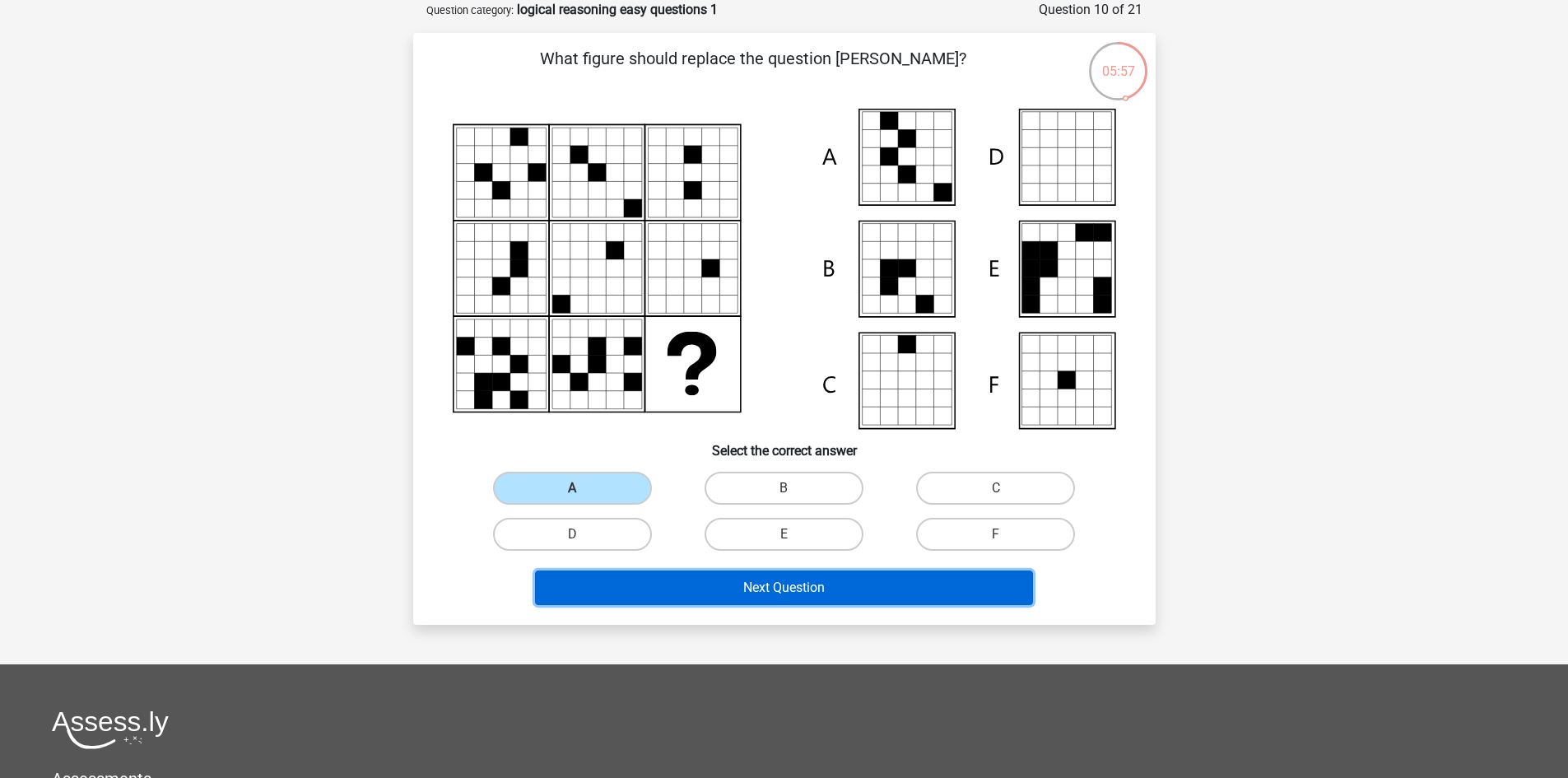
click at [785, 591] on button "Next Question" at bounding box center [783, 588] width 498 height 34
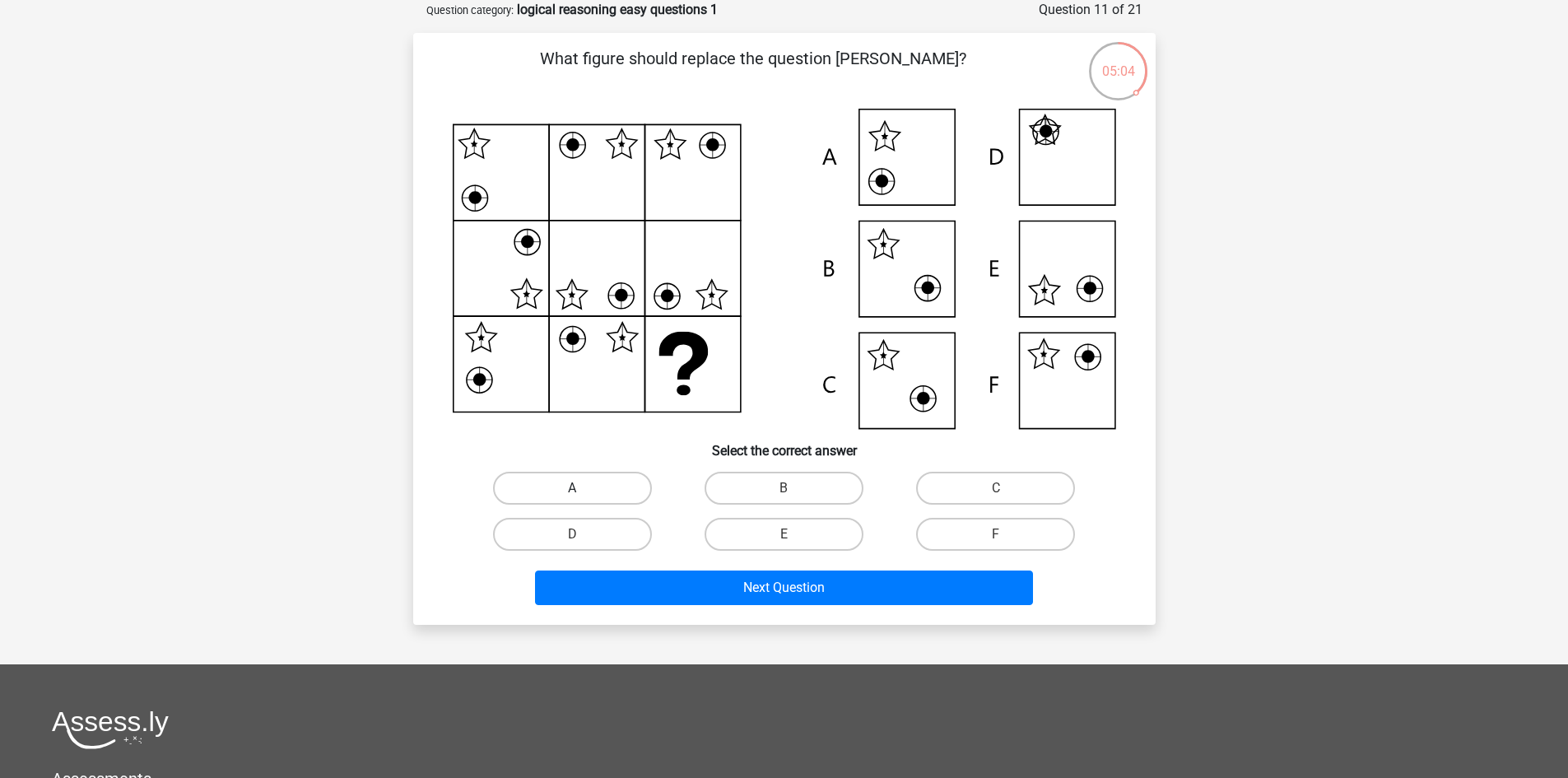
click at [571, 491] on label "A" at bounding box center [573, 489] width 159 height 33
click at [572, 491] on input "A" at bounding box center [577, 493] width 11 height 11
radio input "true"
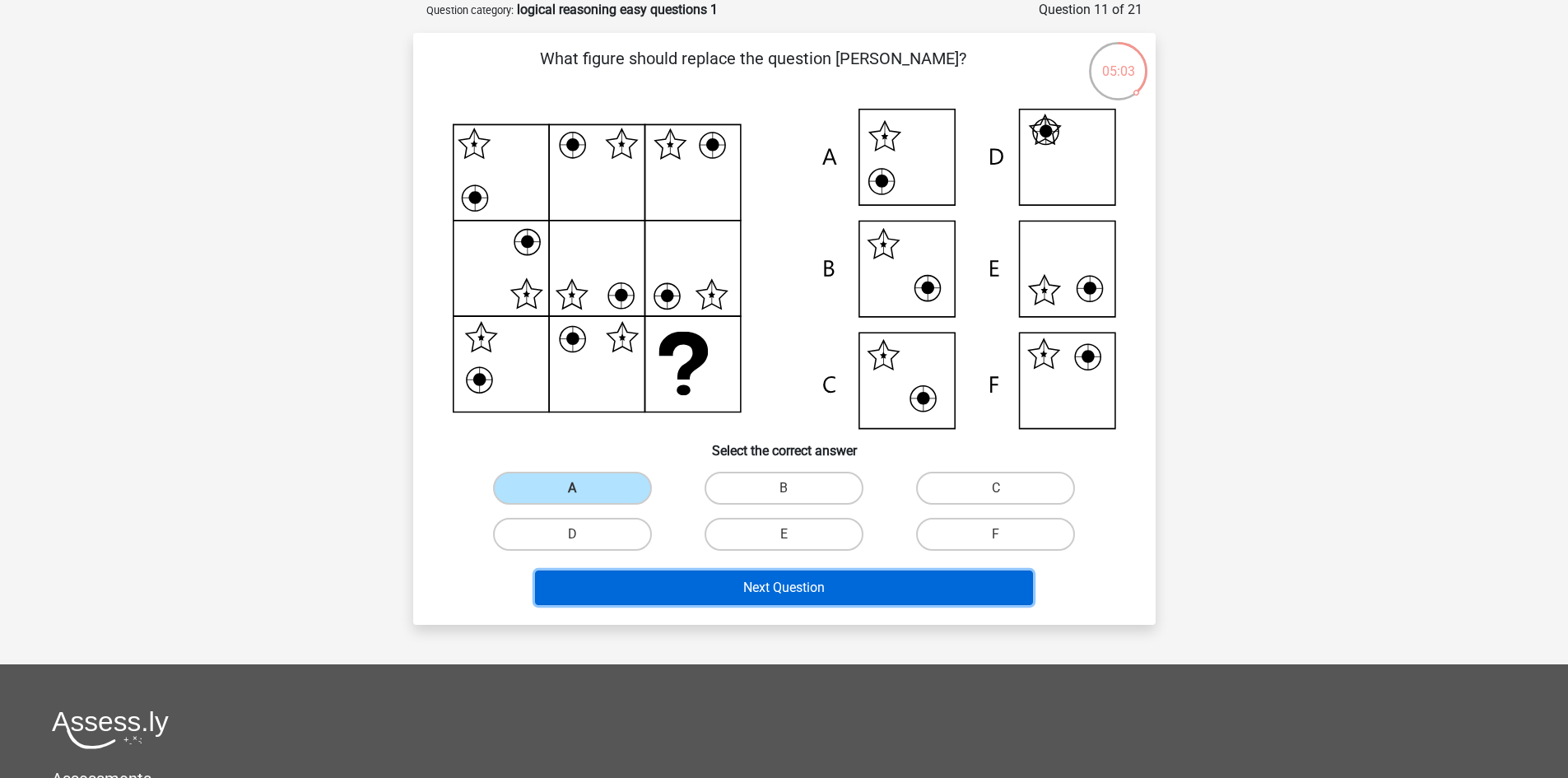
click at [796, 594] on button "Next Question" at bounding box center [783, 588] width 498 height 34
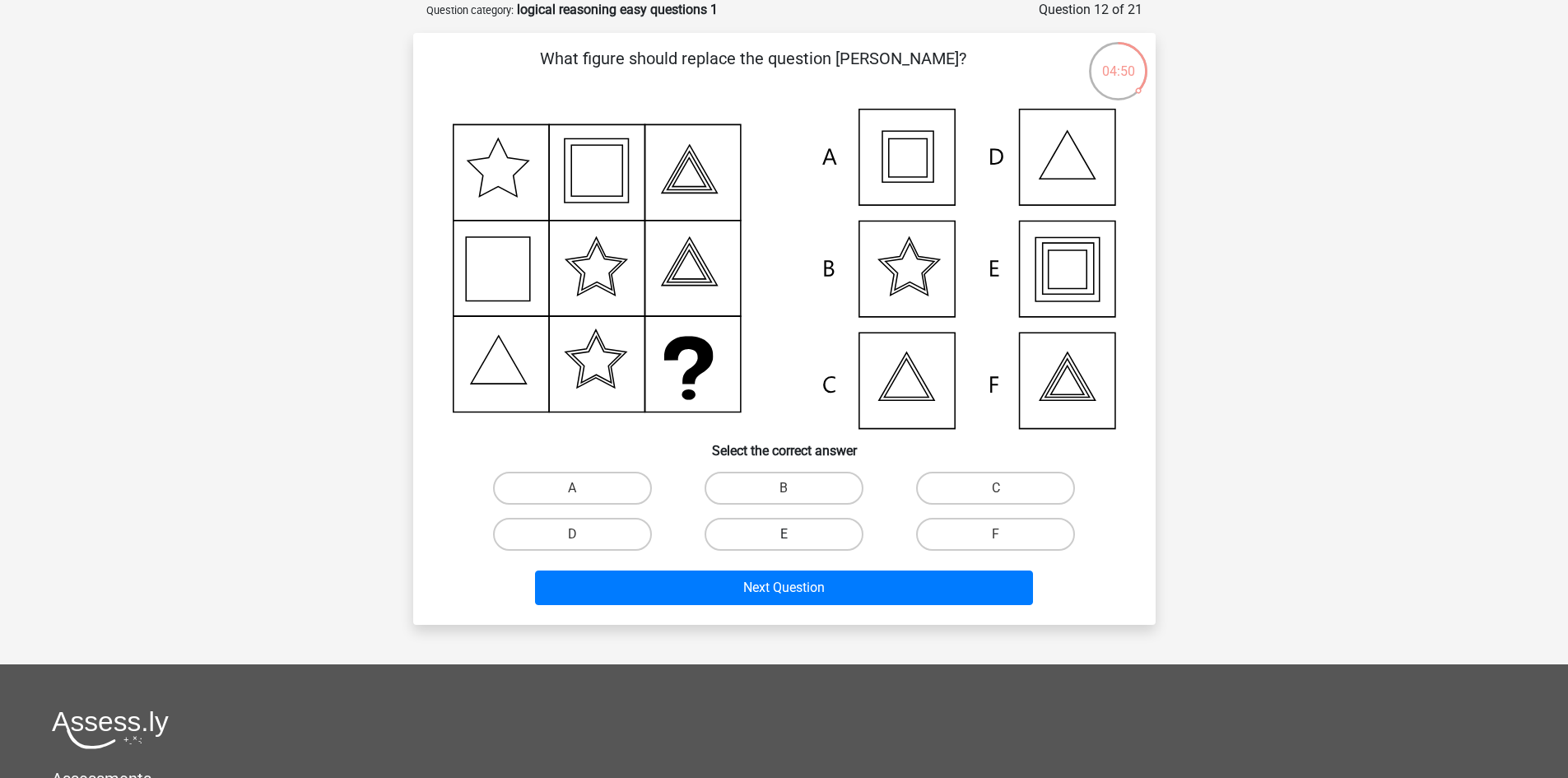
click at [822, 536] on label "E" at bounding box center [784, 535] width 159 height 33
click at [794, 536] on input "E" at bounding box center [789, 540] width 11 height 11
radio input "true"
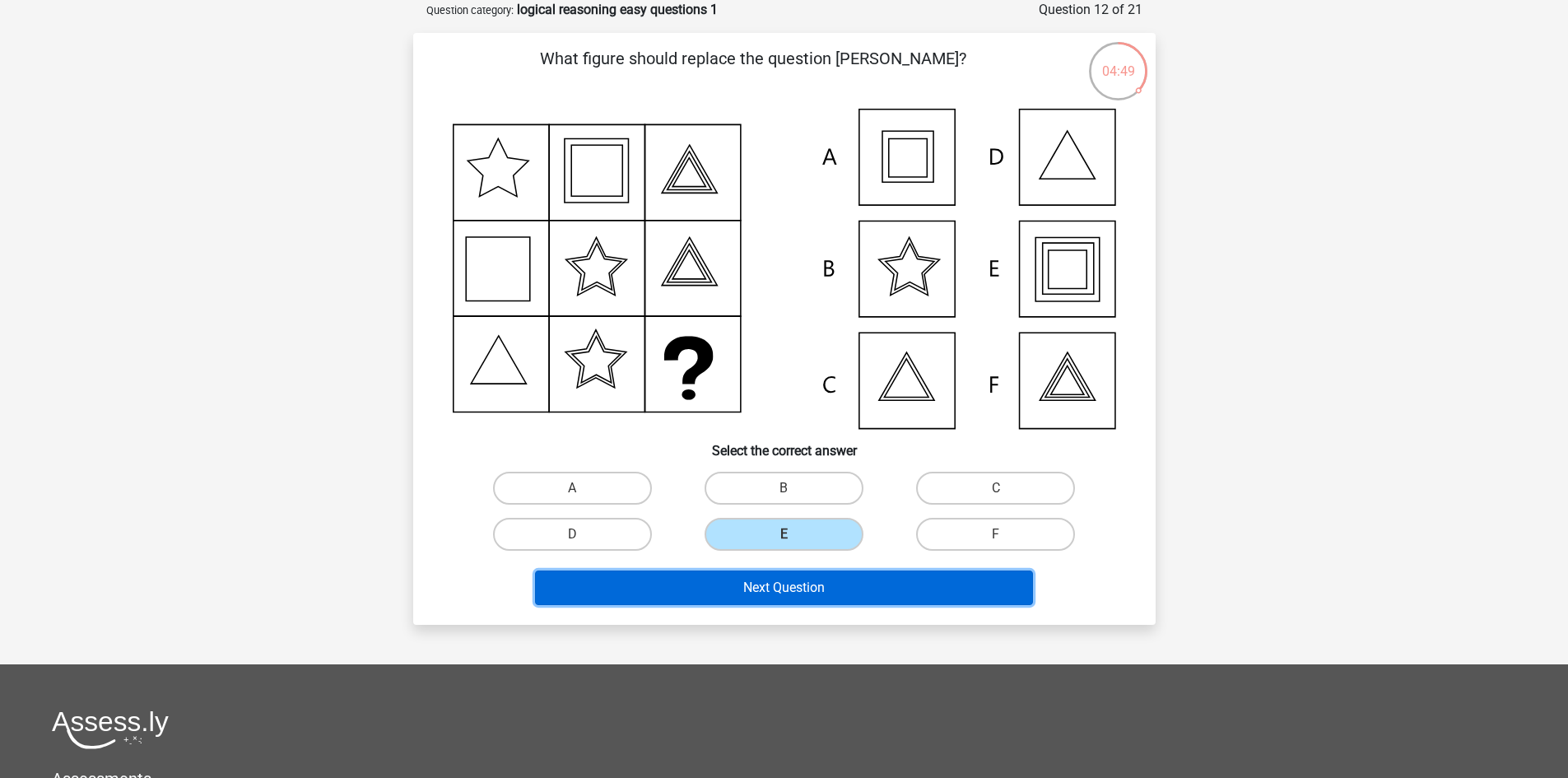
click at [813, 589] on button "Next Question" at bounding box center [783, 588] width 498 height 34
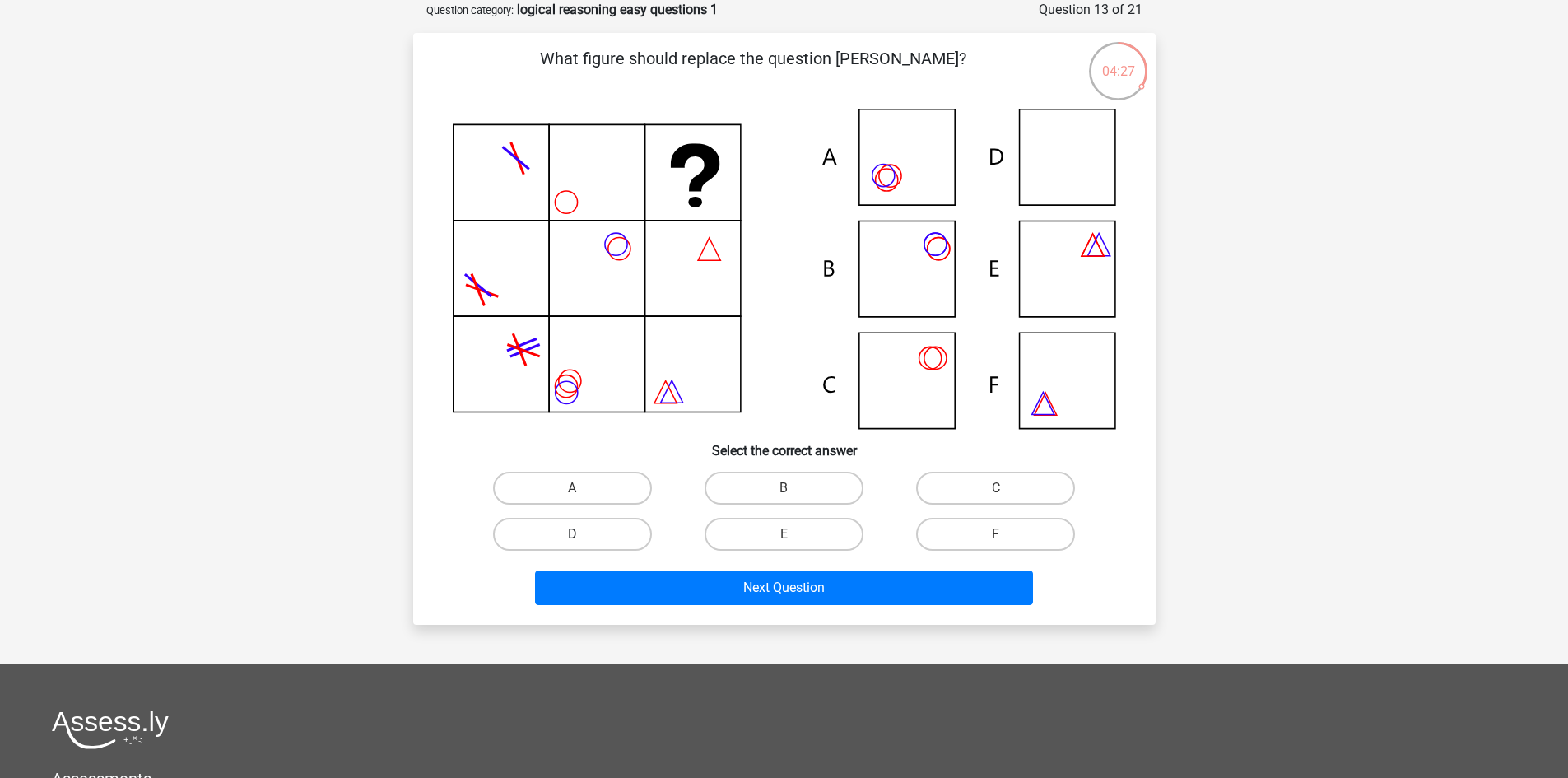
click at [566, 541] on label "D" at bounding box center [573, 535] width 159 height 33
click at [572, 541] on input "D" at bounding box center [577, 540] width 11 height 11
radio input "true"
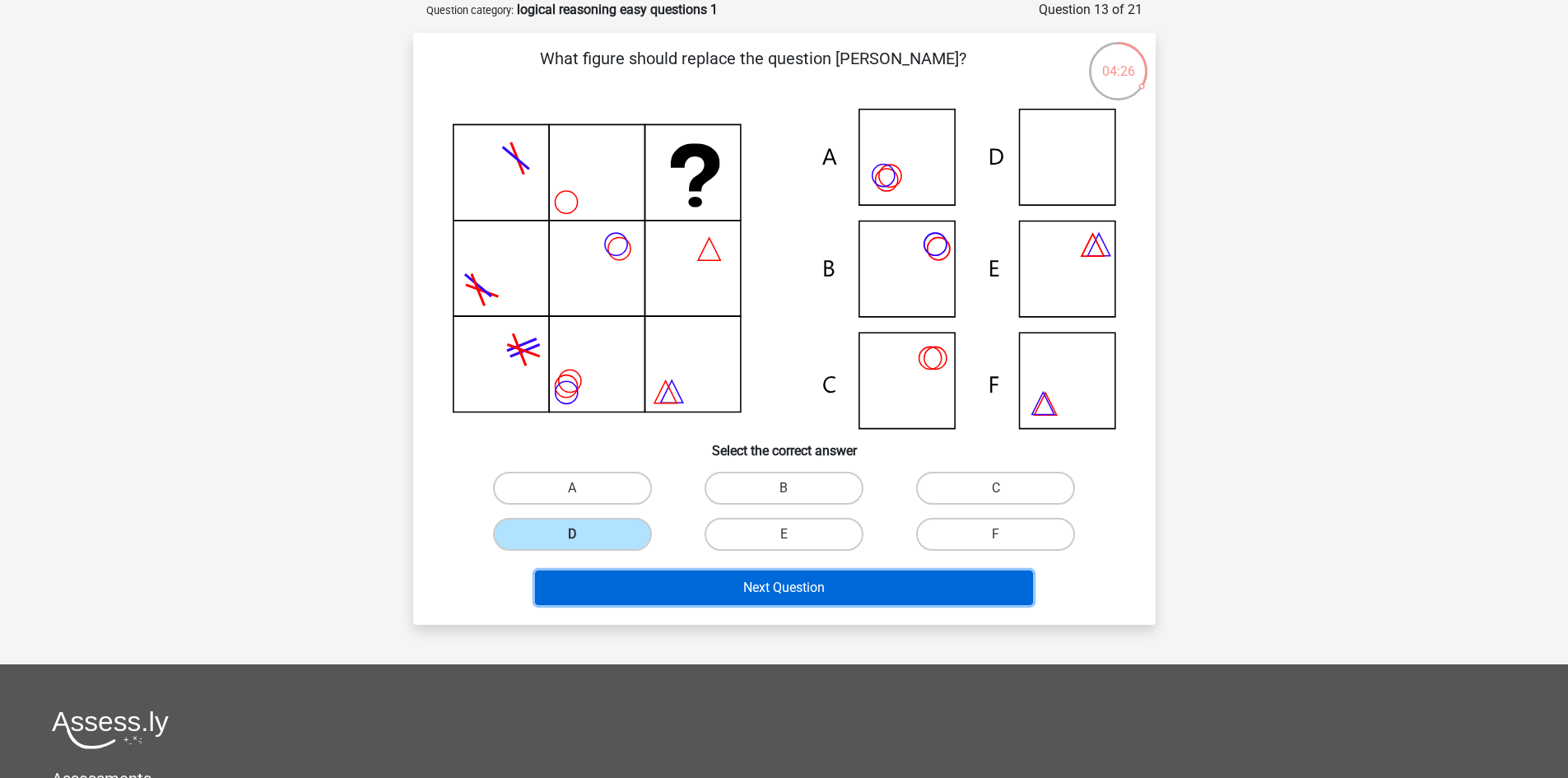
click at [749, 591] on button "Next Question" at bounding box center [783, 588] width 498 height 34
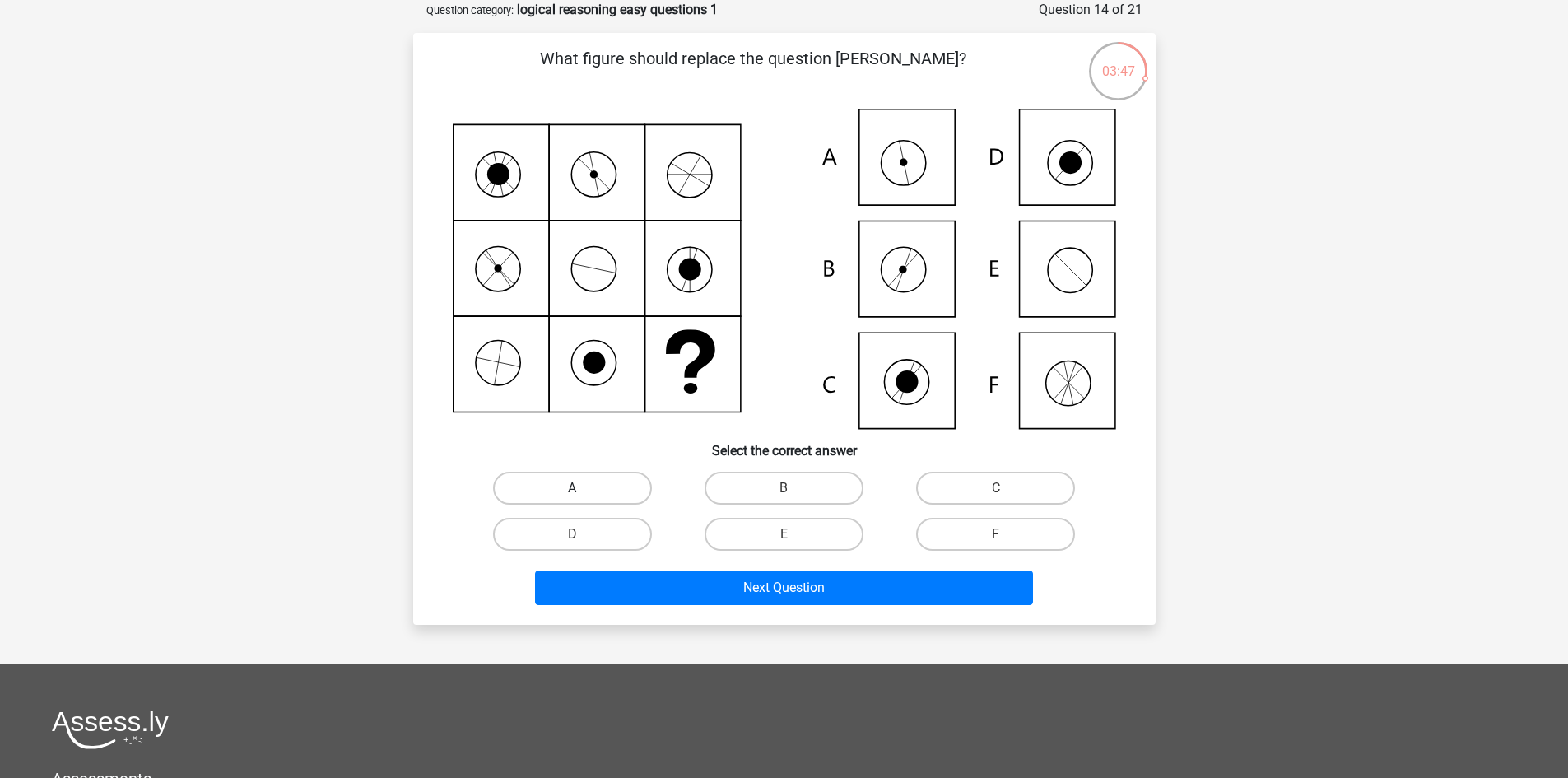
click at [595, 480] on label "A" at bounding box center [573, 489] width 159 height 33
click at [583, 488] on input "A" at bounding box center [577, 493] width 11 height 11
radio input "true"
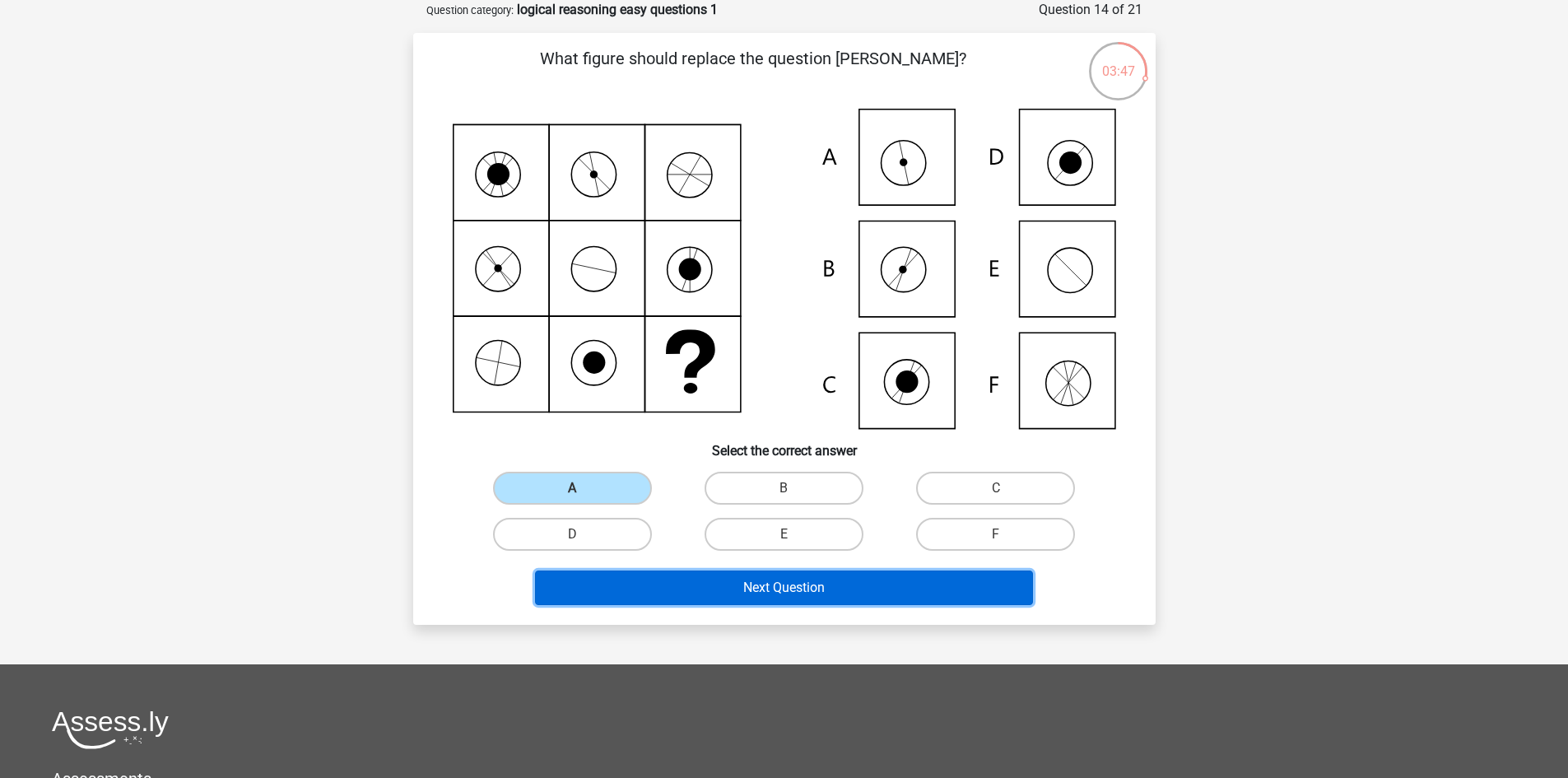
click at [744, 585] on button "Next Question" at bounding box center [783, 588] width 498 height 34
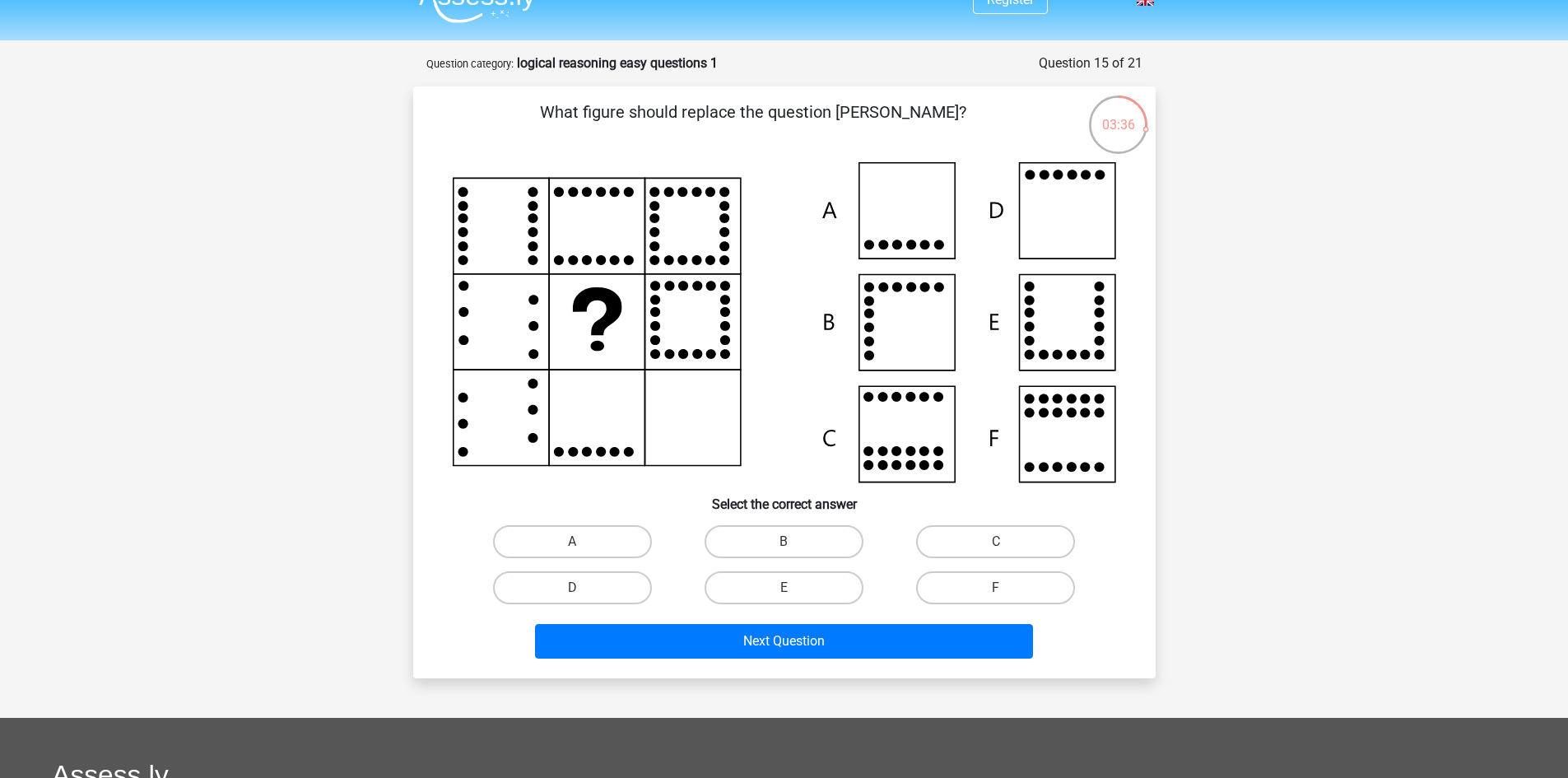
scroll to position [0, 0]
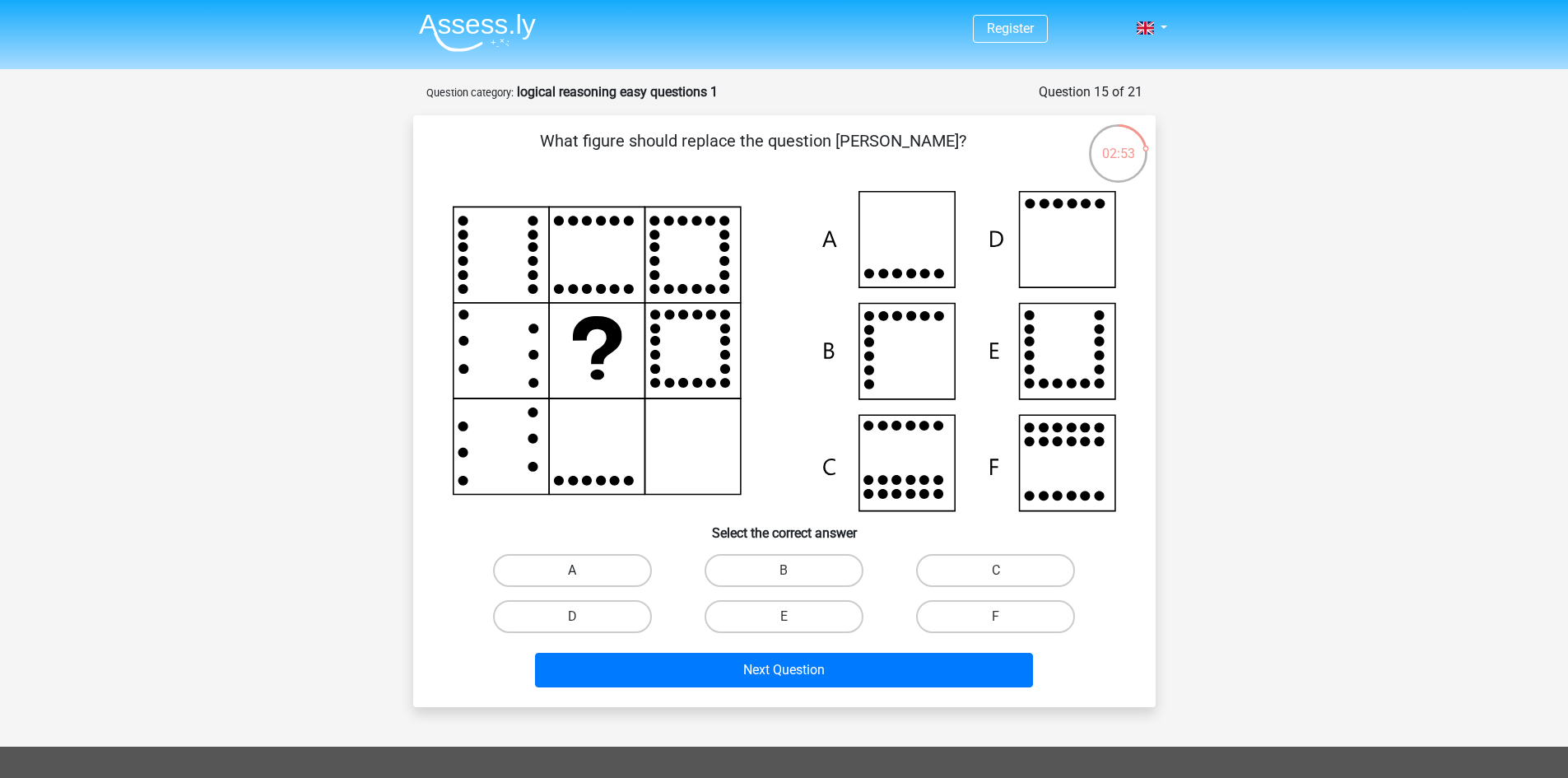
click at [583, 565] on label "A" at bounding box center [573, 571] width 159 height 33
click at [583, 571] on input "A" at bounding box center [577, 577] width 11 height 11
radio input "true"
click at [634, 612] on label "D" at bounding box center [573, 617] width 159 height 33
click at [583, 616] on input "D" at bounding box center [577, 622] width 11 height 11
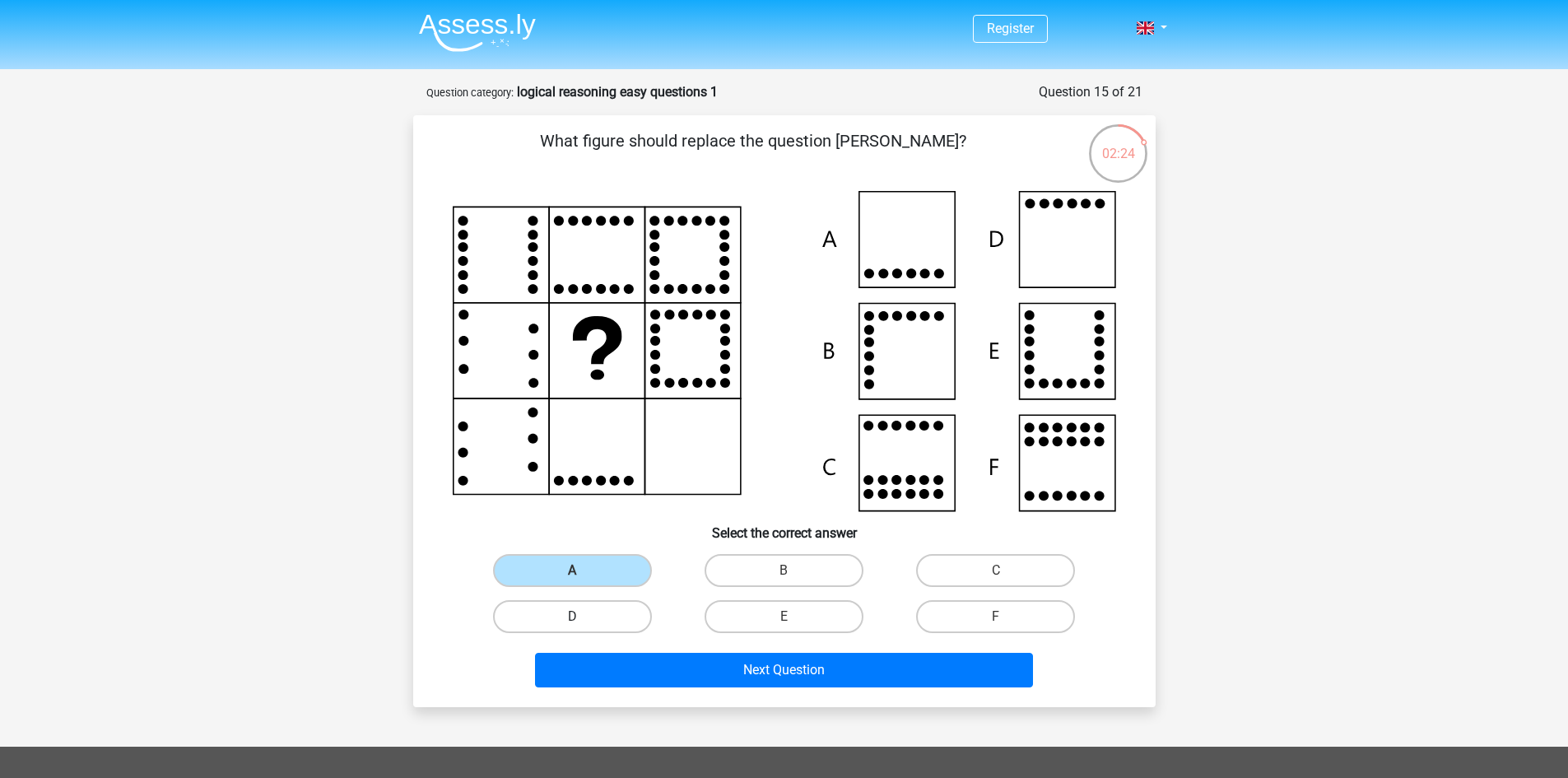
radio input "true"
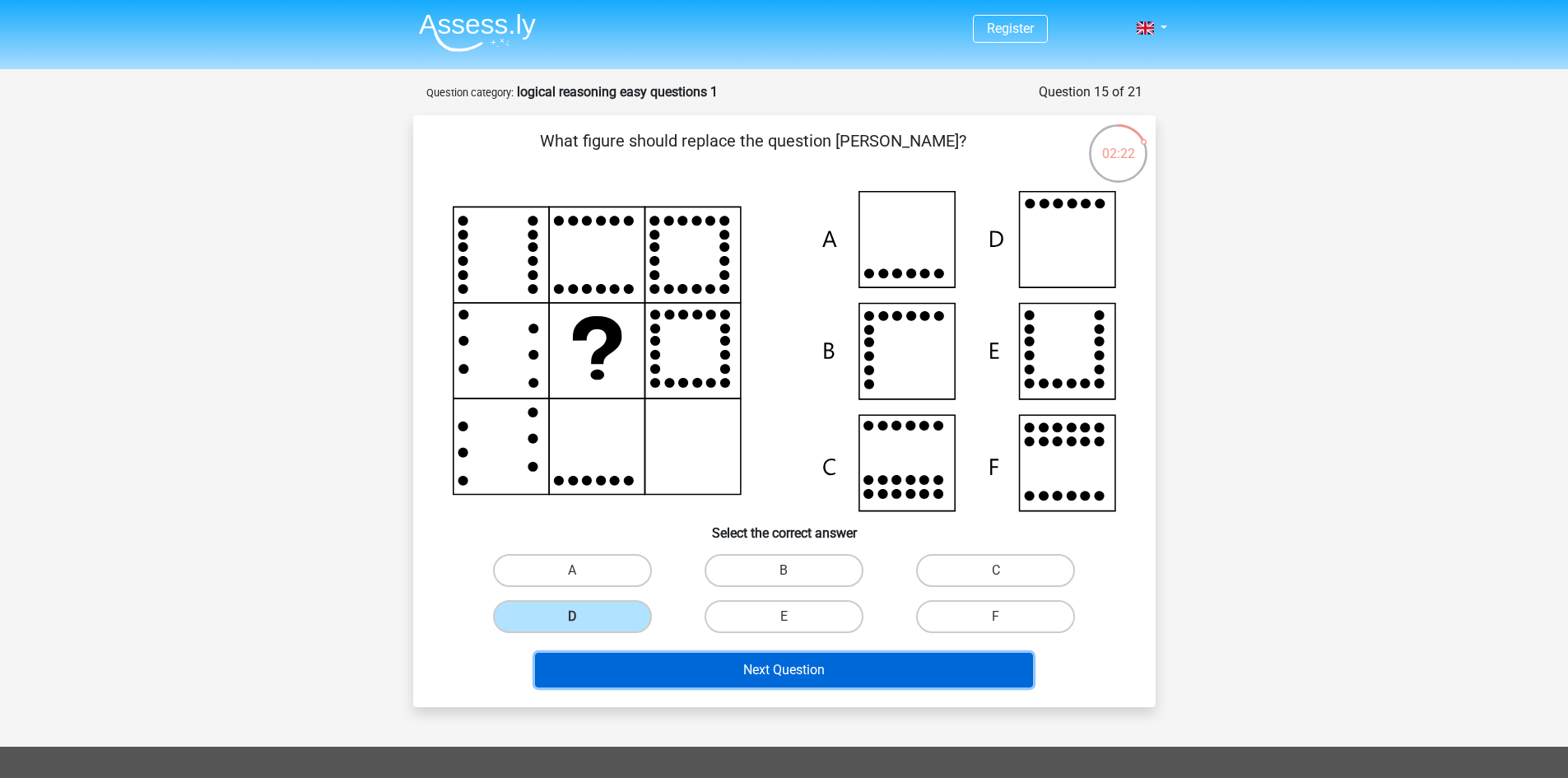
click at [733, 663] on button "Next Question" at bounding box center [783, 670] width 498 height 34
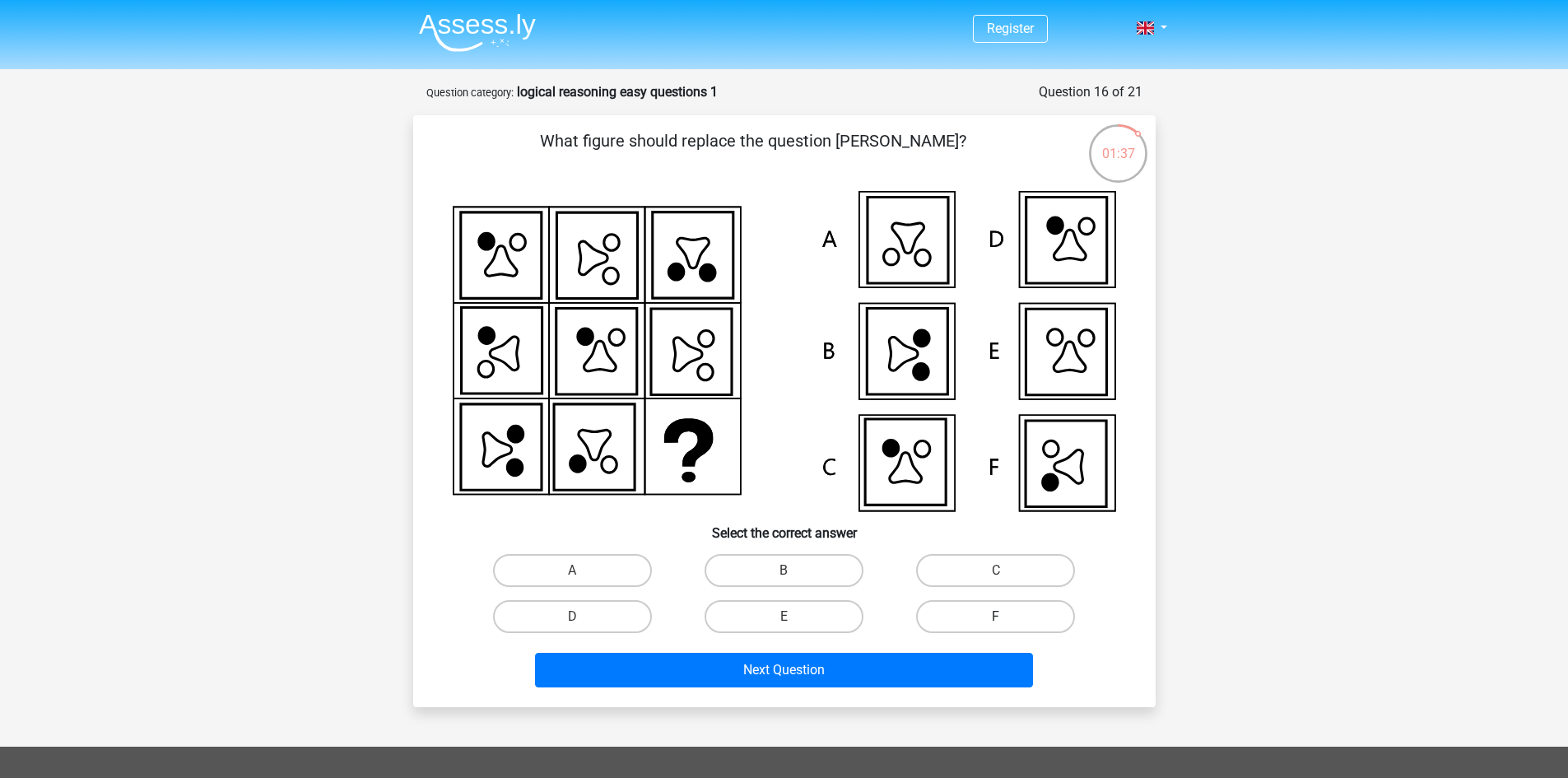
click at [1007, 617] on label "F" at bounding box center [995, 617] width 159 height 33
click at [1007, 617] on input "F" at bounding box center [1001, 622] width 11 height 11
radio input "true"
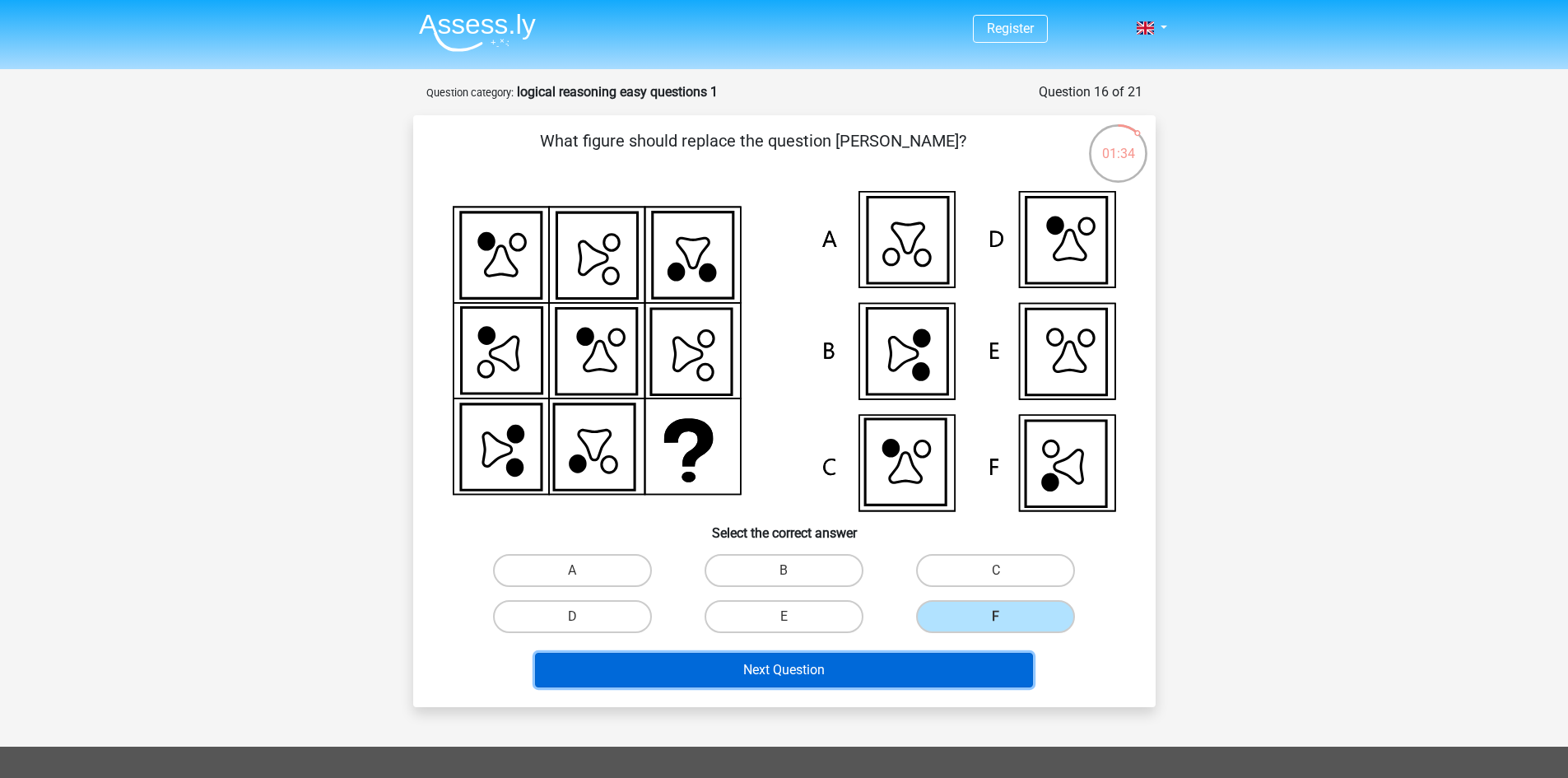
click at [821, 674] on button "Next Question" at bounding box center [783, 670] width 498 height 34
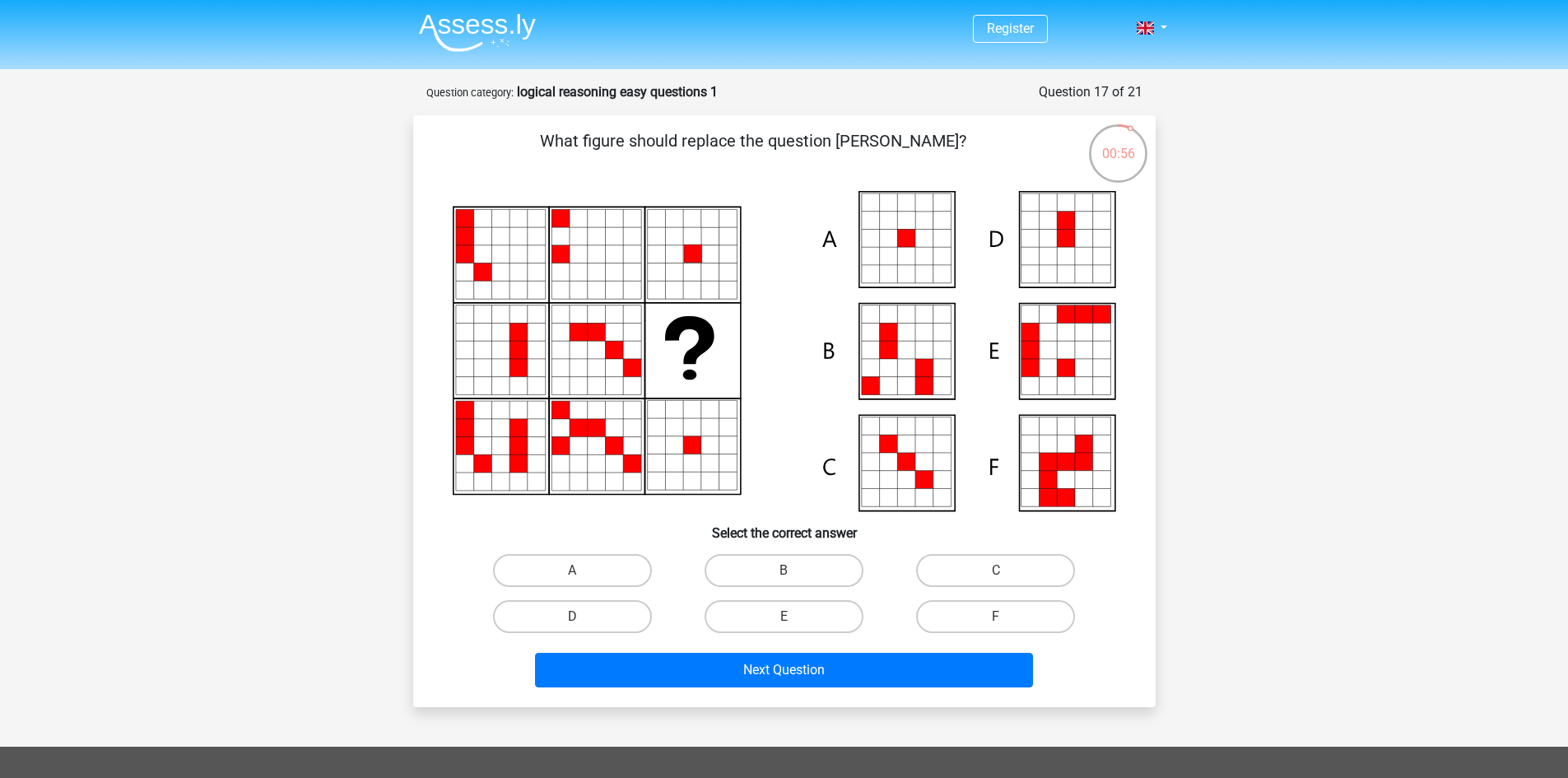
click at [577, 571] on input "A" at bounding box center [577, 577] width 11 height 11
radio input "true"
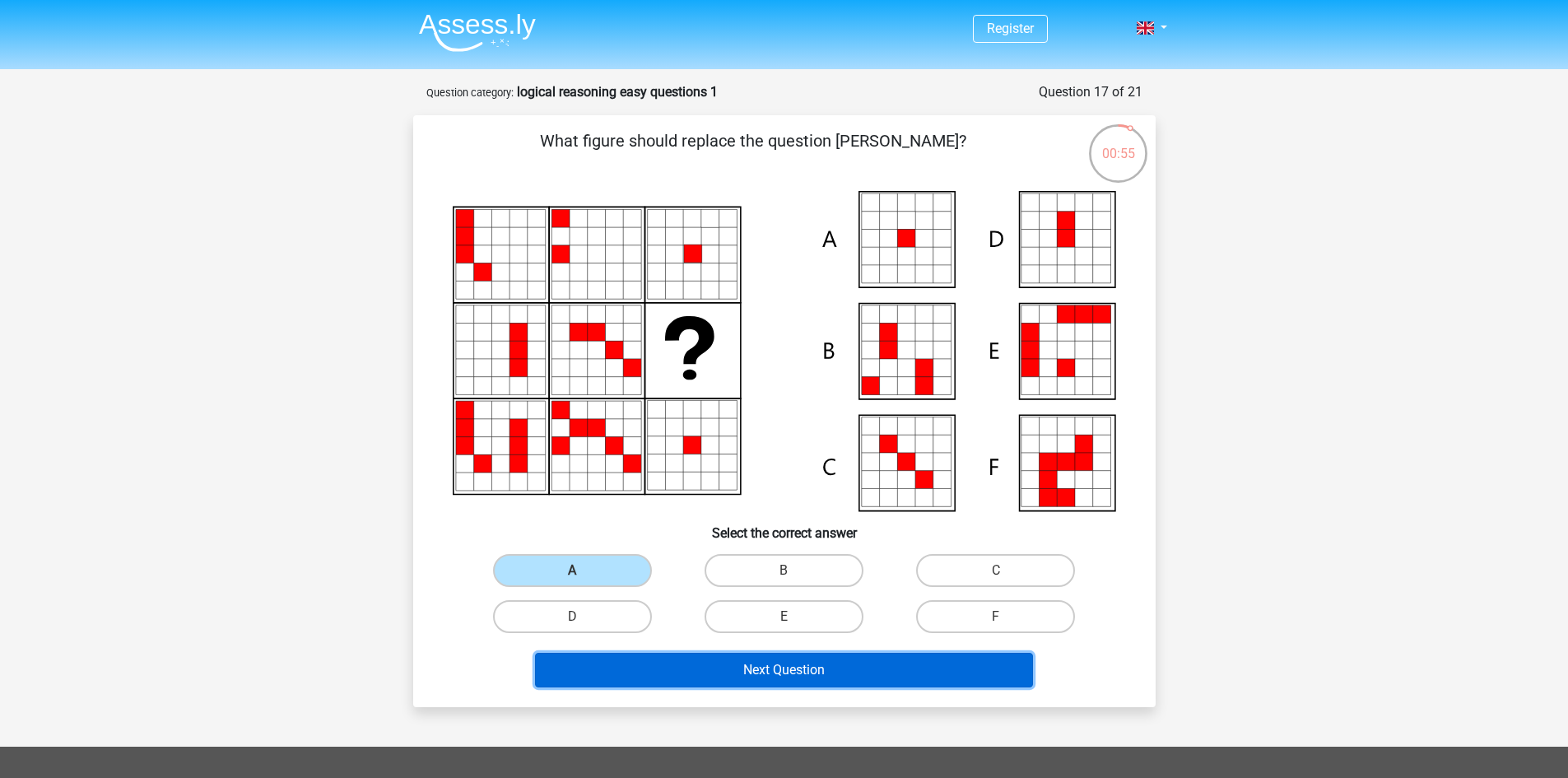
click at [737, 681] on button "Next Question" at bounding box center [783, 670] width 498 height 34
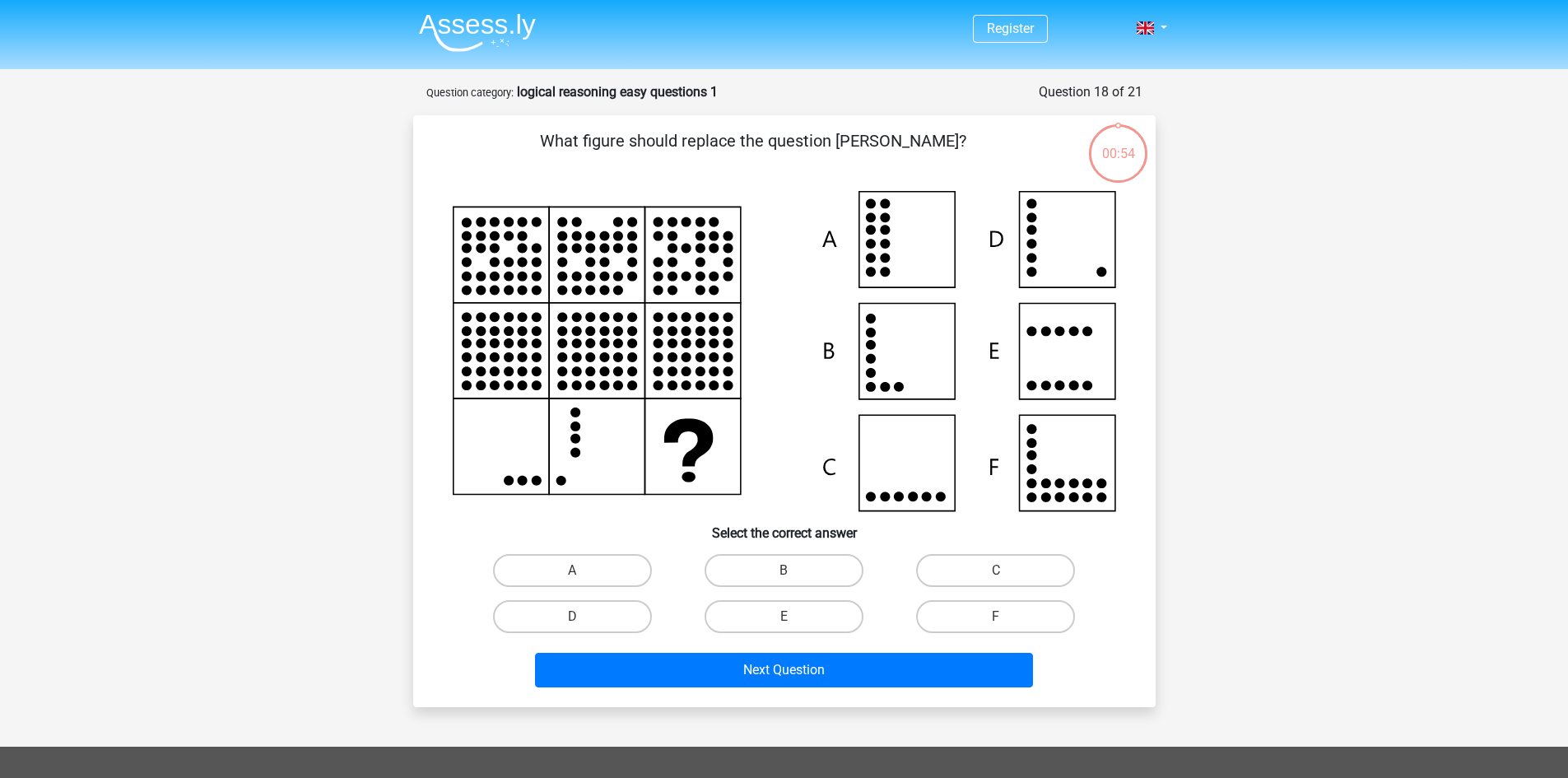
scroll to position [82, 0]
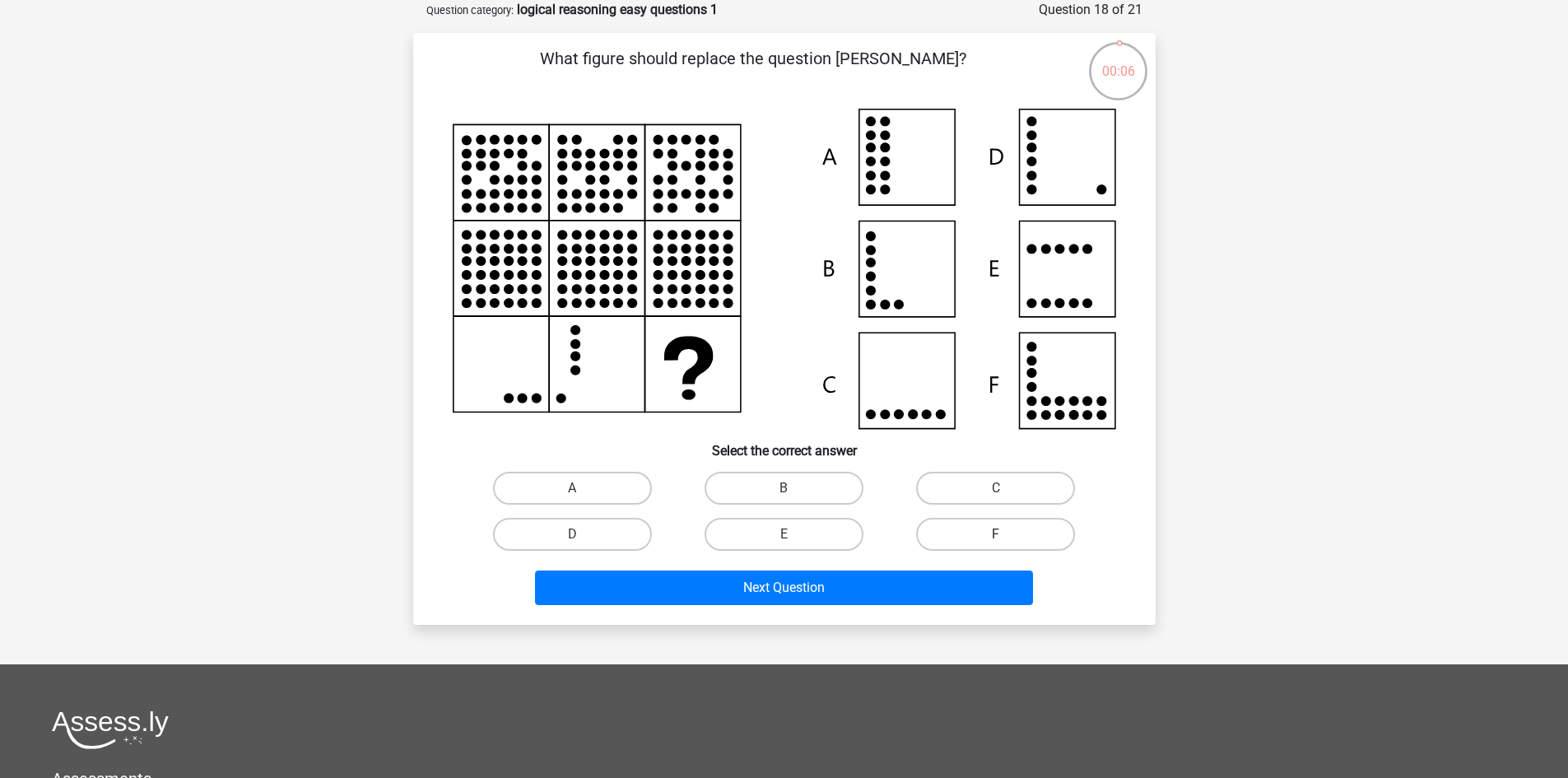
click at [987, 529] on label "F" at bounding box center [995, 535] width 159 height 33
click at [995, 534] on input "F" at bounding box center [1001, 540] width 11 height 11
radio input "true"
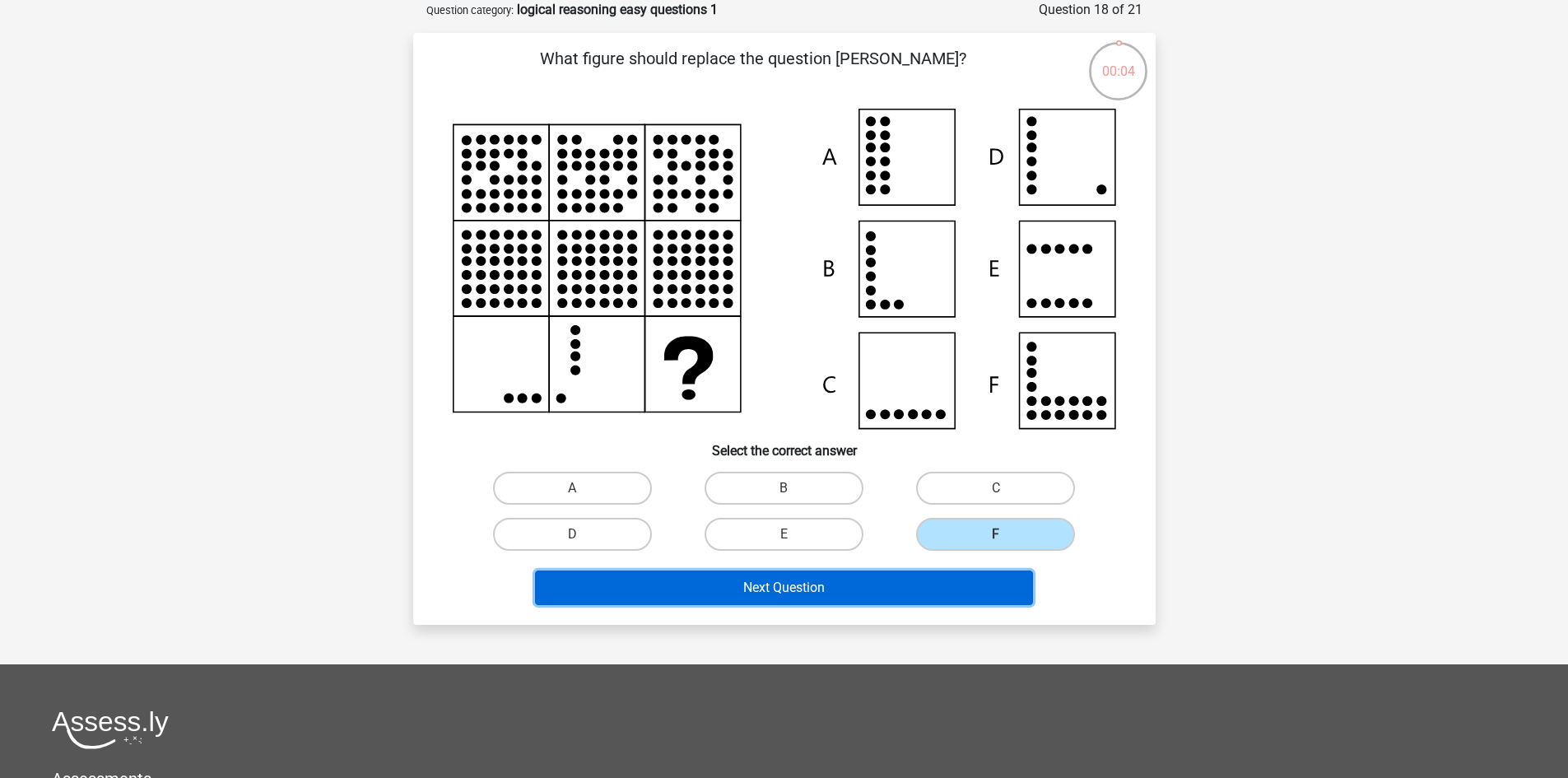
click at [881, 587] on button "Next Question" at bounding box center [783, 588] width 498 height 34
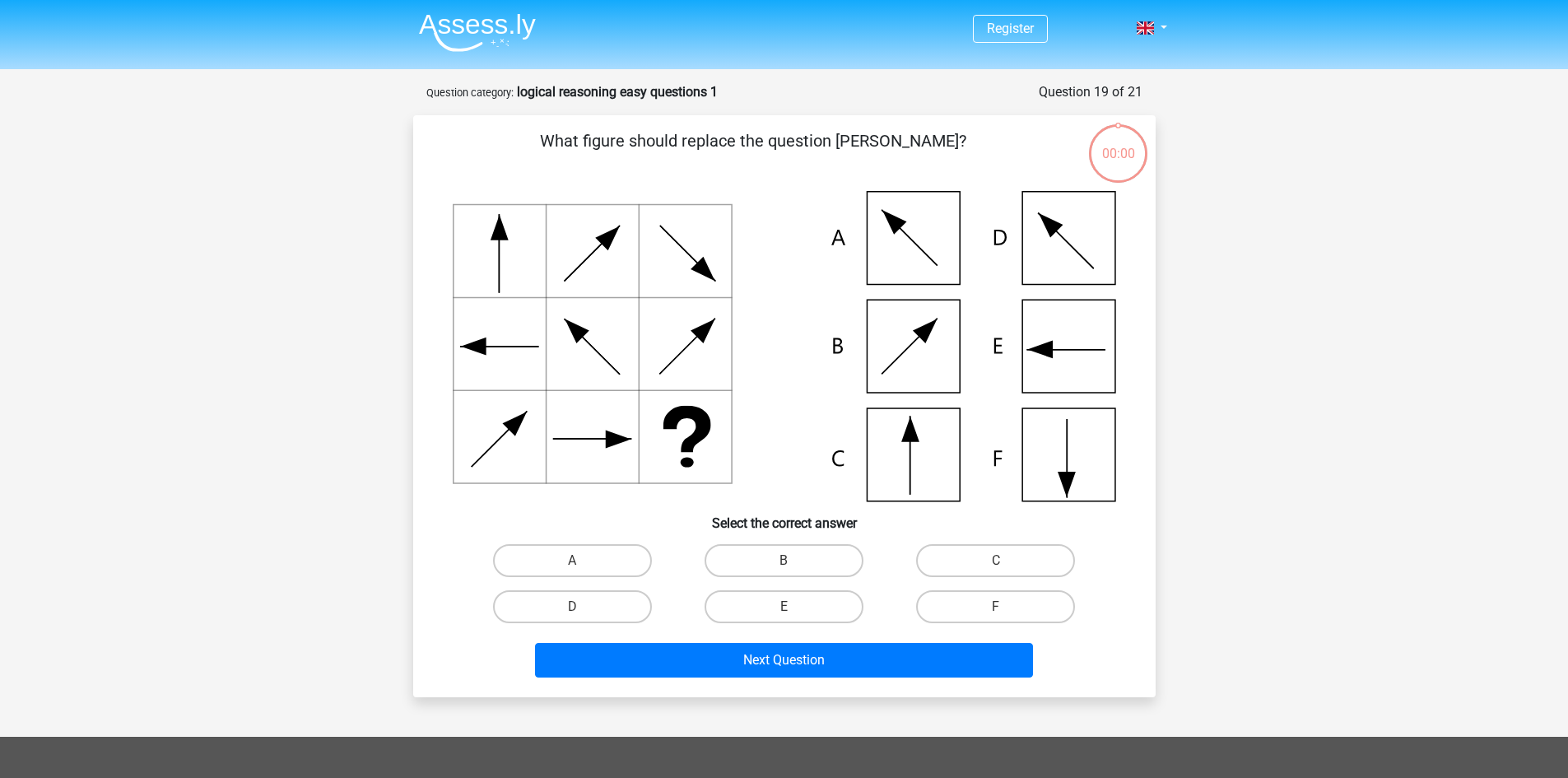
scroll to position [82, 0]
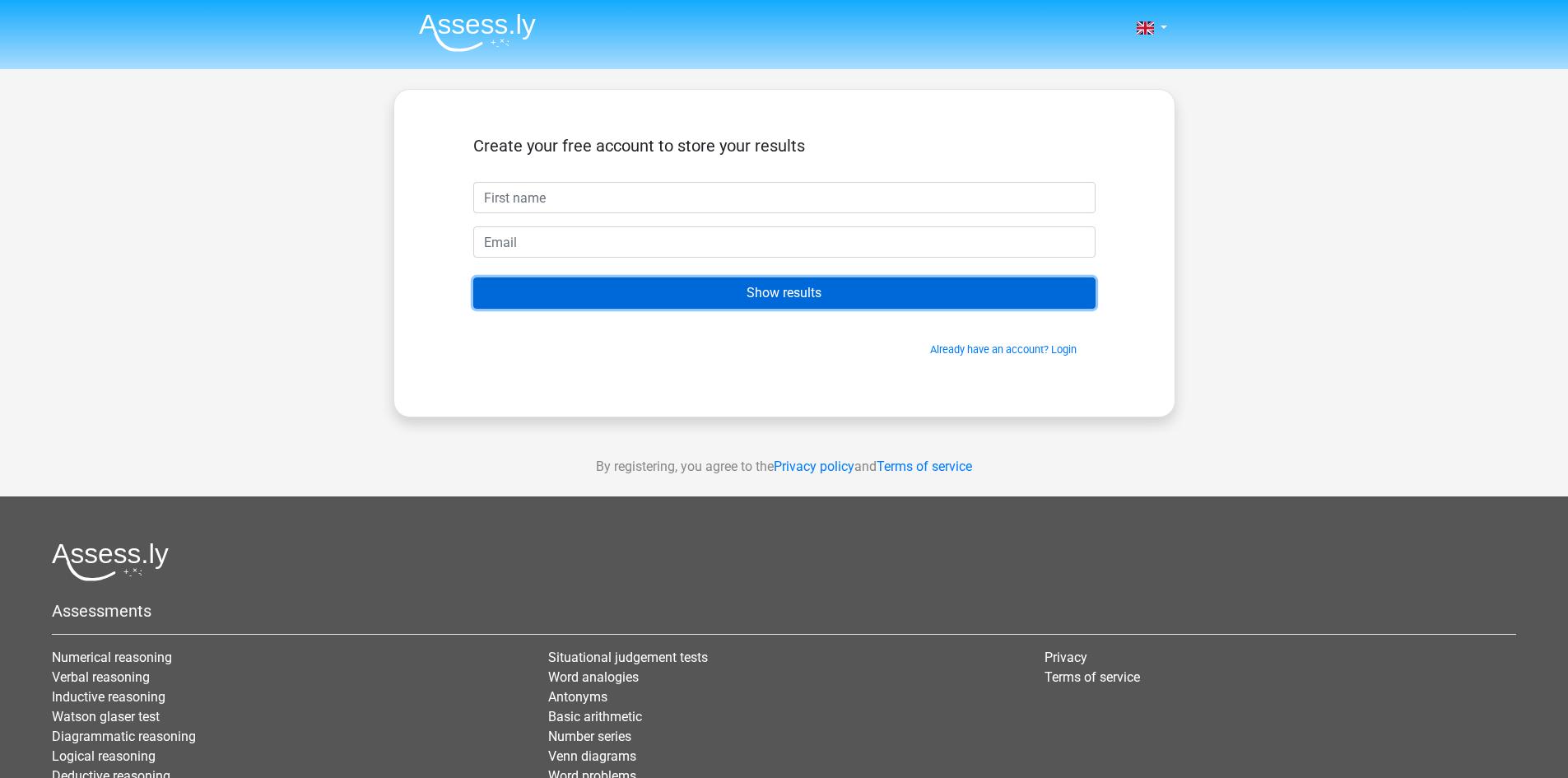
click at [777, 289] on input "Show results" at bounding box center [784, 293] width 622 height 31
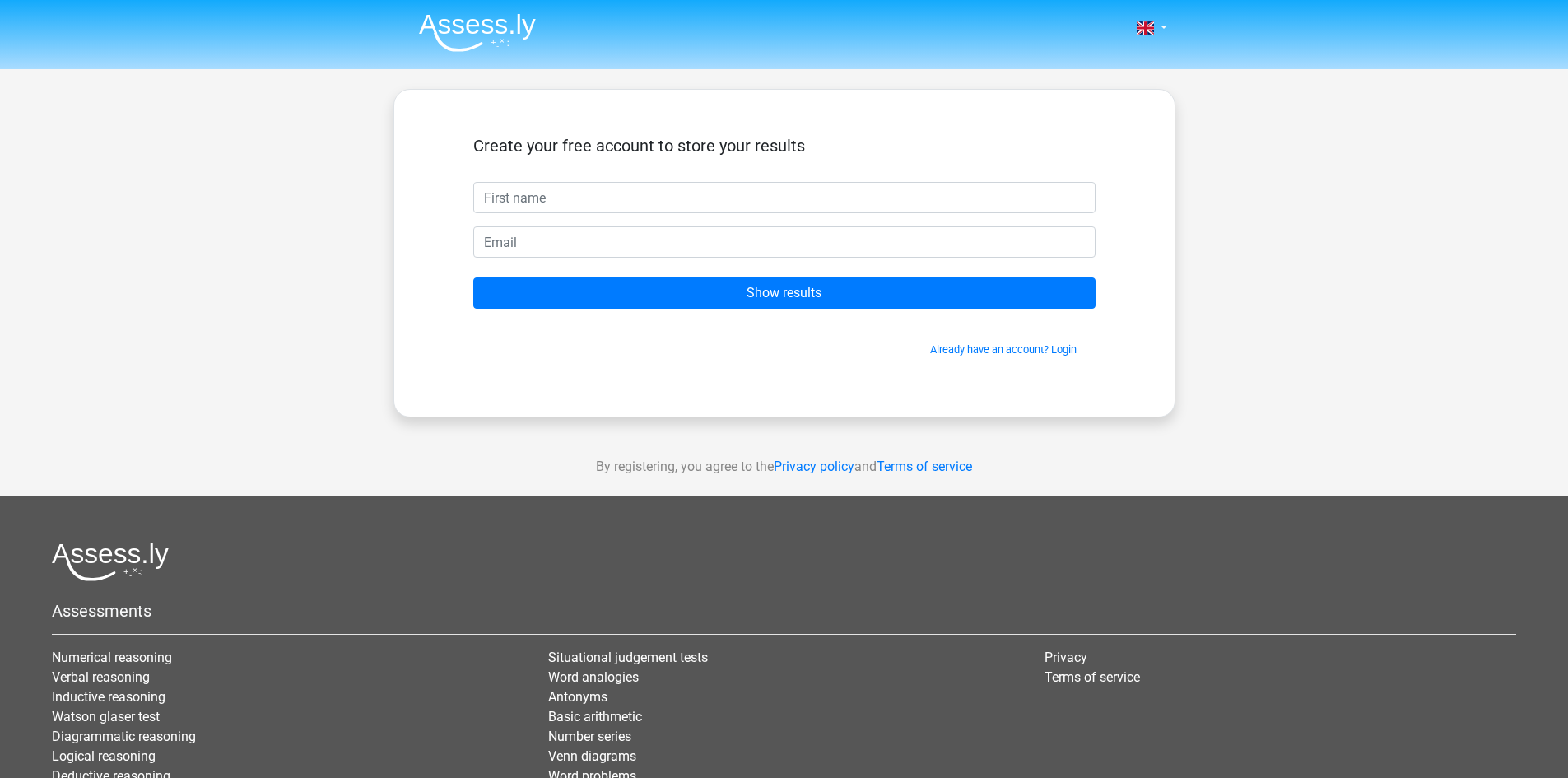
click at [471, 30] on img at bounding box center [477, 32] width 117 height 39
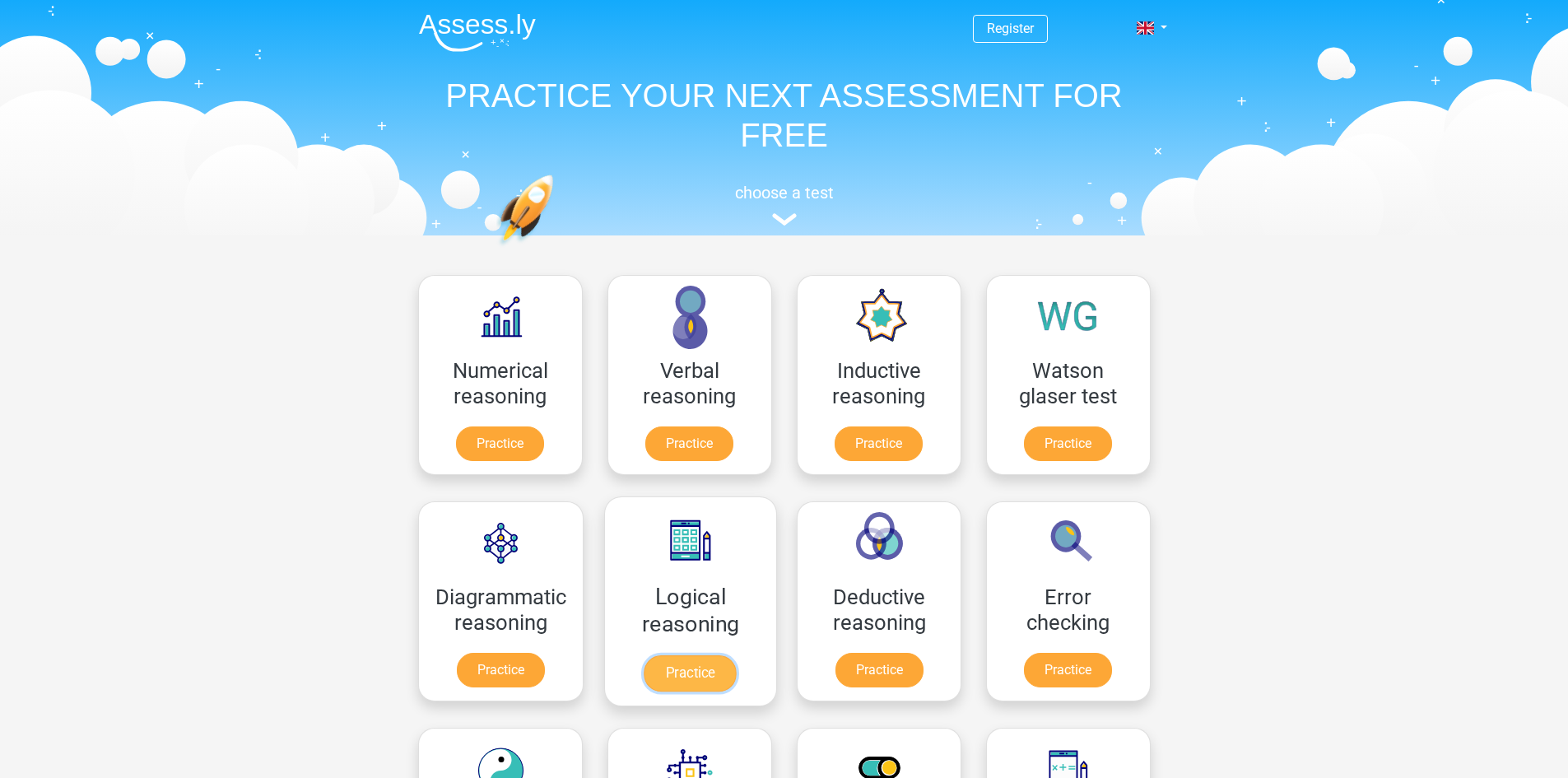
click at [688, 655] on link "Practice" at bounding box center [690, 673] width 92 height 36
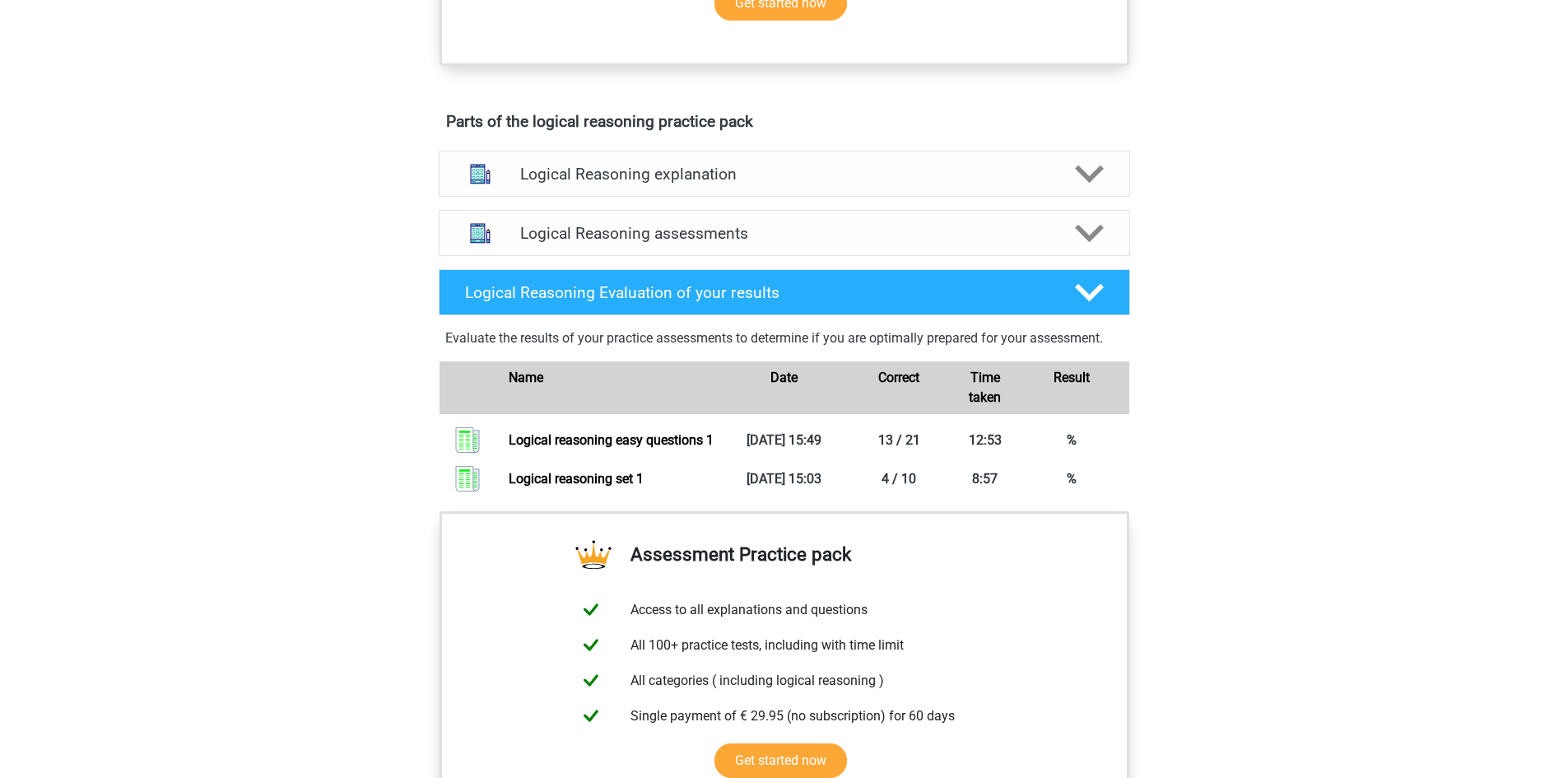
scroll to position [741, 0]
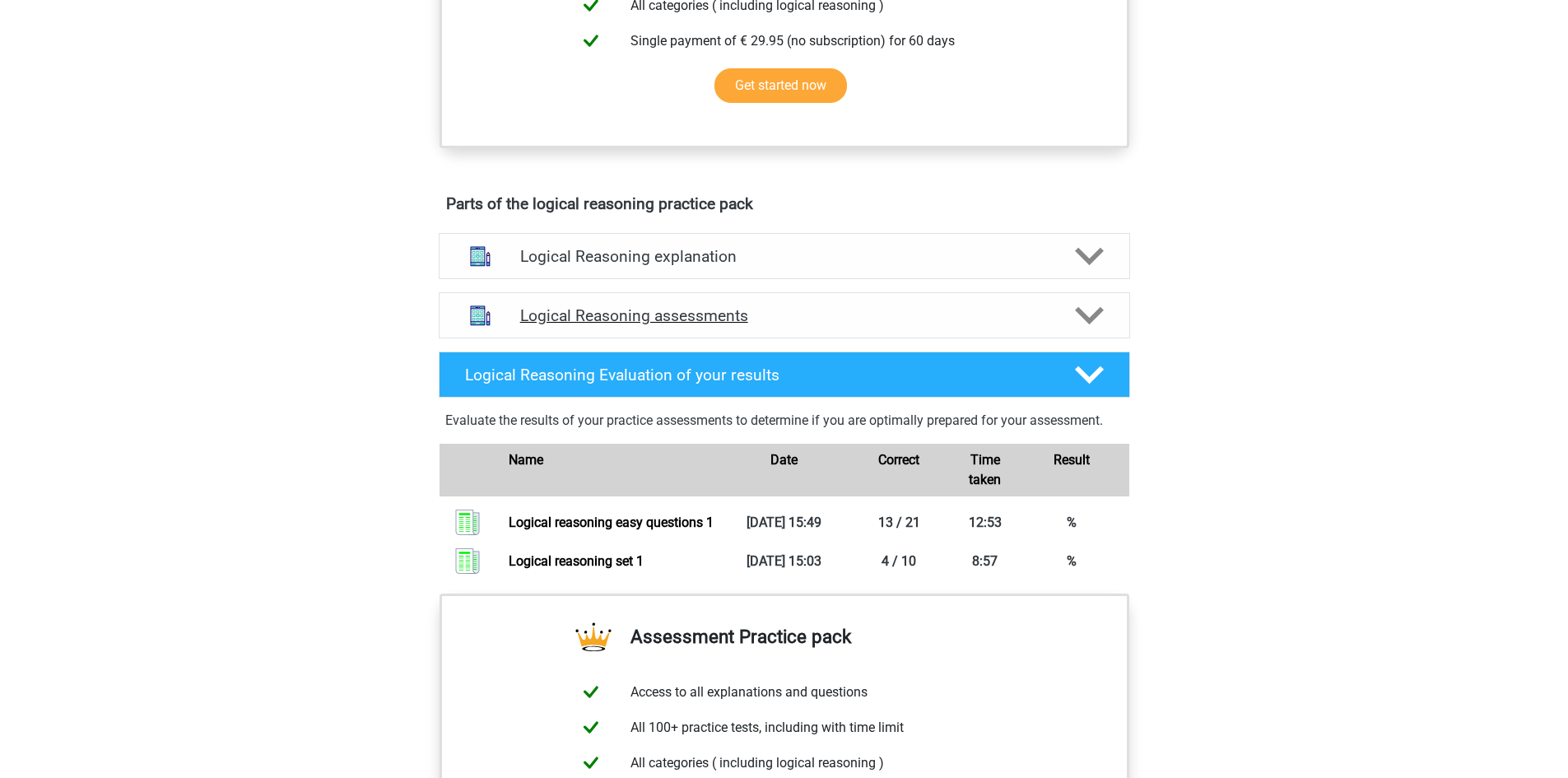
click at [1083, 325] on polygon at bounding box center [1089, 316] width 29 height 18
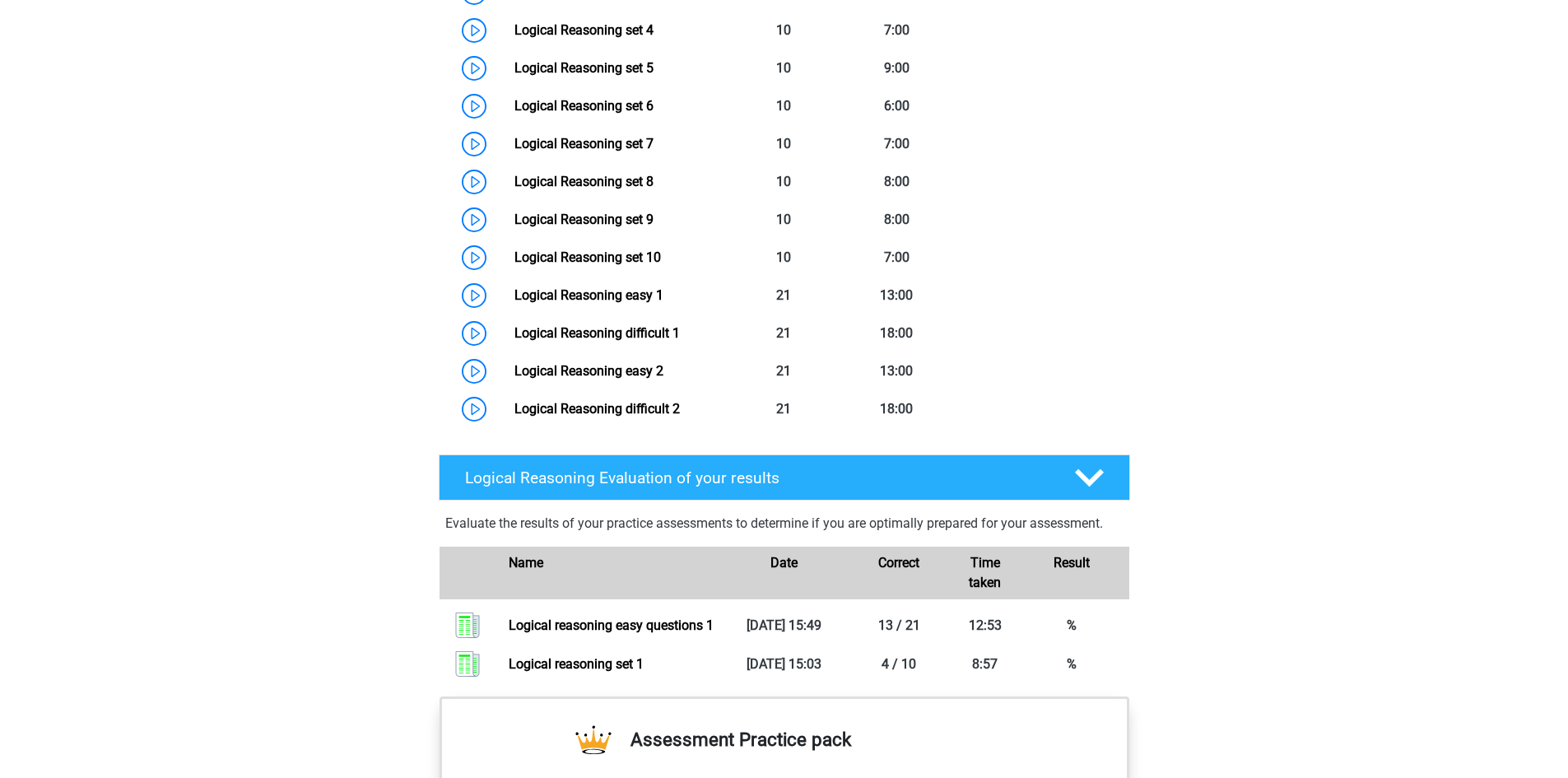
scroll to position [1318, 0]
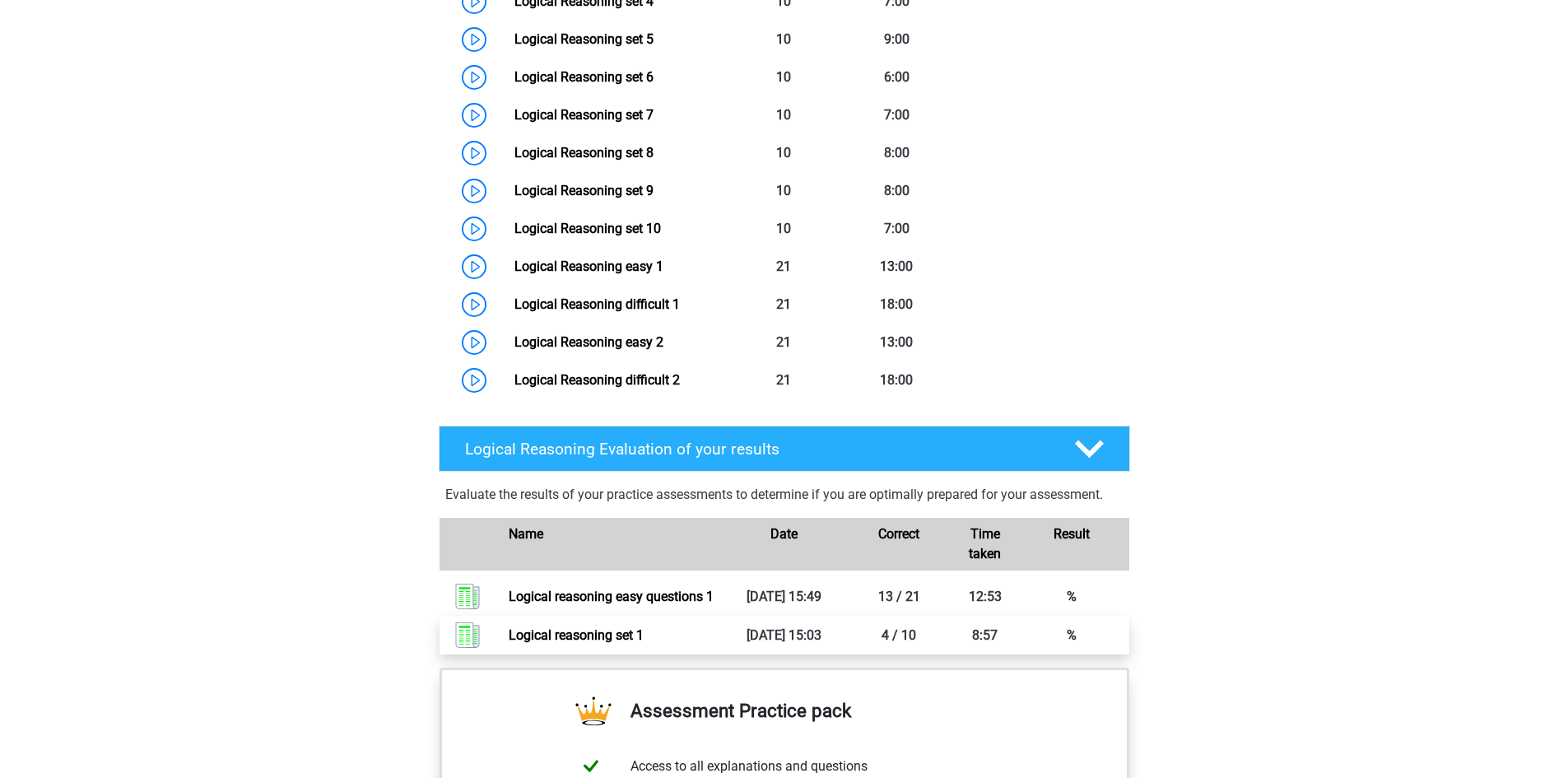
click at [572, 643] on link "Logical reasoning set 1" at bounding box center [576, 635] width 135 height 16
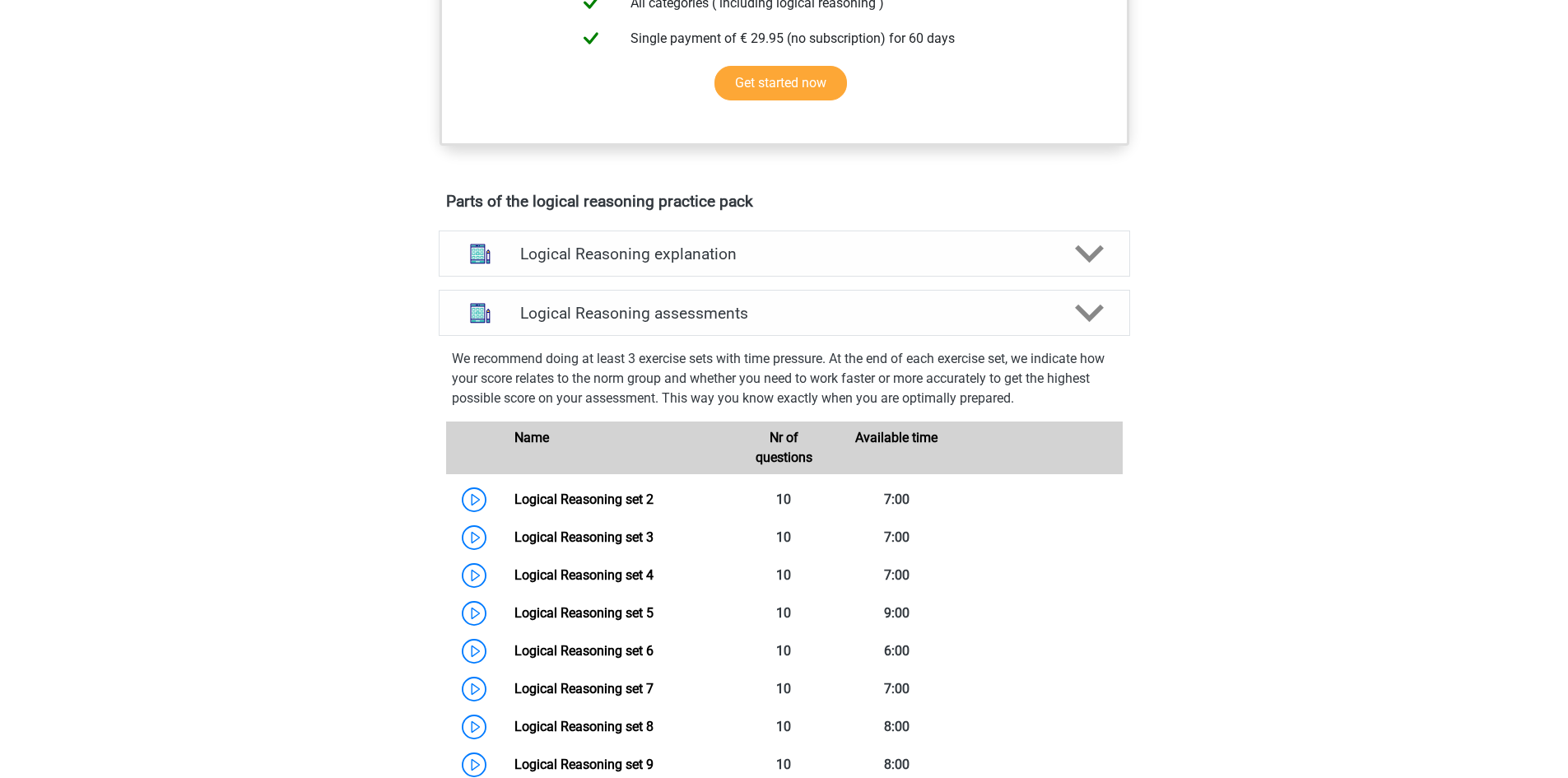
scroll to position [741, 0]
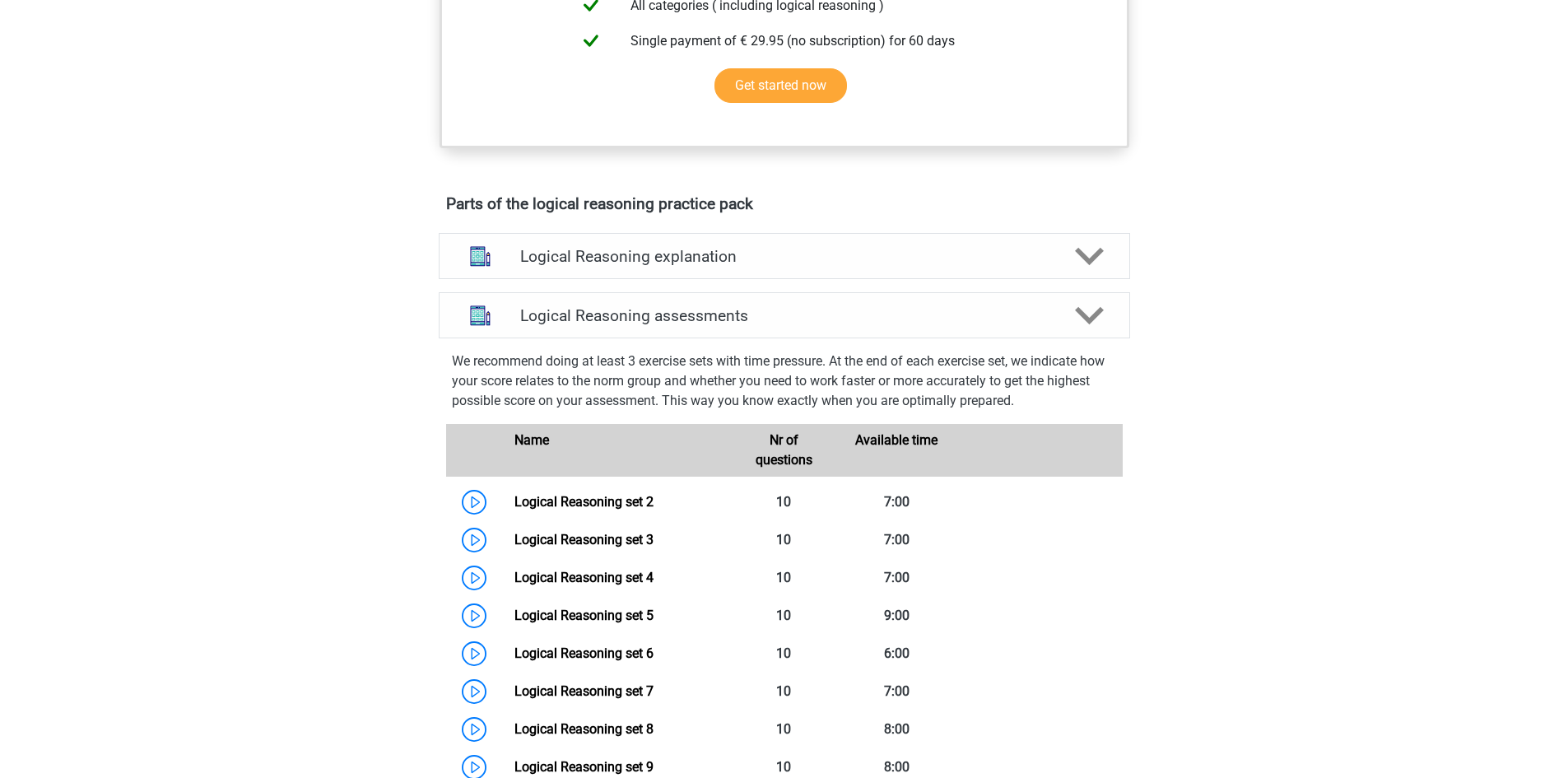
click at [259, 281] on div "Register Nederlands English" at bounding box center [784, 645] width 1568 height 2772
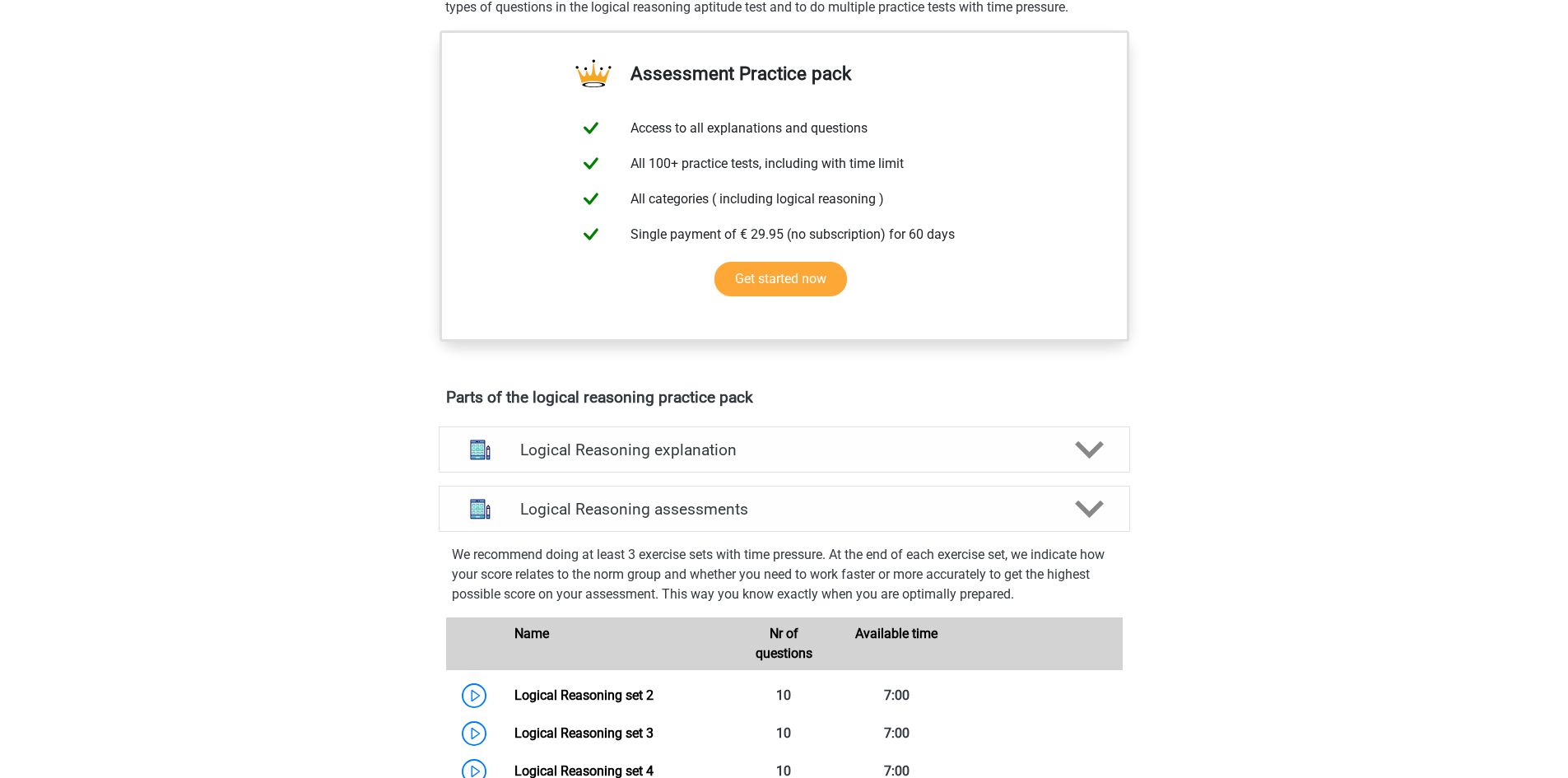
scroll to position [577, 0]
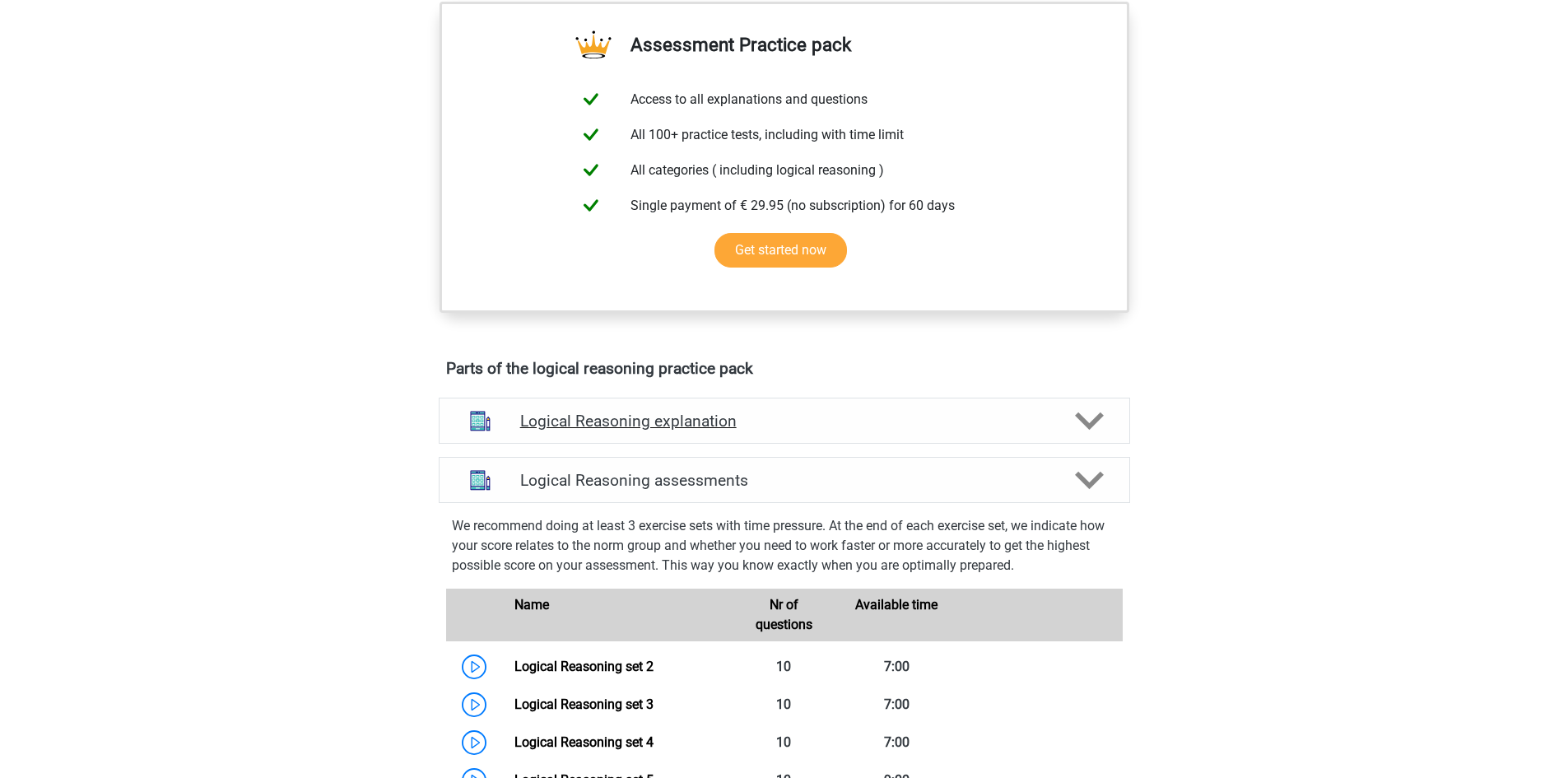
click at [1097, 431] on polygon at bounding box center [1089, 421] width 29 height 18
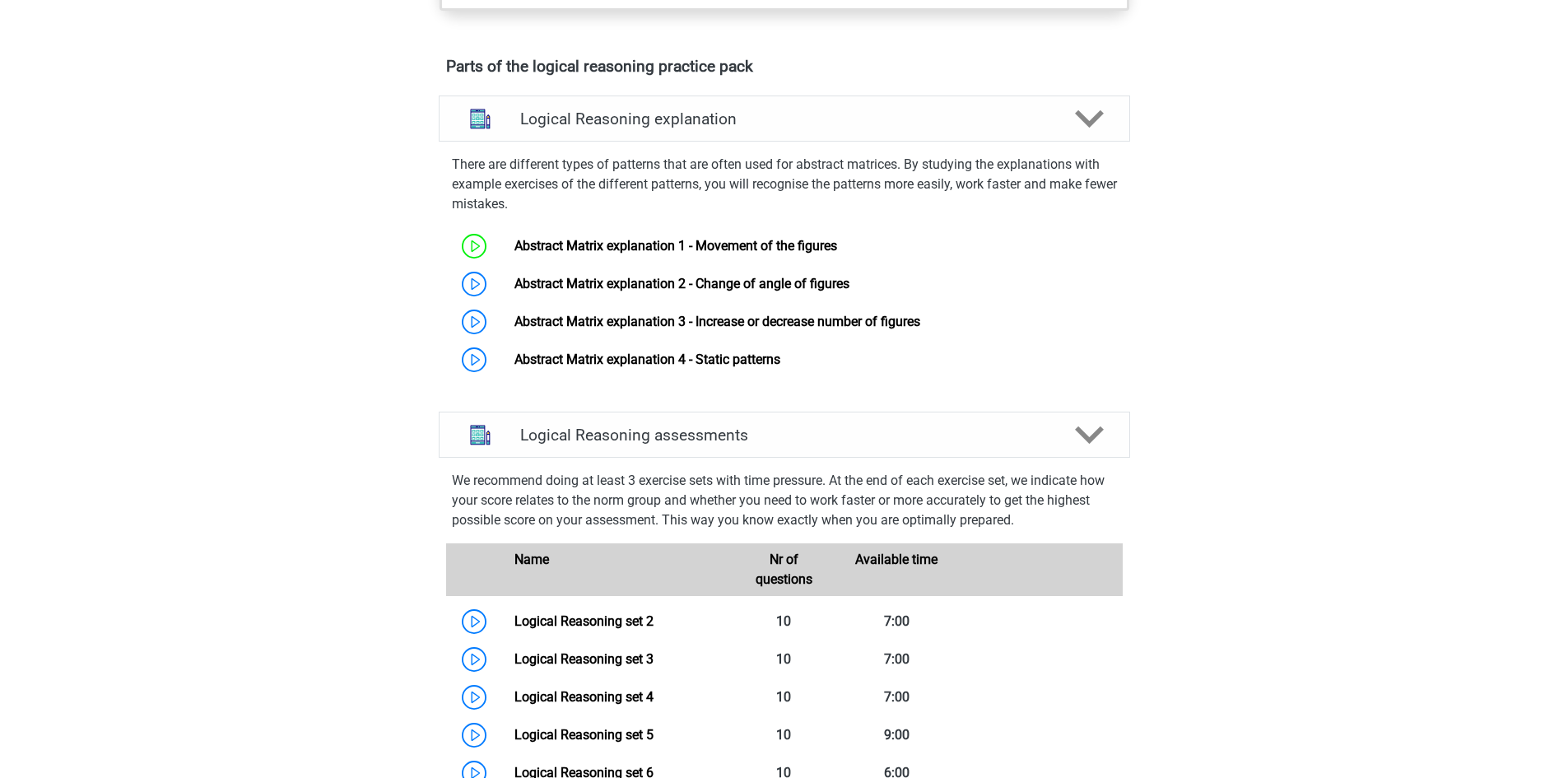
scroll to position [823, 0]
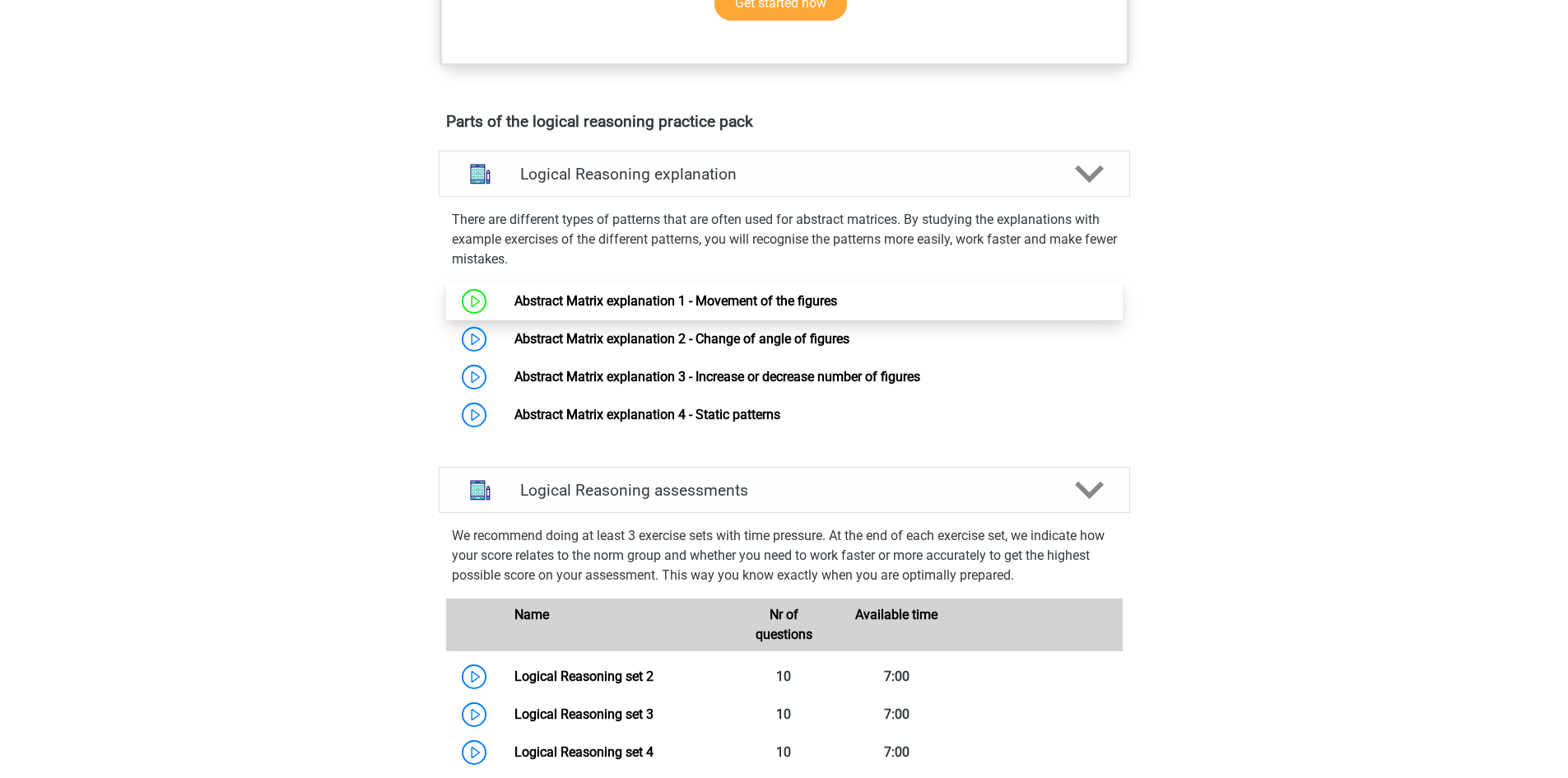
click at [590, 309] on link "Abstract Matrix explanation 1 - Movement of the figures" at bounding box center [675, 300] width 322 height 16
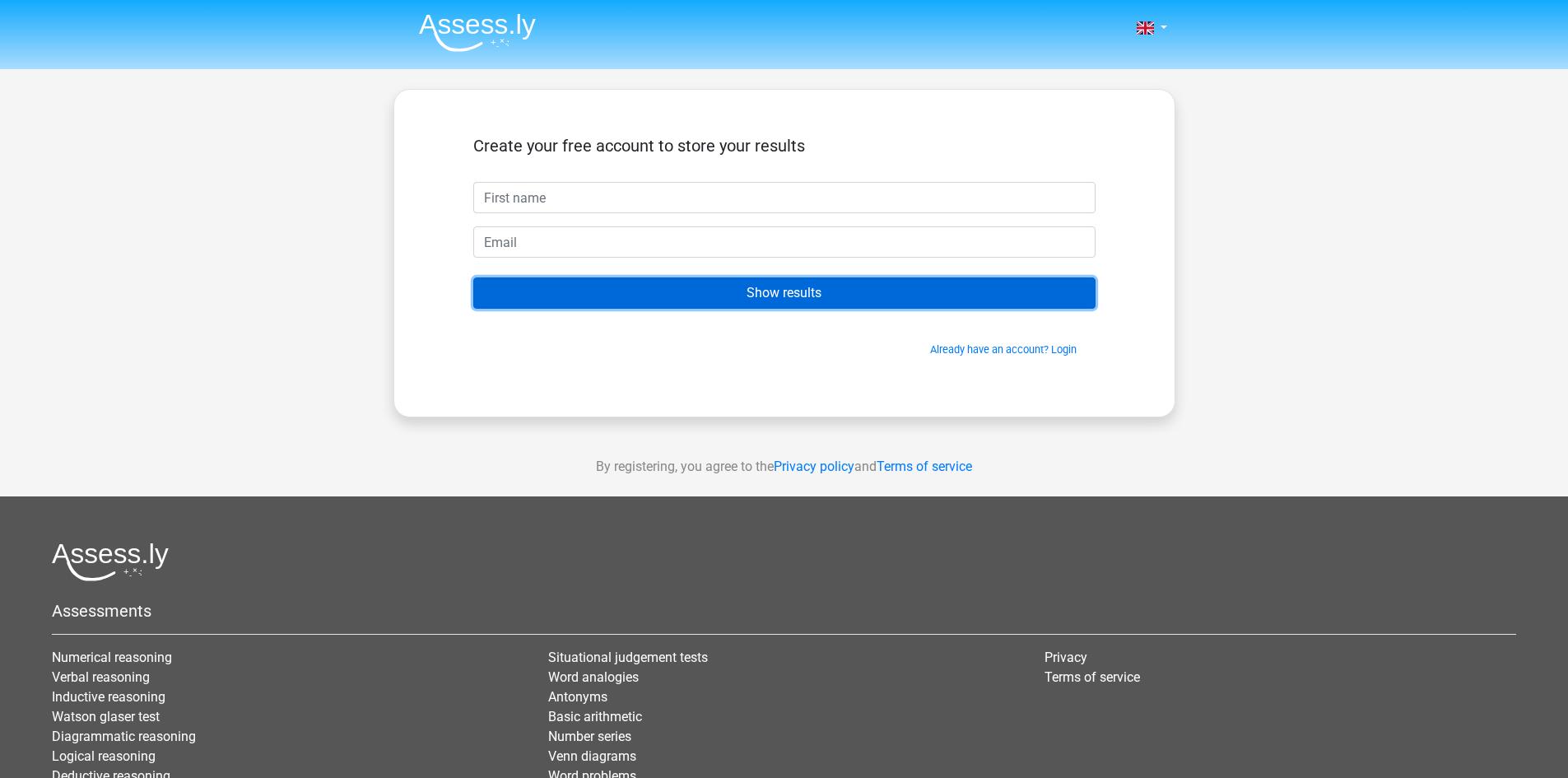
click at [790, 287] on input "Show results" at bounding box center [784, 293] width 622 height 31
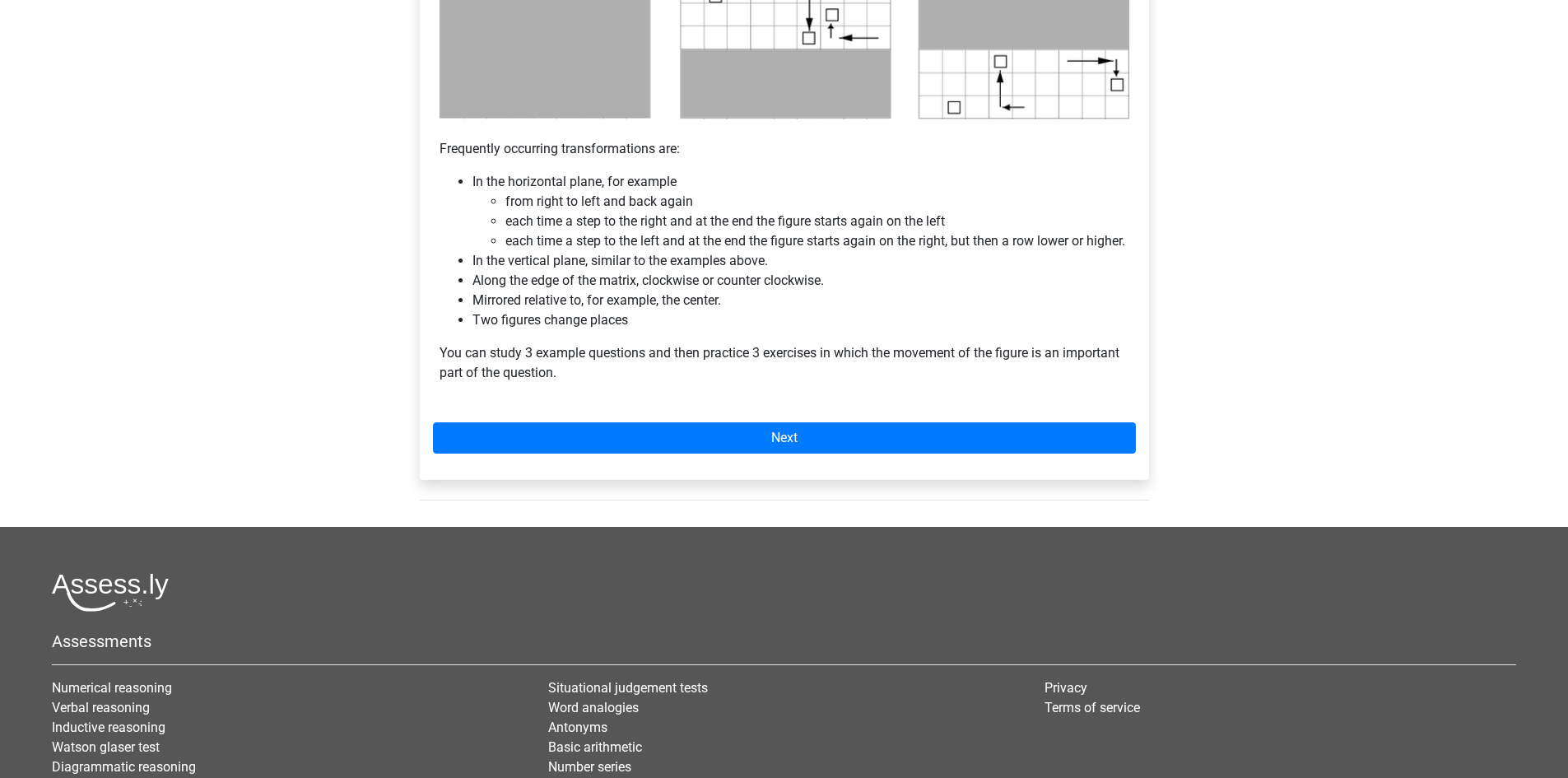
scroll to position [988, 0]
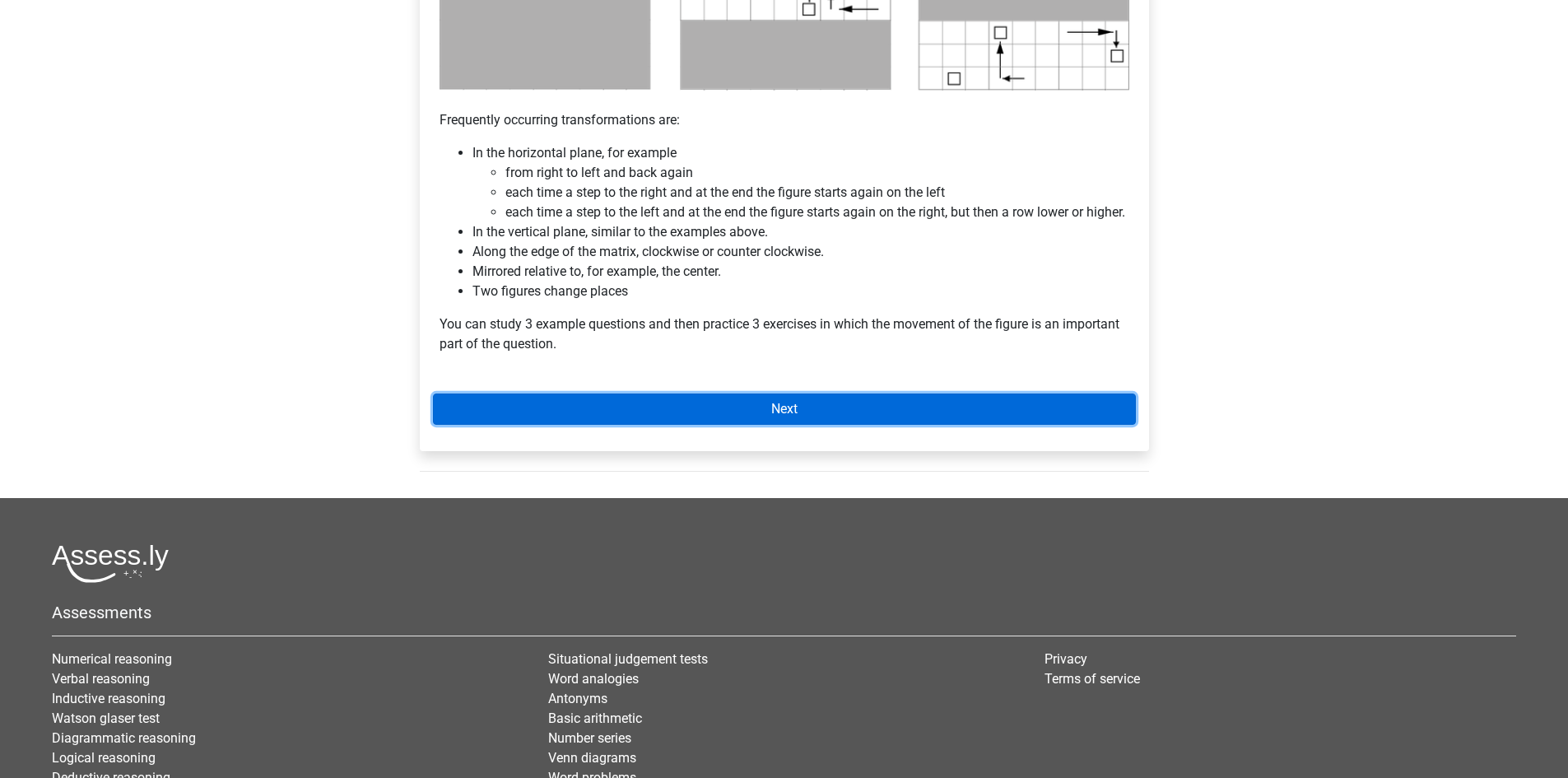
click at [799, 425] on link "Next" at bounding box center [784, 409] width 703 height 31
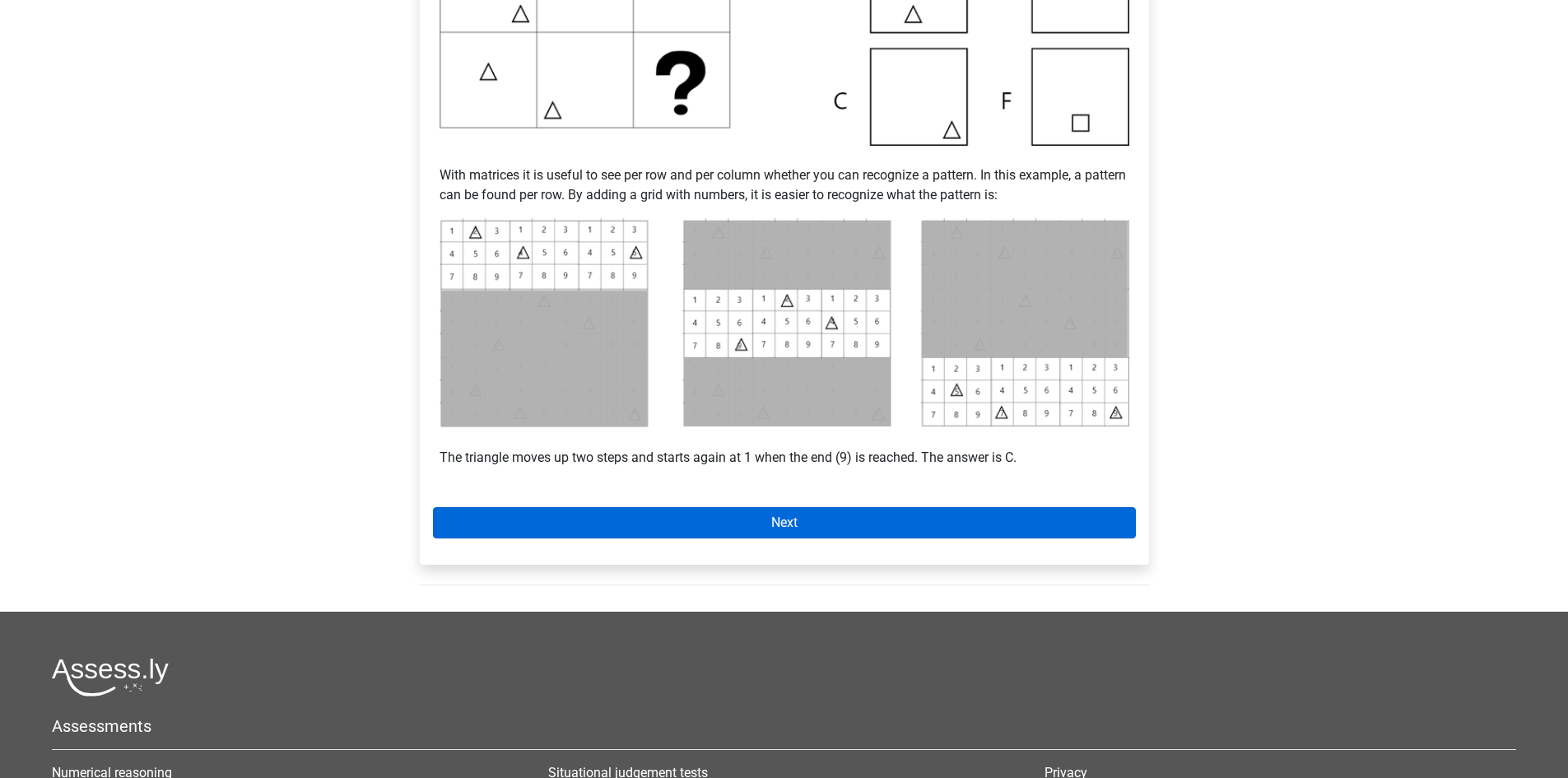
scroll to position [577, 0]
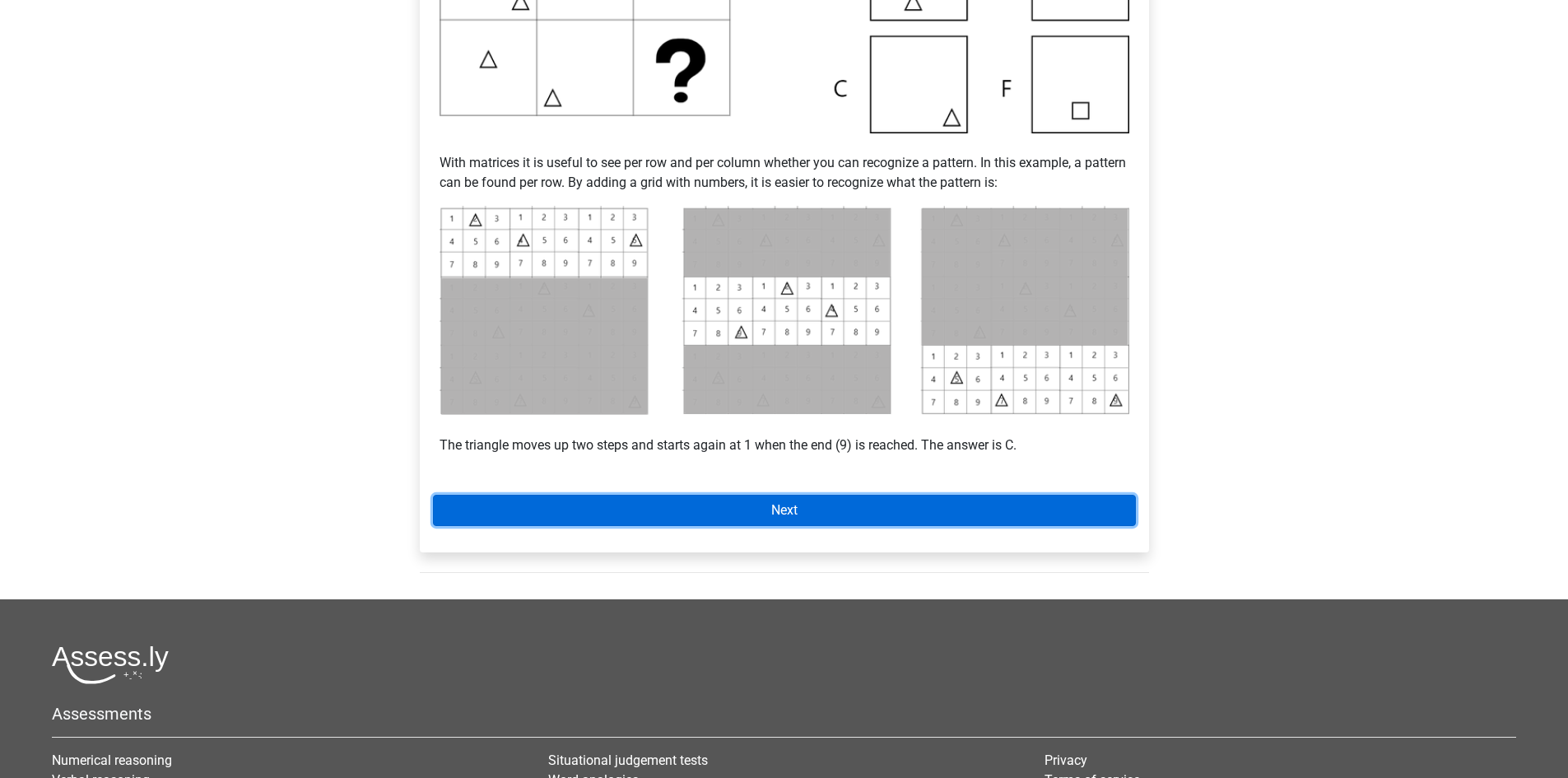
click at [884, 512] on link "Next" at bounding box center [784, 511] width 703 height 31
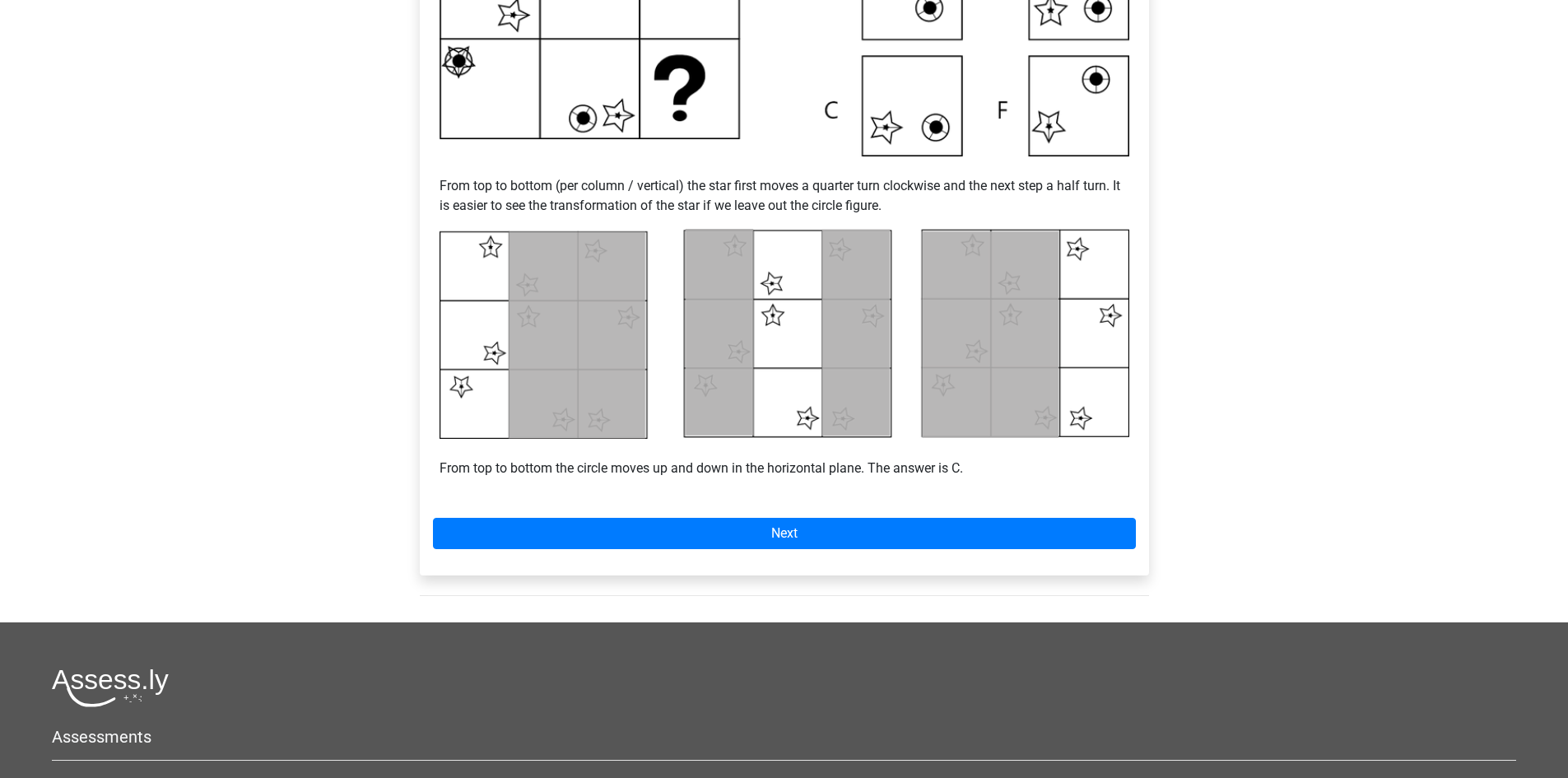
scroll to position [577, 0]
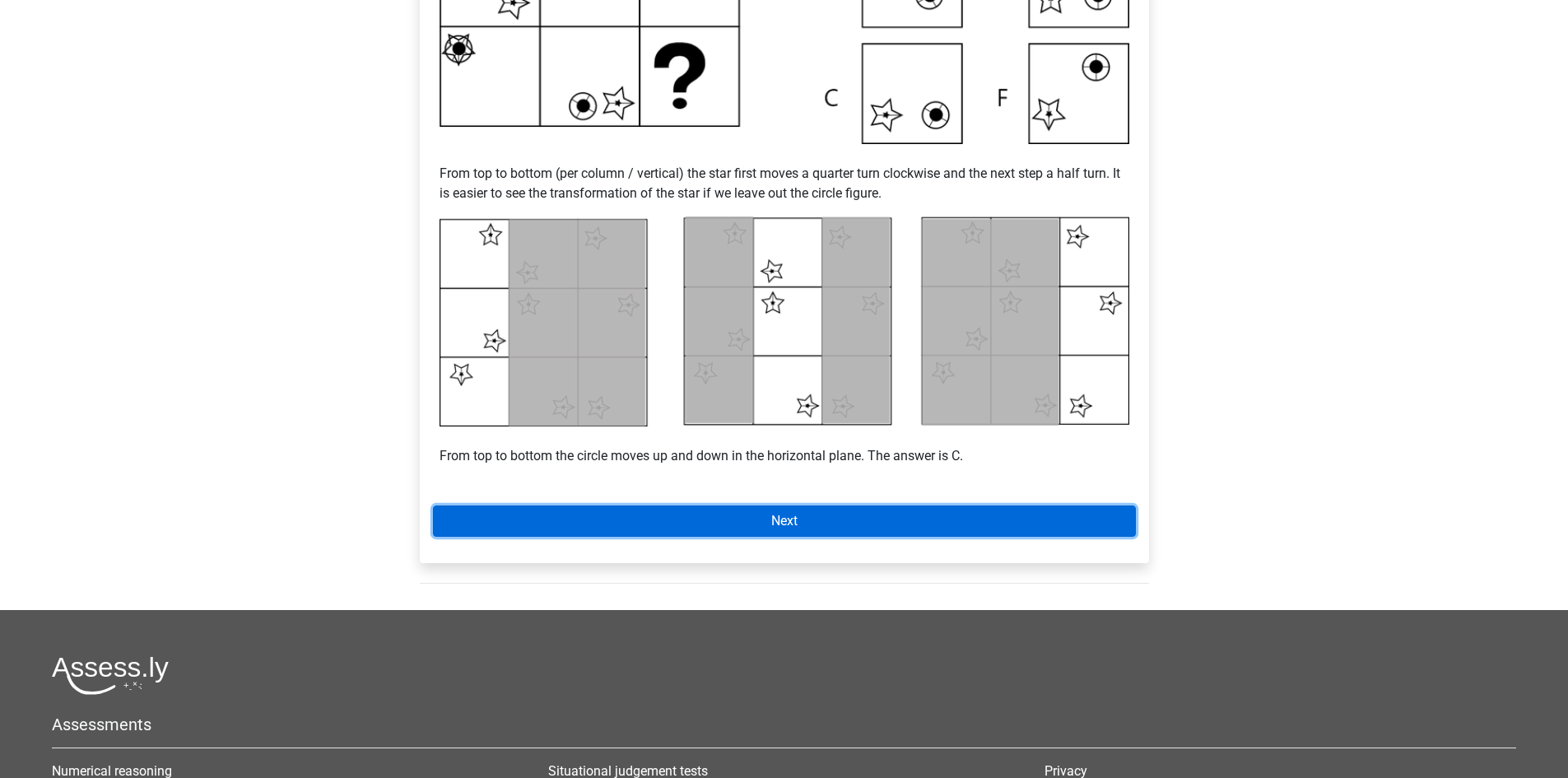
click at [771, 509] on link "Next" at bounding box center [784, 521] width 703 height 31
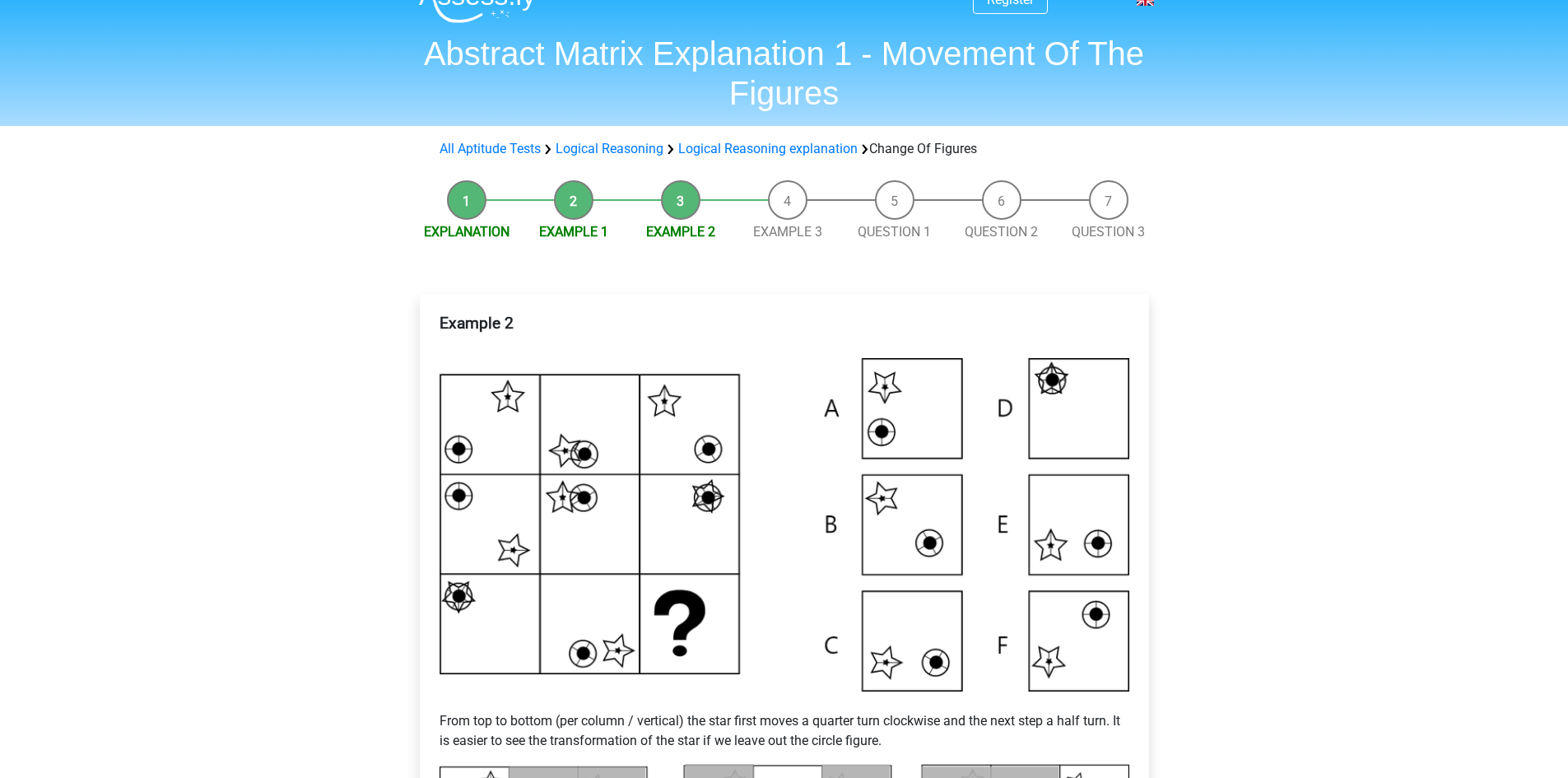
scroll to position [0, 0]
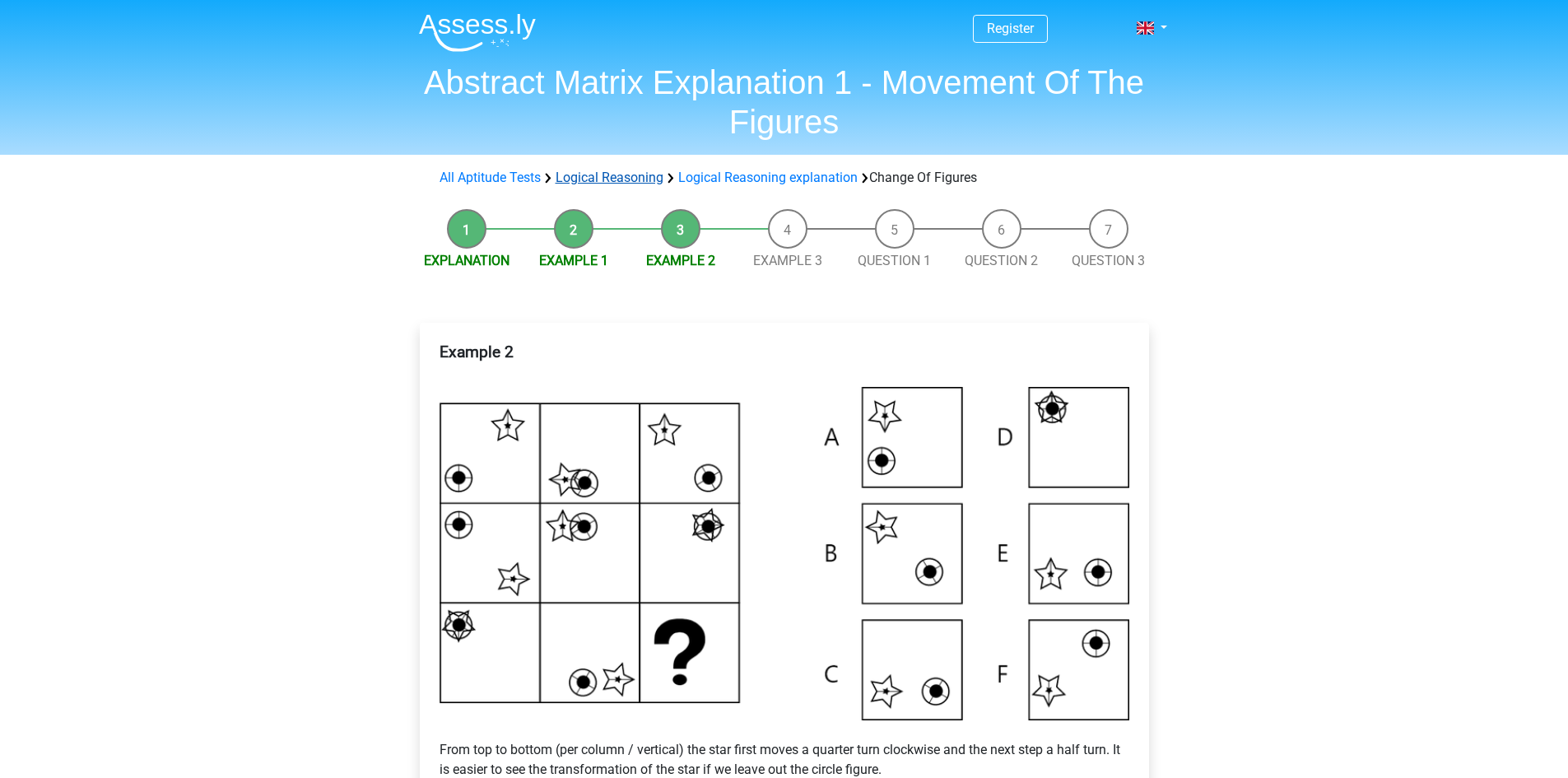
click at [637, 170] on link "Logical Reasoning" at bounding box center [609, 177] width 108 height 16
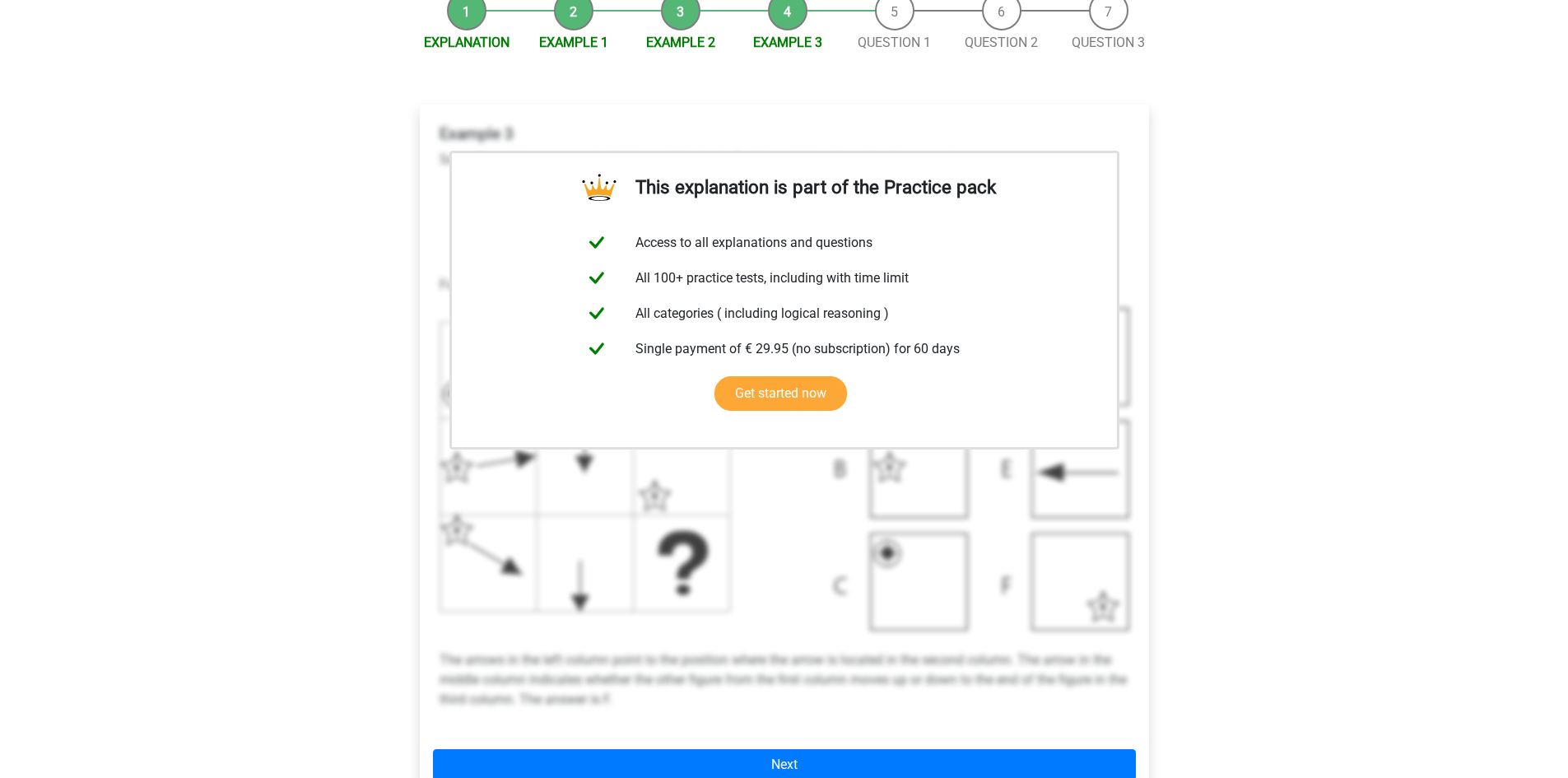
scroll to position [247, 0]
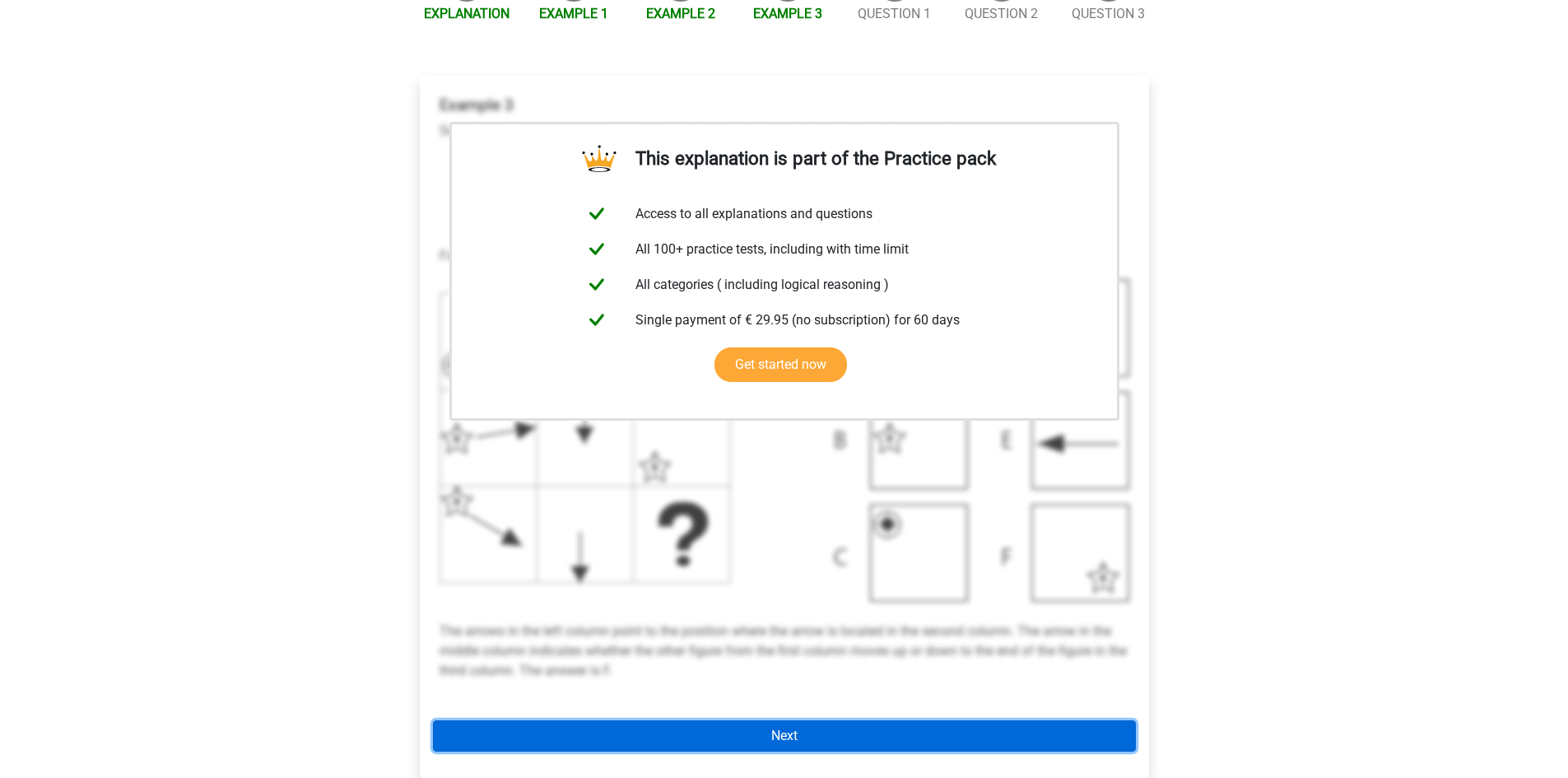
click at [762, 735] on link "Next" at bounding box center [784, 736] width 703 height 31
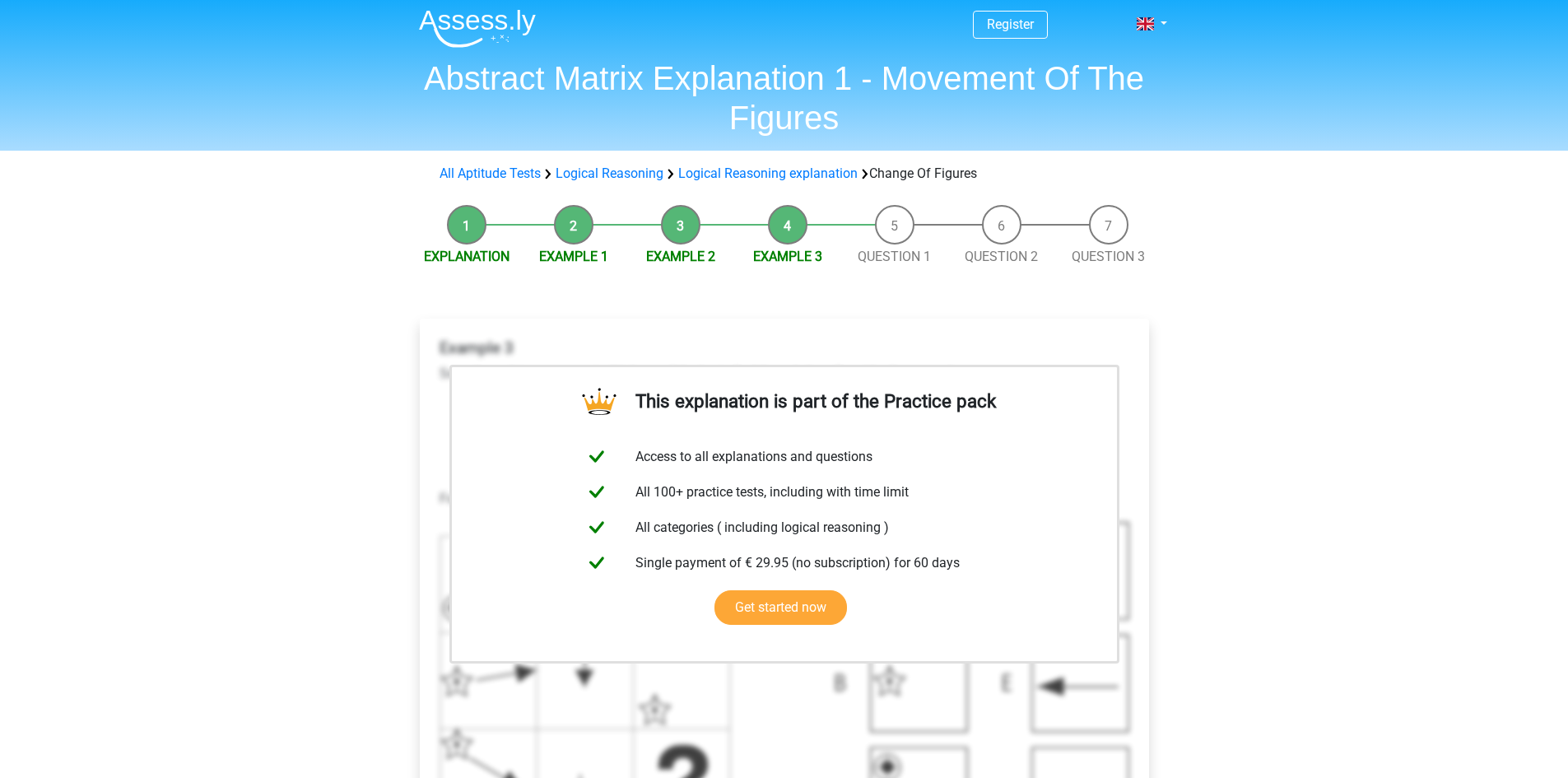
scroll to position [0, 0]
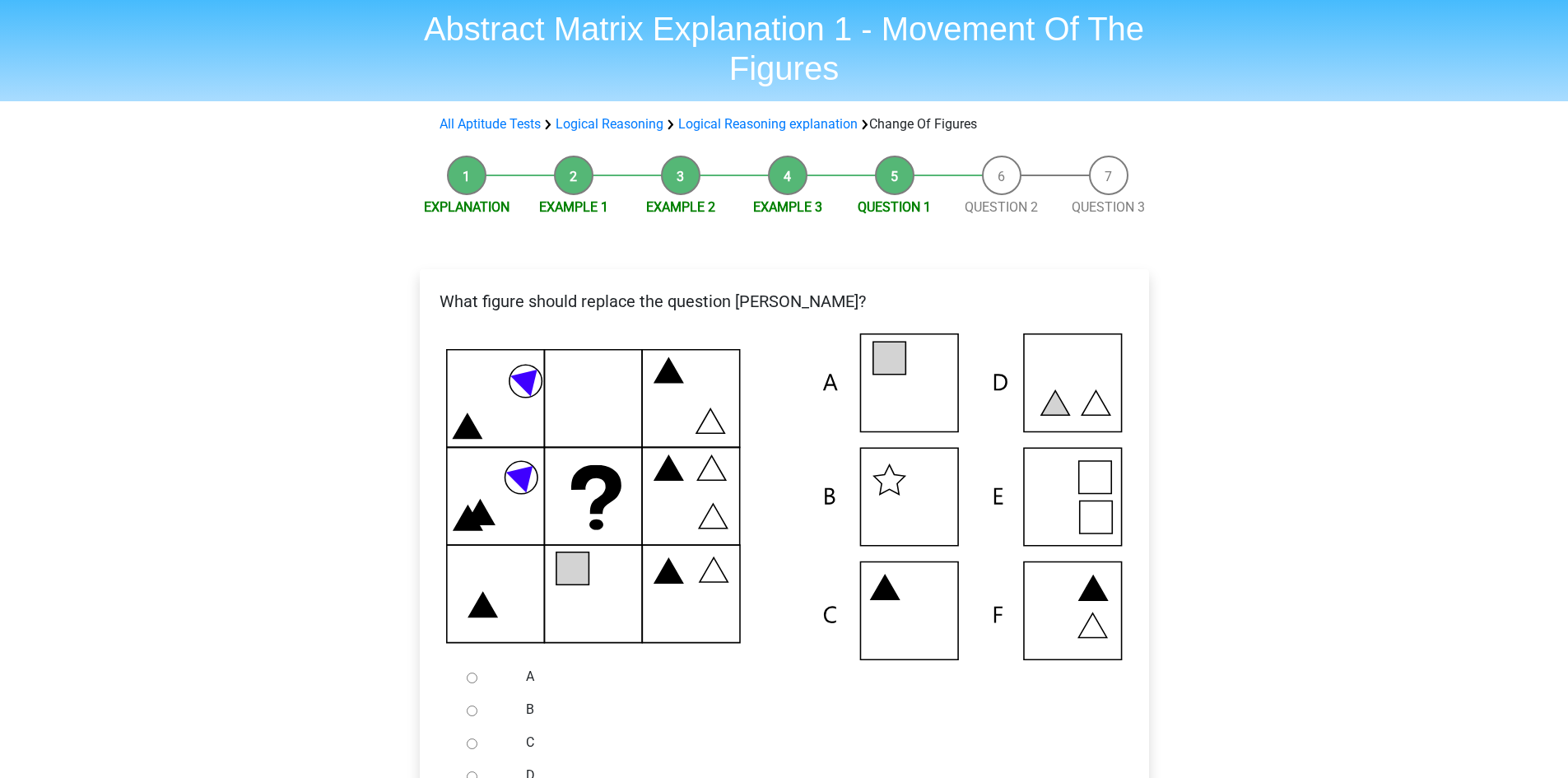
scroll to position [82, 0]
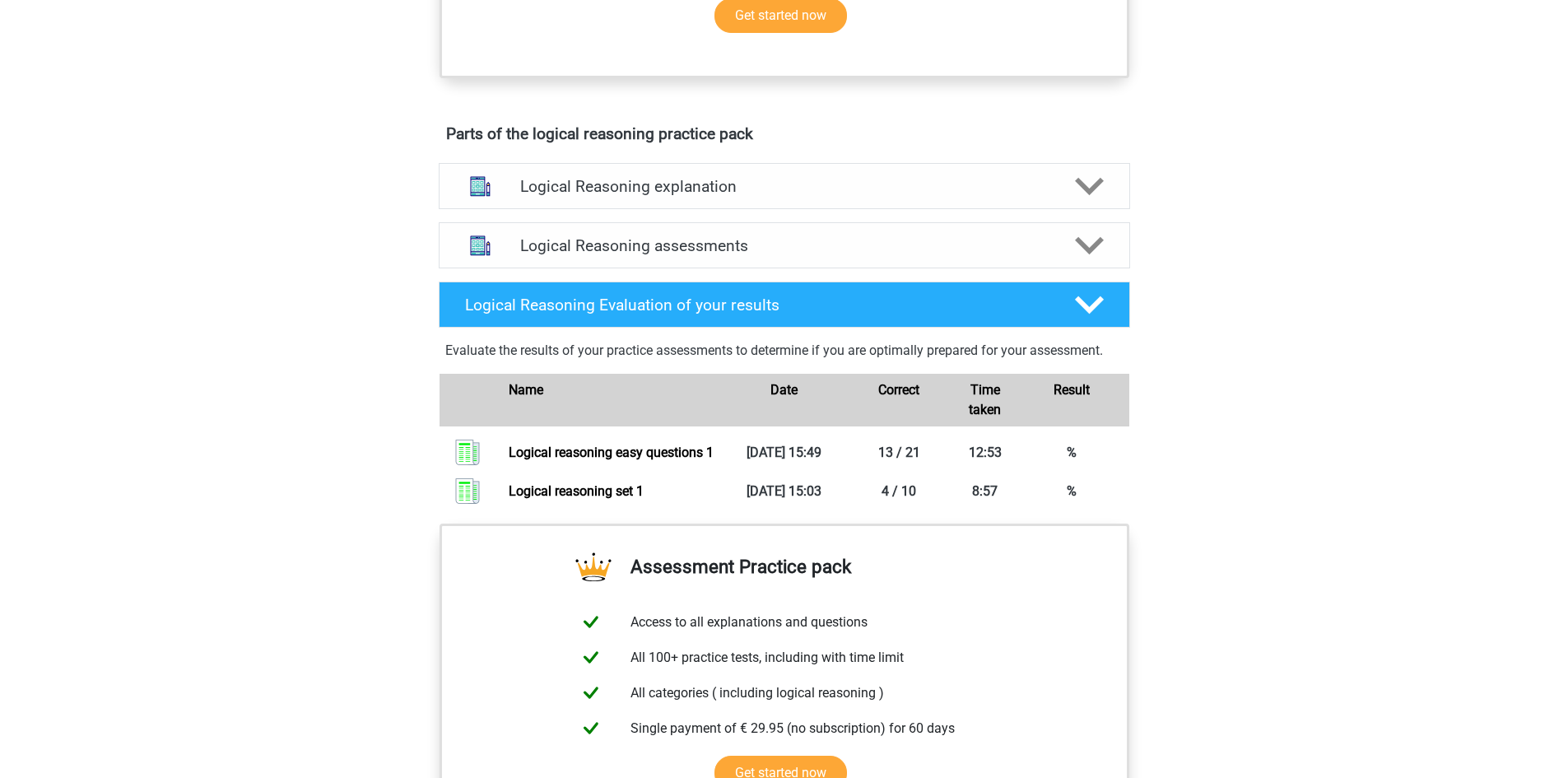
scroll to position [823, 0]
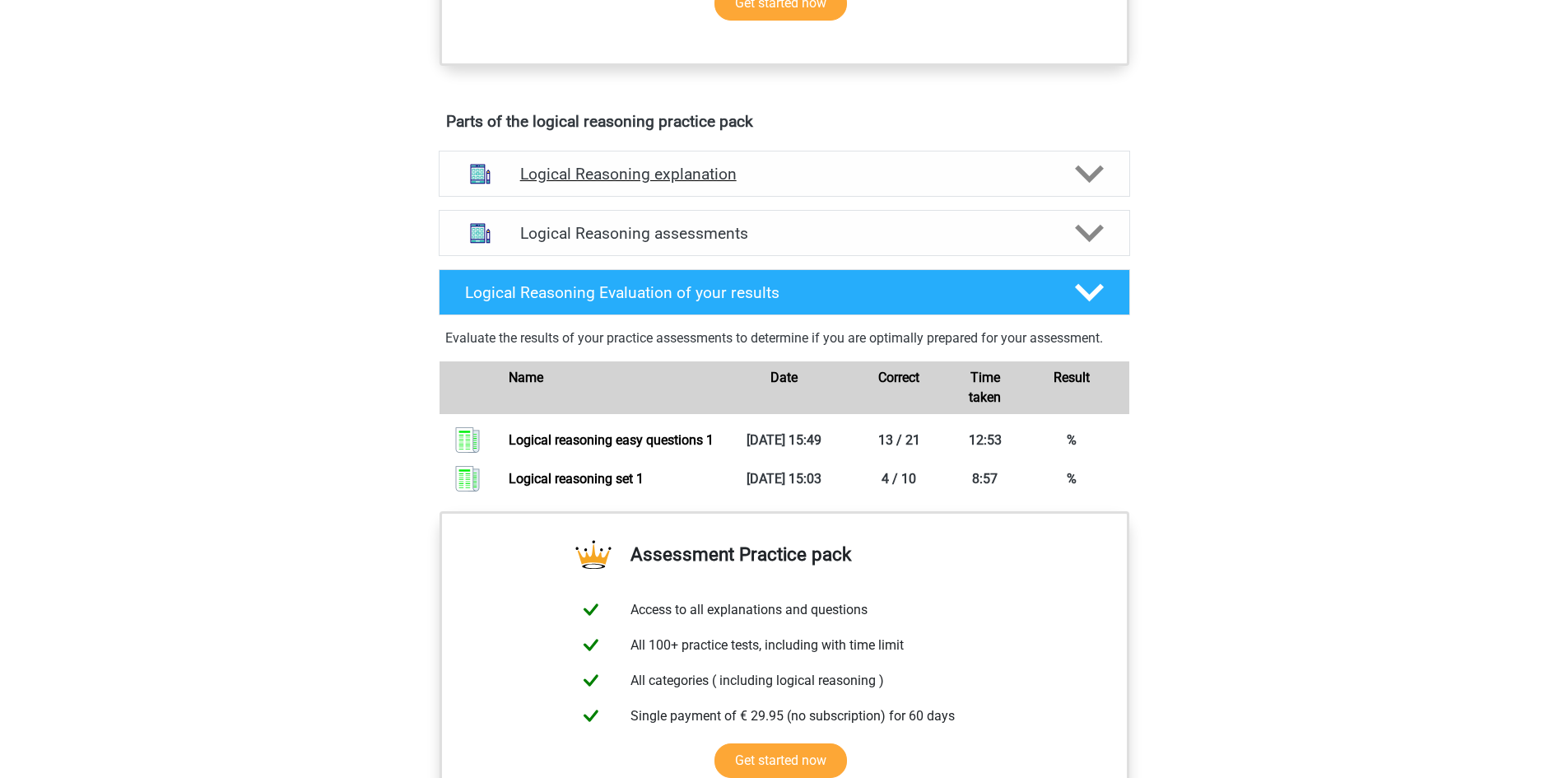
click at [1094, 188] on icon at bounding box center [1089, 174] width 29 height 29
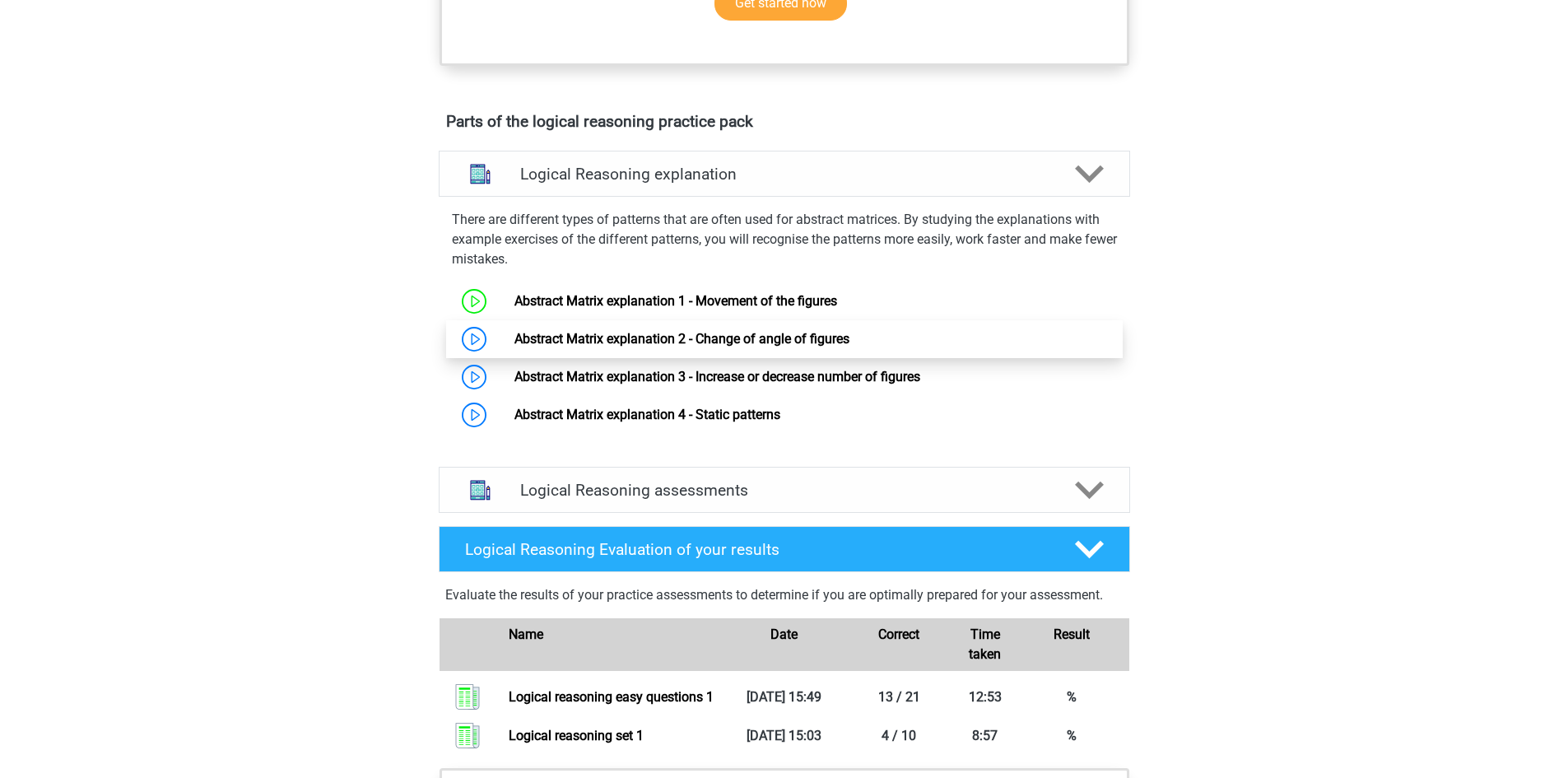
click at [628, 346] on link "Abstract Matrix explanation 2 - Change of angle of figures" at bounding box center [681, 338] width 335 height 16
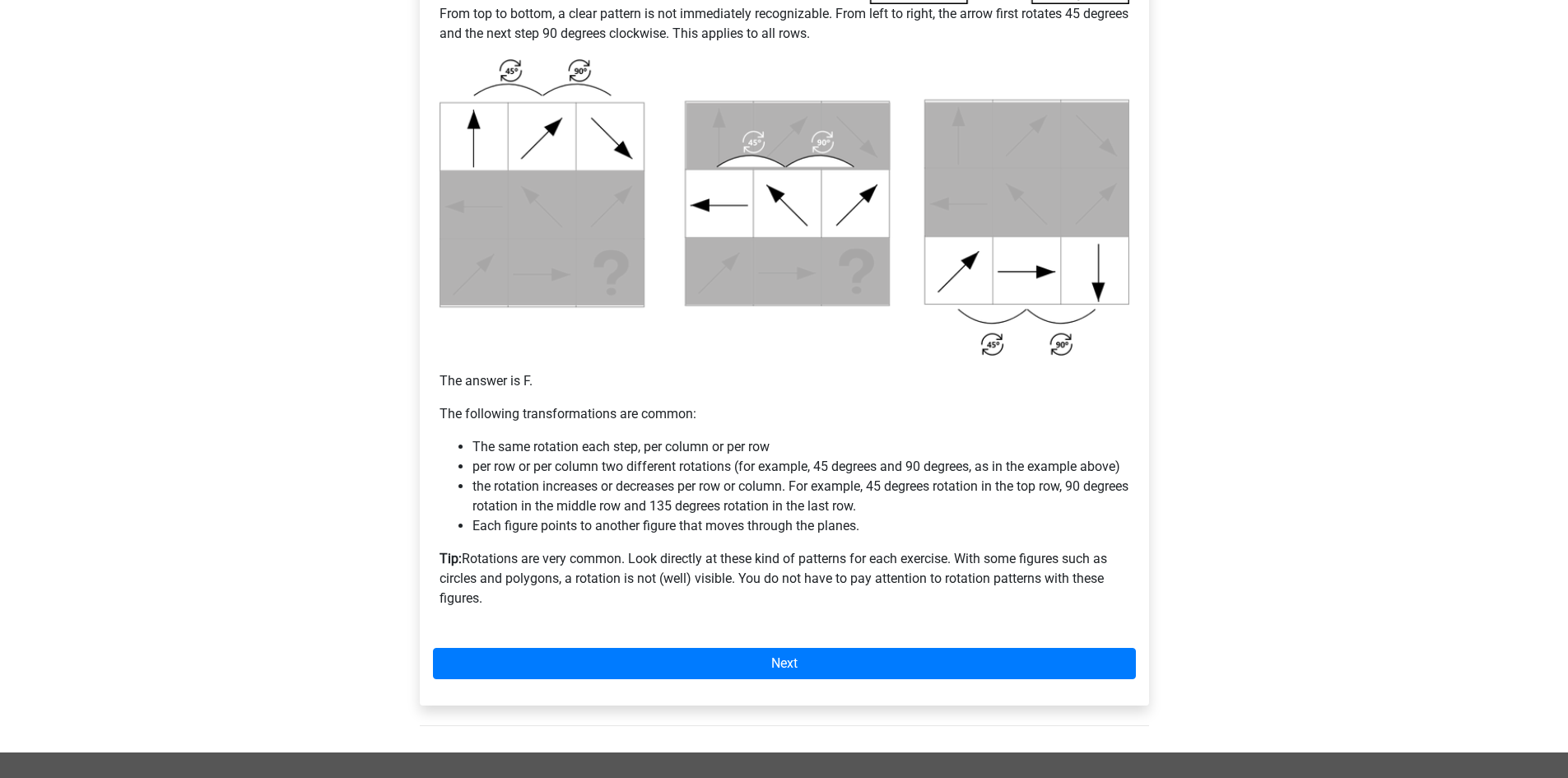
scroll to position [741, 0]
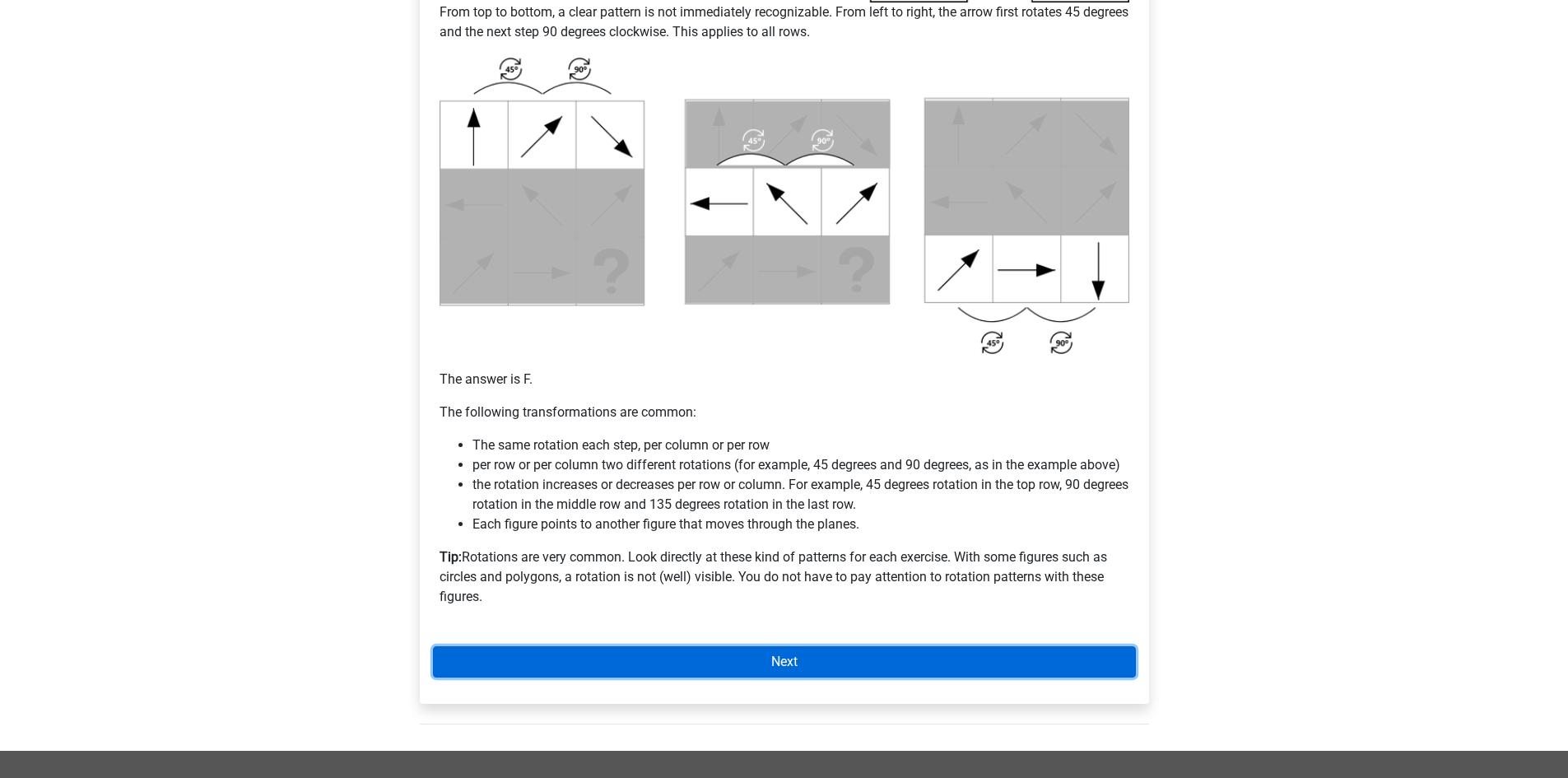
click at [813, 665] on link "Next" at bounding box center [784, 663] width 703 height 31
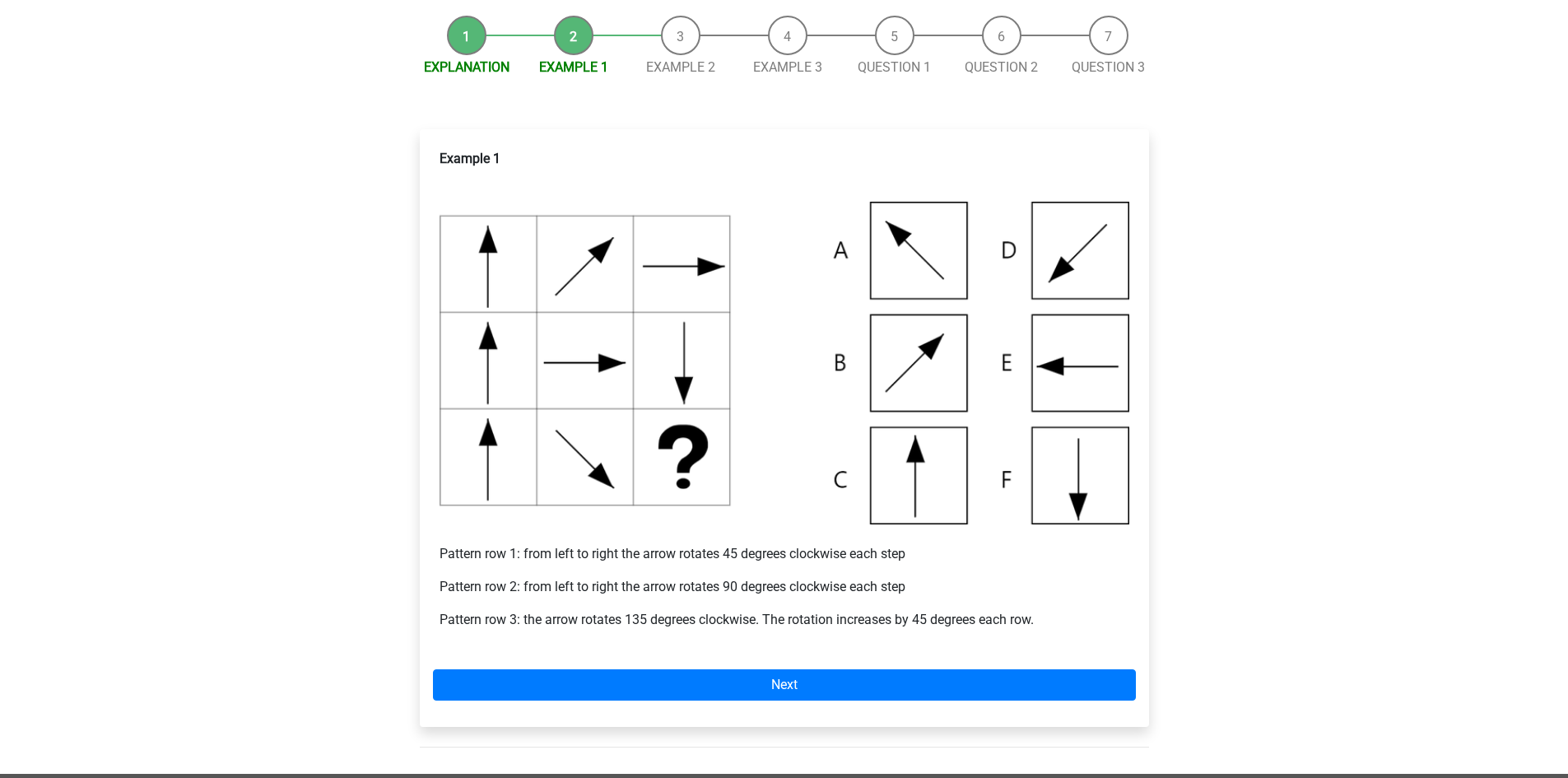
scroll to position [164, 0]
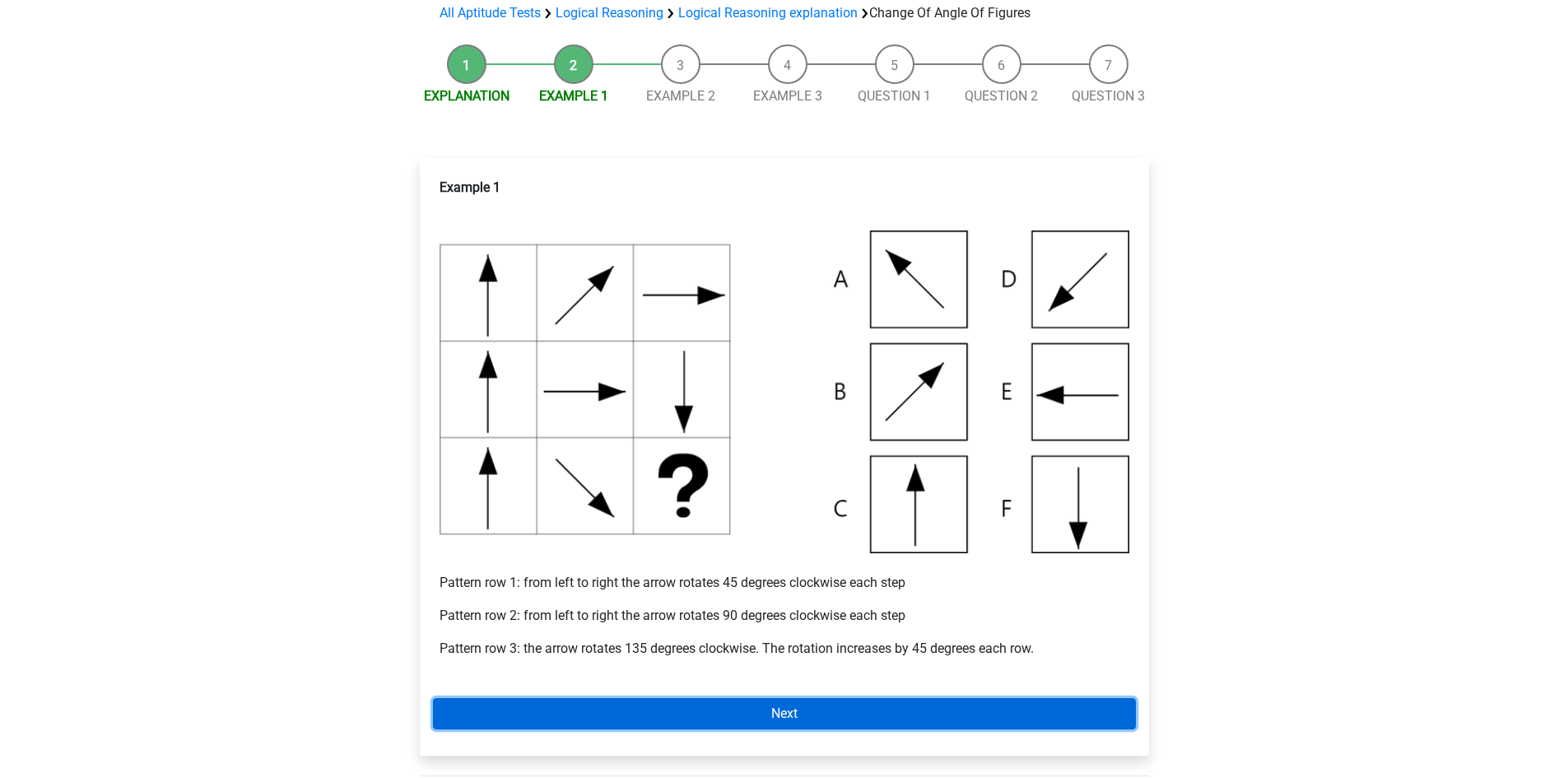
click at [786, 709] on link "Next" at bounding box center [784, 714] width 703 height 31
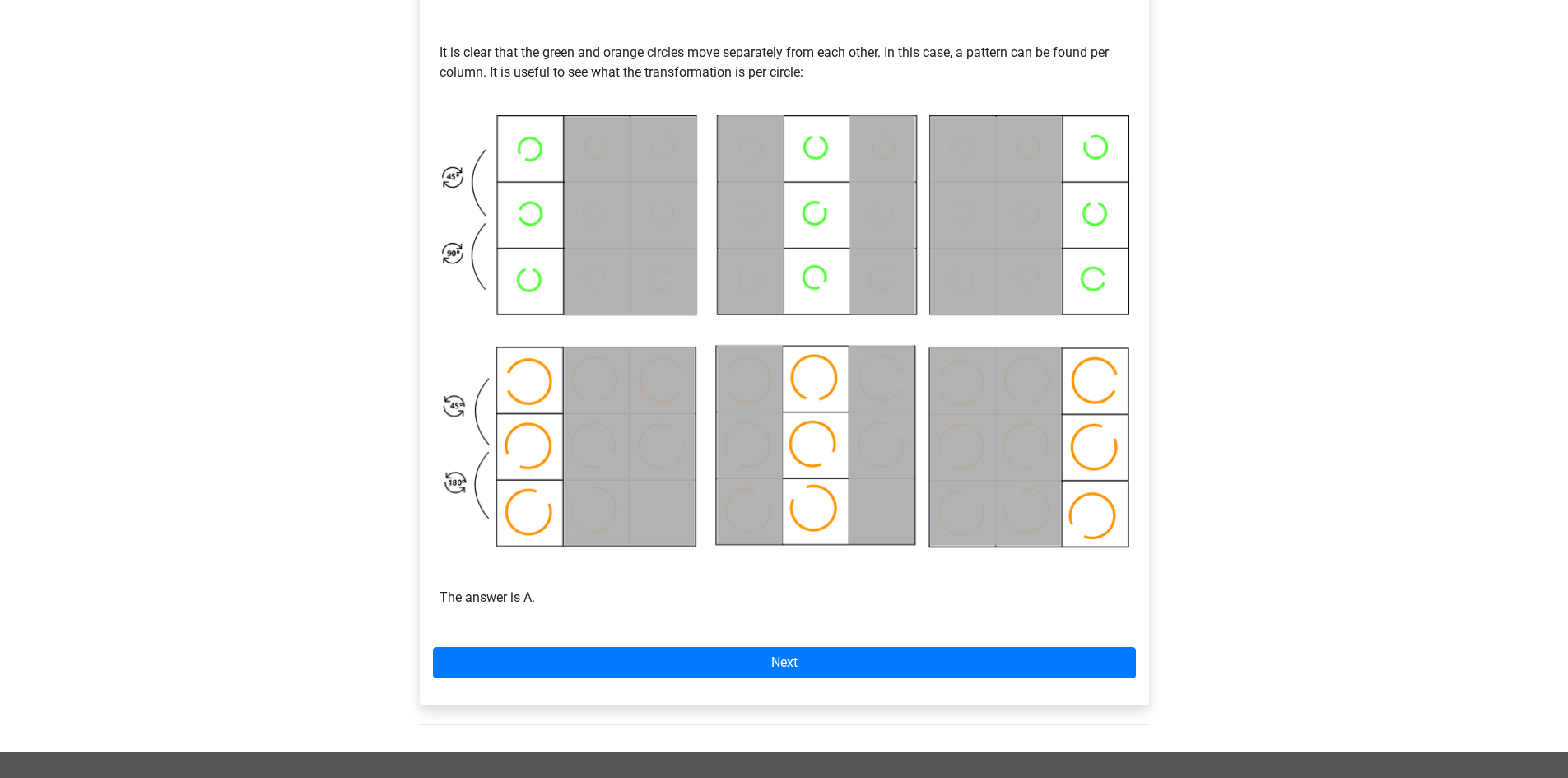
scroll to position [741, 0]
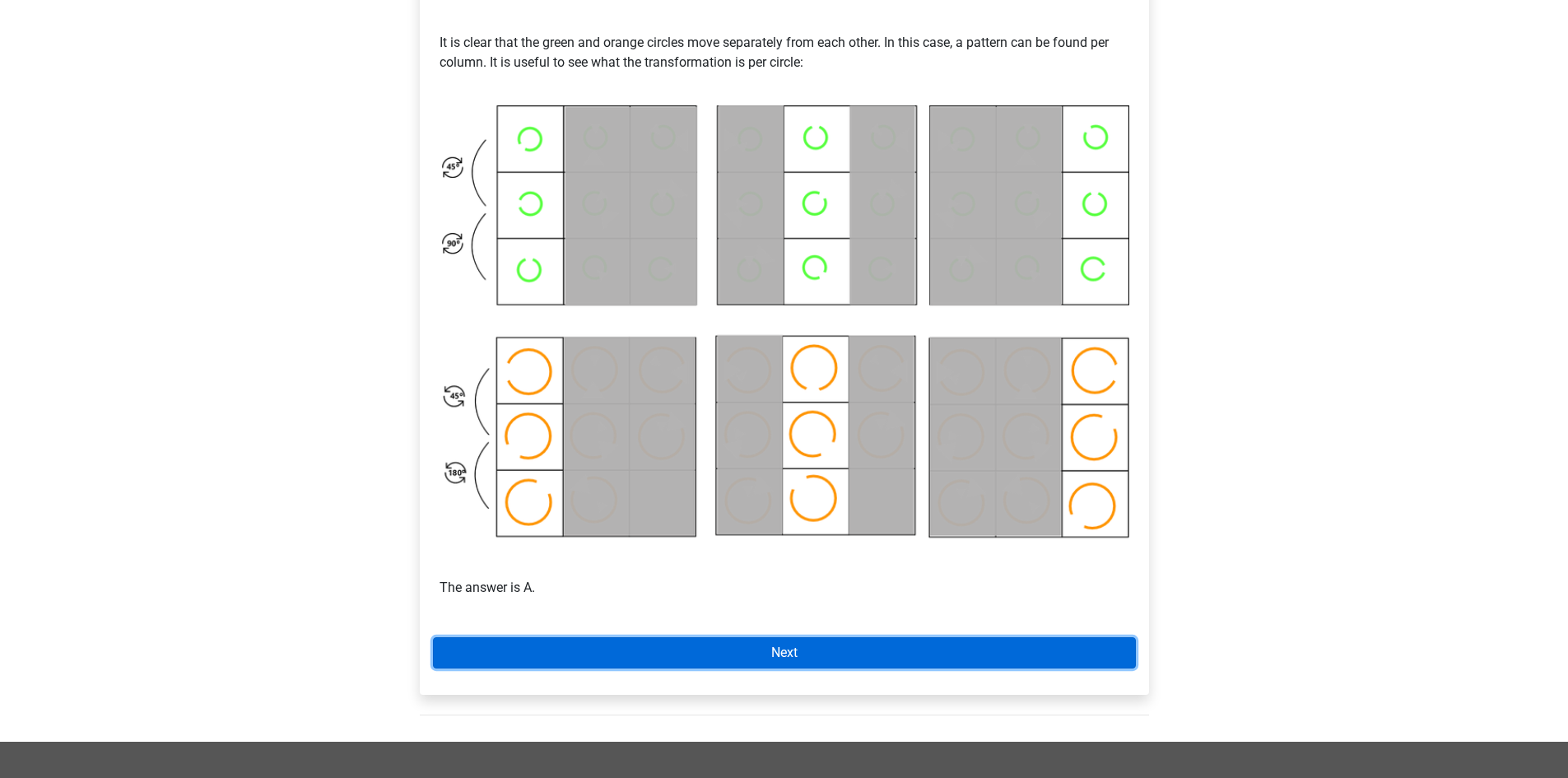
click at [860, 662] on link "Next" at bounding box center [784, 653] width 703 height 31
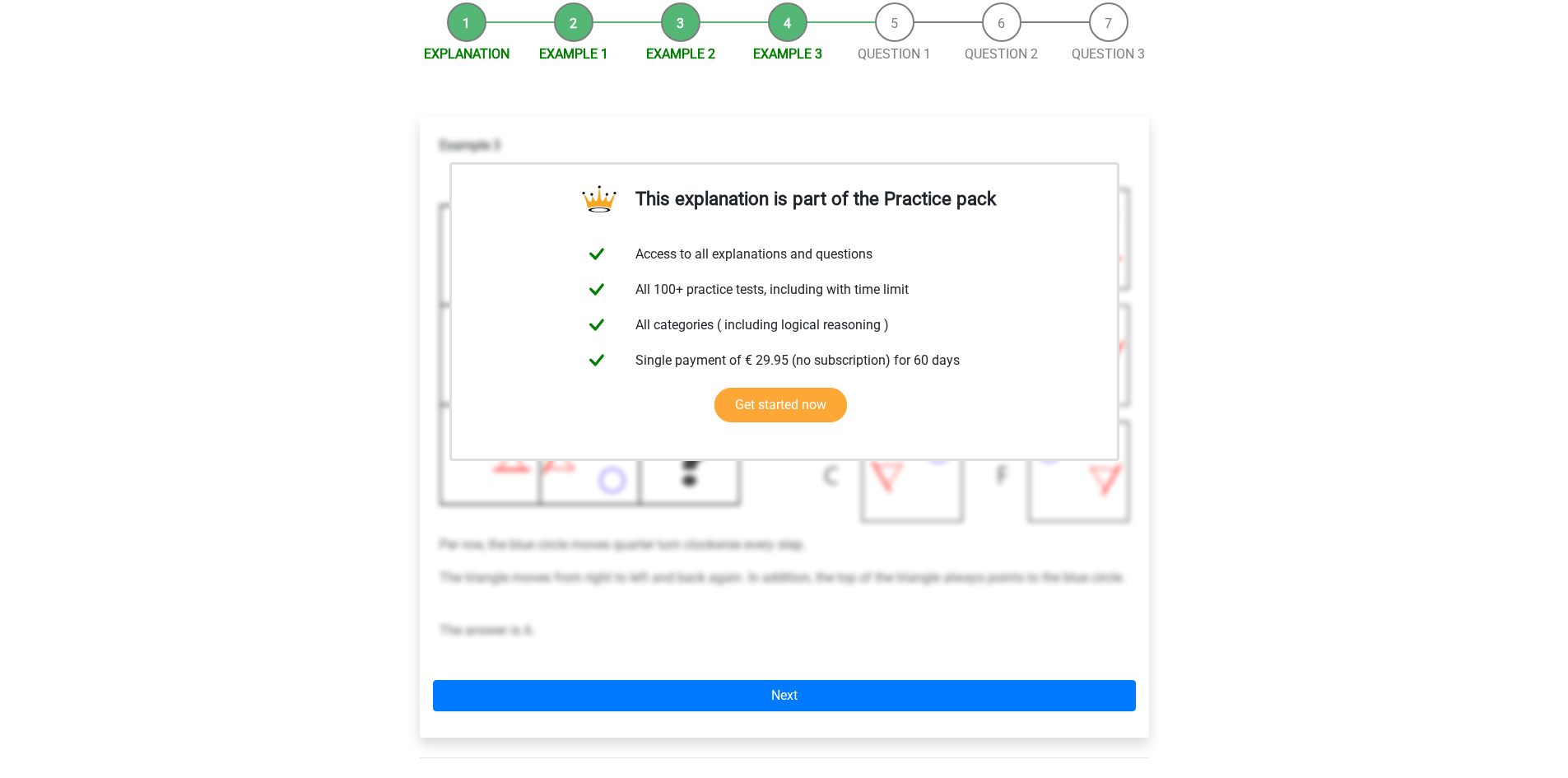
scroll to position [247, 0]
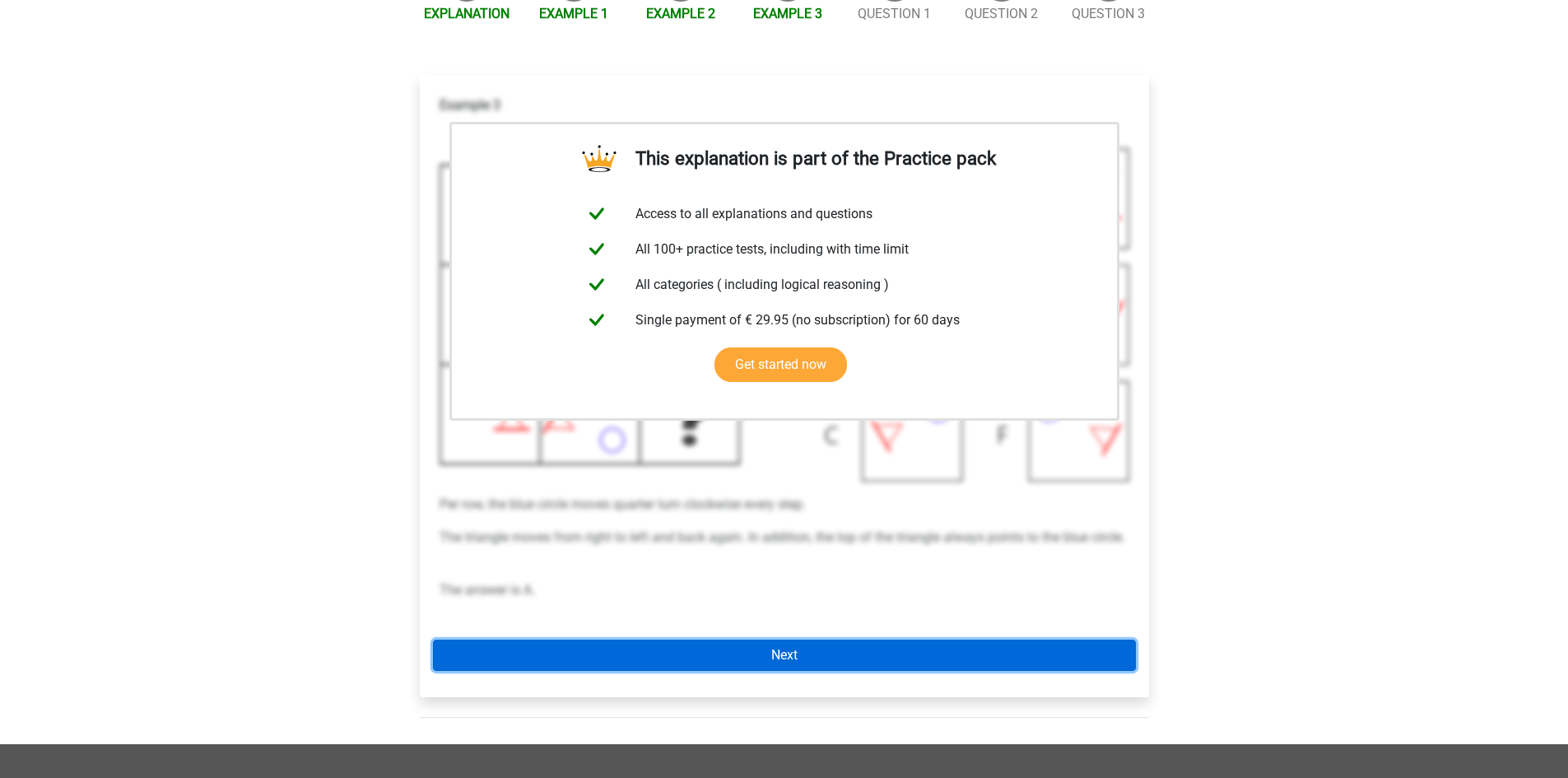
click at [775, 646] on link "Next" at bounding box center [784, 655] width 703 height 31
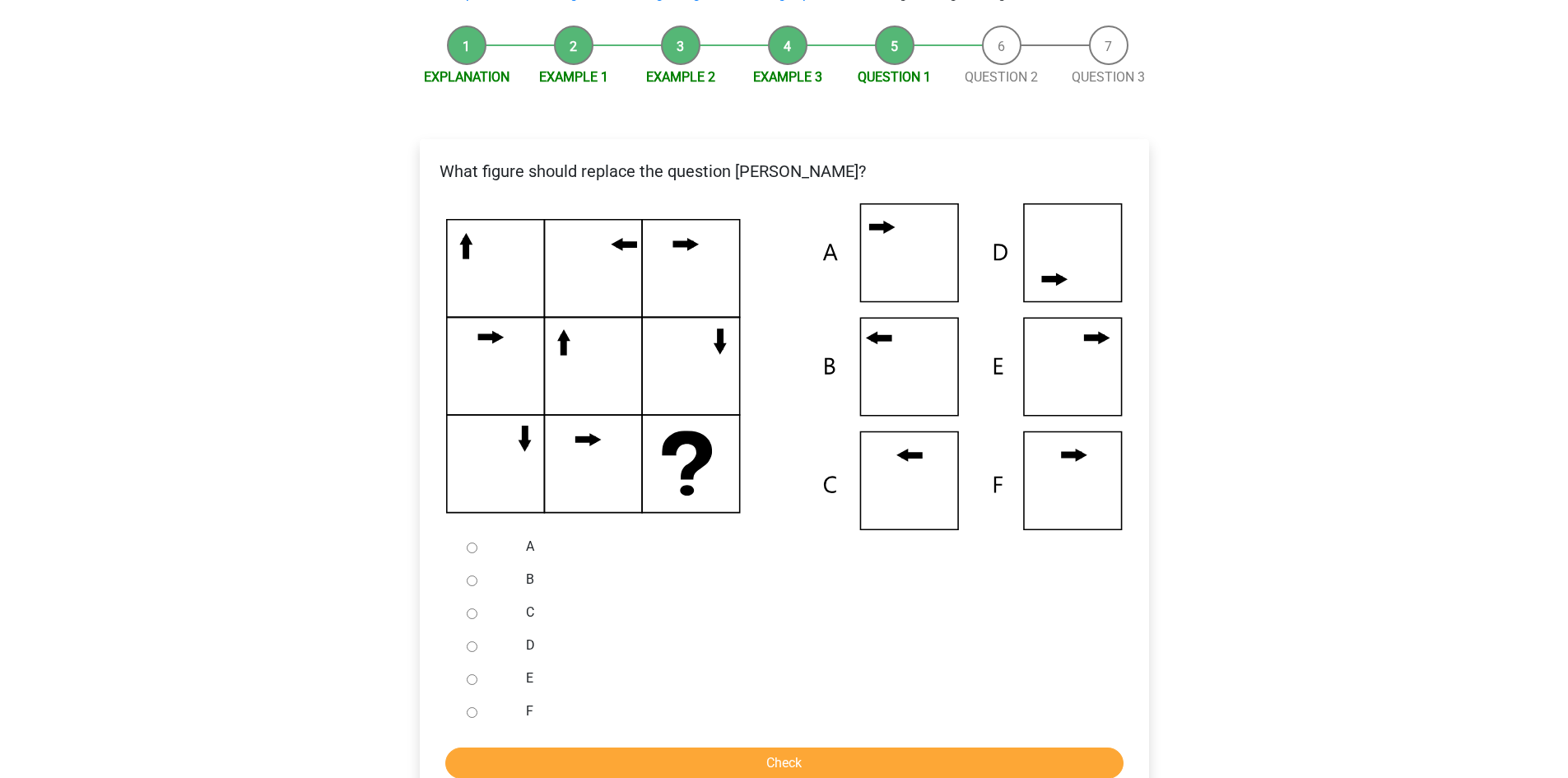
scroll to position [164, 0]
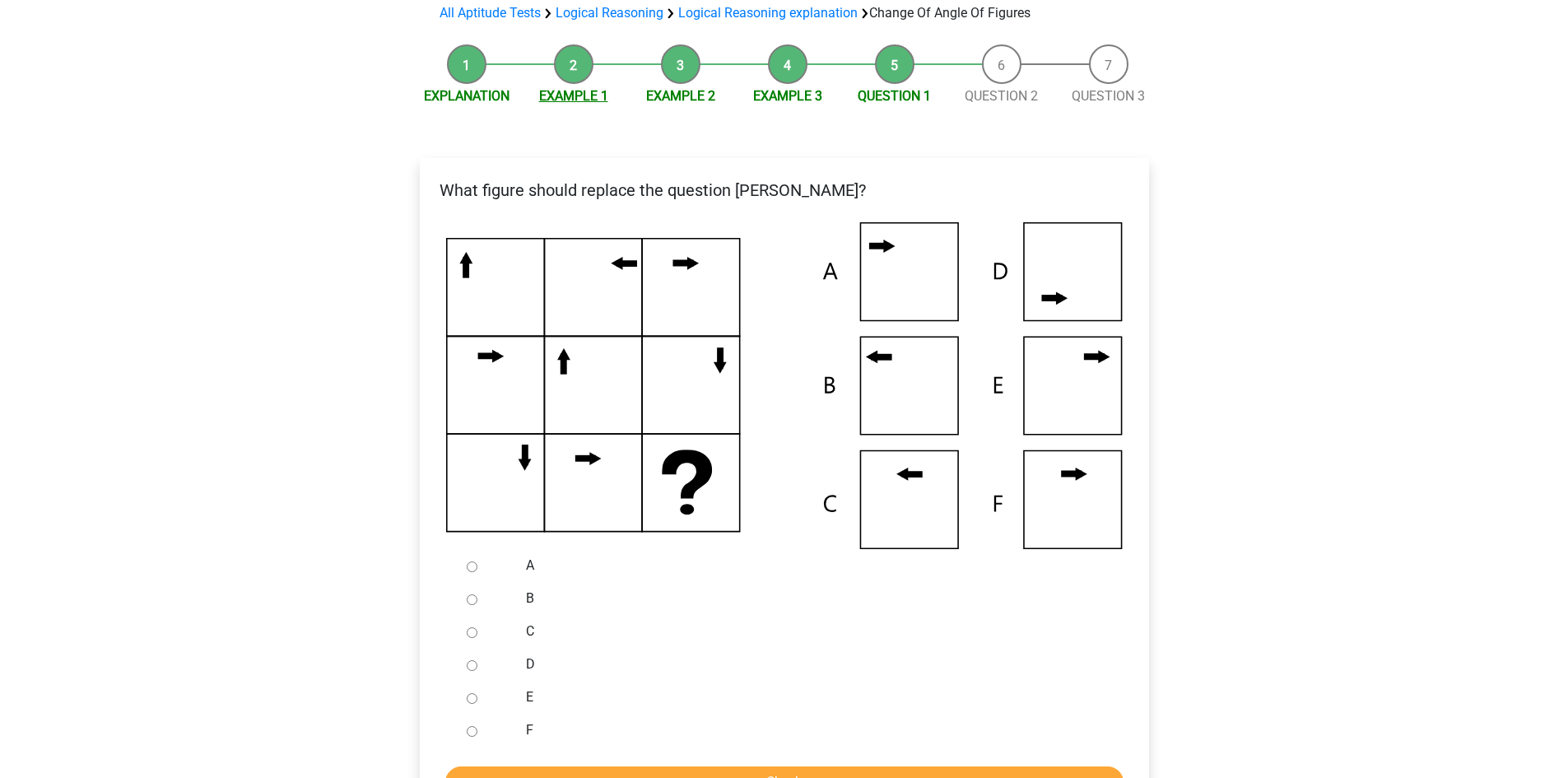
click at [576, 91] on link "Example 1" at bounding box center [573, 95] width 69 height 16
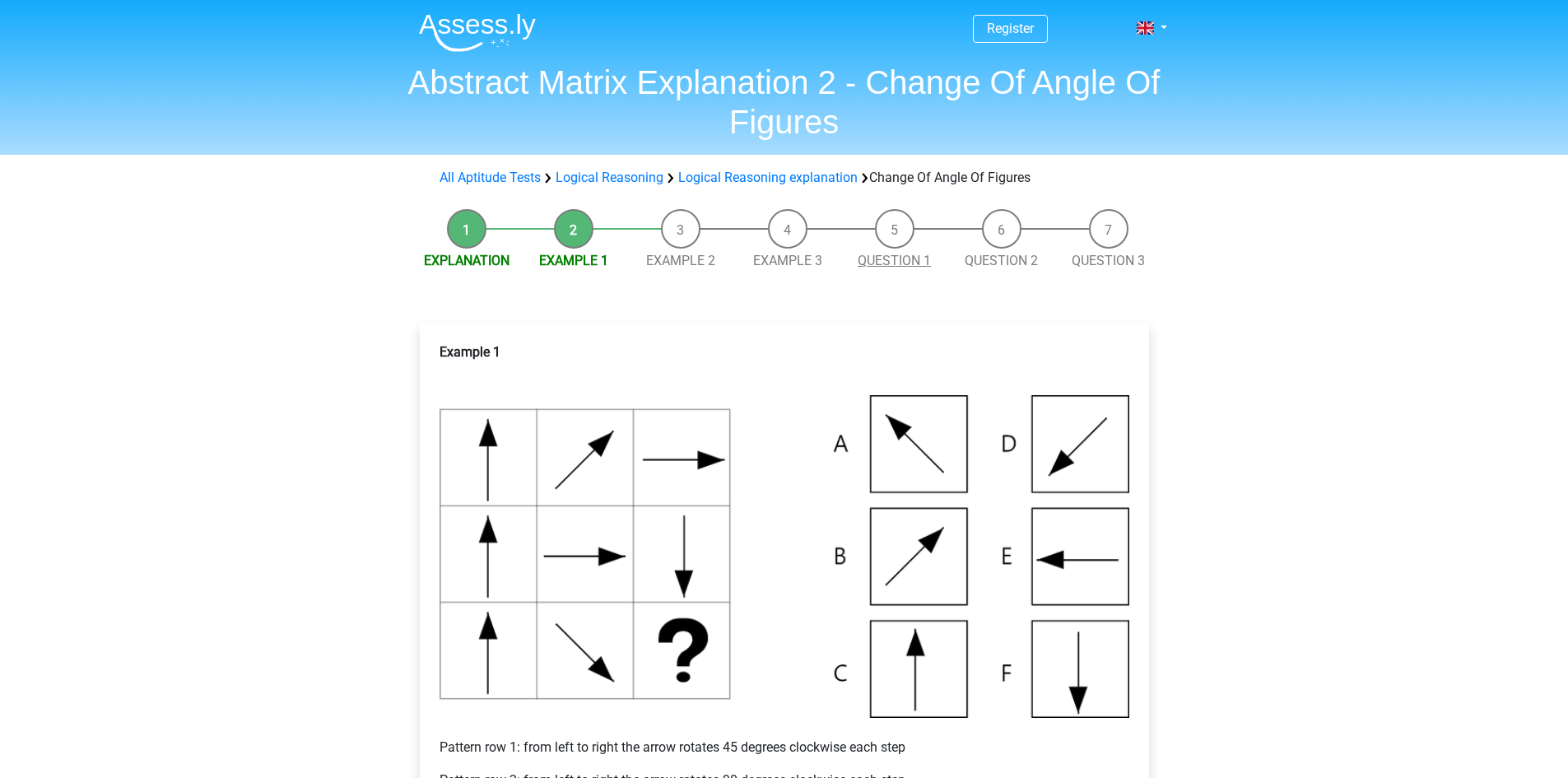
click at [895, 261] on link "Question 1" at bounding box center [894, 261] width 73 height 16
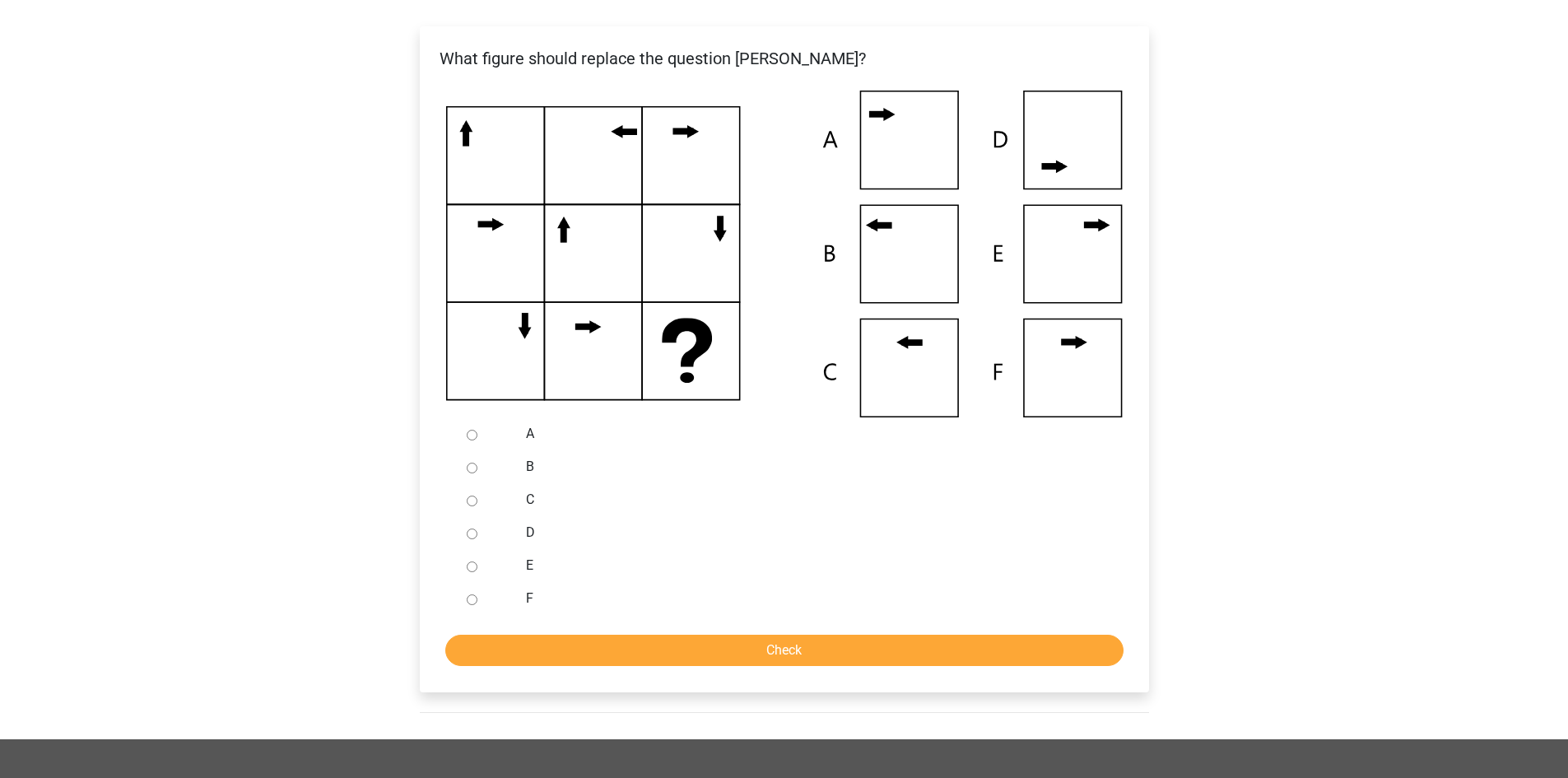
scroll to position [247, 0]
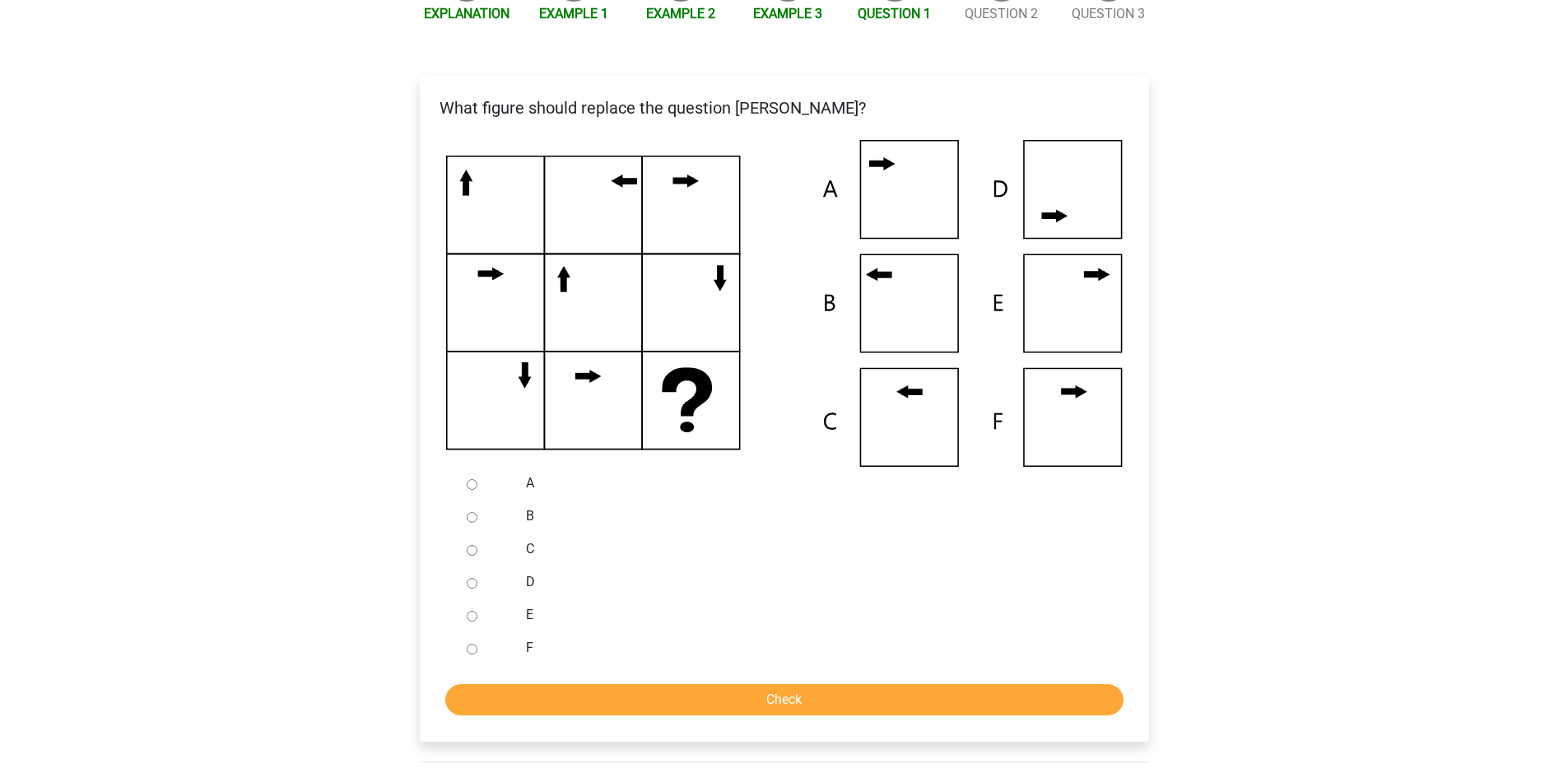
click at [471, 485] on input "A" at bounding box center [472, 485] width 11 height 11
radio input "true"
click at [814, 692] on input "Check" at bounding box center [784, 700] width 678 height 31
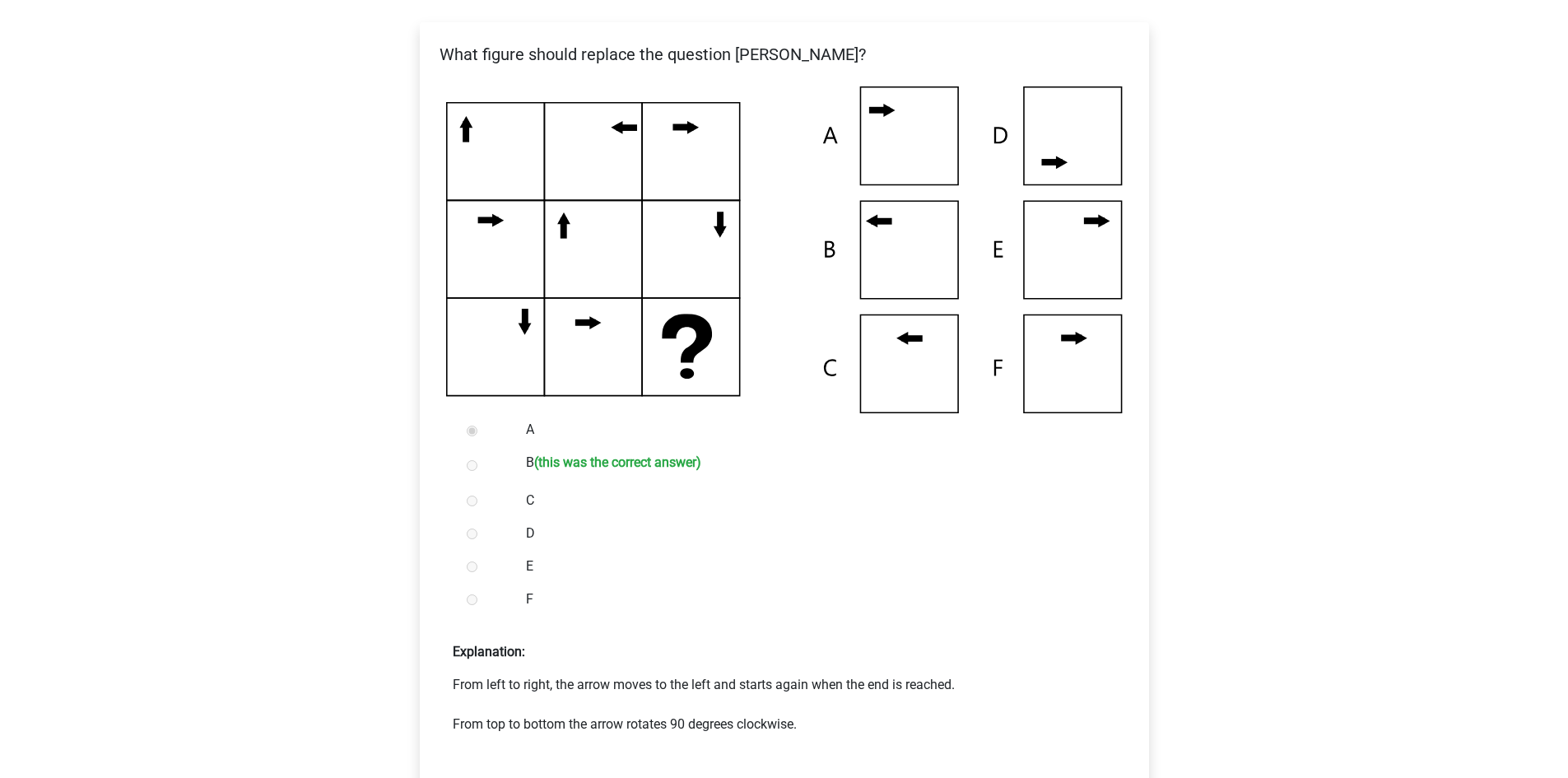
scroll to position [329, 0]
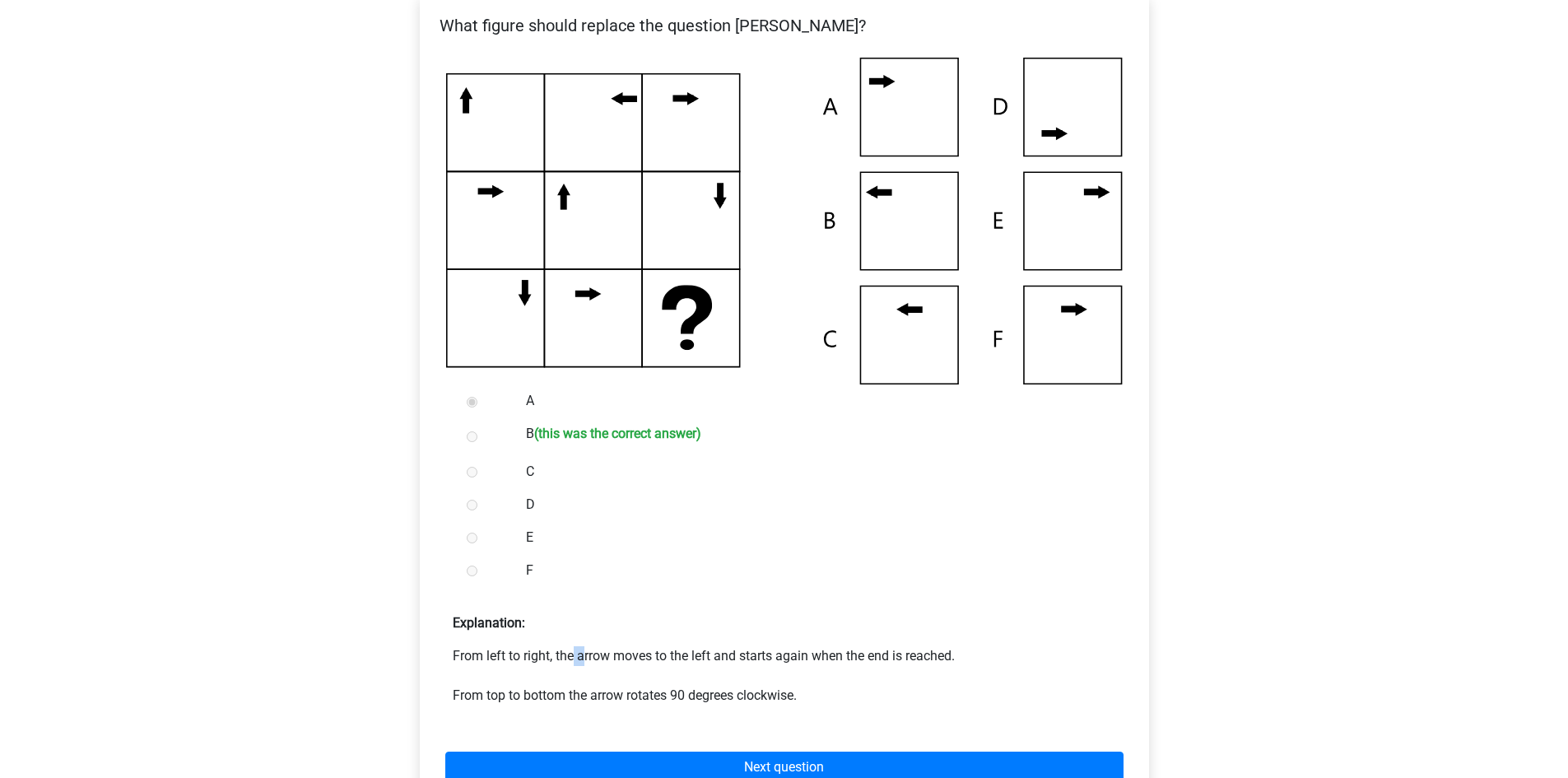
drag, startPoint x: 452, startPoint y: 652, endPoint x: 464, endPoint y: 650, distance: 12.2
click at [464, 650] on p "From left to right, the arrow moves to the left and starts again when the end i…" at bounding box center [784, 676] width 663 height 59
click at [740, 585] on div "F" at bounding box center [810, 571] width 594 height 33
click at [852, 492] on div "D" at bounding box center [810, 504] width 594 height 33
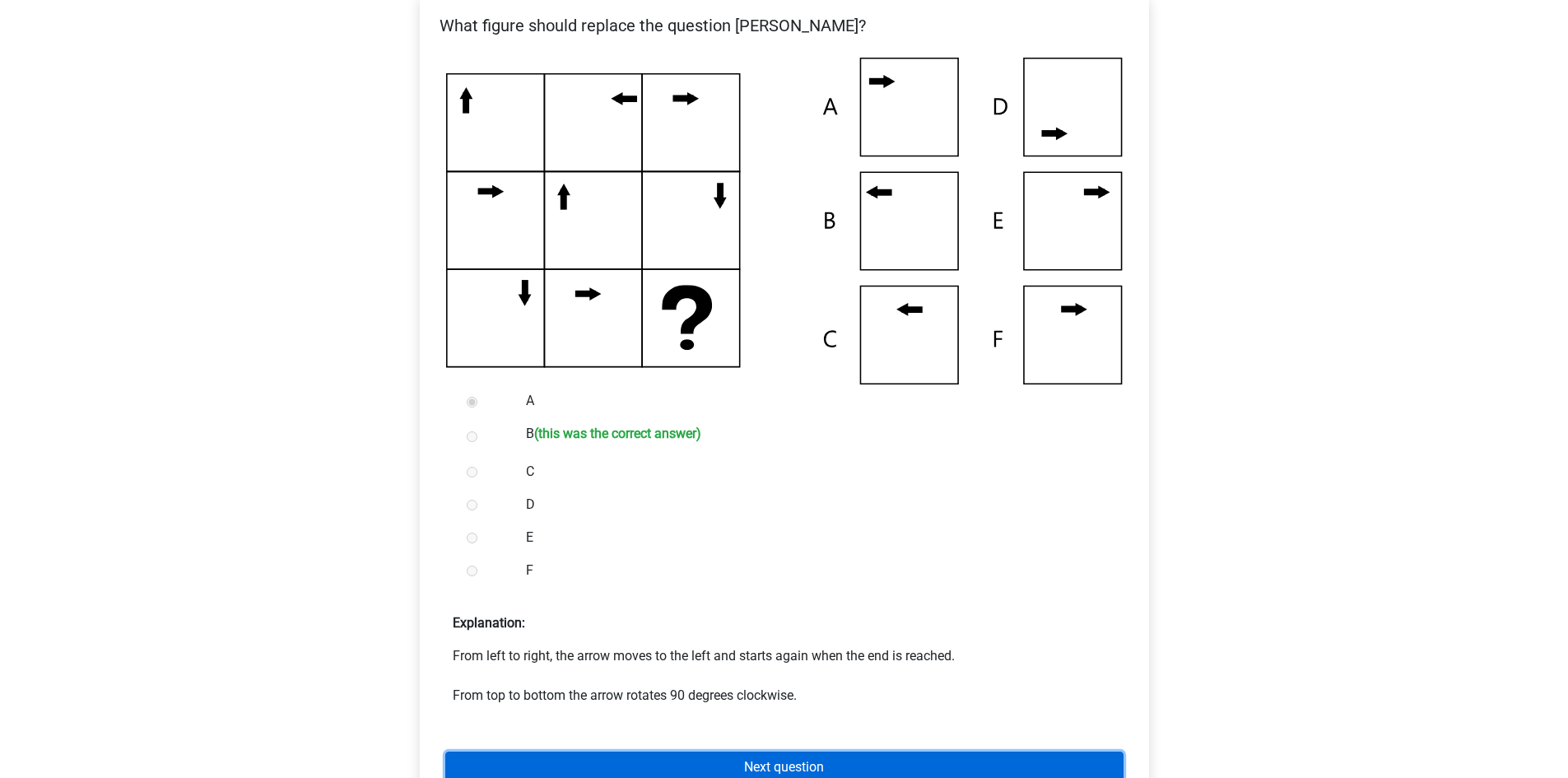
click at [798, 759] on link "Next question" at bounding box center [784, 768] width 678 height 31
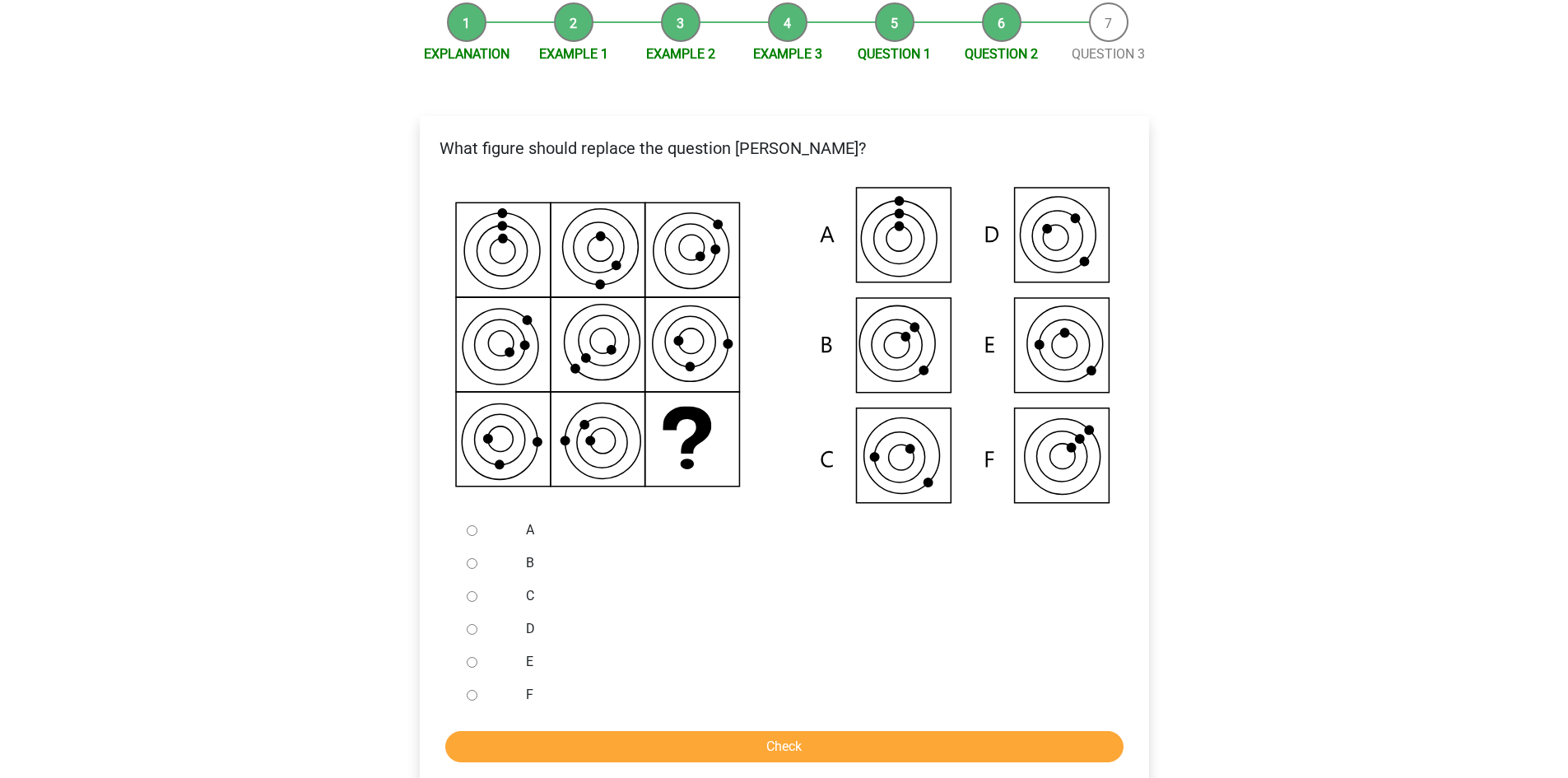
scroll to position [247, 0]
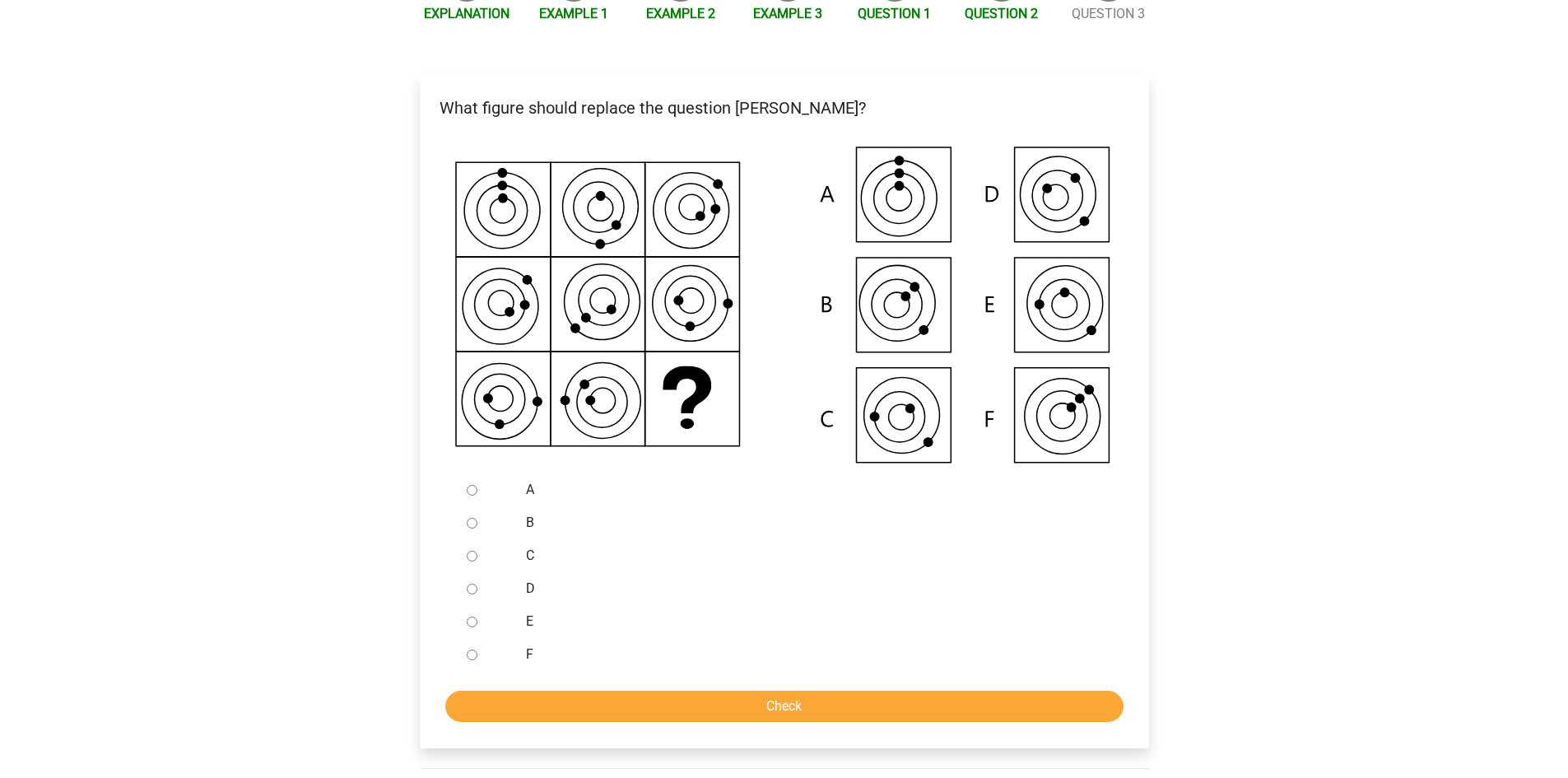
click at [473, 493] on input "A" at bounding box center [472, 491] width 11 height 11
radio input "true"
click at [692, 703] on input "Check" at bounding box center [784, 707] width 678 height 31
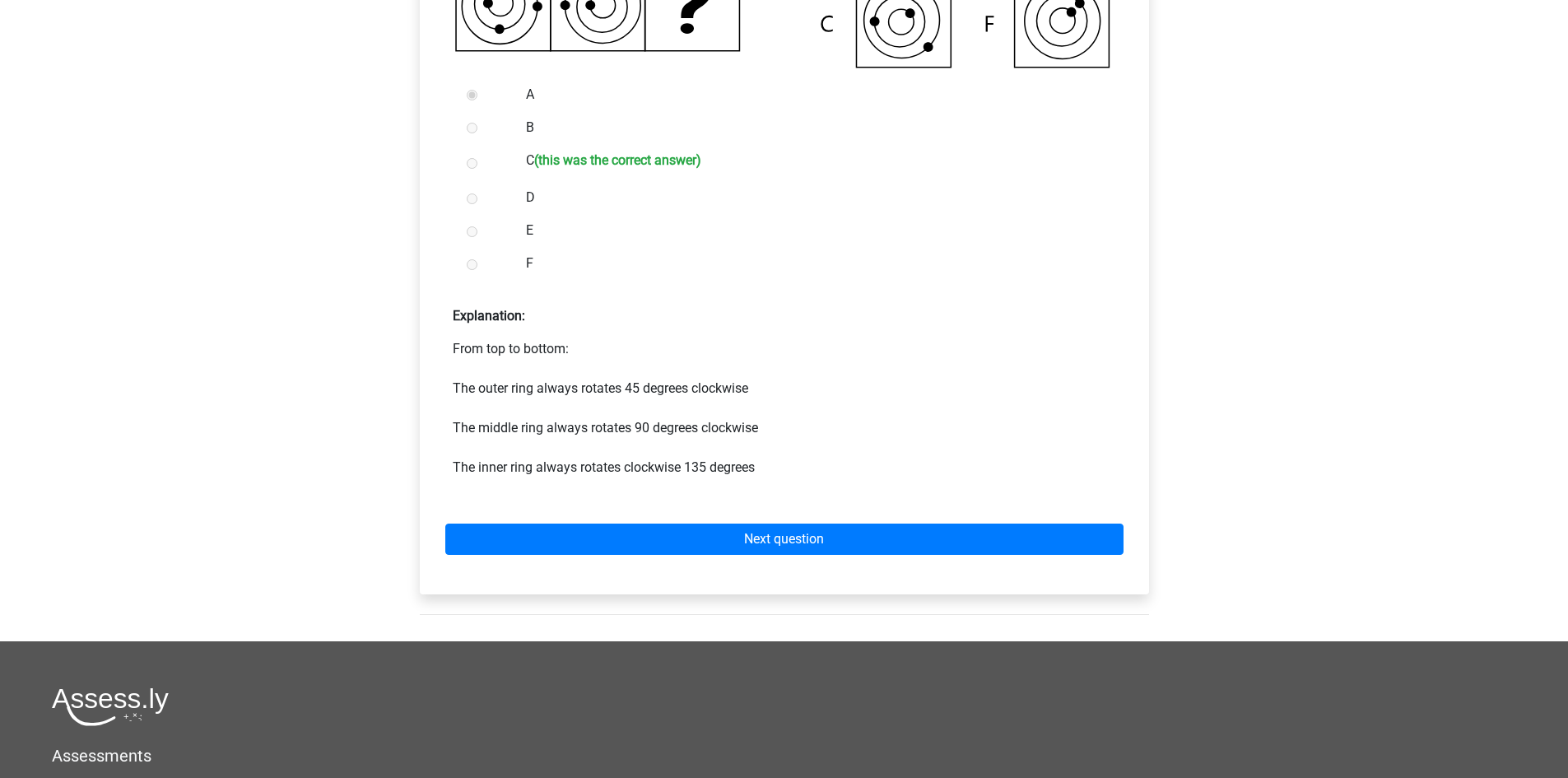
scroll to position [659, 0]
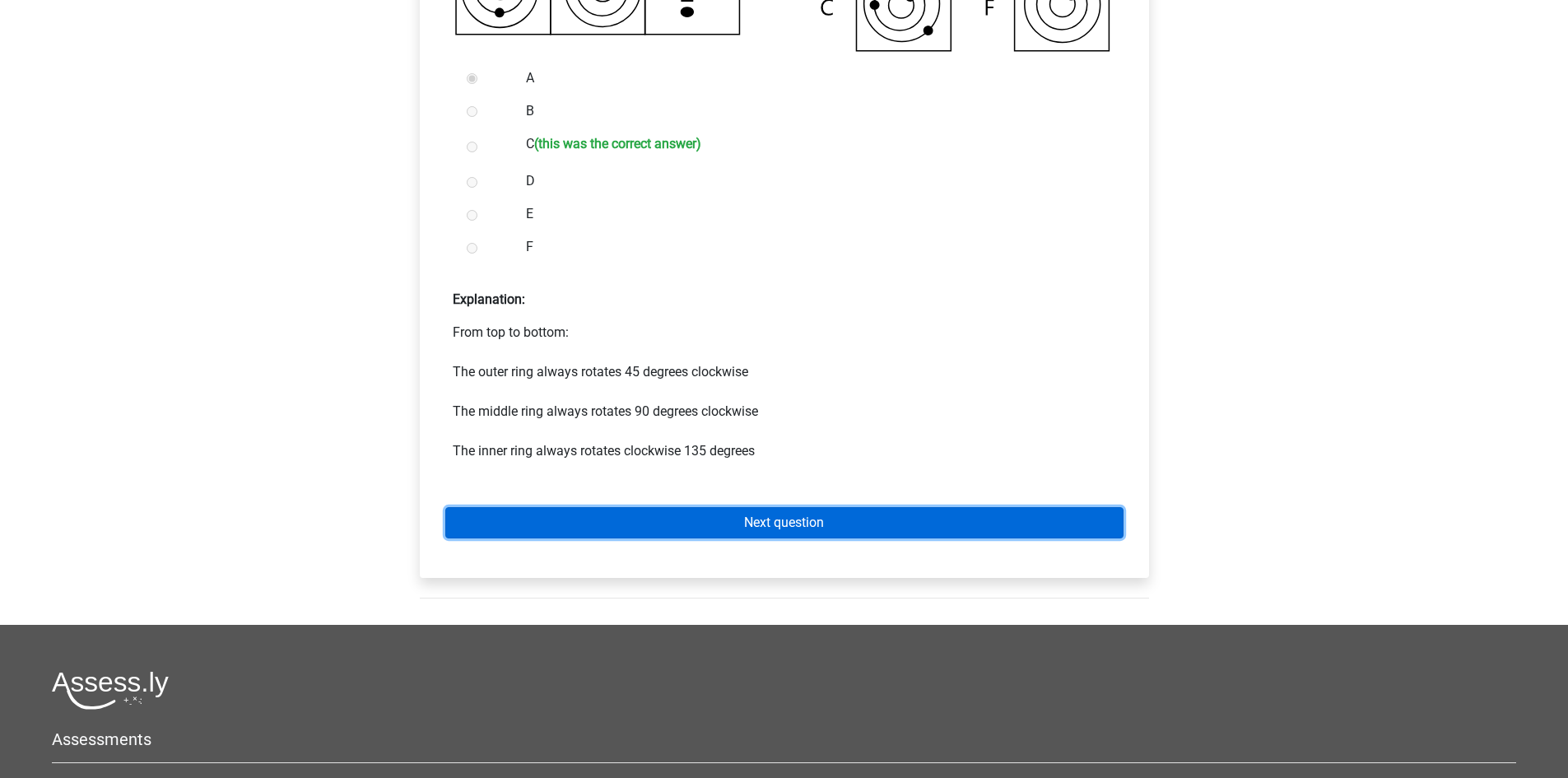
click at [794, 526] on link "Next question" at bounding box center [784, 523] width 678 height 31
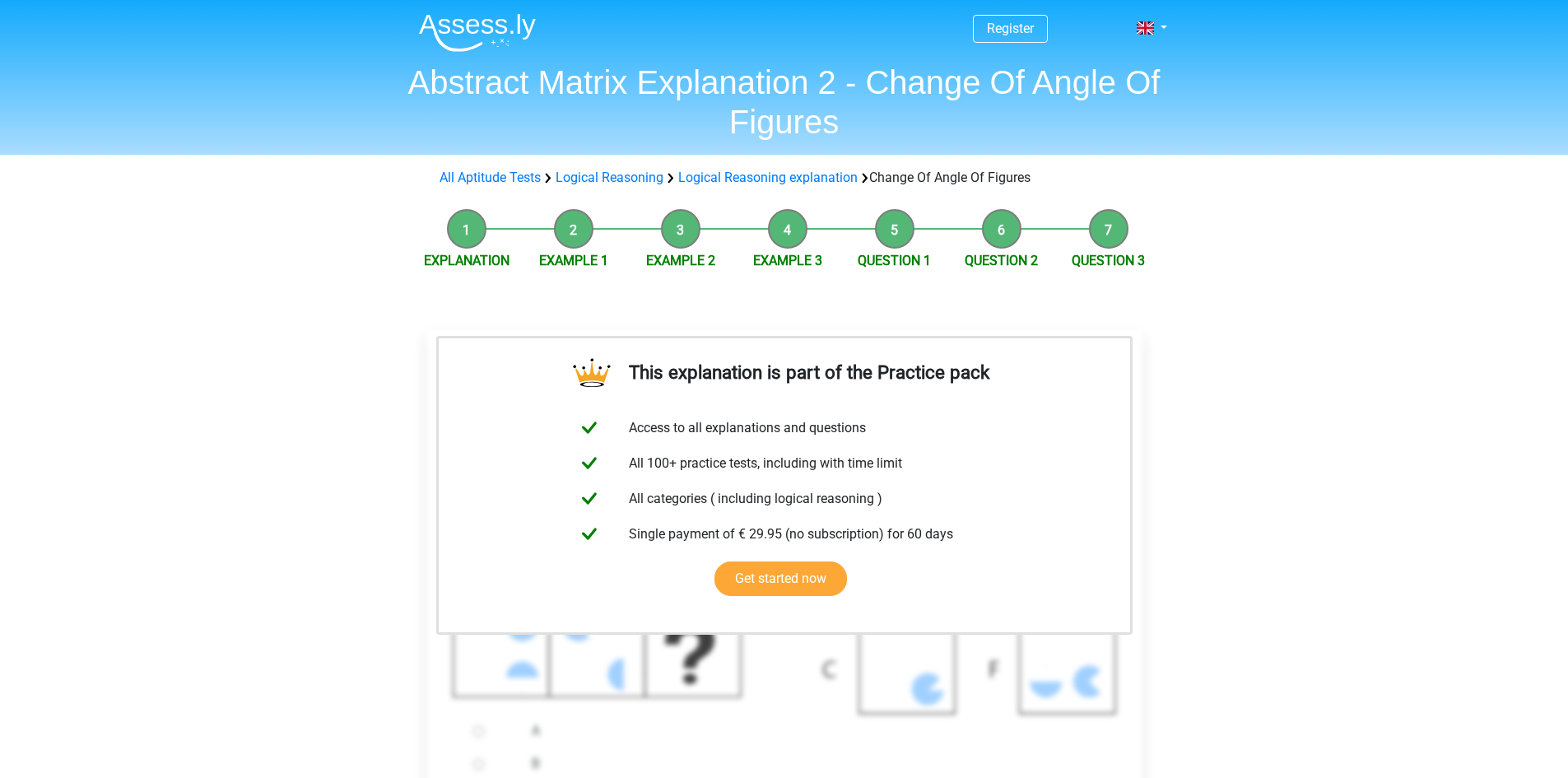
click at [1242, 576] on div "Register Nederlands English" at bounding box center [784, 746] width 1568 height 1491
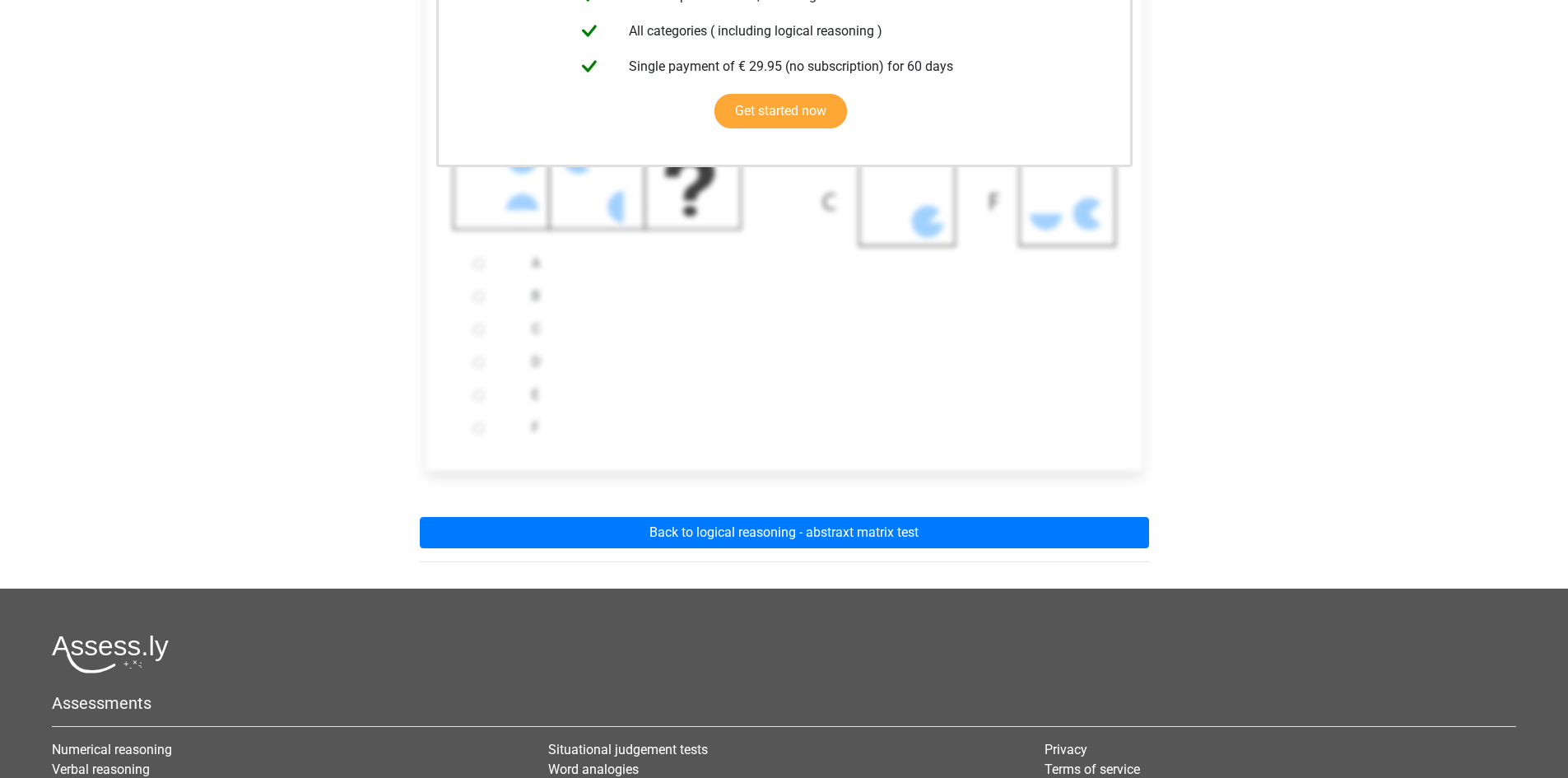
scroll to position [494, 0]
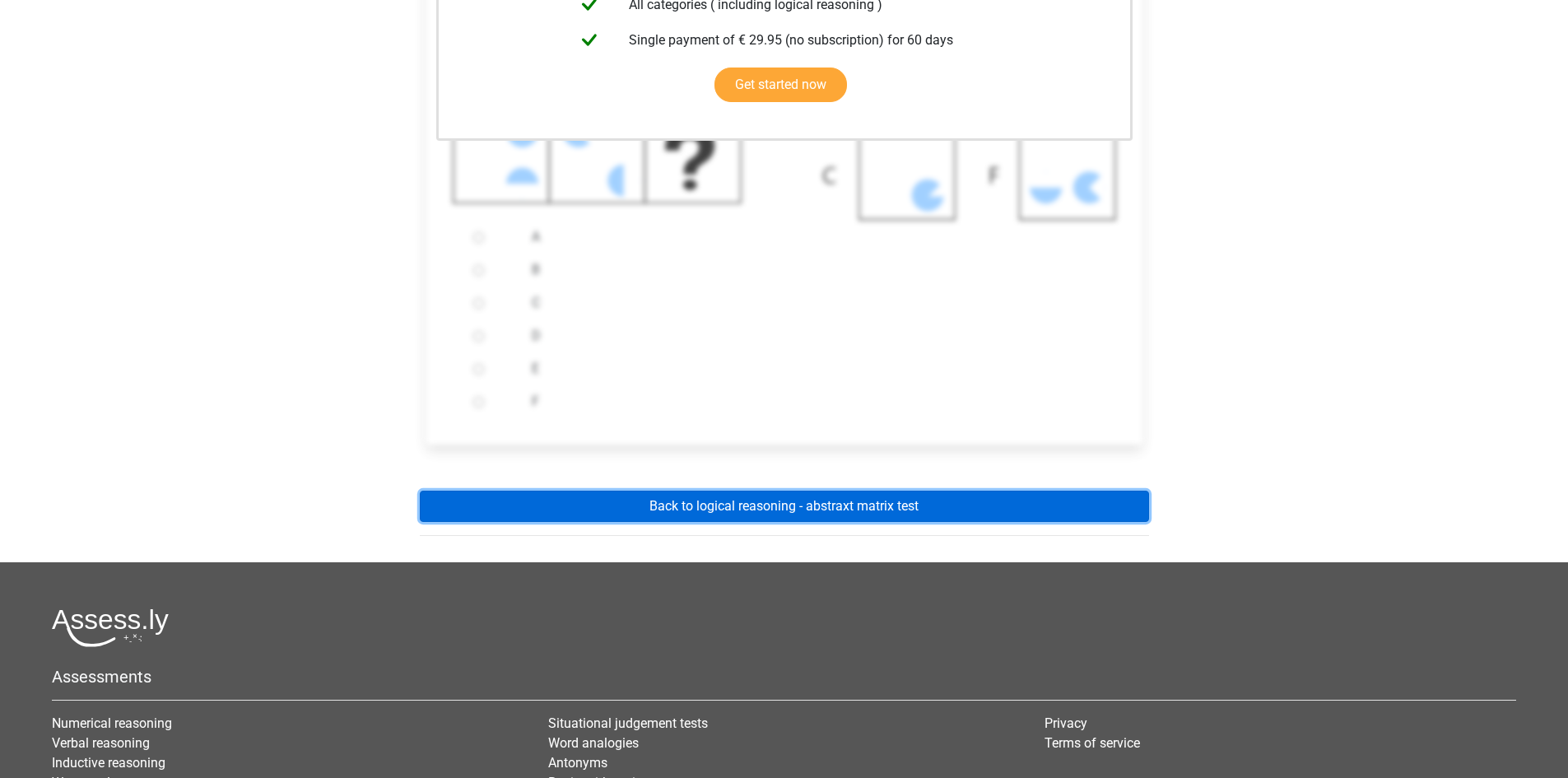
click at [798, 511] on link "Back to logical reasoning - abstraxt matrix test" at bounding box center [785, 506] width 730 height 31
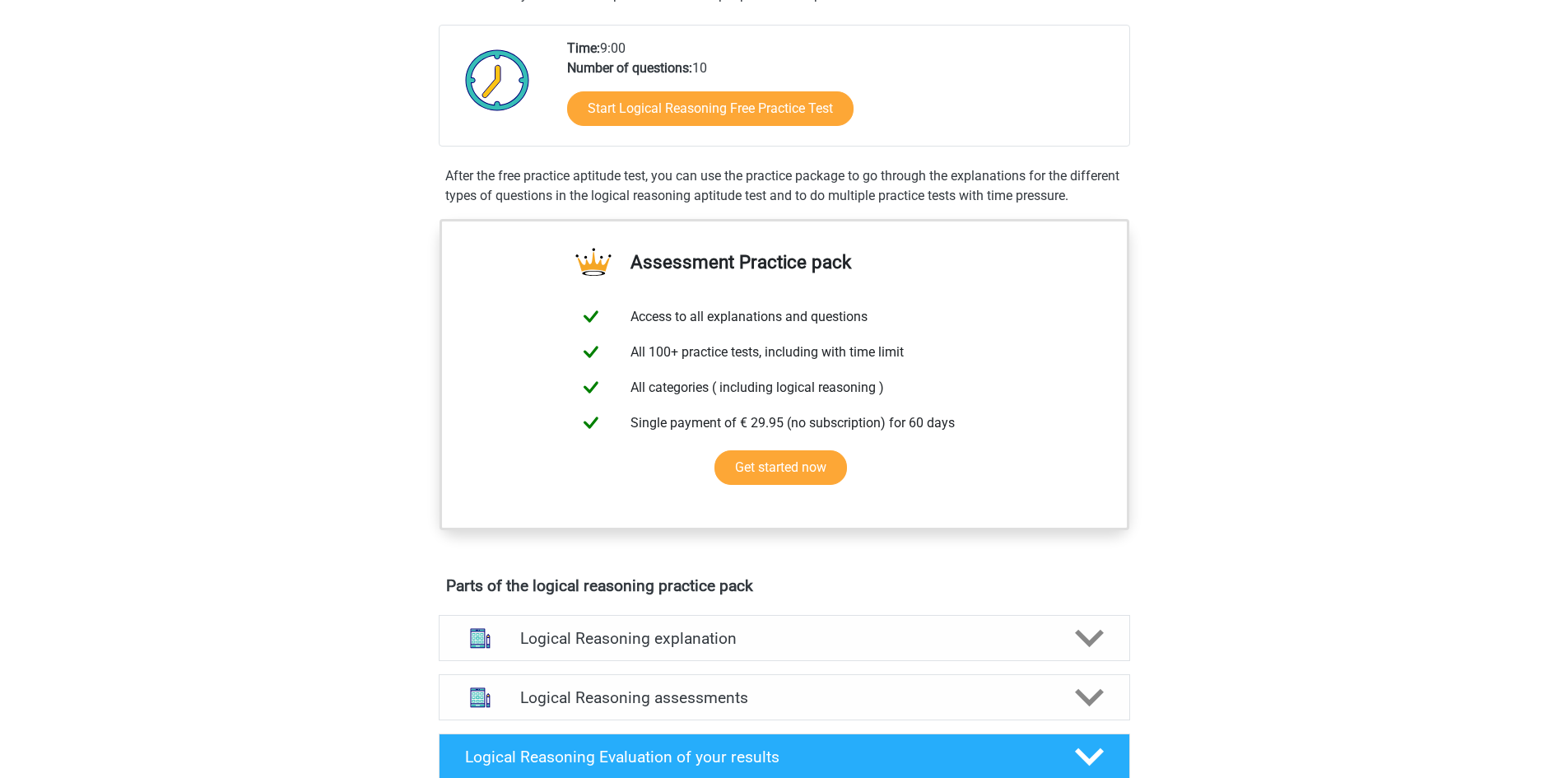
scroll to position [412, 0]
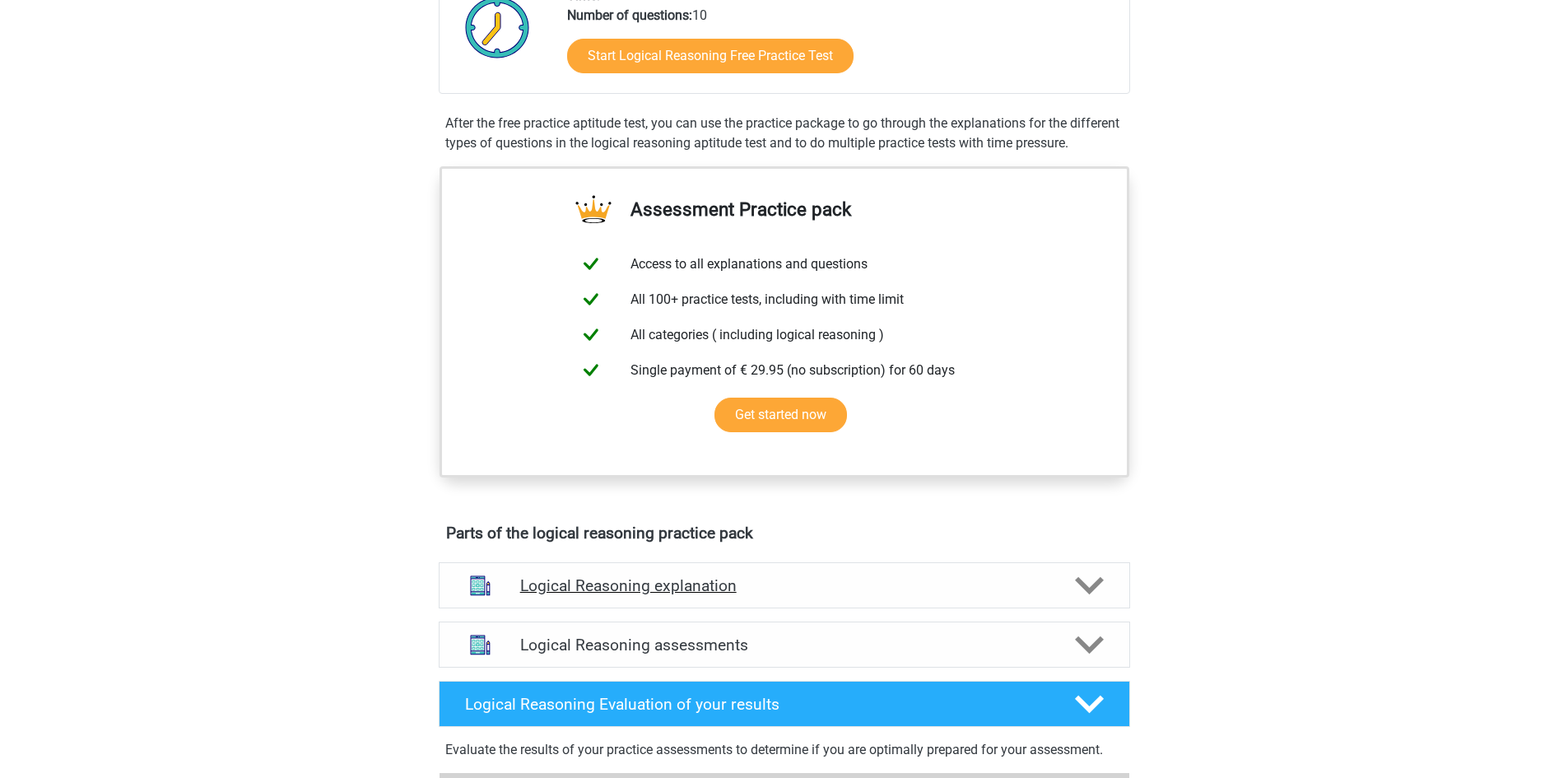
click at [1083, 595] on polygon at bounding box center [1089, 587] width 29 height 18
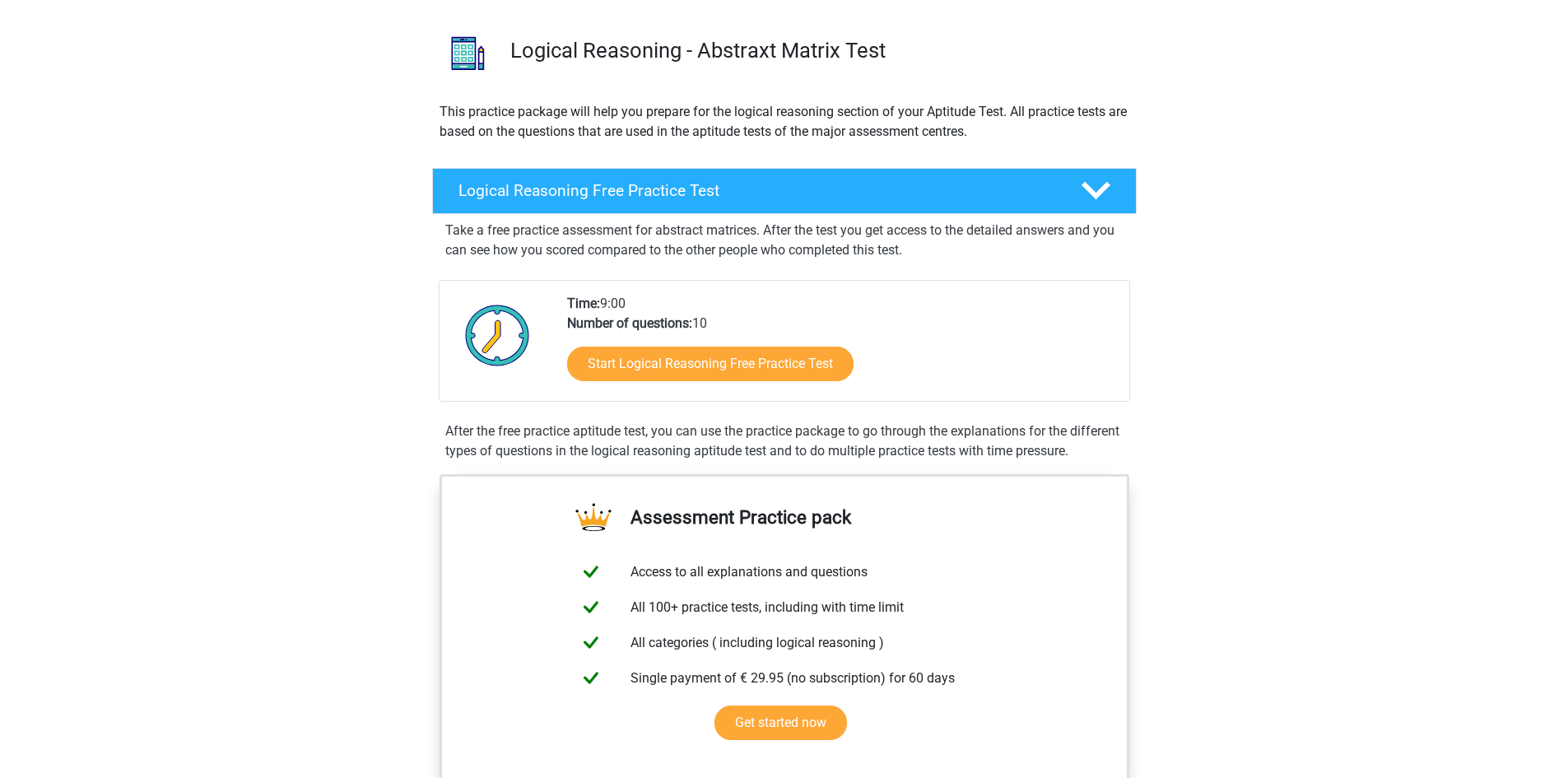
scroll to position [0, 0]
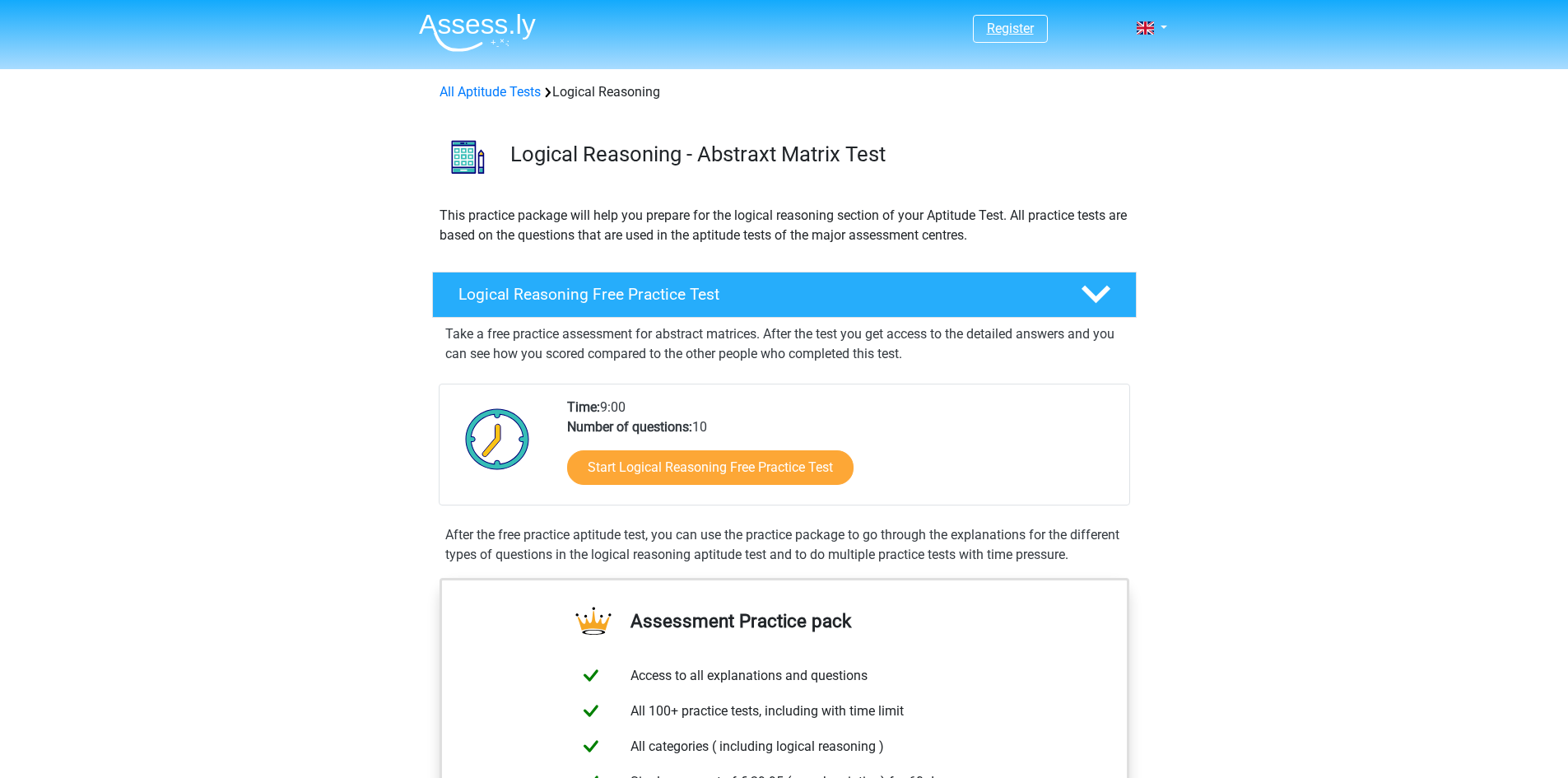
click at [999, 30] on link "Register" at bounding box center [1010, 28] width 47 height 16
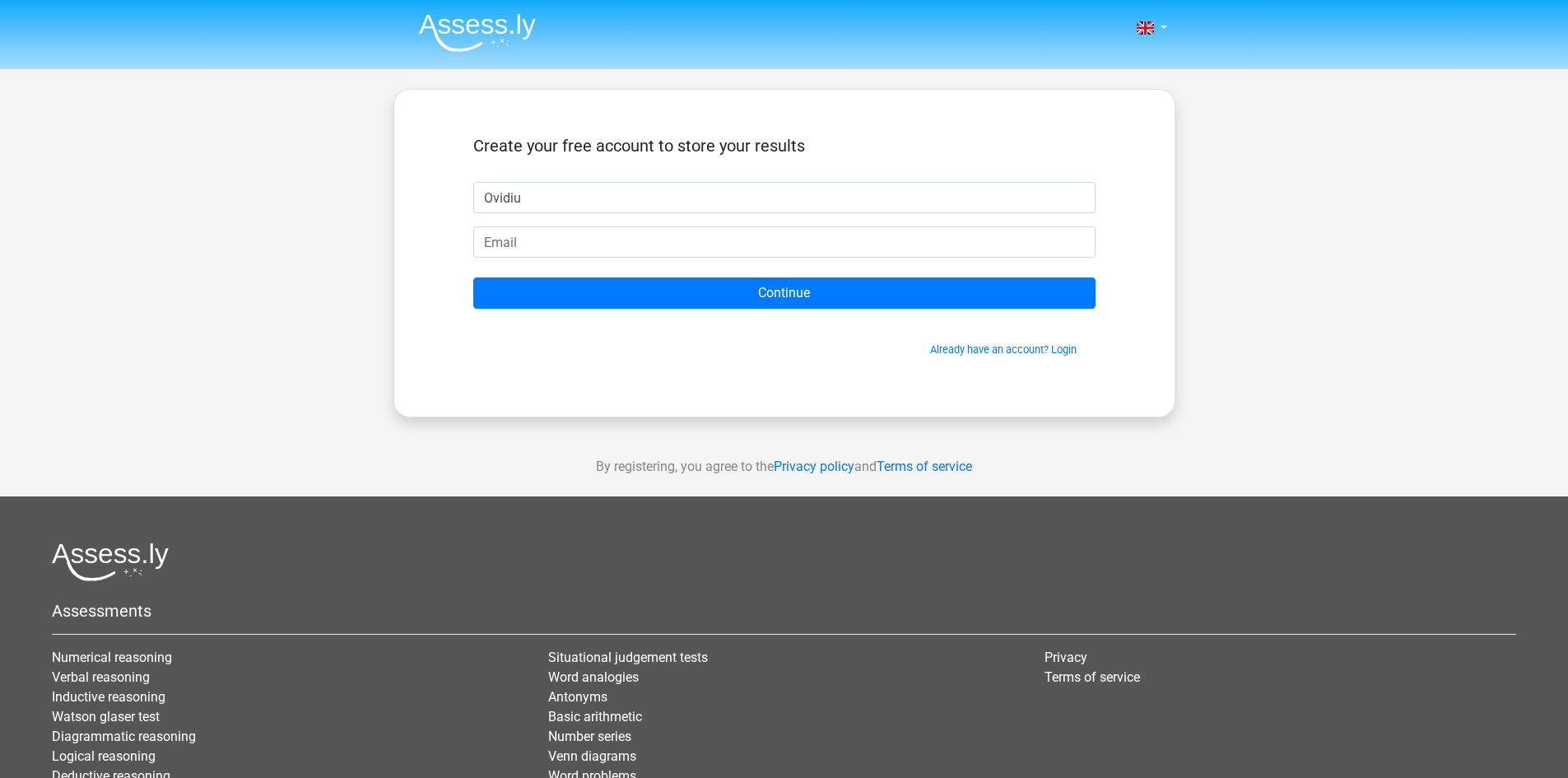
type input "Ovidiu"
click at [512, 242] on input "email" at bounding box center [784, 242] width 622 height 31
type input "[EMAIL_ADDRESS][DOMAIN_NAME]"
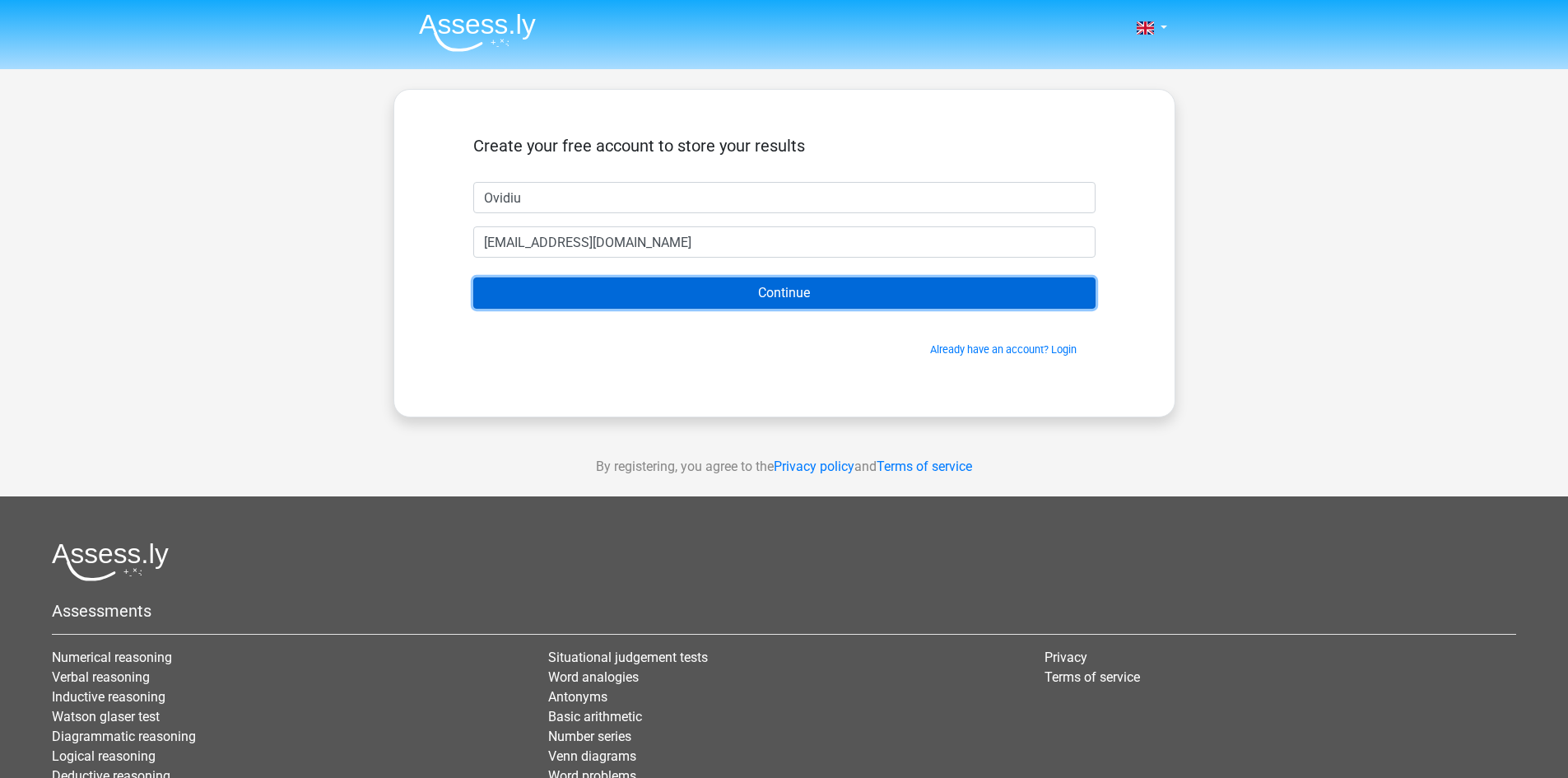
click at [808, 296] on input "Continue" at bounding box center [784, 293] width 622 height 31
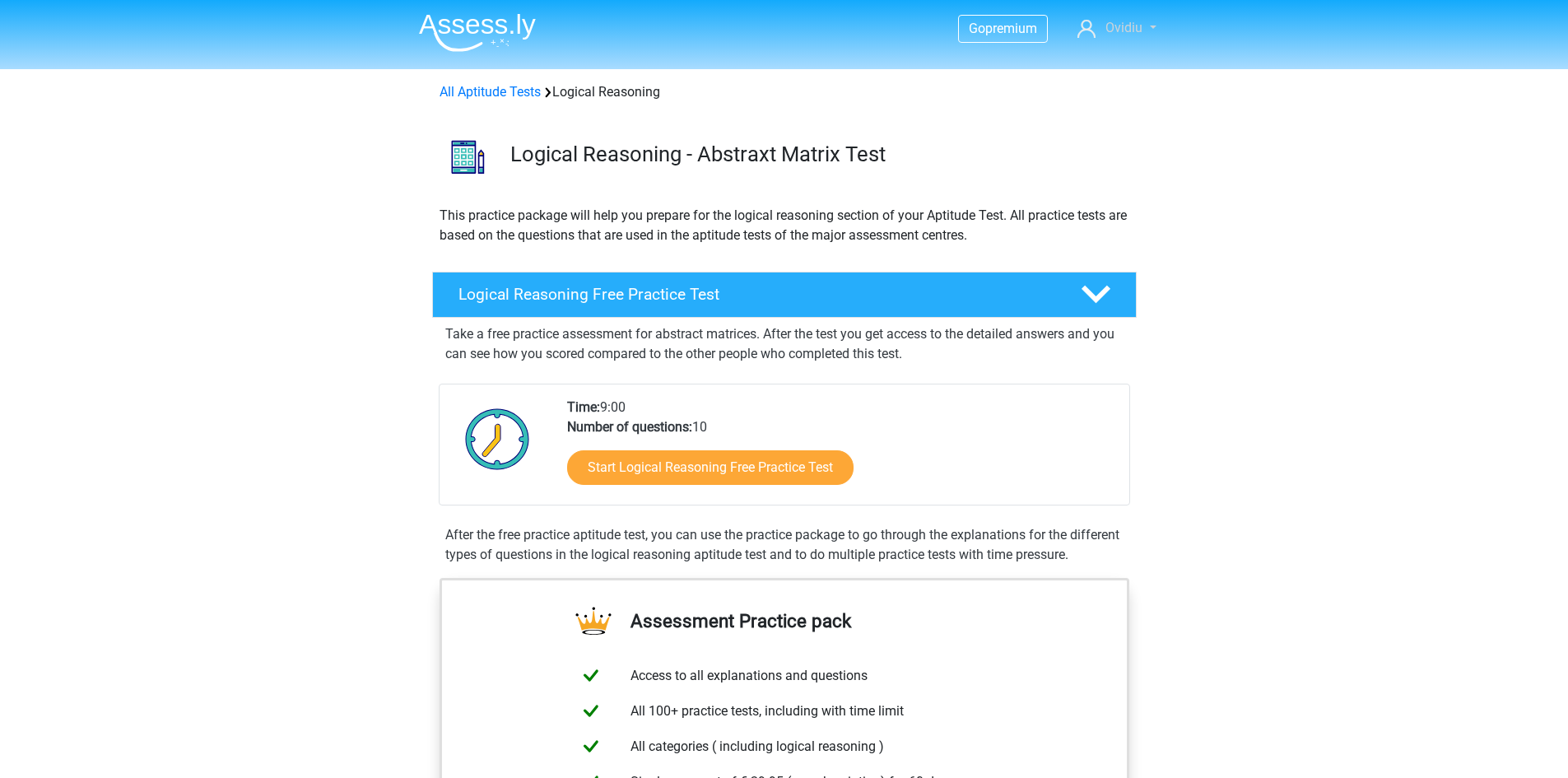
click at [1155, 30] on link "Ovidiu" at bounding box center [1116, 28] width 91 height 19
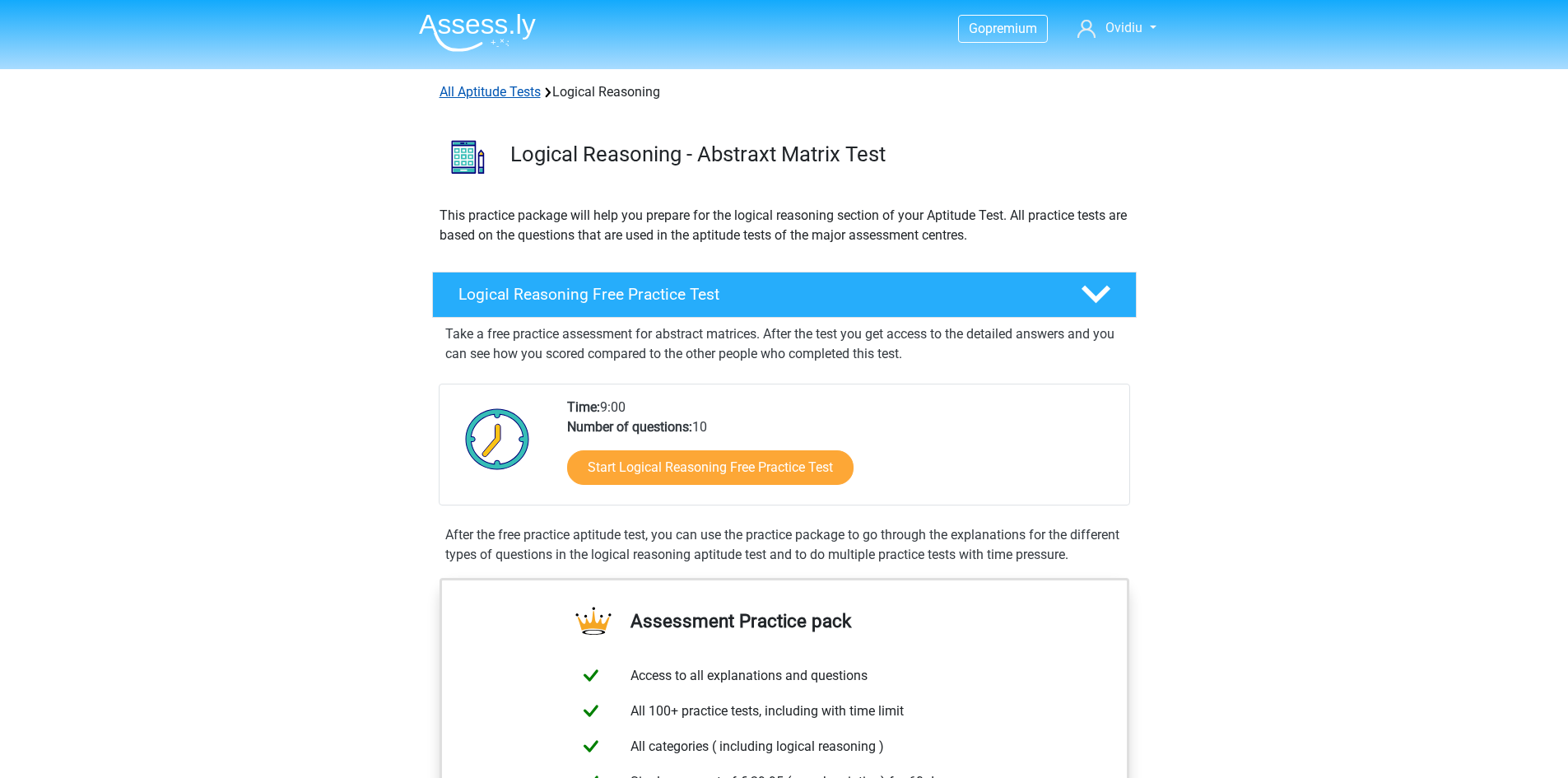
click at [476, 91] on link "All Aptitude Tests" at bounding box center [490, 91] width 102 height 16
